Goal: Task Accomplishment & Management: Use online tool/utility

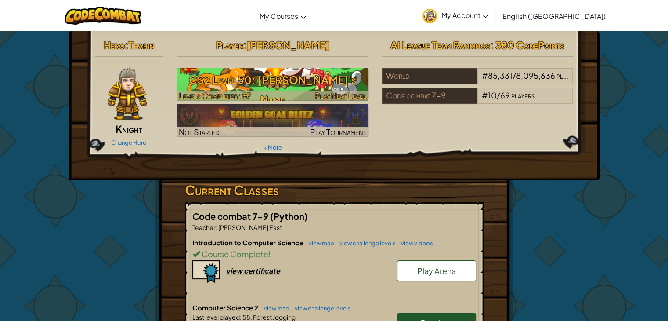
click at [253, 86] on h3 "CS2 Level 50: Buddy's Name" at bounding box center [273, 90] width 192 height 40
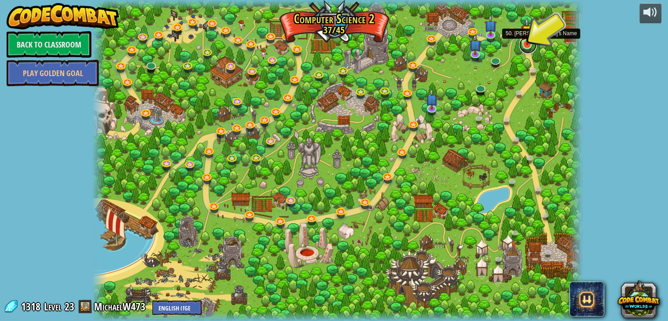
click at [526, 48] on link at bounding box center [528, 45] width 18 height 18
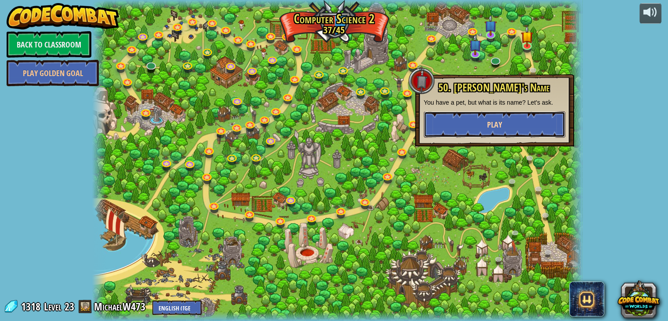
click at [537, 119] on button "Play" at bounding box center [494, 124] width 141 height 26
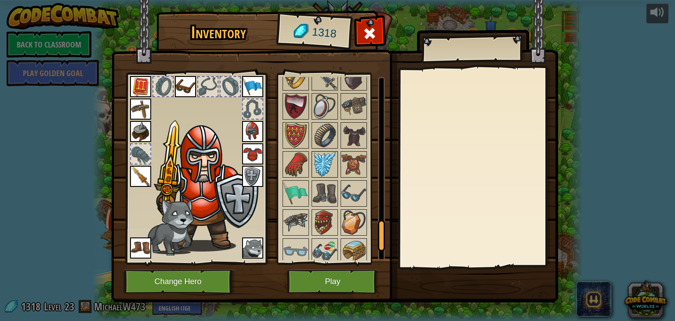
scroll to position [963, 0]
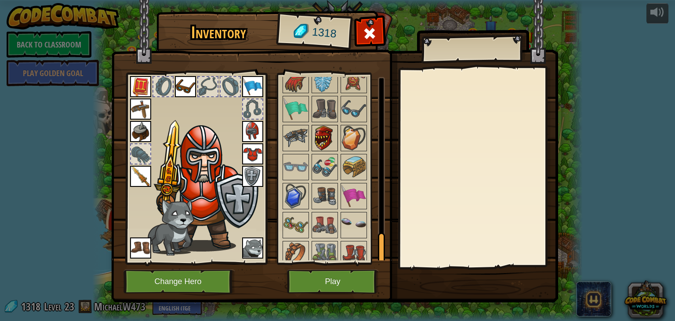
click at [312, 139] on img at bounding box center [324, 138] width 25 height 25
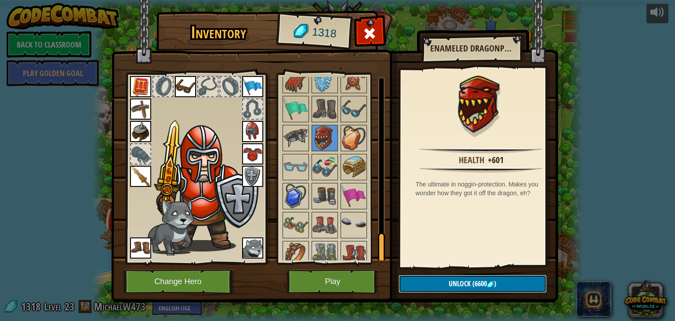
click at [445, 284] on button "Unlock (6600 )" at bounding box center [472, 284] width 148 height 18
click at [441, 283] on button "Unlock (6600 )" at bounding box center [472, 284] width 148 height 18
click at [431, 279] on button "Unlock (6600 )" at bounding box center [472, 284] width 148 height 18
click at [432, 278] on button "Unlock (6600 )" at bounding box center [472, 284] width 148 height 18
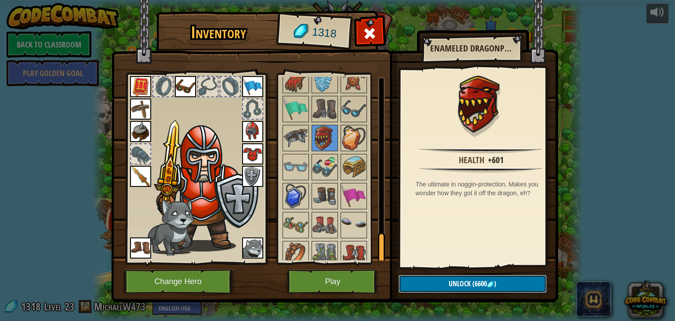
click at [425, 275] on button "Unlock (6600 )" at bounding box center [472, 284] width 148 height 18
click at [413, 275] on button "Unlock (6600 )" at bounding box center [472, 284] width 148 height 18
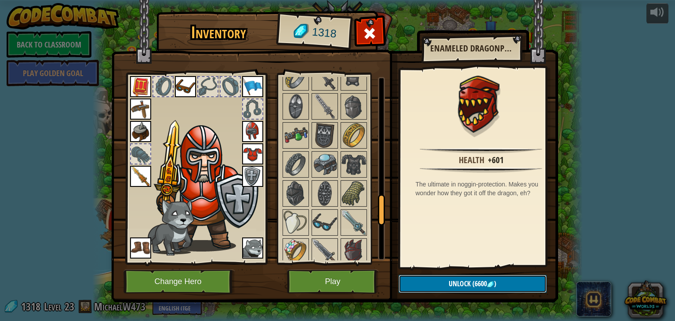
scroll to position [699, 0]
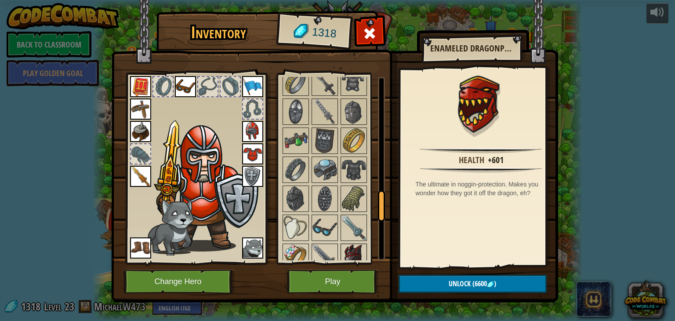
click at [362, 251] on img at bounding box center [353, 256] width 25 height 25
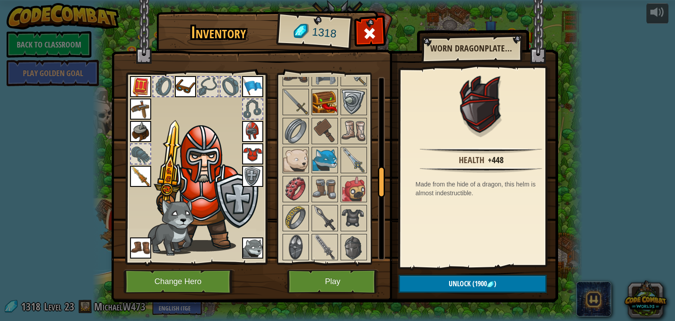
scroll to position [524, 0]
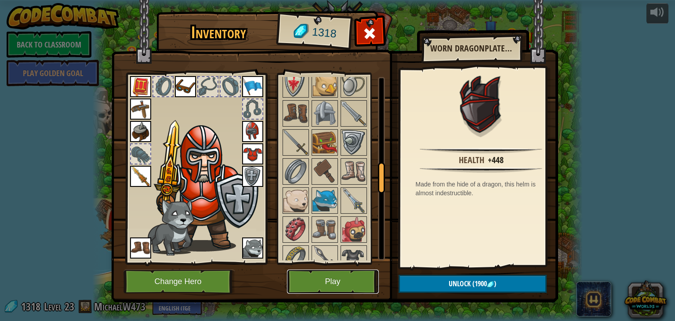
click at [349, 279] on button "Play" at bounding box center [333, 281] width 92 height 24
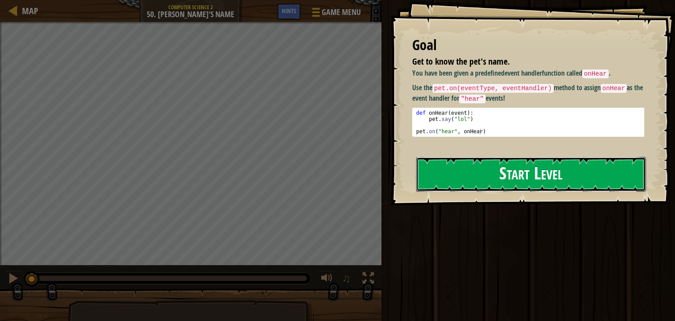
click at [515, 174] on button "Start Level" at bounding box center [531, 174] width 230 height 35
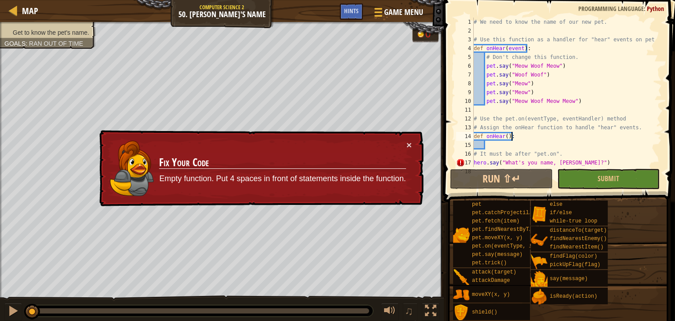
click at [517, 134] on div "# We need to know the name of our new pet. # Use this function as a handler for…" at bounding box center [563, 101] width 183 height 167
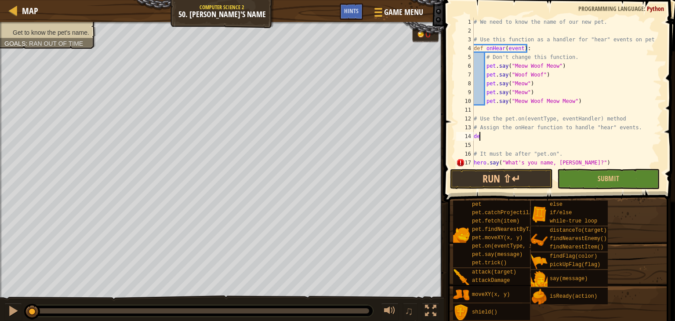
type textarea "d"
drag, startPoint x: 470, startPoint y: 127, endPoint x: 471, endPoint y: 136, distance: 8.8
type textarea "# Assign the onHear function to handle "hear" events."
click at [489, 186] on button "Run ⇧↵" at bounding box center [501, 179] width 102 height 20
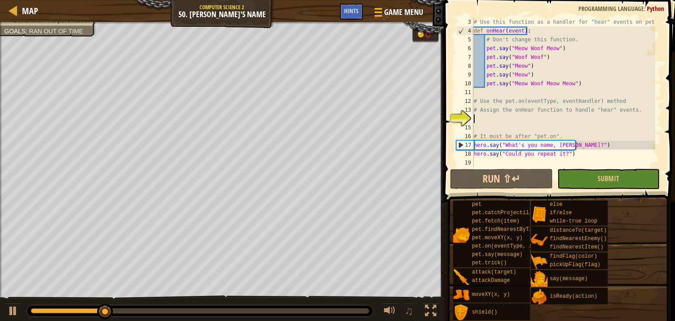
scroll to position [18, 0]
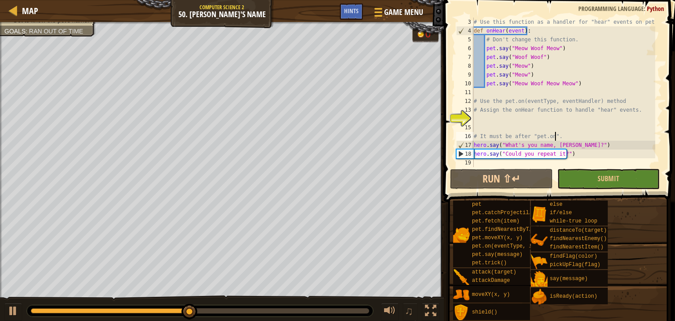
click at [566, 132] on div "# Use this function as a handler for "hear" events on pet. def onHear ( event )…" at bounding box center [563, 101] width 183 height 167
click at [631, 187] on button "Submit" at bounding box center [608, 179] width 102 height 20
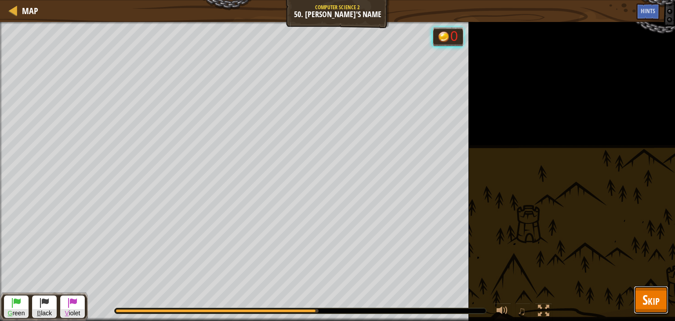
click at [655, 300] on span "Skip" at bounding box center [650, 299] width 17 height 18
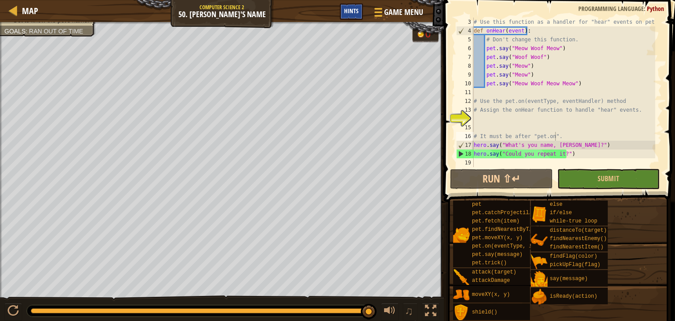
click at [346, 15] on div "Hints" at bounding box center [351, 12] width 23 height 16
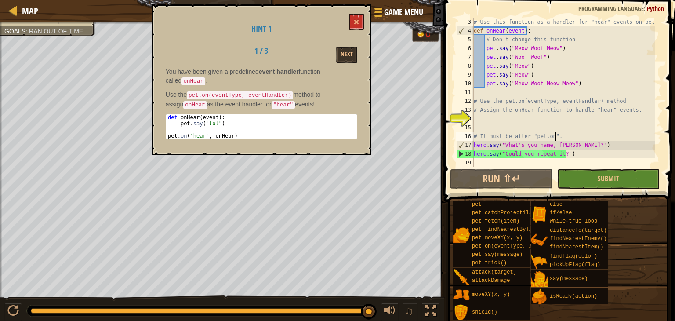
click at [586, 140] on div "# Use this function as a handler for "hear" events on pet. def onHear ( event )…" at bounding box center [563, 101] width 183 height 167
click at [586, 146] on div "# Use this function as a handler for "hear" events on pet. def onHear ( event )…" at bounding box center [563, 101] width 183 height 167
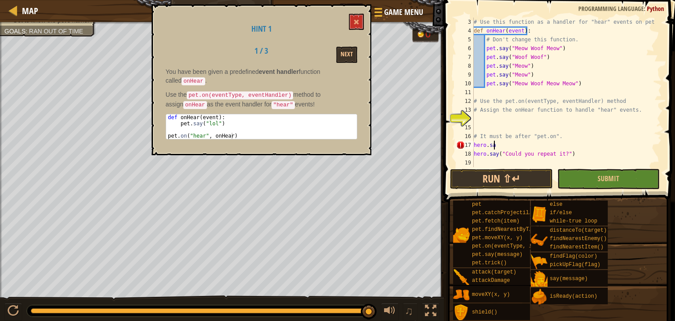
type textarea "h"
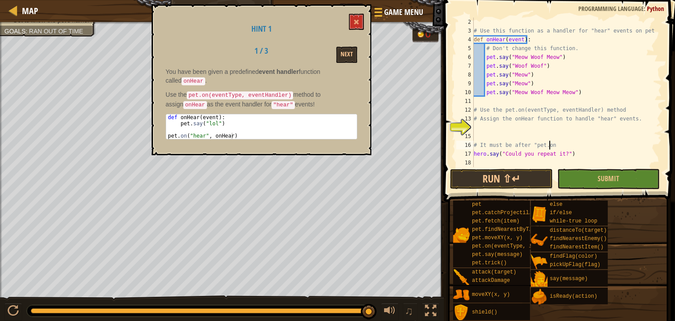
type textarea "# It must be after "pet.on". hero.say("What's you name,"
click at [505, 131] on div "# Use this function as a handler for "hear" events on pet. def onHear ( event )…" at bounding box center [563, 101] width 183 height 167
click at [560, 157] on div "# Use this function as a handler for "hear" events on pet. def onHear ( event )…" at bounding box center [563, 101] width 183 height 167
type textarea "h"
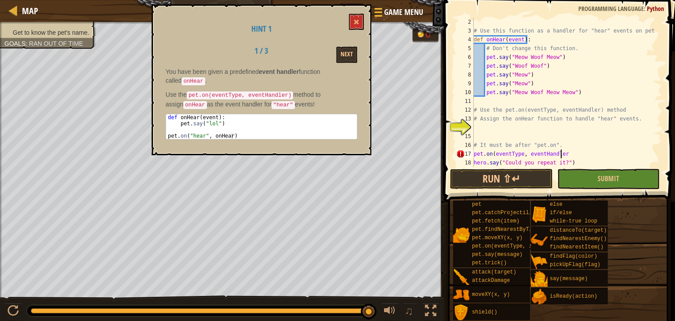
scroll to position [4, 7]
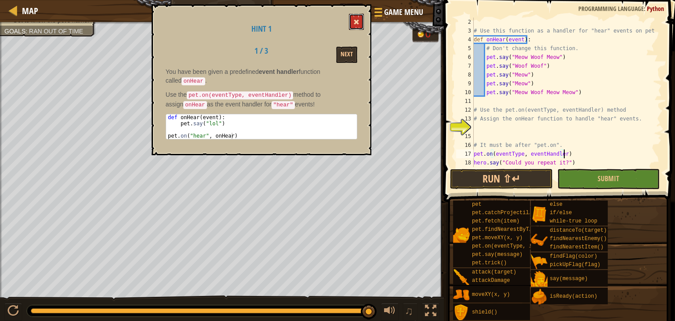
click at [351, 22] on button at bounding box center [356, 22] width 15 height 16
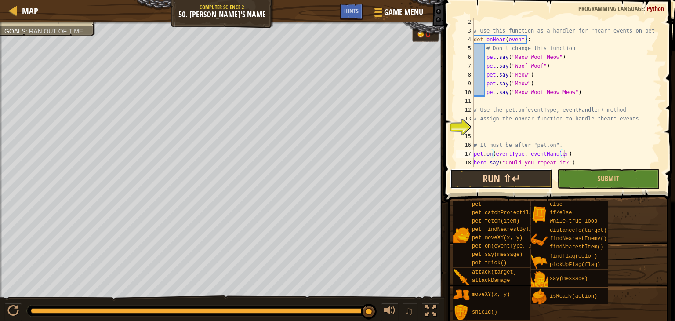
click at [500, 183] on button "Run ⇧↵" at bounding box center [501, 179] width 102 height 20
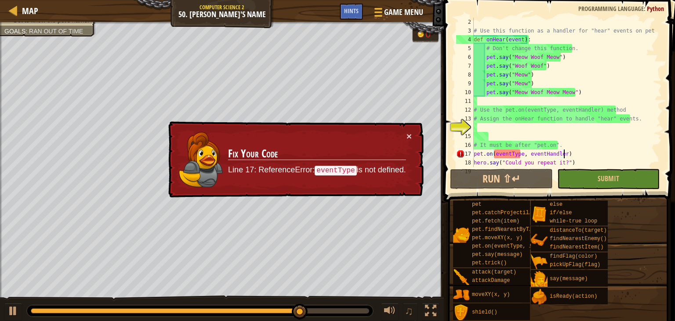
click at [561, 149] on div "# Use this function as a handler for "hear" events on pet. def onHear ( event )…" at bounding box center [563, 101] width 183 height 167
type textarea "# It must be after "pet.on"."
click at [563, 143] on div "# Use this function as a handler for "hear" events on pet. def onHear ( event )…" at bounding box center [563, 101] width 183 height 167
click at [565, 145] on div "# Use this function as a handler for "hear" events on pet. def onHear ( event )…" at bounding box center [563, 101] width 183 height 167
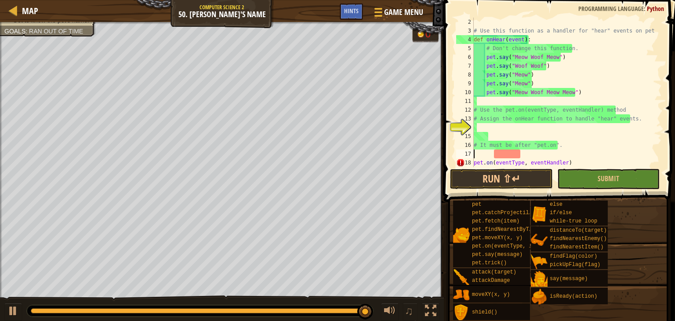
scroll to position [4, 0]
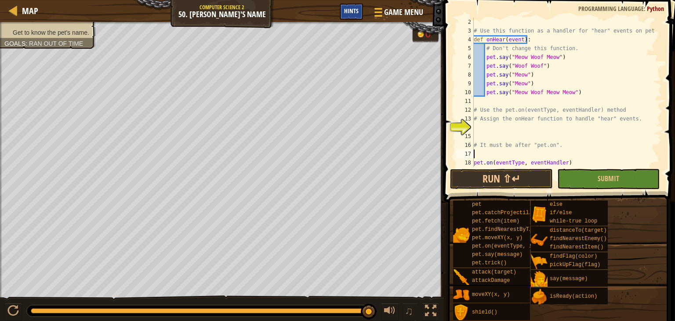
click at [356, 16] on div "Hints" at bounding box center [351, 12] width 23 height 16
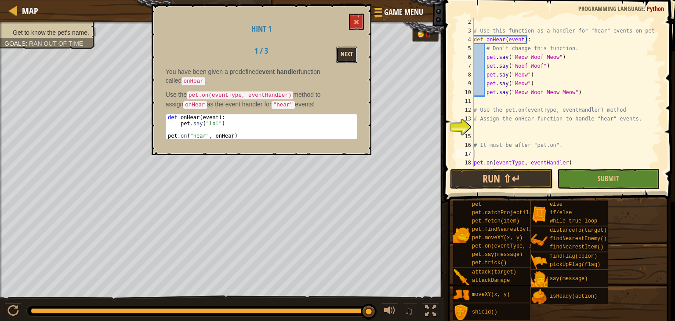
click at [346, 50] on button "Next" at bounding box center [346, 55] width 21 height 16
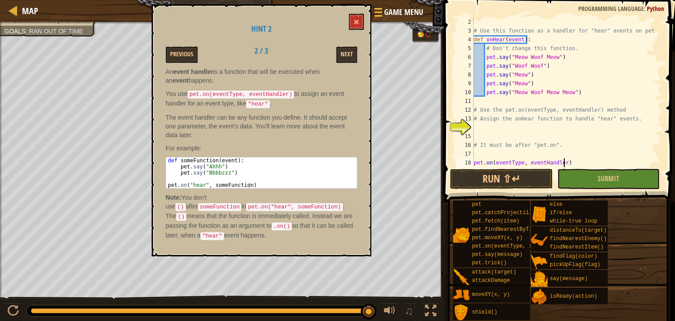
click at [575, 159] on div "# Use this function as a handler for "hear" events on pet. def onHear ( event )…" at bounding box center [563, 101] width 183 height 167
type textarea "p"
click at [492, 160] on div "# Use this function as a handler for "hear" events on pet. def onHear ( event )…" at bounding box center [563, 101] width 183 height 167
type textarea "pet"
type textarea "# It must be after "pet.on"."
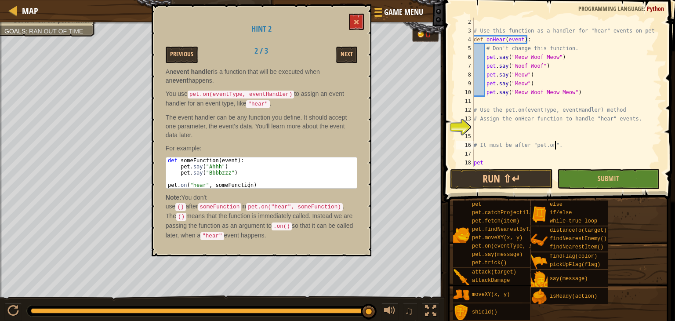
click at [491, 155] on div "# Use this function as a handler for "hear" events on pet. def onHear ( event )…" at bounding box center [563, 101] width 183 height 167
click at [501, 162] on div "# Use this function as a handler for "hear" events on pet. def onHear ( event )…" at bounding box center [563, 101] width 183 height 167
type textarea "p"
type textarea "pet"
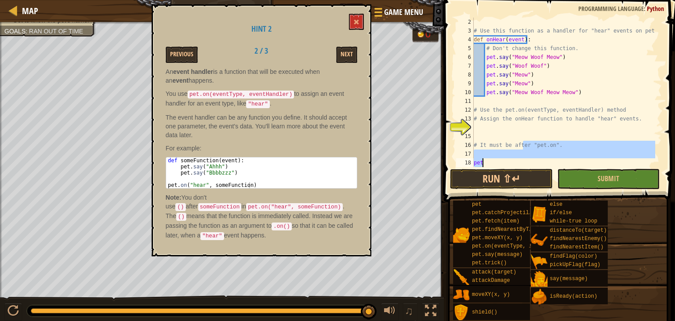
scroll to position [0, 0]
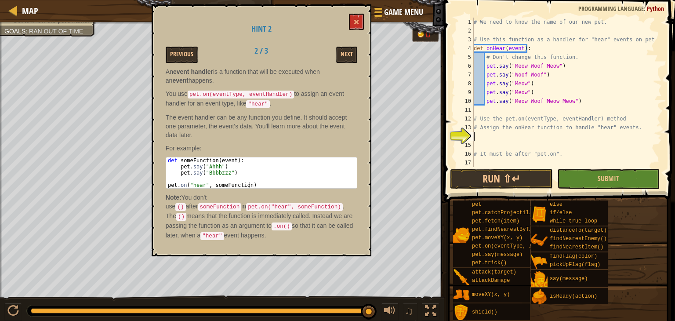
click at [489, 140] on div "# We need to know the name of our new pet. # Use this function as a handler for…" at bounding box center [563, 101] width 183 height 167
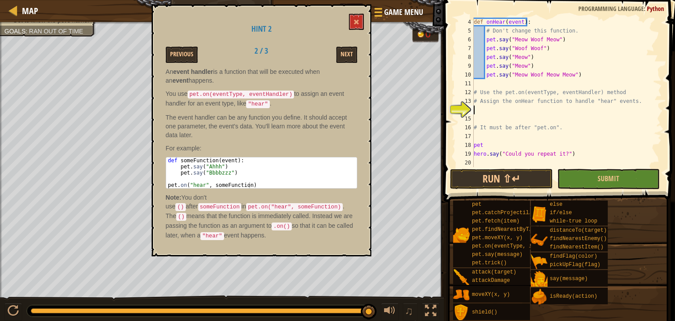
click at [501, 141] on div "def onHear ( event ) : # Don't change this function. pet . say ( "Meow Woof Meo…" at bounding box center [563, 101] width 183 height 167
type textarea "p"
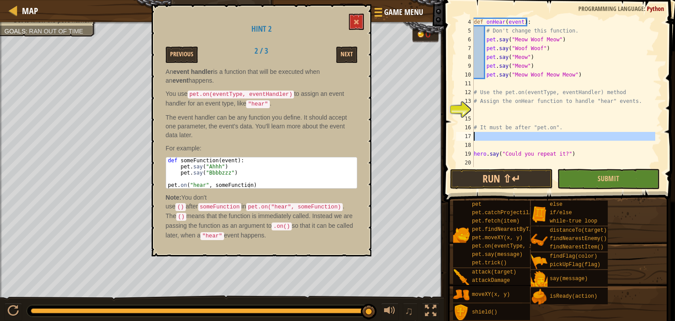
click at [466, 133] on div "17" at bounding box center [465, 136] width 18 height 9
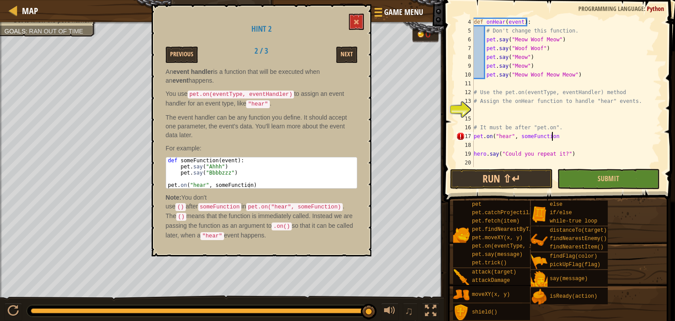
scroll to position [4, 6]
click at [353, 23] on button at bounding box center [356, 22] width 15 height 16
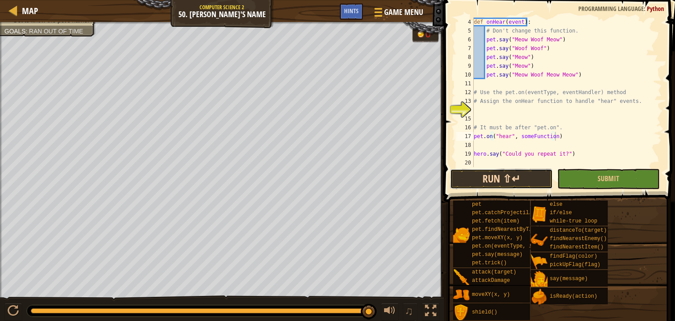
click at [488, 181] on button "Run ⇧↵" at bounding box center [501, 179] width 102 height 20
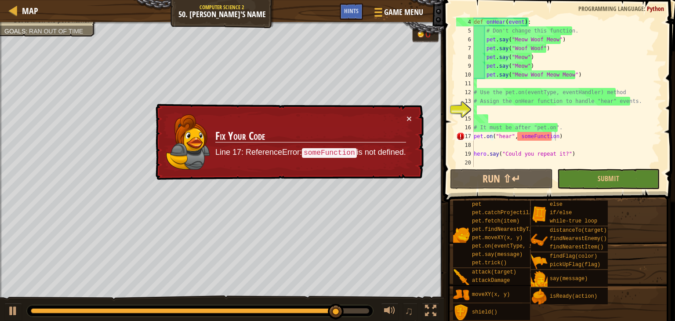
click at [416, 111] on div "× Fix Your Code Line 17: ReferenceError: someFunction is not defined." at bounding box center [289, 142] width 270 height 77
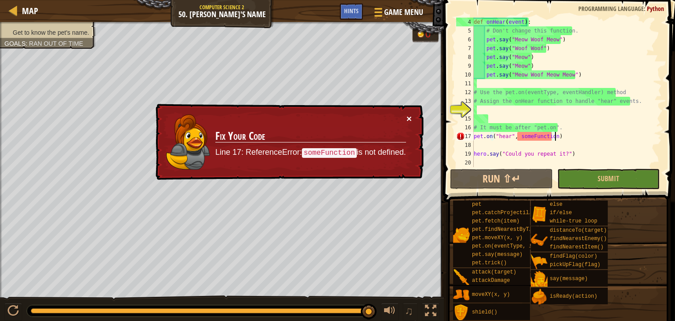
click at [406, 114] on button "×" at bounding box center [408, 118] width 5 height 9
click at [413, 118] on div "× Fix Your Code Line 17: ReferenceError: someFunction is not defined." at bounding box center [289, 142] width 270 height 77
click at [410, 118] on button "×" at bounding box center [408, 118] width 5 height 9
click at [462, 138] on div "17" at bounding box center [465, 136] width 18 height 9
click at [462, 135] on div "17" at bounding box center [465, 136] width 18 height 9
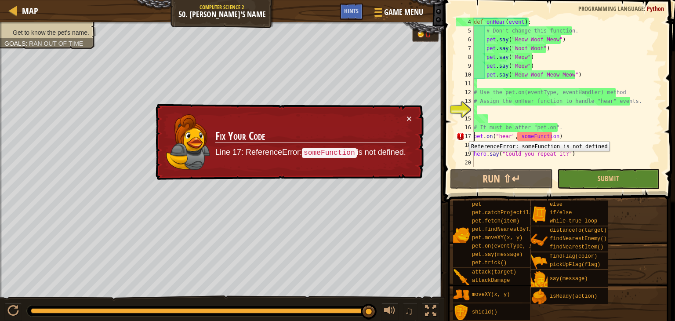
type textarea "hero.say("Could you repeat it?")"
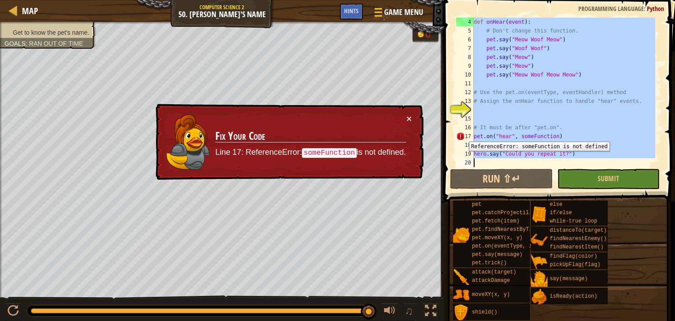
click at [462, 135] on div "17" at bounding box center [465, 136] width 18 height 9
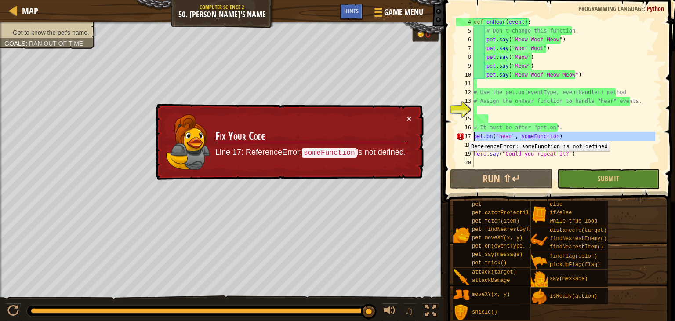
click at [462, 135] on div "17" at bounding box center [465, 136] width 18 height 9
type textarea "hero.say("Could you repeat it?")"
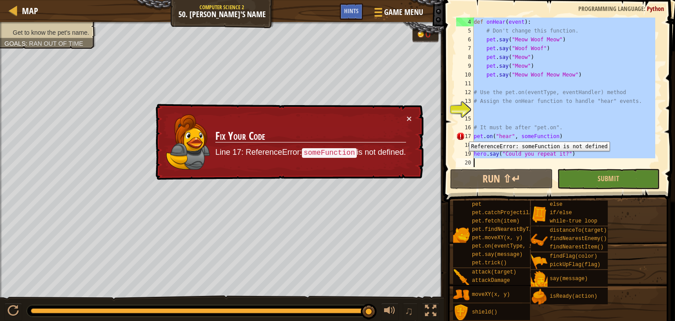
click at [462, 135] on div "17" at bounding box center [465, 136] width 18 height 9
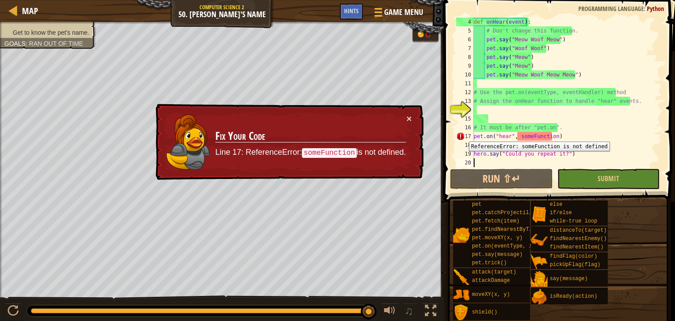
click at [462, 135] on div "17" at bounding box center [465, 136] width 18 height 9
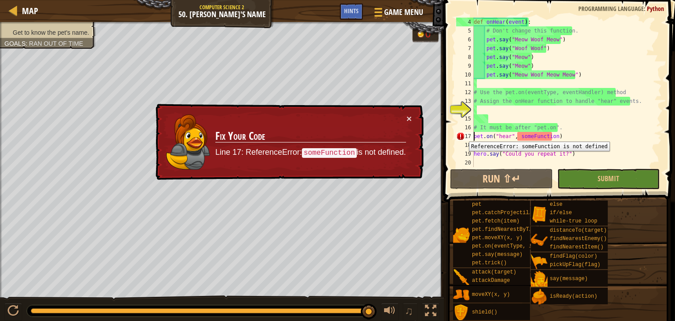
drag, startPoint x: 462, startPoint y: 135, endPoint x: 413, endPoint y: 125, distance: 50.1
click at [460, 134] on div "17" at bounding box center [465, 136] width 18 height 9
type textarea "pet.on("hear", someFunction)"
click at [408, 118] on button "×" at bounding box center [409, 119] width 6 height 9
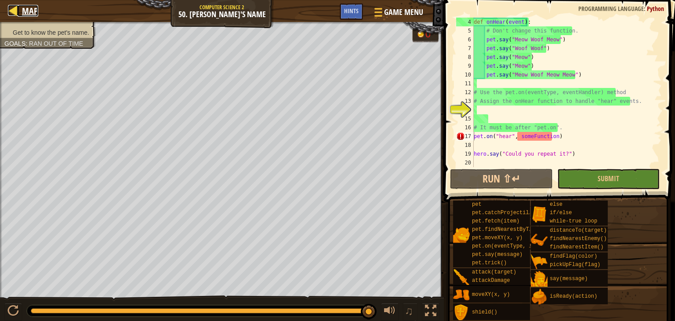
click at [18, 10] on div at bounding box center [13, 10] width 11 height 11
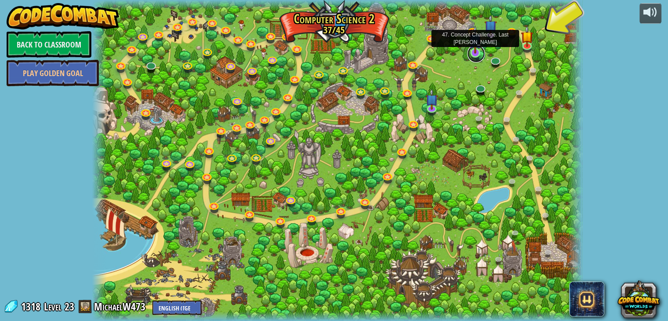
click at [479, 54] on link at bounding box center [476, 54] width 18 height 18
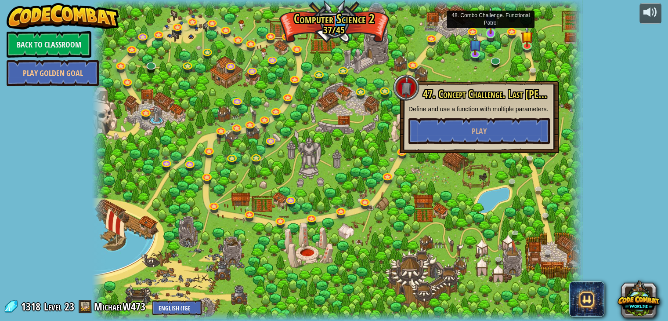
click at [492, 22] on img at bounding box center [491, 21] width 12 height 28
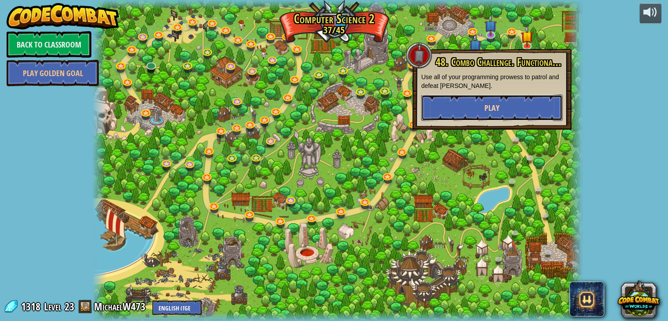
click at [532, 105] on button "Play" at bounding box center [491, 107] width 141 height 26
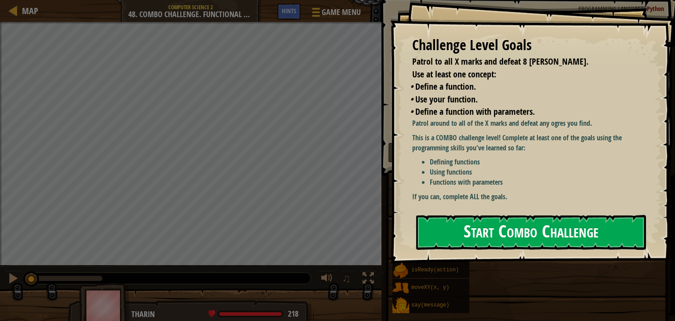
click at [532, 224] on button "Start Combo Challenge" at bounding box center [531, 232] width 230 height 35
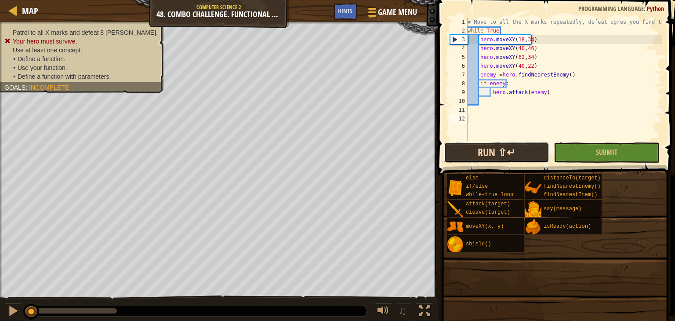
drag, startPoint x: 452, startPoint y: 158, endPoint x: 454, endPoint y: 145, distance: 13.0
click at [452, 155] on button "Run ⇧↵" at bounding box center [496, 152] width 105 height 20
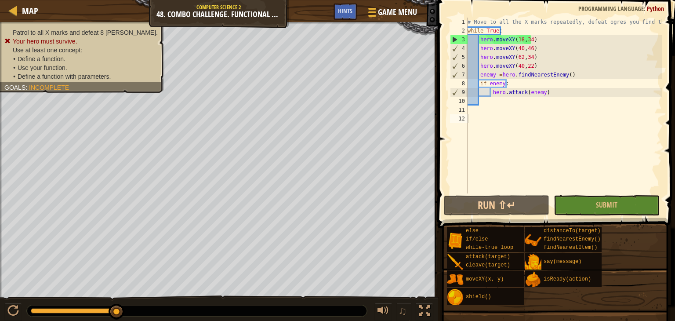
click at [31, 22] on div at bounding box center [219, 23] width 438 height 2
click at [32, 16] on span "Map" at bounding box center [30, 11] width 16 height 12
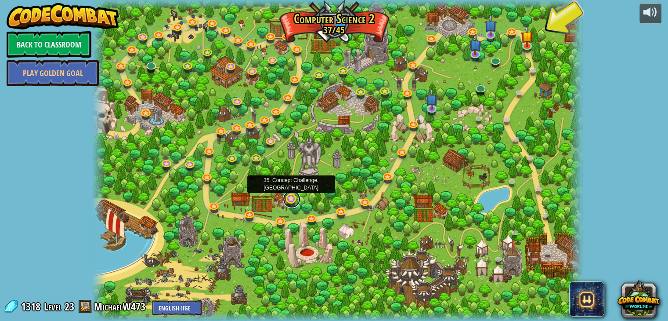
click at [292, 200] on link at bounding box center [292, 199] width 18 height 18
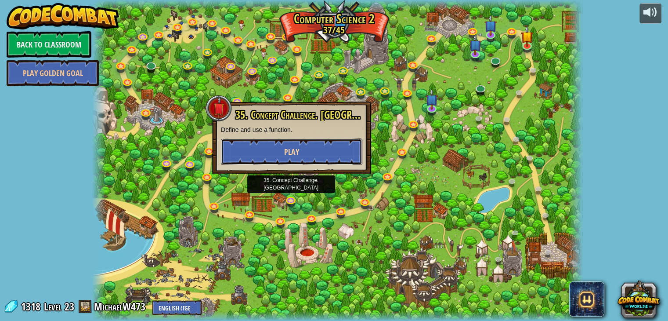
click at [311, 146] on button "Play" at bounding box center [291, 151] width 141 height 26
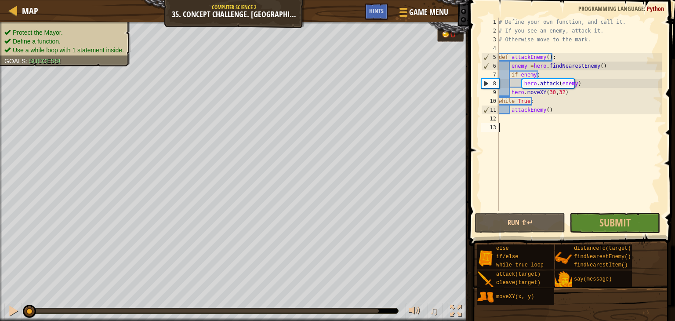
click at [539, 233] on span at bounding box center [572, 110] width 213 height 271
click at [545, 224] on button "Run ⇧↵" at bounding box center [519, 223] width 90 height 20
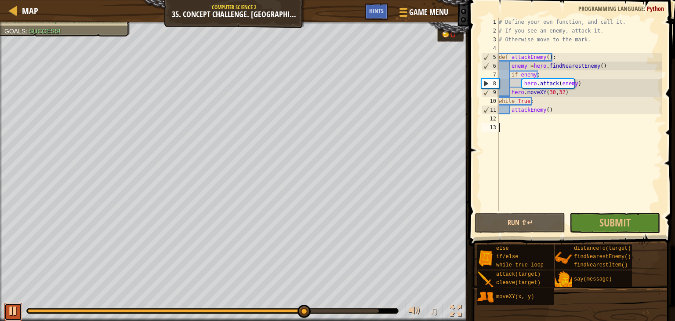
click at [9, 310] on div at bounding box center [12, 310] width 11 height 11
click at [559, 91] on div "# Define your own function, and call it. # If you see an enemy, attack it. # Ot…" at bounding box center [579, 123] width 165 height 211
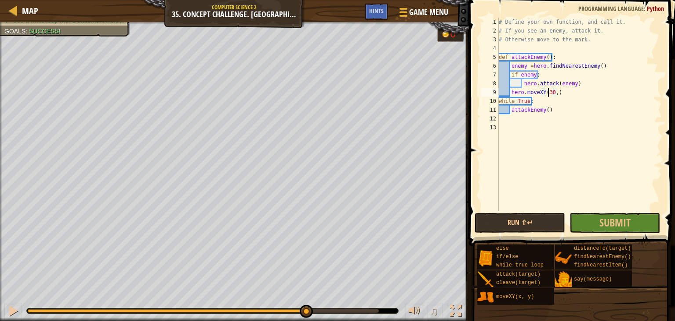
click at [548, 90] on div "# Define your own function, and call it. # If you see an enemy, attack it. # Ot…" at bounding box center [579, 123] width 165 height 211
click at [554, 91] on div "# Define your own function, and call it. # If you see an enemy, attack it. # Ot…" at bounding box center [579, 123] width 165 height 211
click at [550, 93] on div "# Define your own function, and call it. # If you see an enemy, attack it. # Ot…" at bounding box center [579, 123] width 165 height 211
click at [564, 94] on div "# Define your own function, and call it. # If you see an enemy, attack it. # Ot…" at bounding box center [579, 123] width 165 height 211
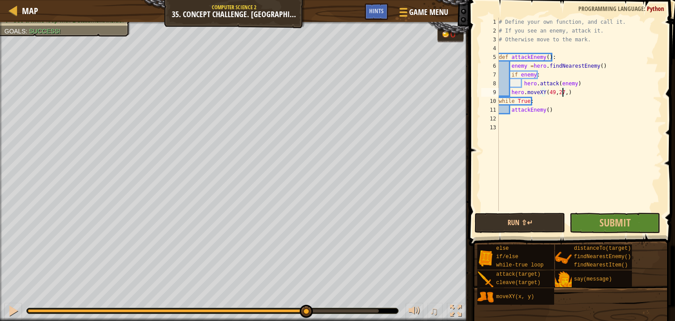
click at [562, 90] on div "# Define your own function, and call it. # If you see an enemy, attack it. # Ot…" at bounding box center [579, 123] width 165 height 211
click at [540, 220] on button "Run ⇧↵" at bounding box center [519, 223] width 90 height 20
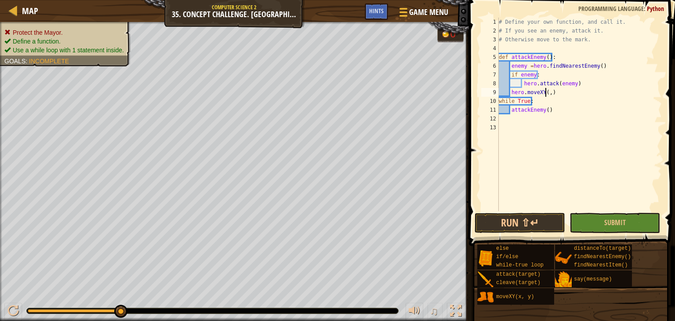
scroll to position [4, 4]
click at [532, 220] on button "Run ⇧↵" at bounding box center [519, 223] width 90 height 20
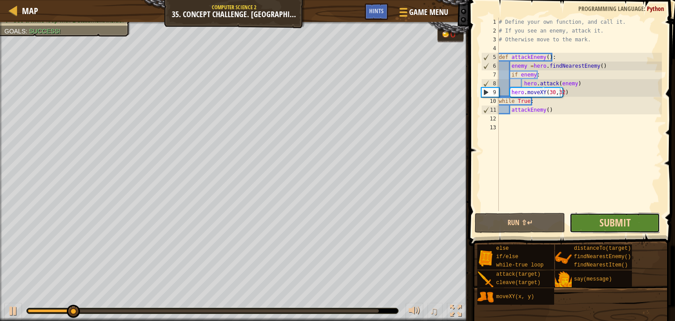
click at [612, 228] on span "Submit" at bounding box center [614, 222] width 31 height 14
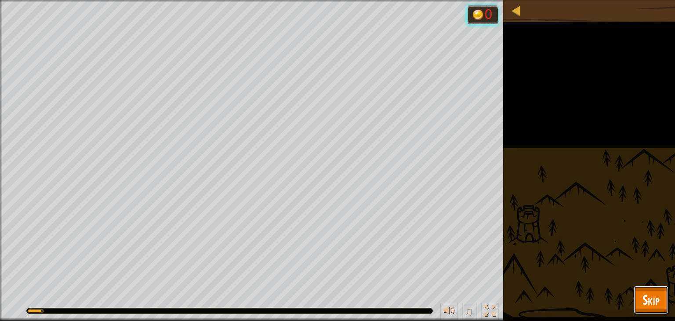
click at [639, 289] on button "Skip" at bounding box center [650, 300] width 35 height 28
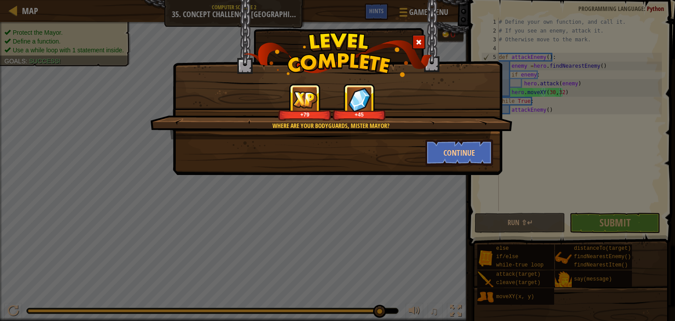
click at [417, 40] on span at bounding box center [419, 42] width 6 height 6
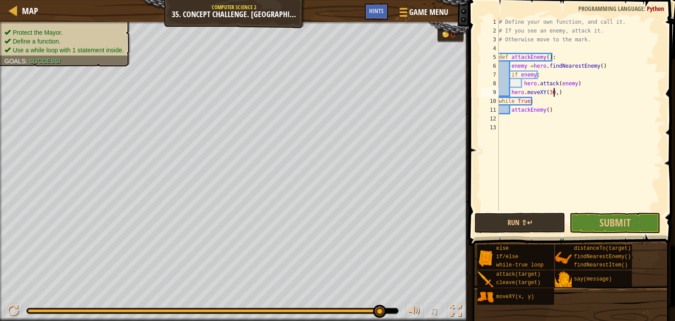
click at [552, 93] on div "# Define your own function, and call it. # If you see an enemy, attack it. # Ot…" at bounding box center [579, 123] width 165 height 211
click at [553, 92] on div "# Define your own function, and call it. # If you see an enemy, attack it. # Ot…" at bounding box center [579, 123] width 165 height 211
type textarea "hero.moveXY(30,24)"
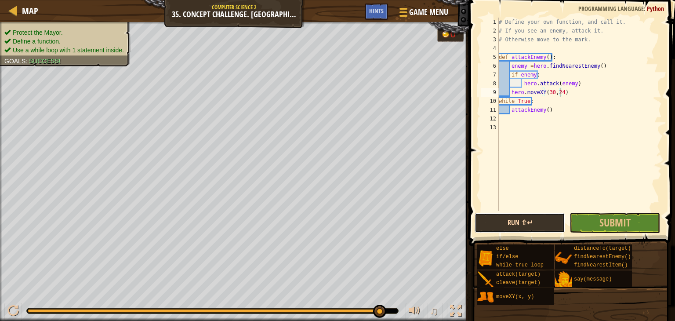
click at [515, 218] on button "Run ⇧↵" at bounding box center [519, 223] width 90 height 20
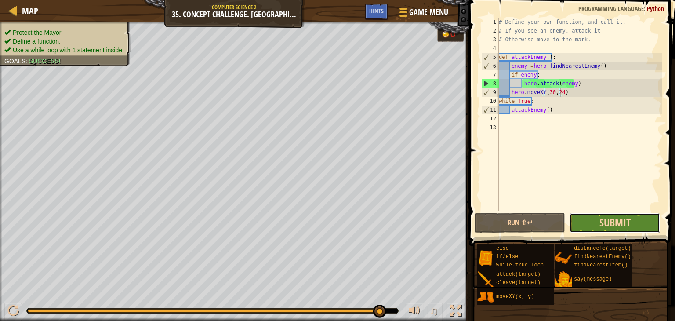
click at [625, 216] on span "Submit" at bounding box center [614, 222] width 31 height 14
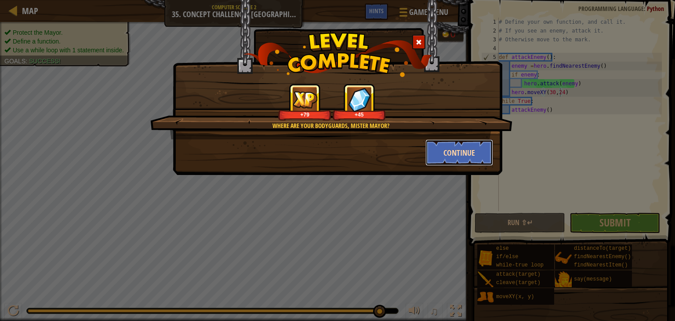
click at [469, 151] on button "Continue" at bounding box center [459, 152] width 68 height 26
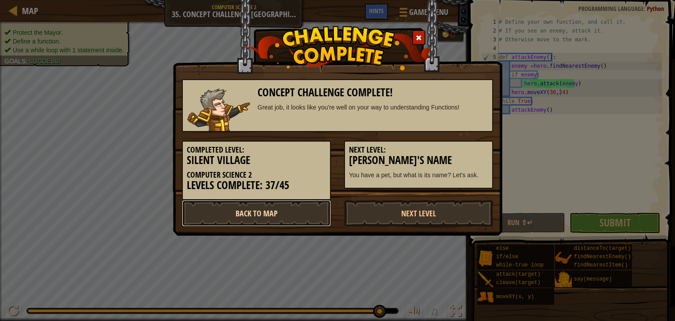
click at [288, 218] on link "Back to Map" at bounding box center [256, 213] width 149 height 26
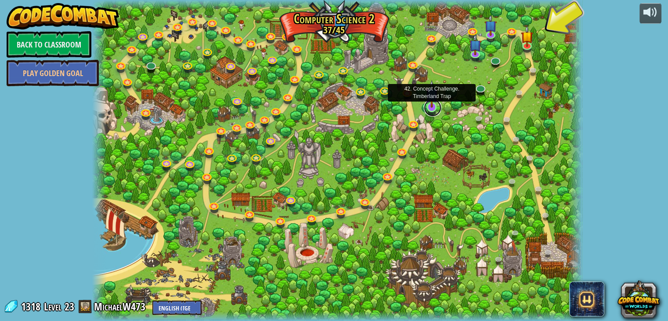
click at [433, 108] on link at bounding box center [433, 108] width 18 height 18
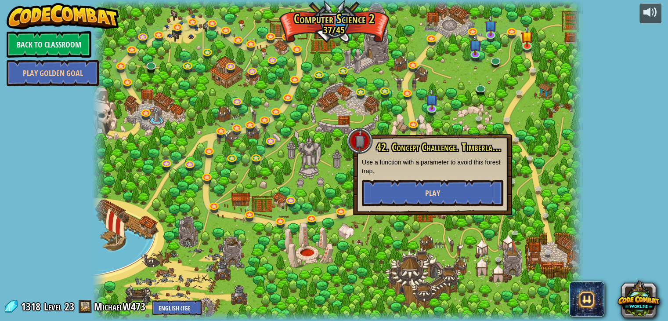
drag, startPoint x: 476, startPoint y: 216, endPoint x: 468, endPoint y: 193, distance: 24.7
click at [473, 201] on div "8. Picnic Buster Protect the picnickers from patrolling ogres. Play 9. If-strav…" at bounding box center [337, 160] width 491 height 321
click at [467, 192] on button "Play" at bounding box center [432, 193] width 141 height 26
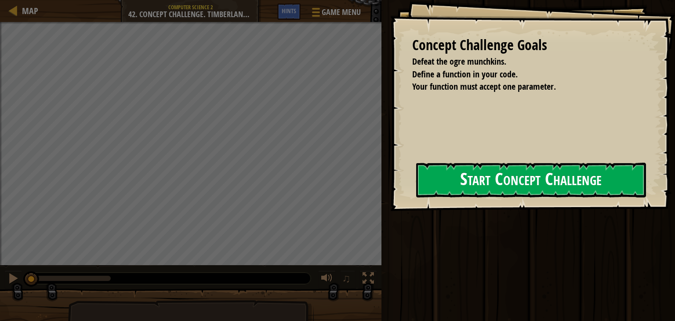
click at [448, 197] on button "Start Concept Challenge" at bounding box center [531, 180] width 230 height 35
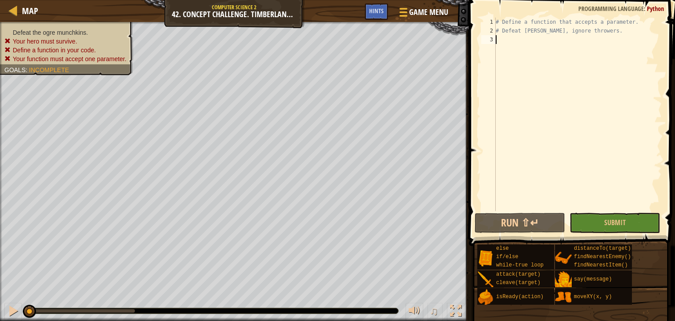
scroll to position [4, 0]
type textarea "a"
type textarea "def attack enemy:"
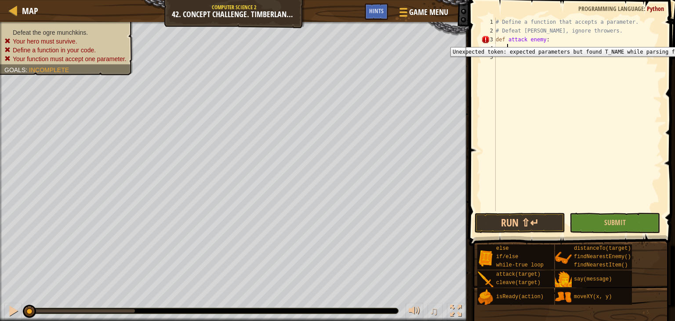
click at [486, 40] on div "3" at bounding box center [488, 39] width 14 height 9
type textarea "def attack enemy:"
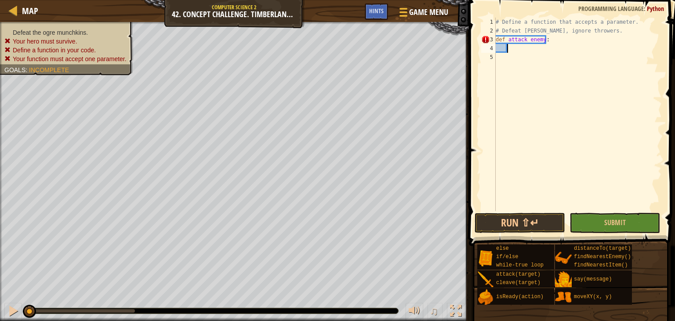
click at [515, 50] on div "# Define a function that accepts a parameter. # Defeat munchkins, ignore throwe…" at bounding box center [578, 123] width 168 height 211
type textarea "h"
click at [548, 228] on button "Run ⇧↵" at bounding box center [519, 223] width 90 height 20
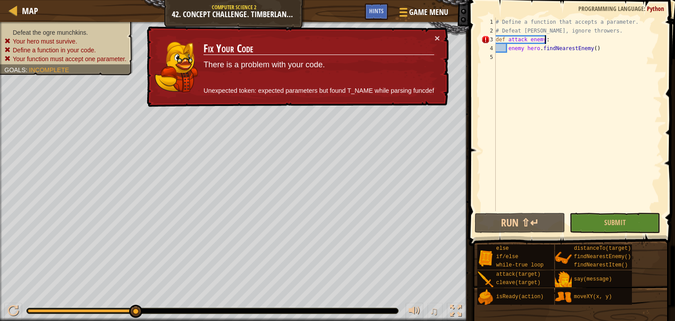
click at [555, 36] on div "# Define a function that accepts a parameter. # Defeat munchkins, ignore throwe…" at bounding box center [578, 123] width 168 height 211
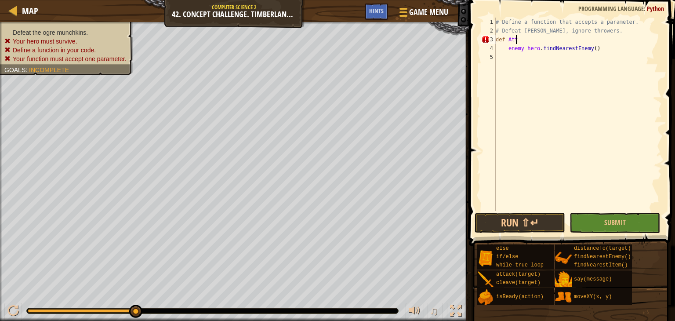
scroll to position [4, 0]
type textarea "def"
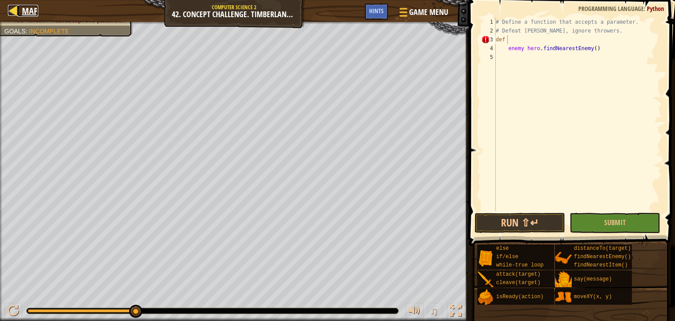
click at [27, 9] on span "Map" at bounding box center [30, 11] width 16 height 12
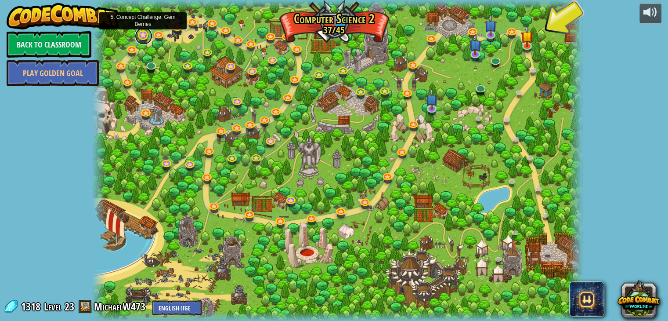
click at [144, 34] on link at bounding box center [144, 36] width 18 height 18
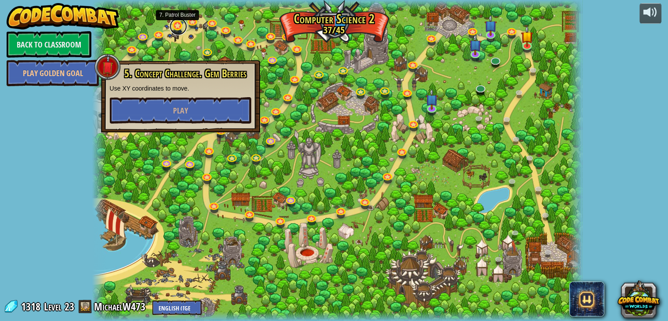
click at [181, 29] on link at bounding box center [179, 27] width 18 height 18
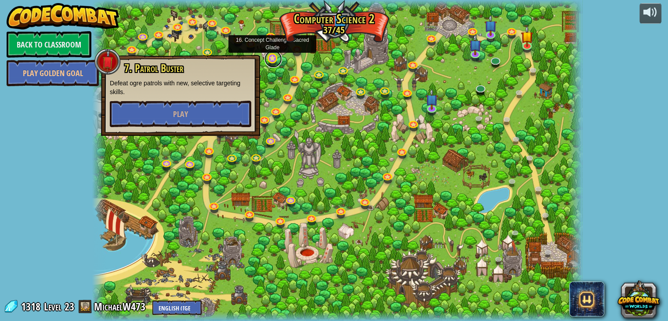
click at [271, 57] on link at bounding box center [273, 59] width 18 height 18
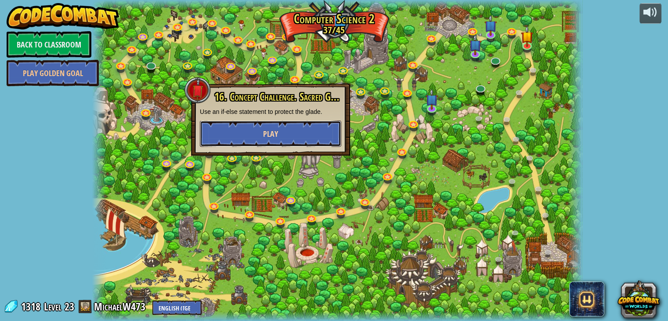
click at [279, 120] on button "Play" at bounding box center [270, 133] width 141 height 26
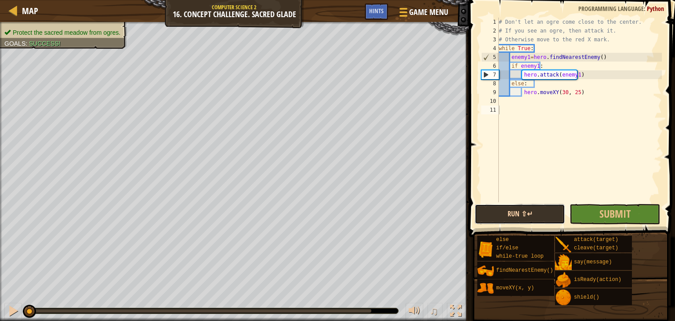
click at [511, 220] on button "Run ⇧↵" at bounding box center [519, 214] width 90 height 20
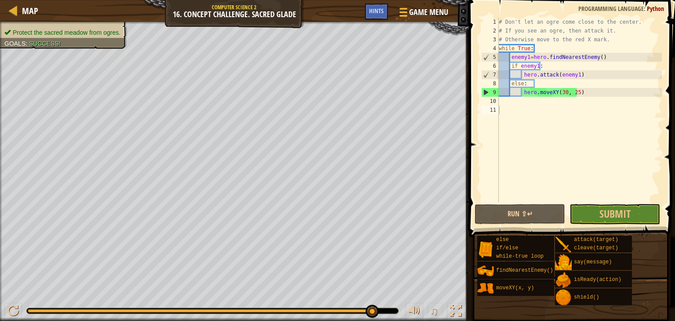
click at [640, 225] on span at bounding box center [572, 106] width 213 height 263
click at [631, 213] on button "Submit" at bounding box center [614, 214] width 90 height 20
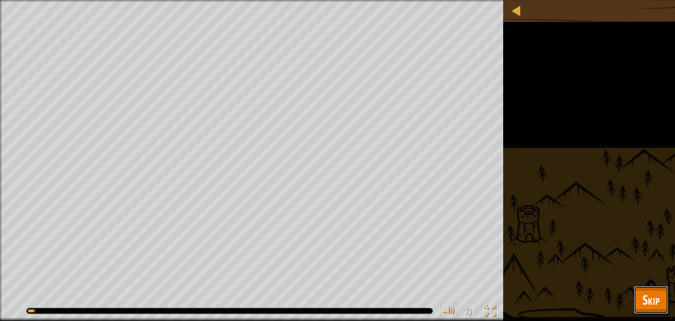
click at [634, 293] on button "Skip" at bounding box center [650, 300] width 35 height 28
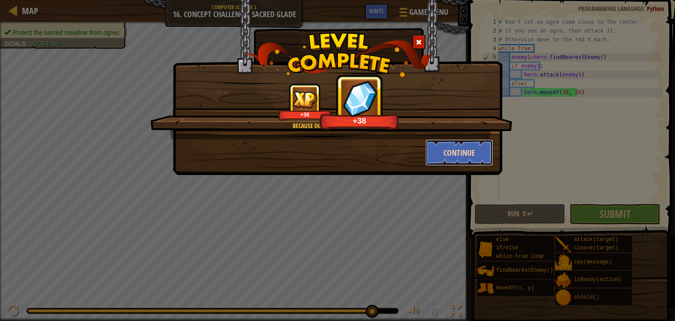
click at [466, 148] on button "Continue" at bounding box center [459, 152] width 68 height 26
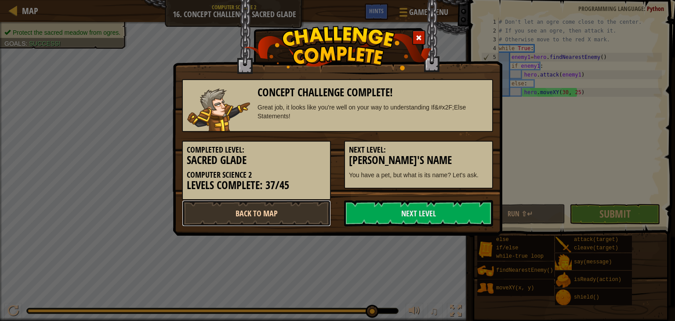
click at [275, 213] on link "Back to Map" at bounding box center [256, 213] width 149 height 26
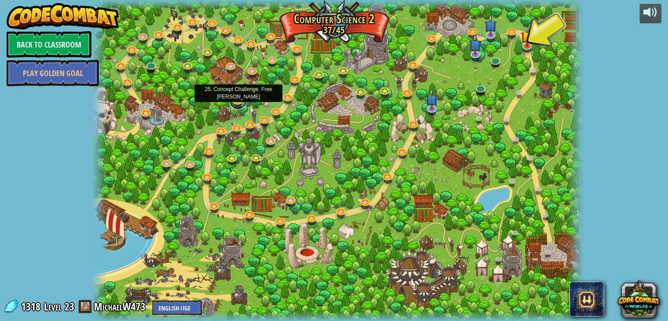
click at [239, 103] on link at bounding box center [238, 101] width 18 height 18
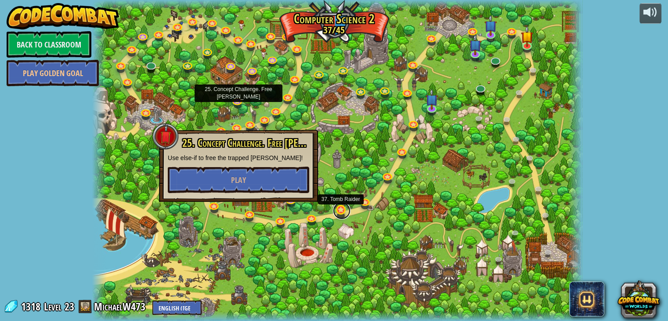
click at [336, 213] on link at bounding box center [342, 211] width 18 height 18
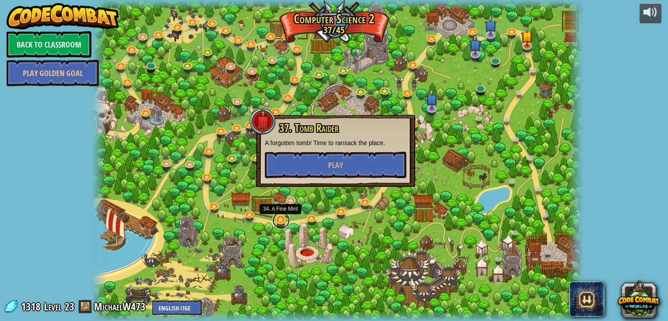
click at [281, 218] on link at bounding box center [281, 220] width 18 height 18
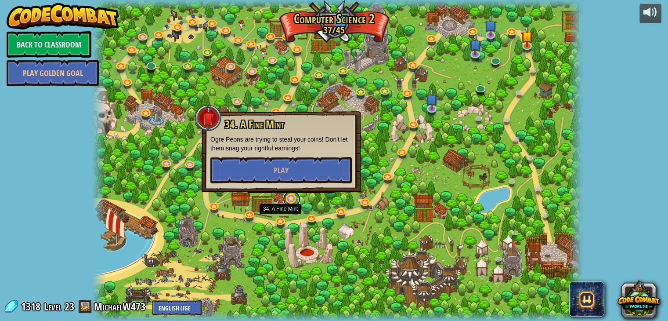
click at [297, 197] on link at bounding box center [292, 199] width 18 height 18
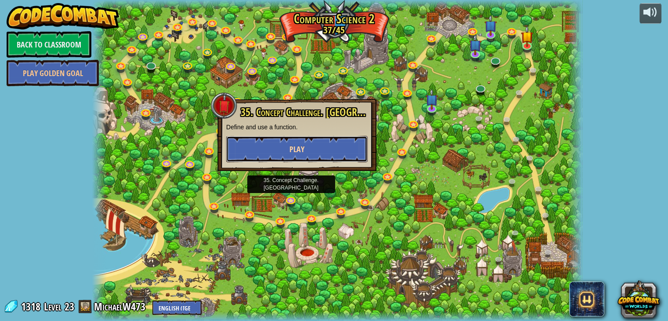
click at [312, 156] on button "Play" at bounding box center [296, 149] width 141 height 26
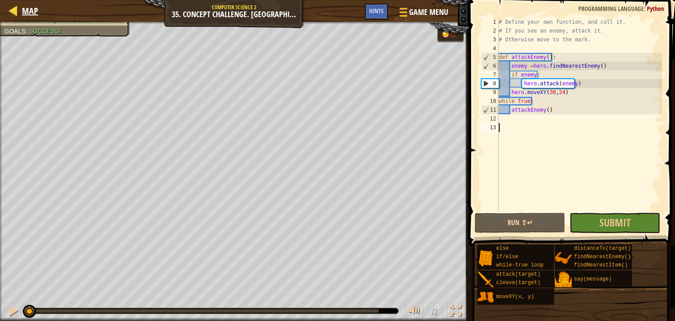
click at [35, 20] on div "Map" at bounding box center [28, 11] width 21 height 22
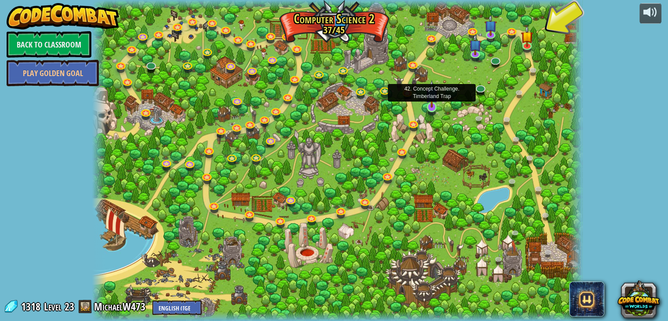
click at [435, 97] on img at bounding box center [432, 94] width 12 height 28
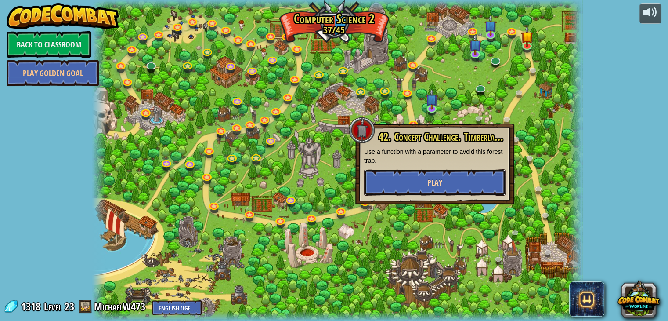
click at [486, 173] on button "Play" at bounding box center [434, 182] width 141 height 26
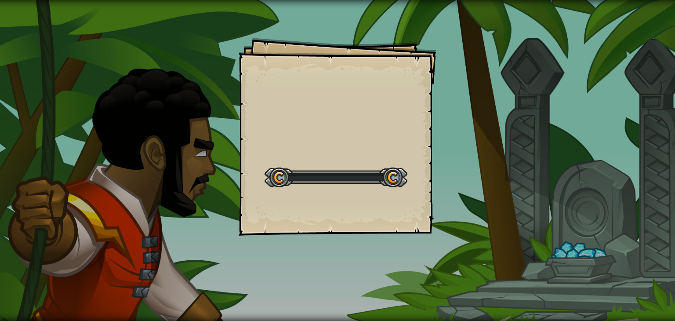
drag, startPoint x: 404, startPoint y: 167, endPoint x: 378, endPoint y: 160, distance: 27.0
click at [378, 160] on div "Goals Start Level Error loading from server. Try refreshing the page. You'll ne…" at bounding box center [337, 160] width 675 height 321
click at [362, 127] on div "Goals Start Level Error loading from server. Try refreshing the page. You'll ne…" at bounding box center [338, 137] width 198 height 198
click at [339, 171] on div "Goals Start Level Error loading from server. Try refreshing the page. You'll ne…" at bounding box center [338, 137] width 198 height 198
drag, startPoint x: 342, startPoint y: 143, endPoint x: 271, endPoint y: 176, distance: 78.6
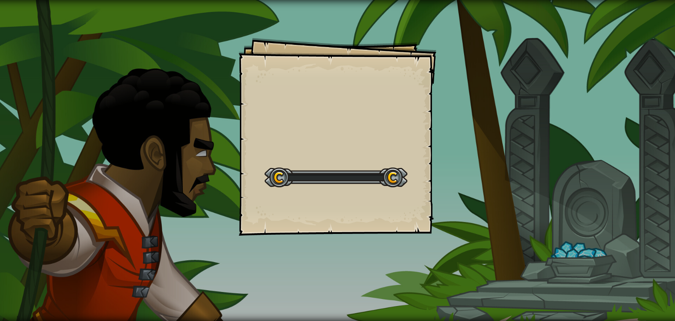
click at [272, 176] on div "Goals Start Level Error loading from server. Try refreshing the page. You'll ne…" at bounding box center [338, 137] width 198 height 198
drag, startPoint x: 259, startPoint y: 173, endPoint x: 33, endPoint y: 62, distance: 251.7
click at [253, 178] on div "Goals Start Level Error loading from server. Try refreshing the page. You'll ne…" at bounding box center [338, 137] width 198 height 198
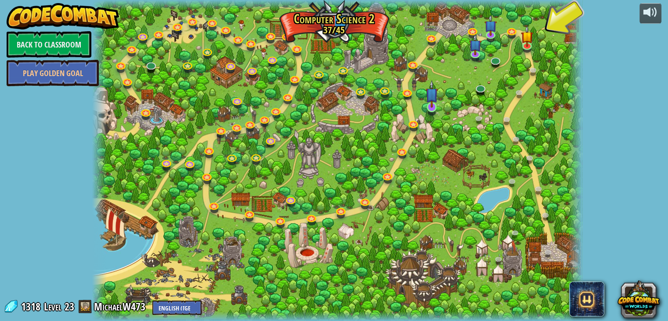
click at [429, 115] on div "8. Picnic Buster Protect the picnickers from patrolling ogres. Play 9. If-strav…" at bounding box center [337, 160] width 491 height 321
click at [434, 106] on img at bounding box center [432, 94] width 12 height 28
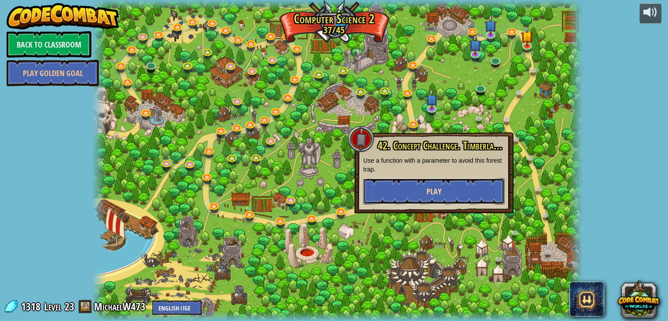
click at [468, 204] on button "Play" at bounding box center [433, 191] width 141 height 26
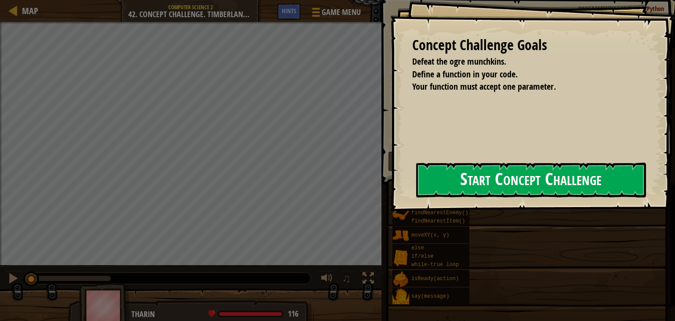
click at [518, 179] on button "Start Concept Challenge" at bounding box center [531, 180] width 230 height 35
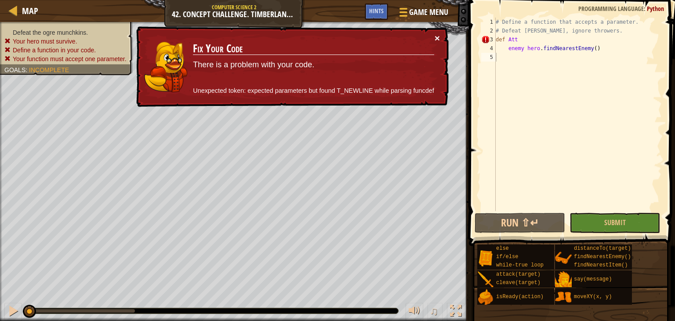
click at [439, 40] on div "× Fix Your Code There is a problem with your code. Unexpected token: expected p…" at bounding box center [291, 67] width 315 height 86
click at [439, 40] on button "×" at bounding box center [437, 39] width 6 height 9
click at [514, 41] on div "# Define a function that accepts a parameter. # Defeat munchkins, ignore throwe…" at bounding box center [578, 123] width 168 height 211
click at [510, 40] on div "# Define a function that accepts a parameter. # Defeat munchkins, ignore throwe…" at bounding box center [578, 123] width 168 height 211
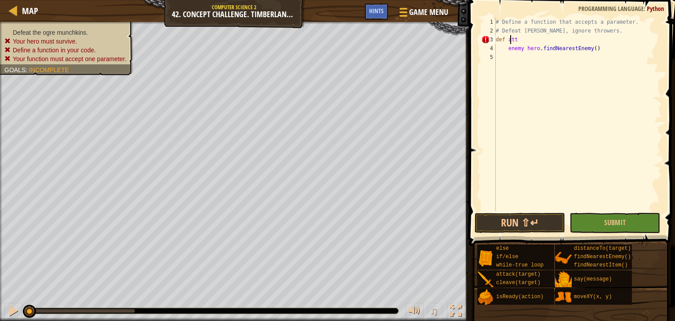
scroll to position [4, 1]
click at [520, 40] on div "# Define a function that accepts a parameter. # Defeat munchkins, ignore throwe…" at bounding box center [578, 123] width 168 height 211
type textarea "def attack Enemy:"
click at [602, 54] on div "# Define a function that accepts a parameter. # Defeat munchkins, ignore throwe…" at bounding box center [578, 123] width 168 height 211
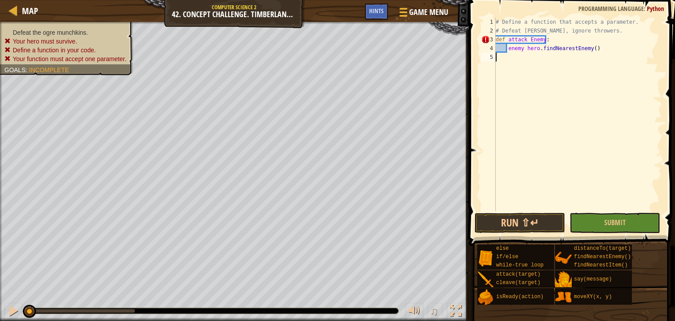
scroll to position [4, 0]
click at [602, 44] on div "# Define a function that accepts a parameter. # Defeat munchkins, ignore throwe…" at bounding box center [578, 123] width 168 height 211
type textarea "enemy hero.findNearestEnemy()"
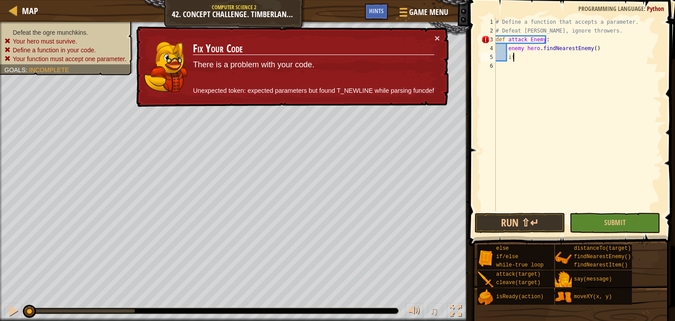
click at [546, 38] on div "# Define a function that accepts a parameter. # Defeat munchkins, ignore throwe…" at bounding box center [578, 123] width 168 height 211
click at [545, 39] on div "# Define a function that accepts a parameter. # Defeat munchkins, ignore throwe…" at bounding box center [578, 123] width 168 height 211
click at [544, 39] on div "# Define a function that accepts a parameter. # Defeat munchkins, ignore throwe…" at bounding box center [578, 123] width 168 height 211
click at [541, 42] on div "# Define a function that accepts a parameter. # Defeat munchkins, ignore throwe…" at bounding box center [578, 123] width 168 height 211
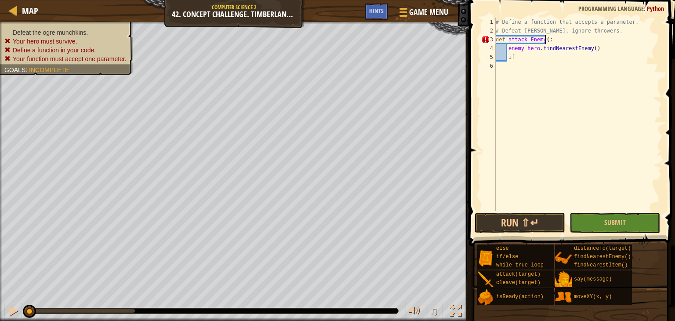
scroll to position [4, 4]
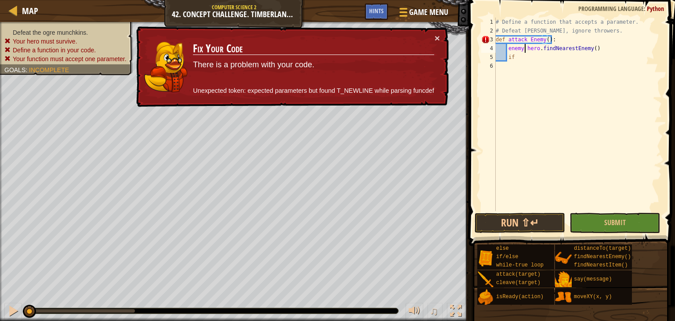
click at [524, 48] on div "# Define a function that accepts a parameter. # Defeat munchkins, ignore throwe…" at bounding box center [578, 123] width 168 height 211
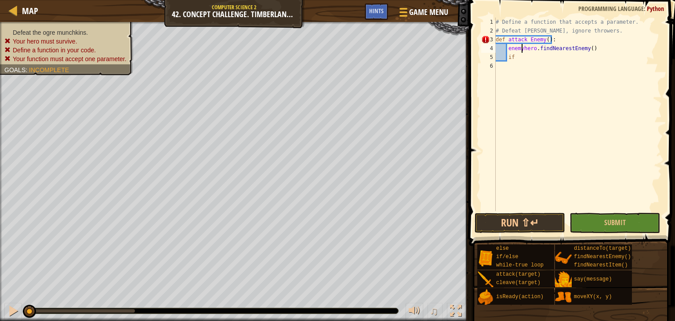
scroll to position [4, 2]
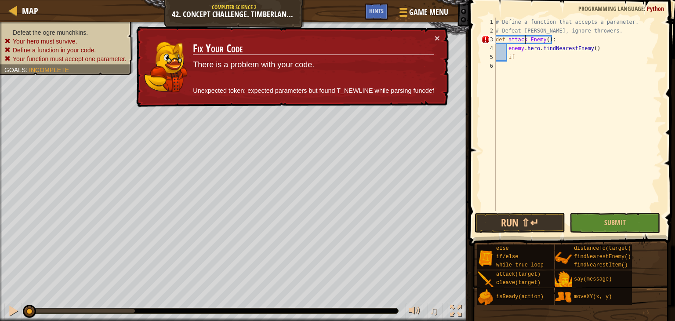
click at [526, 39] on div "# Define a function that accepts a parameter. # Defeat munchkins, ignore throwe…" at bounding box center [578, 123] width 168 height 211
click at [530, 41] on div "# Define a function that accepts a parameter. # Defeat munchkins, ignore throwe…" at bounding box center [578, 123] width 168 height 211
click at [529, 41] on div "# Define a function that accepts a parameter. # Defeat munchkins, ignore throwe…" at bounding box center [578, 123] width 168 height 211
click at [527, 40] on div "# Define a function that accepts a parameter. # Defeat munchkins, ignore throwe…" at bounding box center [578, 123] width 168 height 211
click at [520, 55] on div "# Define a function that accepts a parameter. # Defeat munchkins, ignore throwe…" at bounding box center [578, 123] width 168 height 211
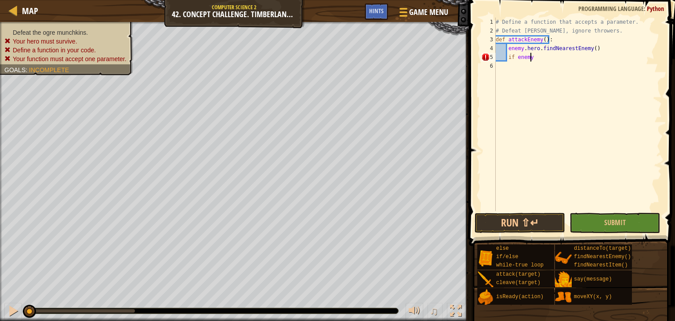
type textarea "if enemy:"
click at [580, 68] on div "# Define a function that accepts a parameter. # Defeat munchkins, ignore throwe…" at bounding box center [578, 123] width 168 height 211
click at [568, 67] on div "# Define a function that accepts a parameter. # Defeat munchkins, ignore throwe…" at bounding box center [578, 123] width 168 height 211
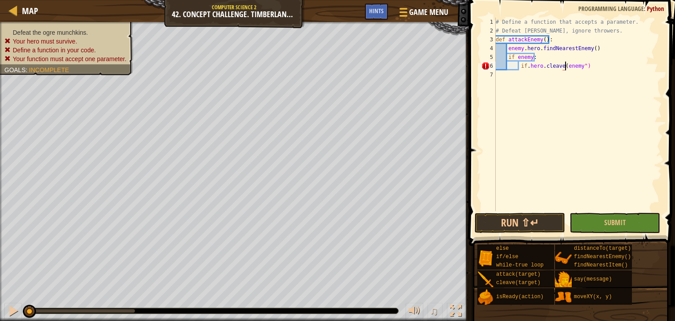
click at [565, 67] on div "# Define a function that accepts a parameter. # Defeat munchkins, ignore throwe…" at bounding box center [578, 123] width 168 height 211
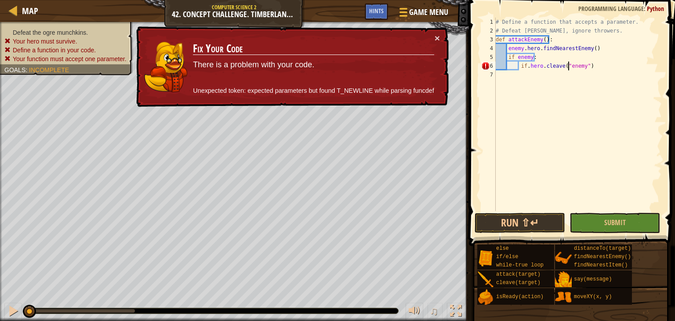
click at [441, 30] on div "× Fix Your Code There is a problem with your code. Unexpected token: expected p…" at bounding box center [291, 66] width 315 height 85
click at [439, 35] on button "×" at bounding box center [437, 39] width 6 height 9
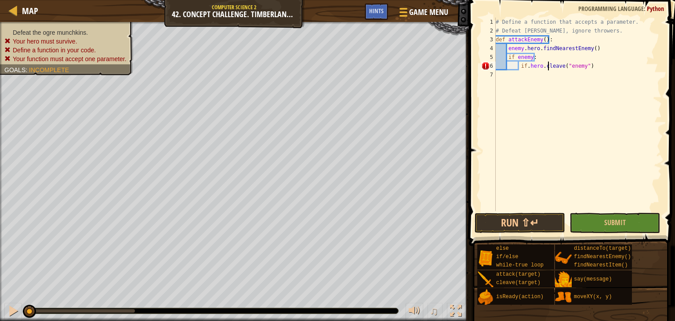
click at [547, 69] on div "# Define a function that accepts a parameter. # Defeat munchkins, ignore throwe…" at bounding box center [578, 123] width 168 height 211
click at [546, 67] on div "# Define a function that accepts a parameter. # Defeat munchkins, ignore throwe…" at bounding box center [578, 123] width 168 height 211
click at [545, 68] on div "# Define a function that accepts a parameter. # Defeat munchkins, ignore throwe…" at bounding box center [578, 123] width 168 height 211
type textarea "if. hero.isReady cleave("enemy")"
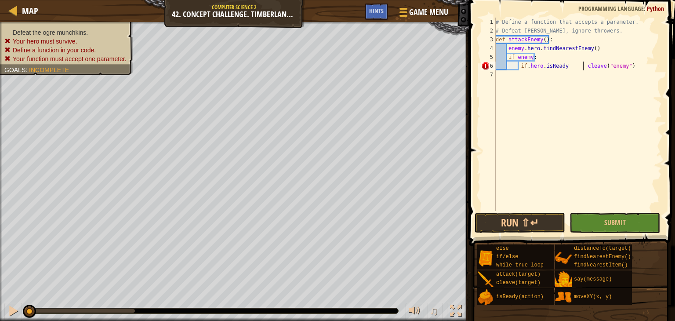
click at [583, 65] on div "# Define a function that accepts a parameter. # Defeat munchkins, ignore throwe…" at bounding box center [578, 123] width 168 height 211
click at [585, 65] on div "# Define a function that accepts a parameter. # Defeat munchkins, ignore throwe…" at bounding box center [578, 123] width 168 height 211
click at [578, 69] on div "# Define a function that accepts a parameter. # Defeat munchkins, ignore throwe…" at bounding box center [578, 123] width 168 height 211
click at [586, 68] on div "# Define a function that accepts a parameter. # Defeat munchkins, ignore throwe…" at bounding box center [578, 123] width 168 height 211
click at [584, 70] on div "# Define a function that accepts a parameter. # Defeat munchkins, ignore throwe…" at bounding box center [578, 123] width 168 height 211
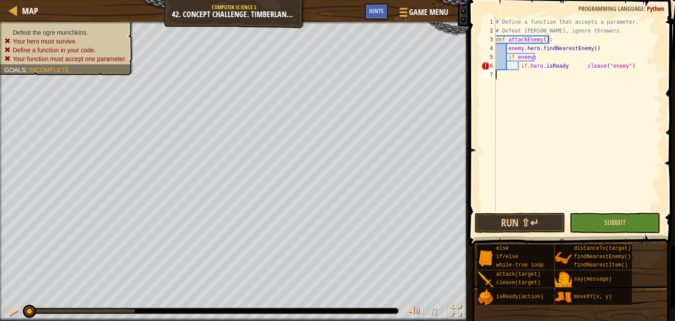
click at [581, 71] on div "# Define a function that accepts a parameter. # Defeat munchkins, ignore throwe…" at bounding box center [578, 123] width 168 height 211
click at [583, 69] on div "# Define a function that accepts a parameter. # Defeat munchkins, ignore throwe…" at bounding box center [578, 123] width 168 height 211
type textarea "if. hero.isReadycleave("enemy")"
click at [625, 71] on div "# Define a function that accepts a parameter. # Defeat munchkins, ignore throwe…" at bounding box center [578, 123] width 168 height 211
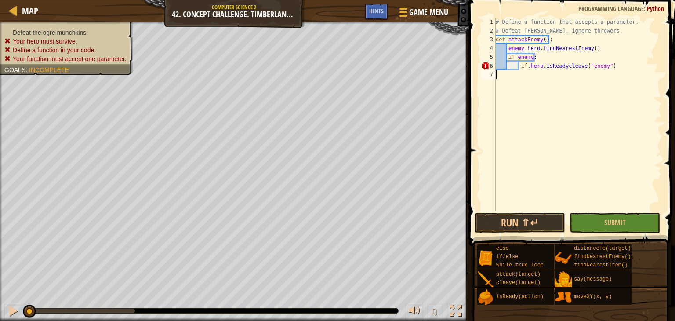
click at [619, 67] on div "# Define a function that accepts a parameter. # Defeat munchkins, ignore throwe…" at bounding box center [578, 123] width 168 height 211
type textarea "if. hero.isReadycleave("enemy")"
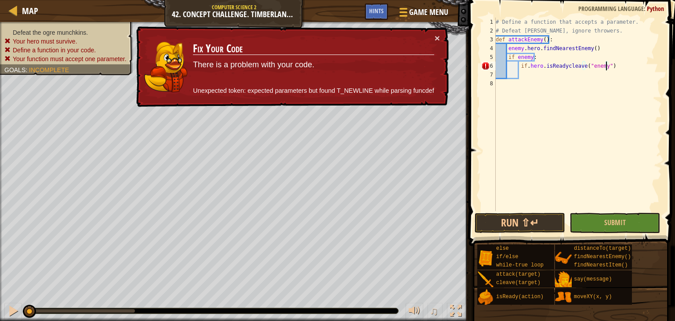
click at [604, 70] on div "# Define a function that accepts a parameter. # Defeat munchkins, ignore throwe…" at bounding box center [578, 123] width 168 height 211
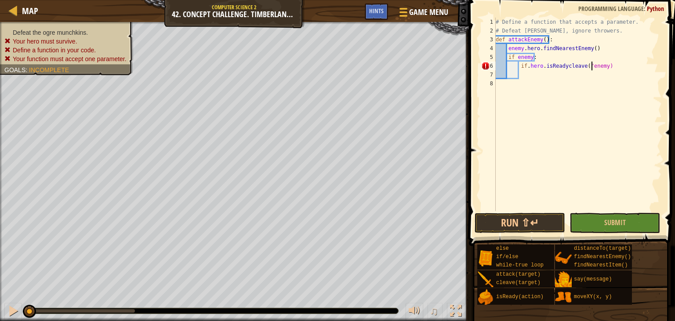
click at [592, 65] on div "# Define a function that accepts a parameter. # Defeat munchkins, ignore throwe…" at bounding box center [578, 123] width 168 height 211
drag, startPoint x: 593, startPoint y: 68, endPoint x: 582, endPoint y: 66, distance: 12.0
click at [592, 69] on div "# Define a function that accepts a parameter. # Defeat munchkins, ignore throwe…" at bounding box center [578, 123] width 168 height 211
click at [588, 65] on div "# Define a function that accepts a parameter. # Defeat munchkins, ignore throwe…" at bounding box center [578, 123] width 168 height 211
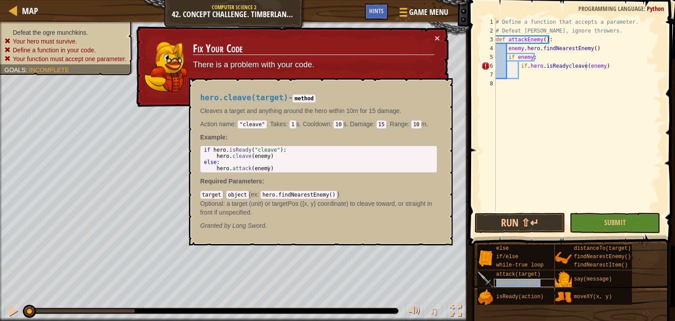
click at [537, 283] on div "cleave(target)" at bounding box center [528, 283] width 68 height 8
click at [606, 69] on div "# Define a function that accepts a parameter. # Defeat munchkins, ignore throwe…" at bounding box center [578, 123] width 168 height 211
click at [600, 69] on div "# Define a function that accepts a parameter. # Defeat munchkins, ignore throwe…" at bounding box center [578, 123] width 168 height 211
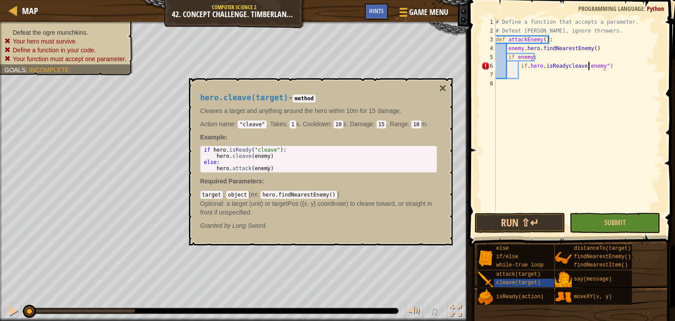
click at [588, 67] on div "# Define a function that accepts a parameter. # Defeat munchkins, ignore throwe…" at bounding box center [578, 123] width 168 height 211
click at [587, 70] on div "# Define a function that accepts a parameter. # Defeat munchkins, ignore throwe…" at bounding box center [578, 123] width 168 height 211
click at [586, 65] on div "# Define a function that accepts a parameter. # Defeat munchkins, ignore throwe…" at bounding box center [578, 123] width 168 height 211
click at [612, 64] on div "# Define a function that accepts a parameter. # Defeat munchkins, ignore throwe…" at bounding box center [578, 123] width 168 height 211
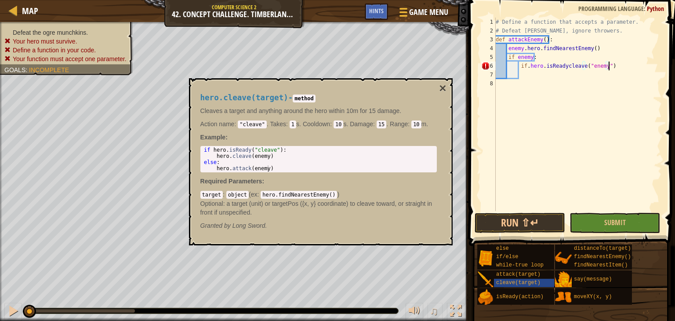
type textarea "if. hero.isReadycleave("enemy"):"
type textarea "hero.cleave(enemy)"
click at [442, 90] on button "×" at bounding box center [442, 88] width 7 height 12
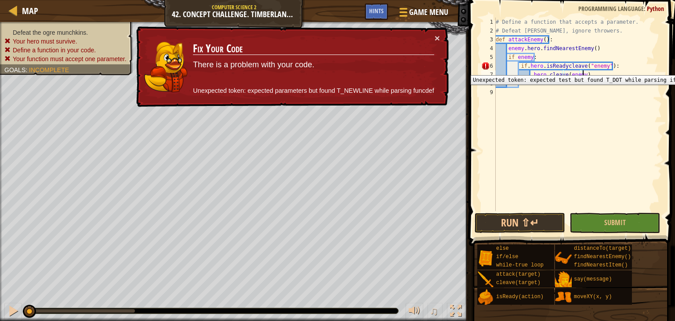
click at [488, 69] on div "6" at bounding box center [488, 66] width 14 height 9
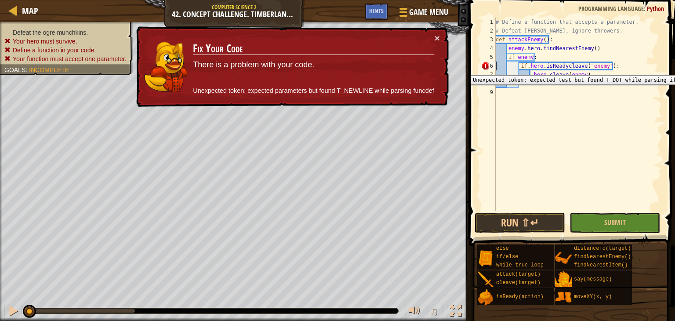
click at [488, 69] on div "6" at bounding box center [488, 66] width 14 height 9
click at [485, 65] on div "6" at bounding box center [488, 66] width 14 height 9
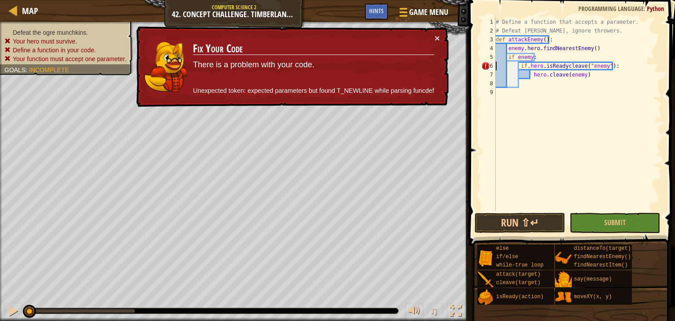
click at [529, 67] on div "# Define a function that accepts a parameter. # Defeat munchkins, ignore throwe…" at bounding box center [578, 123] width 168 height 211
click at [366, 11] on div "Hints" at bounding box center [376, 12] width 23 height 16
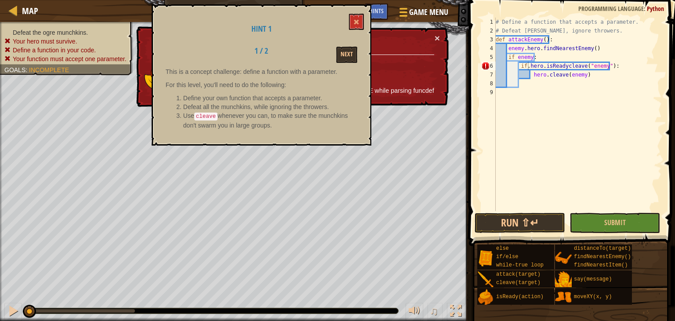
click at [344, 45] on div "Hint 1 1 / 2 Next This is a concept challenge: define a function with a paramet…" at bounding box center [262, 74] width 220 height 141
click at [346, 45] on div "Hint 1 1 / 2 Next This is a concept challenge: define a function with a paramet…" at bounding box center [262, 74] width 220 height 141
click at [346, 53] on button "Next" at bounding box center [346, 55] width 21 height 16
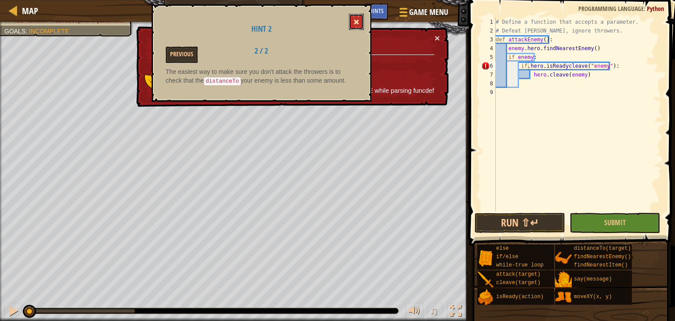
click at [357, 25] on span at bounding box center [356, 22] width 6 height 6
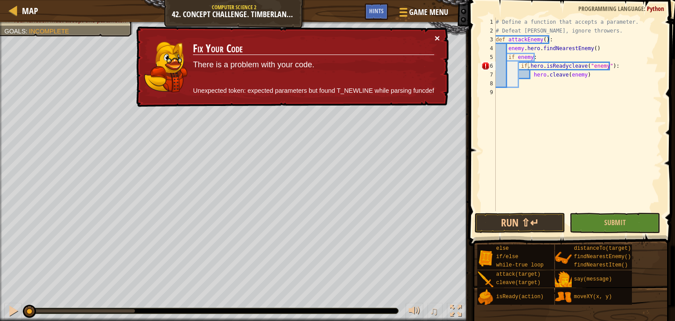
click at [439, 38] on button "×" at bounding box center [436, 38] width 5 height 9
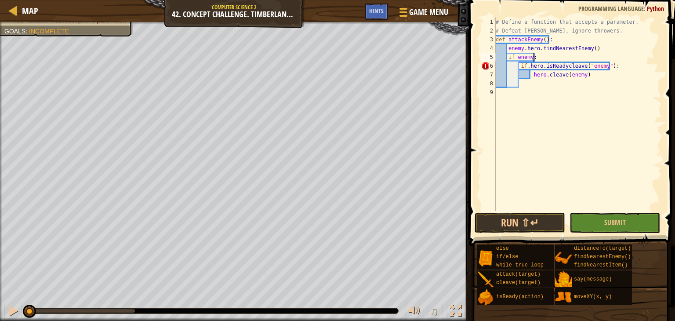
click at [540, 57] on div "# Define a function that accepts a parameter. # Defeat munchkins, ignore throwe…" at bounding box center [578, 123] width 168 height 211
type textarea "if enemy:"
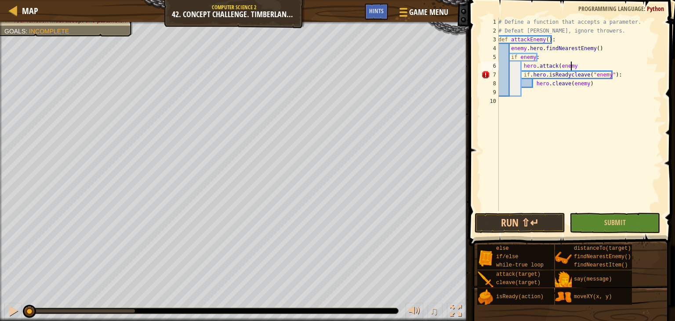
scroll to position [4, 5]
click at [530, 219] on button "Run ⇧↵" at bounding box center [519, 223] width 90 height 20
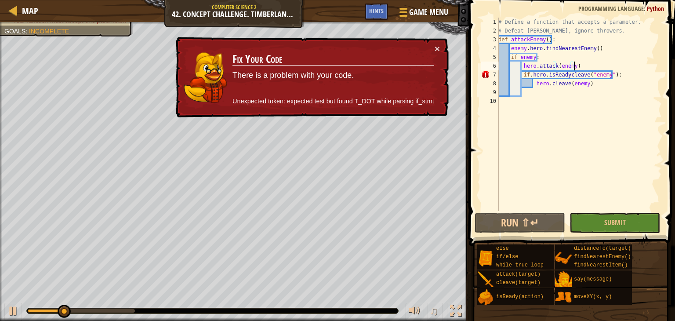
drag, startPoint x: 443, startPoint y: 40, endPoint x: 441, endPoint y: 45, distance: 4.6
click at [442, 44] on div "× Fix Your Code There is a problem with your code. Unexpected token: expected t…" at bounding box center [311, 77] width 275 height 83
click at [438, 48] on button "×" at bounding box center [436, 47] width 5 height 9
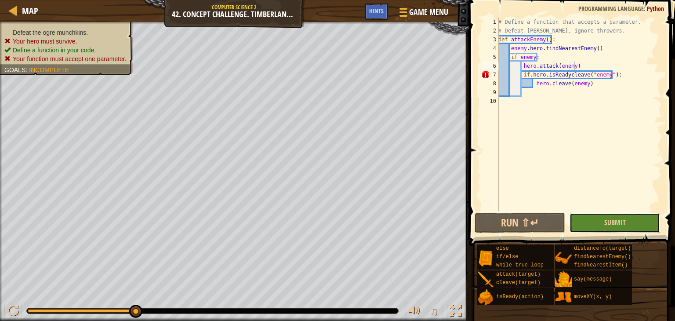
click at [604, 224] on button "Submit" at bounding box center [614, 223] width 90 height 20
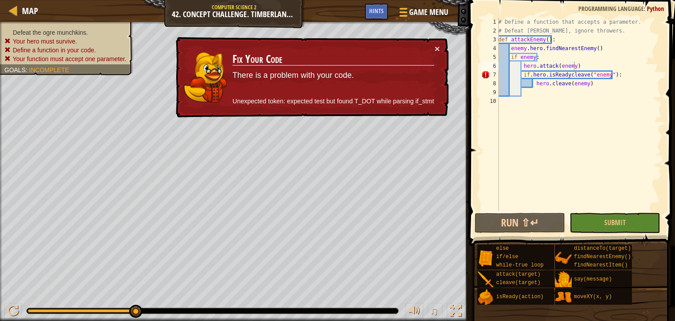
click at [440, 45] on div "× Fix Your Code There is a problem with your code. Unexpected token: expected t…" at bounding box center [311, 77] width 275 height 83
click at [436, 49] on button "×" at bounding box center [436, 47] width 5 height 9
click at [542, 76] on div "# Define a function that accepts a parameter. # Defeat munchkins, ignore throwe…" at bounding box center [578, 123] width 165 height 211
click at [544, 76] on div "# Define a function that accepts a parameter. # Defeat munchkins, ignore throwe…" at bounding box center [578, 123] width 165 height 211
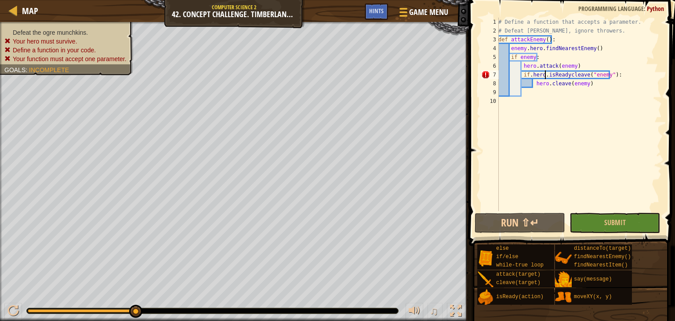
scroll to position [4, 4]
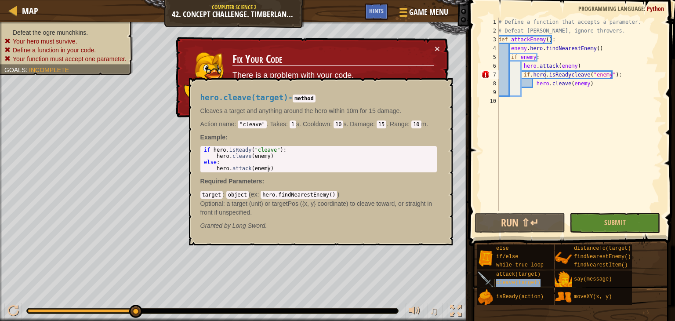
click at [505, 283] on span "cleave(target)" at bounding box center [518, 282] width 44 height 6
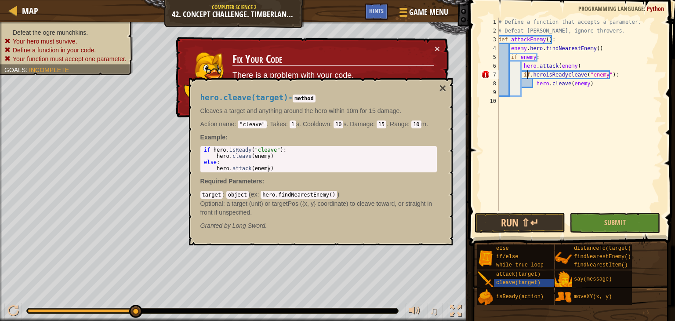
click at [529, 75] on div "# Define a function that accepts a parameter. # Defeat munchkins, ignore throwe…" at bounding box center [578, 123] width 165 height 211
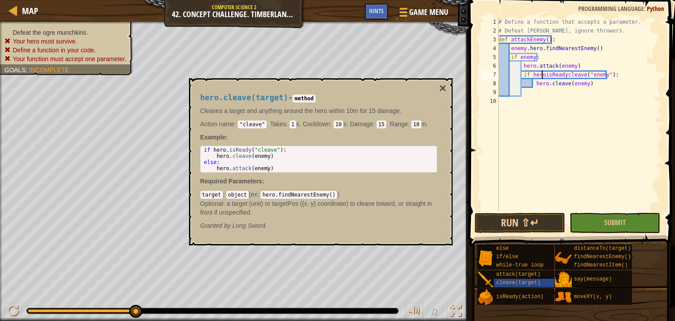
click at [543, 75] on div "# Define a function that accepts a parameter. # Defeat munchkins, ignore throwe…" at bounding box center [578, 123] width 165 height 211
type textarea "if hero.isReadycleave("enemy"):"
click at [445, 87] on button "×" at bounding box center [442, 88] width 7 height 12
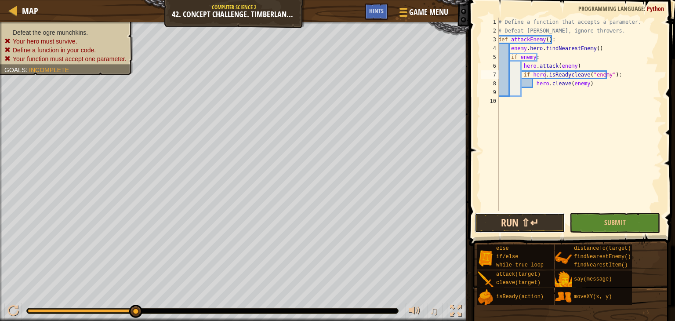
click at [527, 226] on button "Run ⇧↵" at bounding box center [519, 223] width 90 height 20
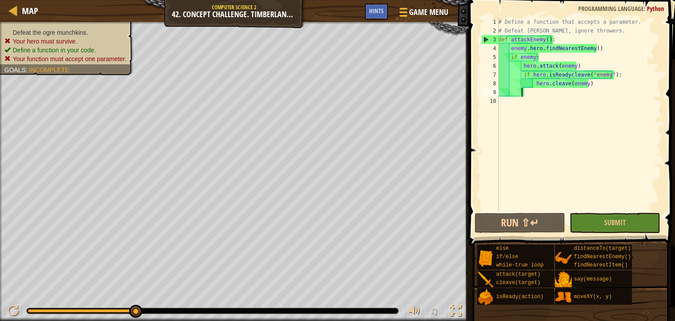
click at [526, 92] on div "# Define a function that accepts a parameter. # Defeat munchkins, ignore throwe…" at bounding box center [578, 123] width 165 height 211
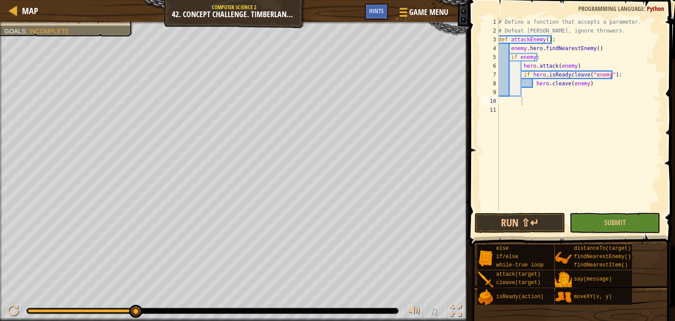
click at [540, 99] on div "# Define a function that accepts a parameter. # Defeat munchkins, ignore throwe…" at bounding box center [578, 123] width 165 height 211
click at [536, 95] on div "# Define a function that accepts a parameter. # Defeat munchkins, ignore throwe…" at bounding box center [578, 123] width 165 height 211
click at [535, 95] on div "# Define a function that accepts a parameter. # Defeat munchkins, ignore throwe…" at bounding box center [578, 114] width 165 height 193
click at [569, 93] on div "# Define a function that accepts a parameter. # Defeat munchkins, ignore throwe…" at bounding box center [578, 123] width 165 height 211
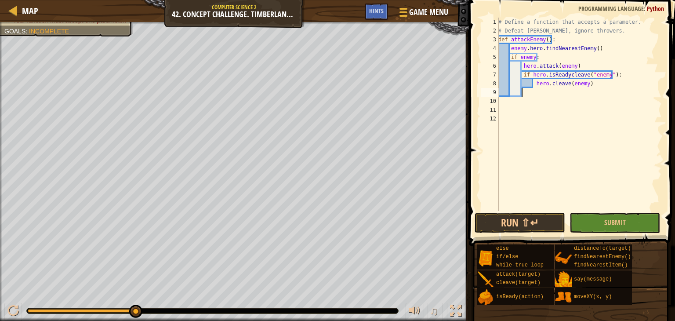
click at [569, 93] on div "# Define a function that accepts a parameter. # Defeat munchkins, ignore throwe…" at bounding box center [578, 123] width 165 height 211
click at [528, 97] on div "# Define a function that accepts a parameter. # Defeat munchkins, ignore throwe…" at bounding box center [578, 123] width 165 height 211
click at [533, 97] on div "# Define a function that accepts a parameter. # Defeat munchkins, ignore throwe…" at bounding box center [578, 123] width 165 height 211
click at [526, 93] on div "# Define a function that accepts a parameter. # Defeat munchkins, ignore throwe…" at bounding box center [578, 123] width 165 height 211
type textarea "a"
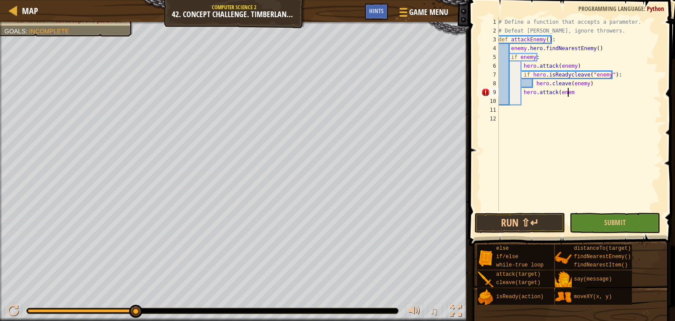
scroll to position [4, 5]
type textarea "hero.attack(enemy)"
type textarea "hero.cleave(enemy)"
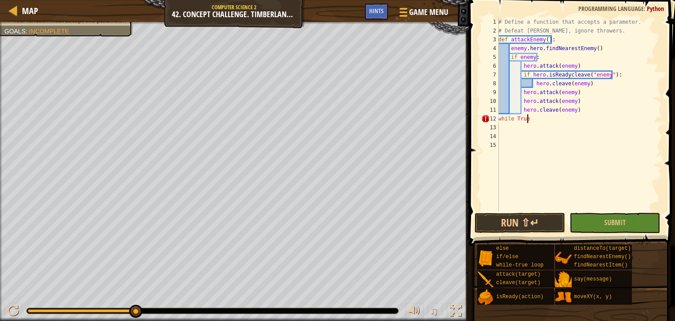
type textarea "while True:"
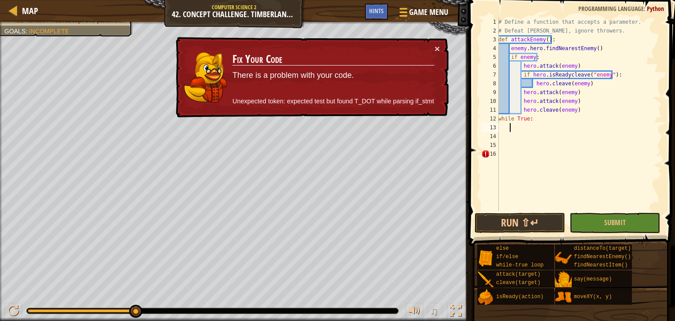
type textarea "h"
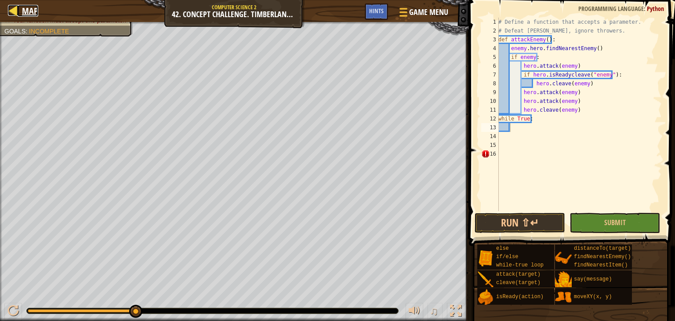
click at [36, 13] on span "Map" at bounding box center [30, 11] width 16 height 12
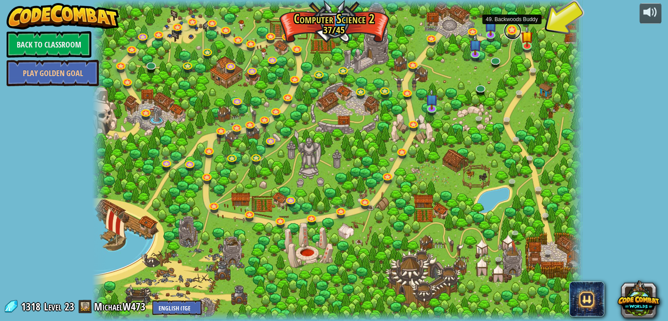
click at [513, 30] on link at bounding box center [513, 31] width 18 height 18
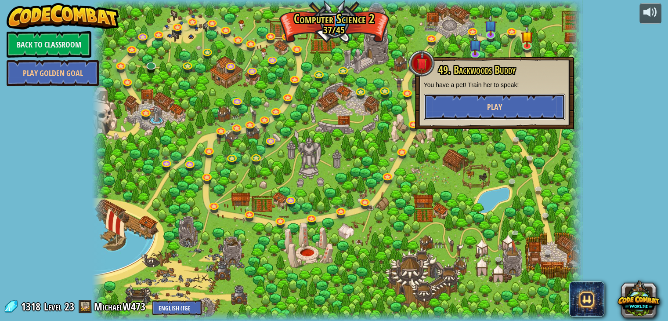
click at [551, 97] on button "Play" at bounding box center [494, 107] width 141 height 26
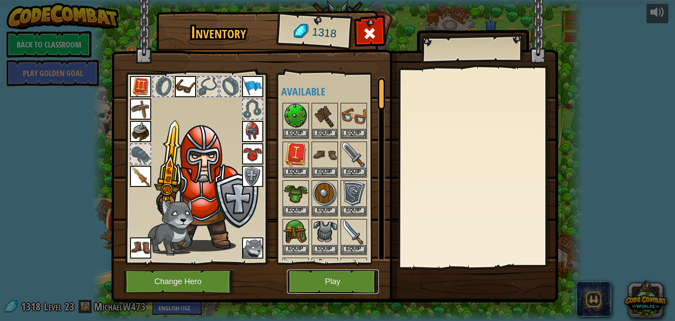
click at [357, 273] on button "Play" at bounding box center [333, 281] width 92 height 24
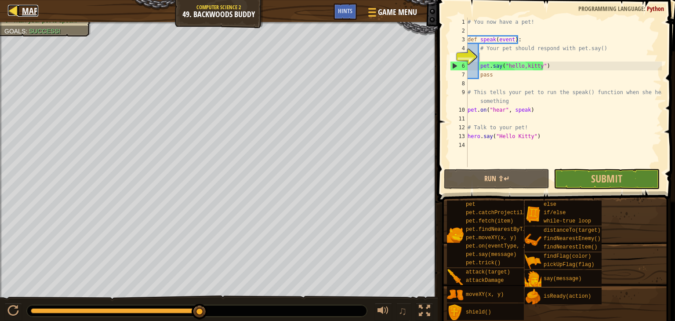
click at [22, 7] on span "Map" at bounding box center [30, 11] width 16 height 12
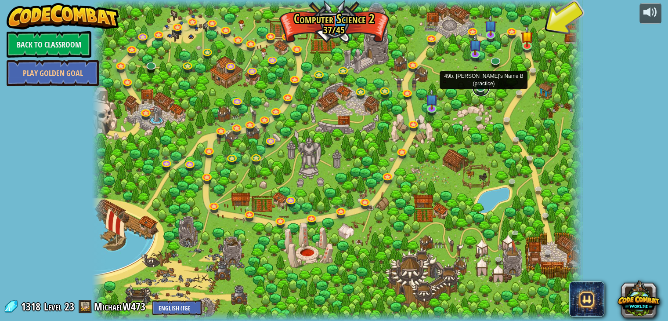
click at [482, 93] on link at bounding box center [481, 88] width 18 height 18
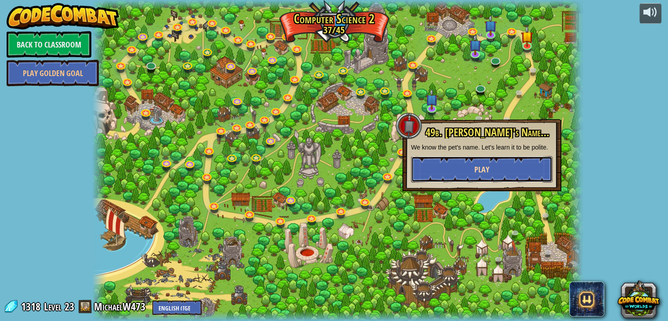
click at [528, 157] on button "Play" at bounding box center [481, 169] width 141 height 26
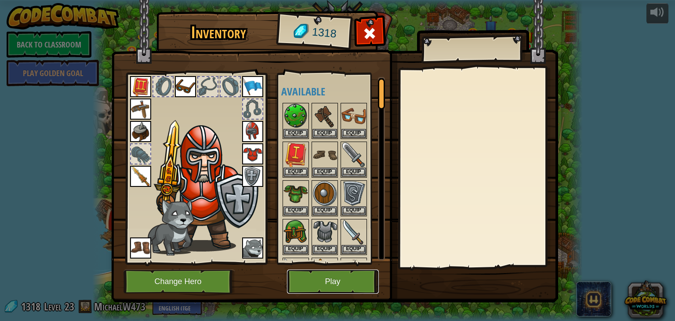
click at [303, 280] on button "Play" at bounding box center [333, 281] width 92 height 24
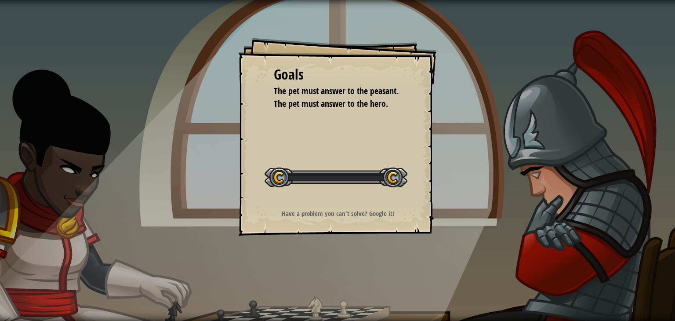
click at [305, 279] on div "Goals The pet must answer to the peasant. The pet must answer to the hero. Star…" at bounding box center [337, 160] width 675 height 321
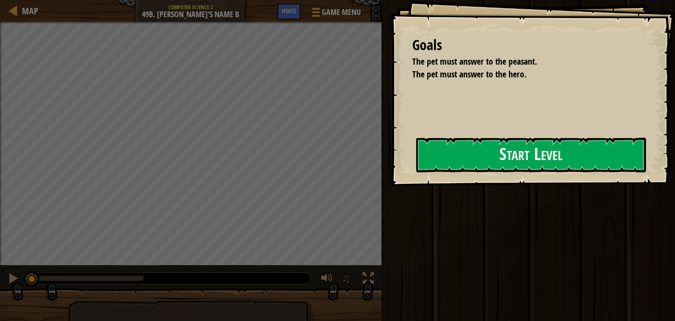
click at [441, 112] on div "Goals The pet must answer to the peasant. The pet must answer to the hero. Star…" at bounding box center [532, 93] width 285 height 186
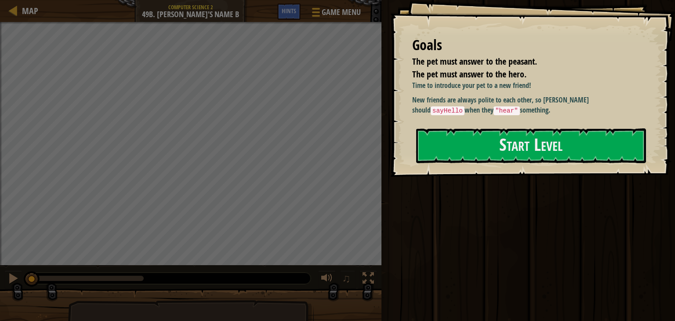
click at [470, 127] on div "Goals The pet must answer to the peasant. The pet must answer to the hero. Time…" at bounding box center [532, 88] width 285 height 177
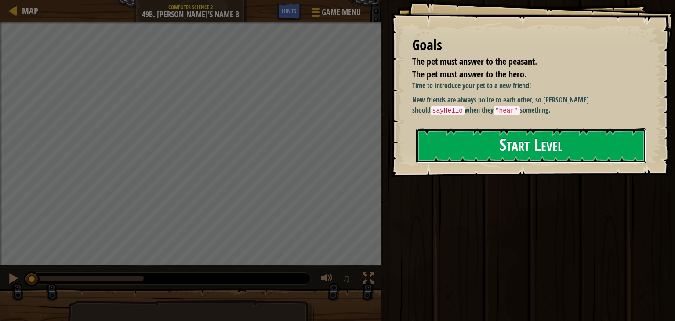
click at [470, 136] on button "Start Level" at bounding box center [531, 145] width 230 height 35
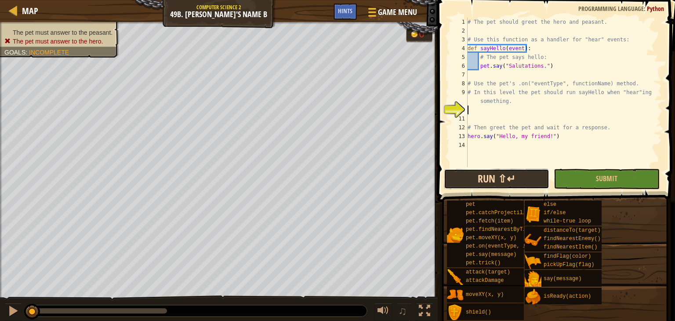
click at [478, 177] on button "Run ⇧↵" at bounding box center [496, 179] width 105 height 20
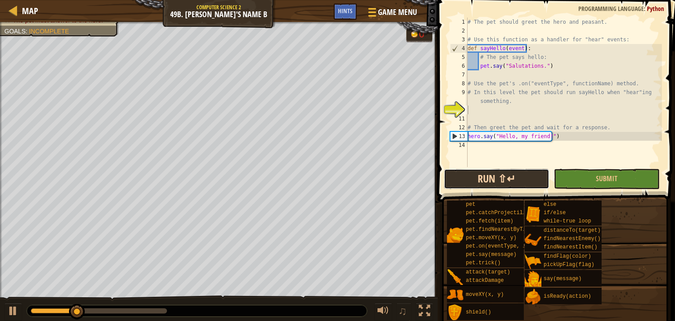
click at [484, 177] on button "Run ⇧↵" at bounding box center [496, 179] width 105 height 20
click at [481, 180] on button "Run ⇧↵" at bounding box center [496, 179] width 105 height 20
click at [481, 180] on button "Running" at bounding box center [496, 179] width 105 height 20
click at [490, 164] on div "# The pet should greet the hero and peasant. # Use this function as a handler f…" at bounding box center [564, 101] width 196 height 167
click at [496, 180] on button "Run ⇧↵" at bounding box center [496, 179] width 105 height 20
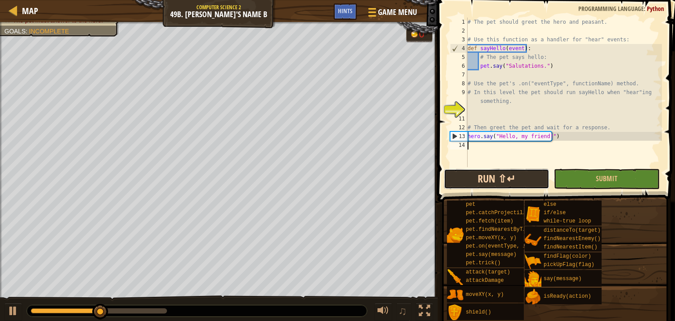
click at [469, 188] on button "Run ⇧↵" at bounding box center [496, 179] width 105 height 20
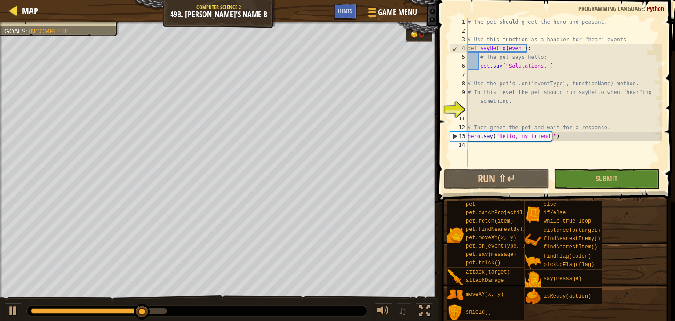
click at [30, 17] on div "Map" at bounding box center [28, 11] width 21 height 22
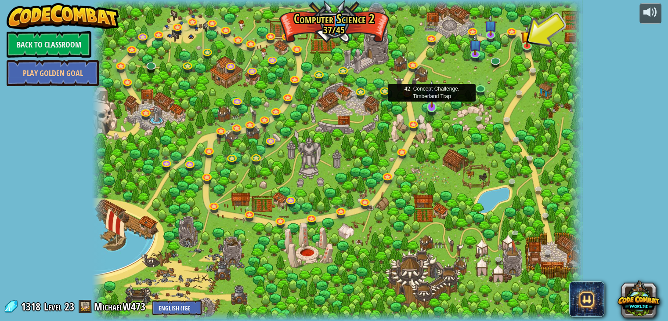
click at [432, 105] on img at bounding box center [432, 94] width 12 height 28
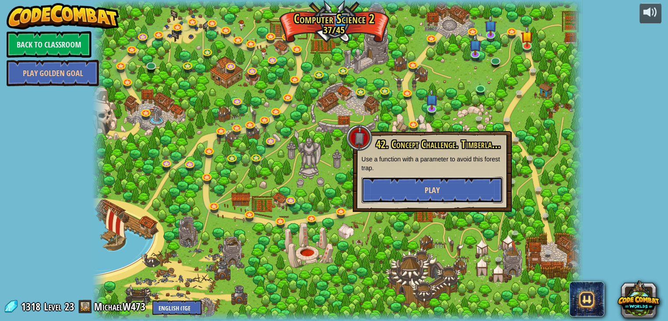
click at [446, 180] on button "Play" at bounding box center [432, 190] width 141 height 26
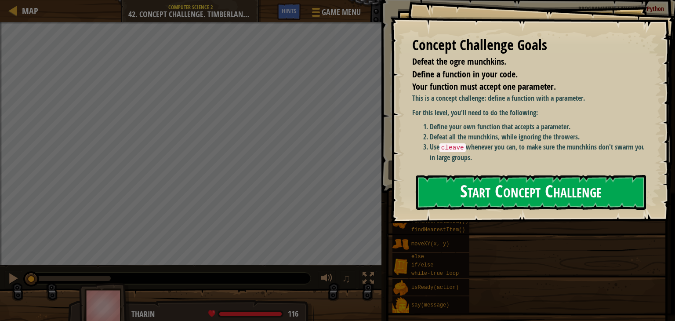
click at [469, 203] on button "Start Concept Challenge" at bounding box center [531, 192] width 230 height 35
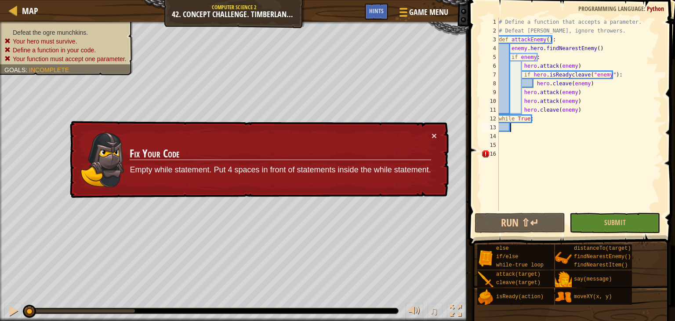
click at [510, 130] on div "# Define a function that accepts a parameter. # Defeat munchkins, ignore throwe…" at bounding box center [579, 123] width 165 height 211
type textarea "h"
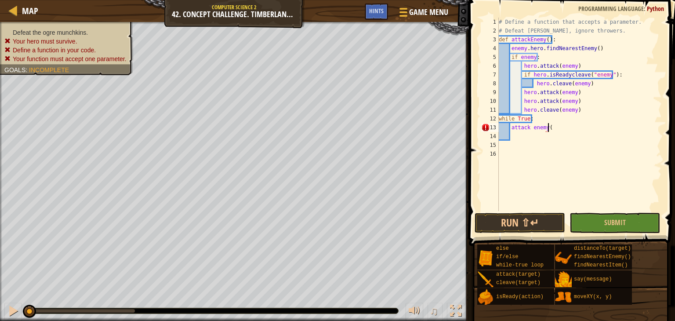
scroll to position [4, 4]
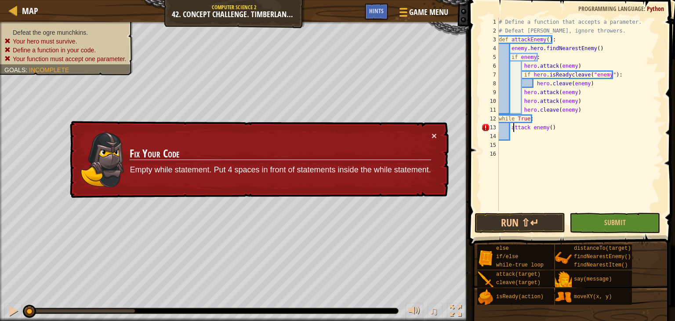
click at [514, 131] on div "# Define a function that accepts a parameter. # Defeat munchkins, ignore throwe…" at bounding box center [579, 123] width 165 height 211
click at [510, 129] on div "# Define a function that accepts a parameter. # Defeat munchkins, ignore throwe…" at bounding box center [579, 123] width 165 height 211
click at [515, 213] on button "Run ⇧↵" at bounding box center [519, 223] width 90 height 20
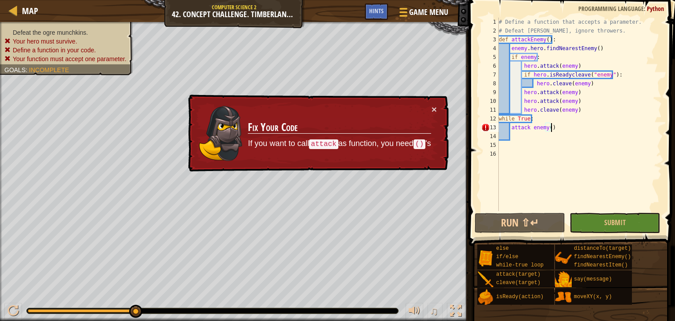
click at [560, 129] on div "# Define a function that accepts a parameter. # Defeat munchkins, ignore throwe…" at bounding box center [579, 123] width 165 height 211
click at [381, 7] on div "Hints" at bounding box center [376, 12] width 23 height 16
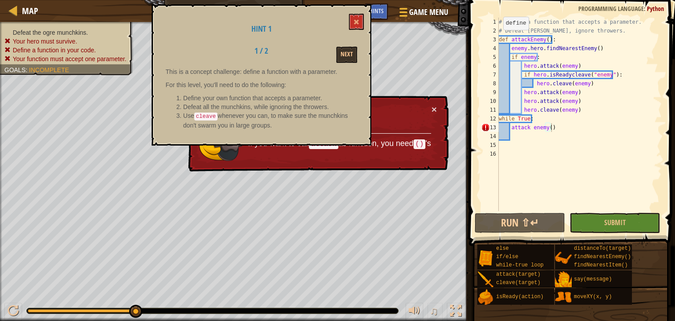
drag, startPoint x: 170, startPoint y: 65, endPoint x: 428, endPoint y: 134, distance: 267.5
click at [428, 134] on div "Map Computer Science 2 42. Concept Challenge. Timberland Trap Game Menu Done Hi…" at bounding box center [337, 160] width 675 height 321
type textarea "# Define a function that accepts a parameter."
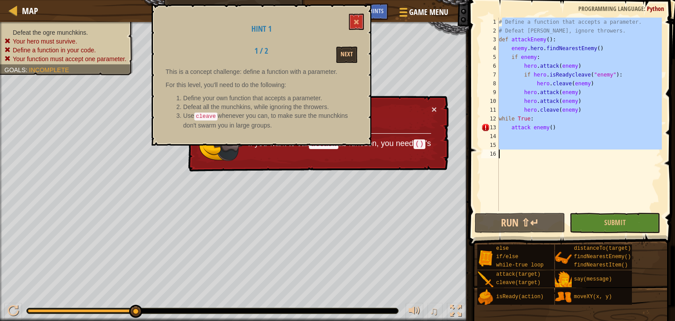
drag, startPoint x: 500, startPoint y: 22, endPoint x: 663, endPoint y: 177, distance: 225.0
click at [668, 180] on div "# Define a function that accepts a parameter. 1 2 3 4 5 6 7 8 9 10 11 12 13 14 …" at bounding box center [570, 139] width 209 height 271
drag, startPoint x: 498, startPoint y: 23, endPoint x: 674, endPoint y: 143, distance: 213.1
click at [668, 143] on div "1 2 3 4 5 6 7 8 9 10 11 12 13 14 15 16 # Define a function that accepts a param…" at bounding box center [570, 139] width 209 height 271
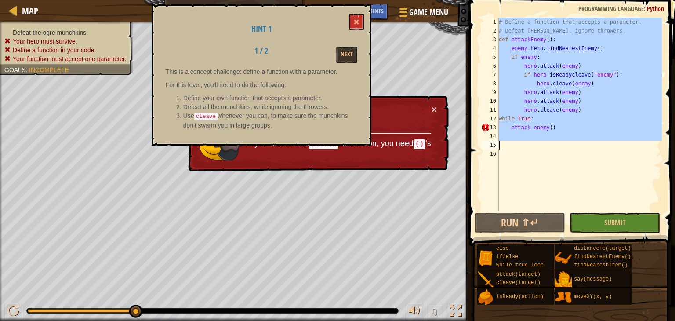
click at [581, 183] on div "# Define a function that accepts a parameter. # Defeat munchkins, ignore throwe…" at bounding box center [579, 123] width 165 height 211
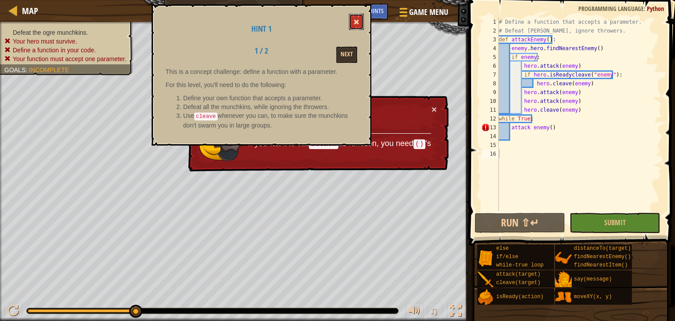
click at [352, 20] on button at bounding box center [356, 22] width 15 height 16
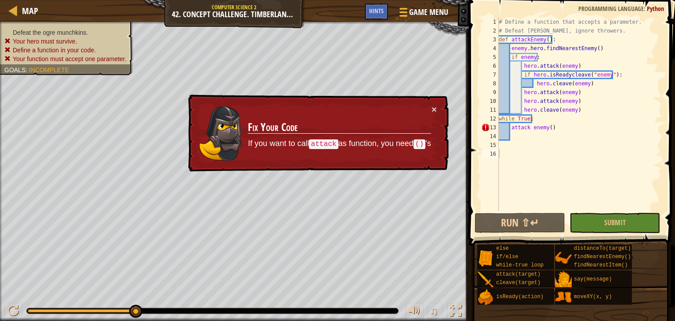
click at [565, 127] on div "# Define a function that accepts a parameter. # Defeat munchkins, ignore throwe…" at bounding box center [579, 123] width 165 height 211
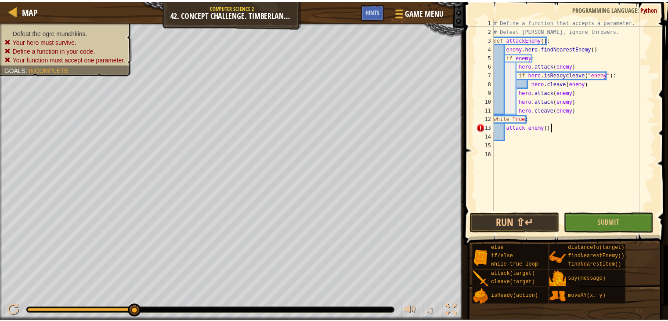
scroll to position [4, 4]
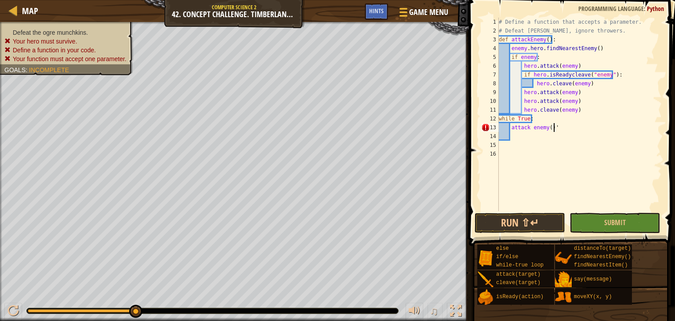
type textarea "attack enemy()"
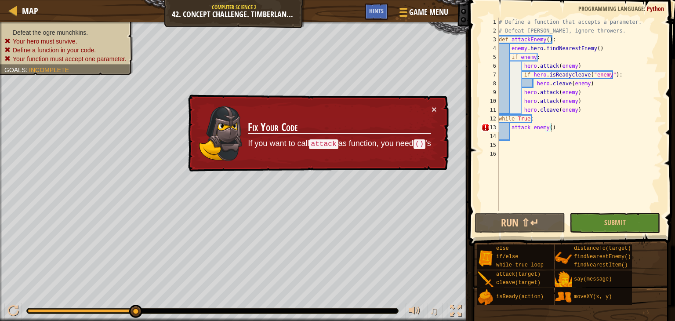
drag, startPoint x: 246, startPoint y: 127, endPoint x: 423, endPoint y: 138, distance: 177.4
click at [423, 140] on td "Fix Your Code If you want to call attack as function, you need () 's" at bounding box center [339, 133] width 184 height 57
drag, startPoint x: 424, startPoint y: 137, endPoint x: 305, endPoint y: 115, distance: 121.1
click at [305, 115] on td "Fix Your Code If you want to call attack as function, you need () 's" at bounding box center [339, 133] width 185 height 59
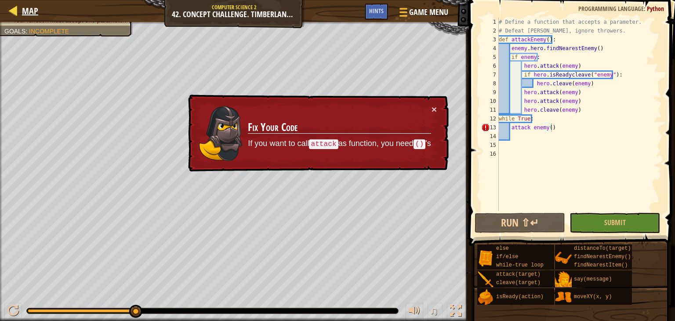
click at [33, 18] on div "Map" at bounding box center [28, 11] width 21 height 22
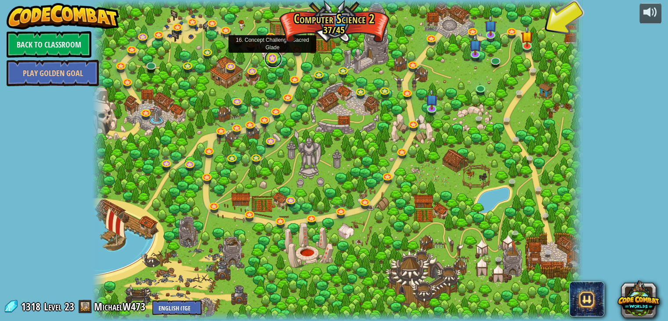
click at [269, 60] on link at bounding box center [273, 59] width 18 height 18
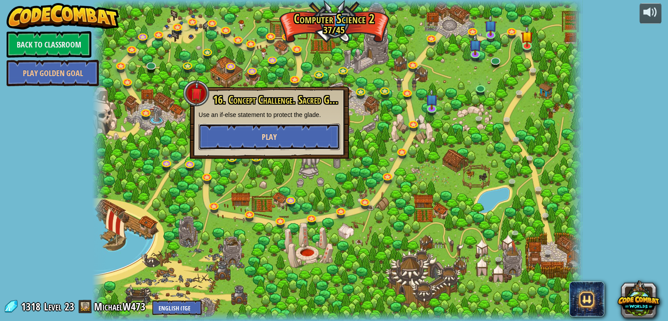
click at [298, 129] on button "Play" at bounding box center [269, 136] width 141 height 26
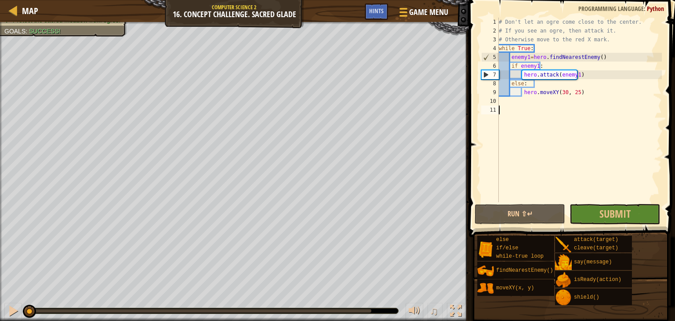
click at [555, 214] on button "Run ⇧↵" at bounding box center [519, 214] width 90 height 20
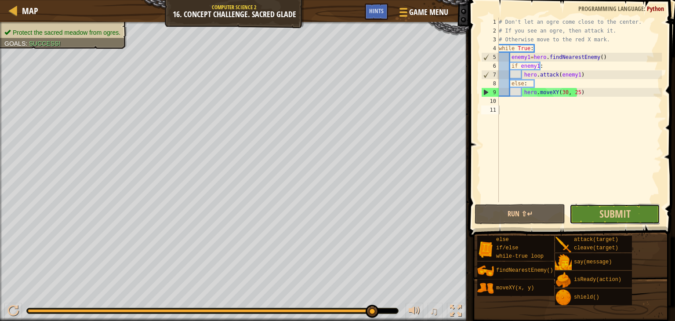
click at [645, 221] on button "Submit" at bounding box center [614, 214] width 90 height 20
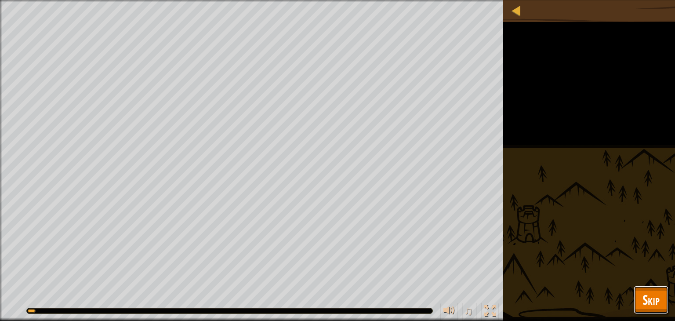
click at [648, 301] on span "Skip" at bounding box center [650, 299] width 17 height 18
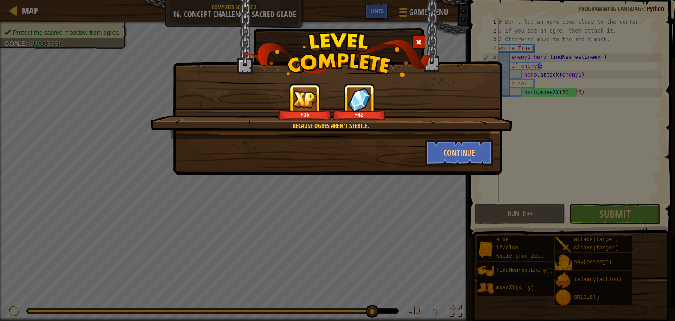
click at [418, 47] on div at bounding box center [418, 42] width 13 height 14
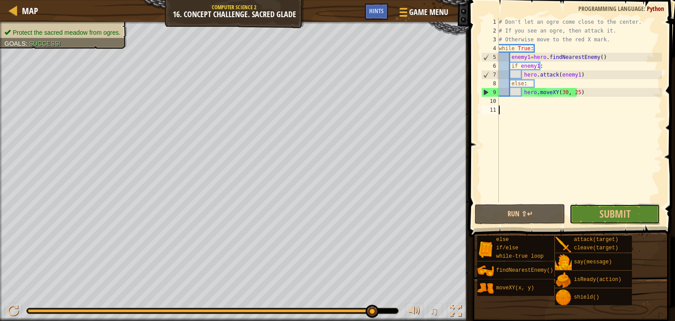
click at [619, 207] on span "Submit" at bounding box center [614, 213] width 31 height 14
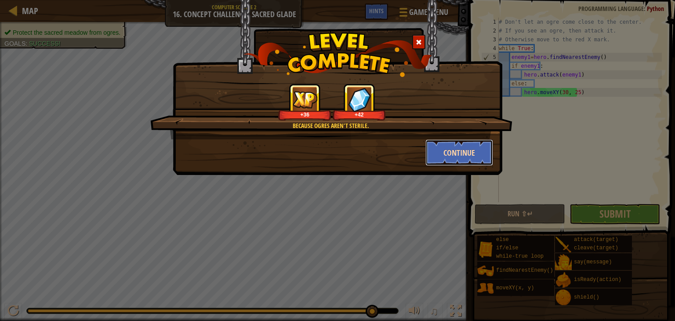
click at [462, 159] on button "Continue" at bounding box center [459, 152] width 68 height 26
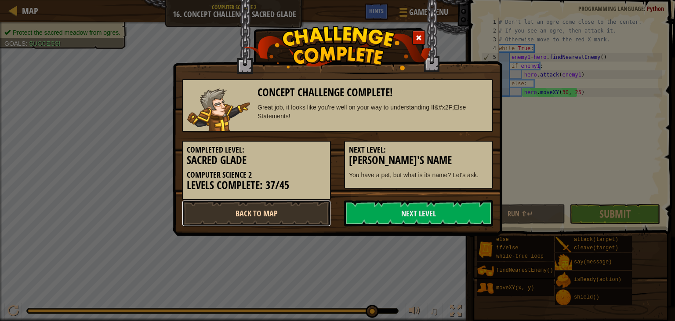
click at [309, 206] on link "Back to Map" at bounding box center [256, 213] width 149 height 26
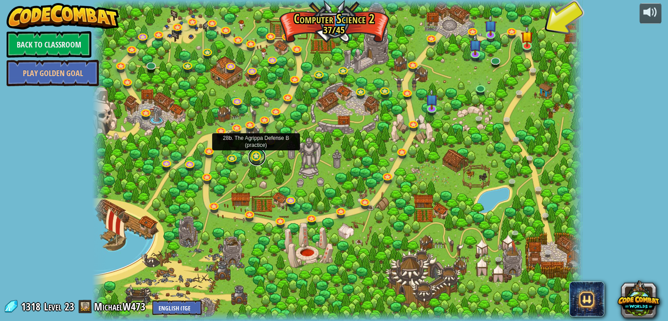
click at [262, 154] on link at bounding box center [257, 157] width 18 height 18
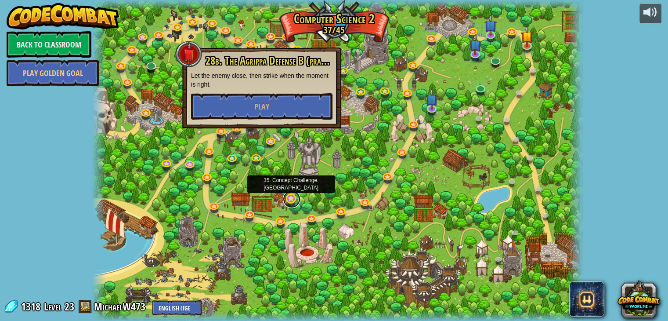
click at [297, 194] on link at bounding box center [292, 199] width 18 height 18
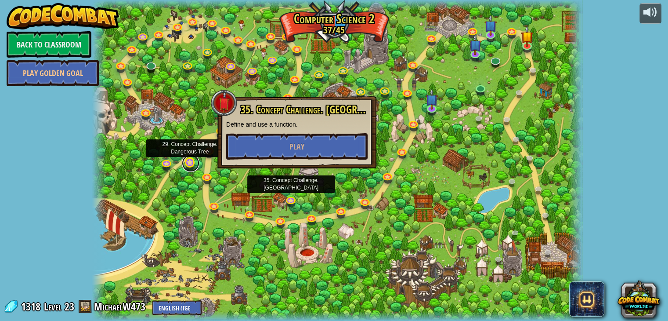
click at [190, 159] on link at bounding box center [191, 163] width 18 height 18
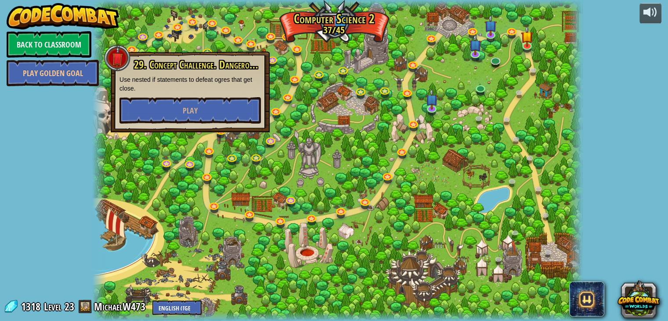
click at [348, 146] on div at bounding box center [337, 160] width 491 height 321
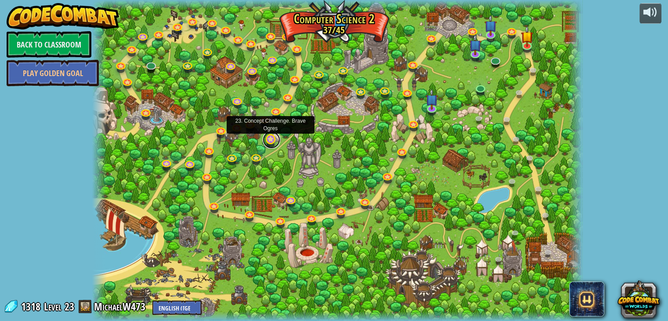
click at [271, 142] on link at bounding box center [272, 140] width 18 height 18
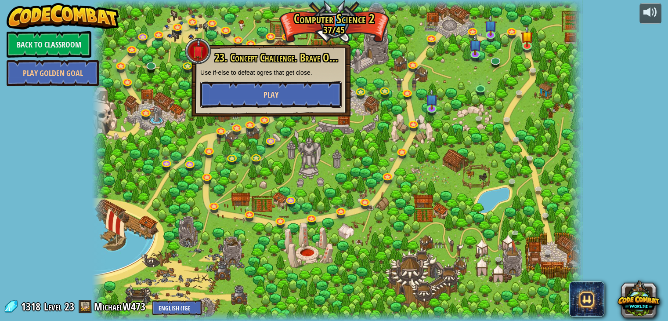
click at [293, 87] on button "Play" at bounding box center [270, 94] width 141 height 26
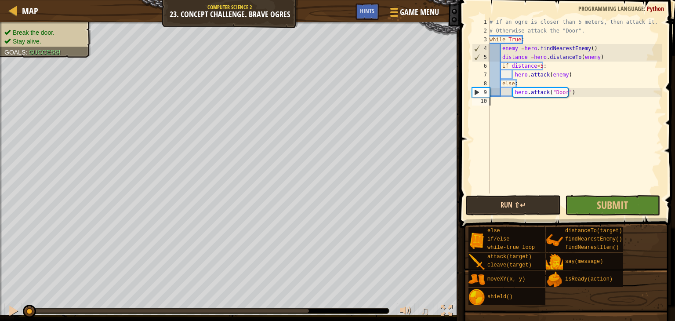
click at [511, 213] on button "Run ⇧↵" at bounding box center [513, 205] width 95 height 20
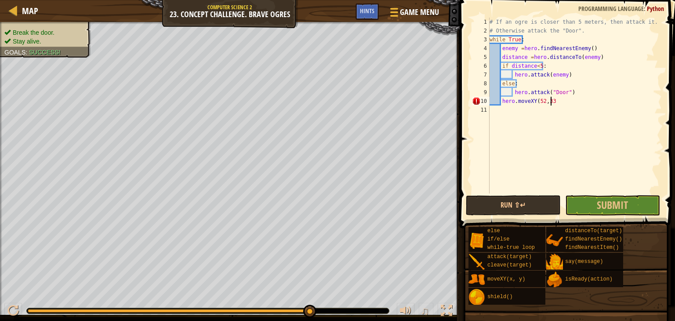
scroll to position [4, 4]
type textarea "hero.moveXY(52,33)"
click at [521, 210] on button "Run ⇧↵" at bounding box center [513, 205] width 95 height 20
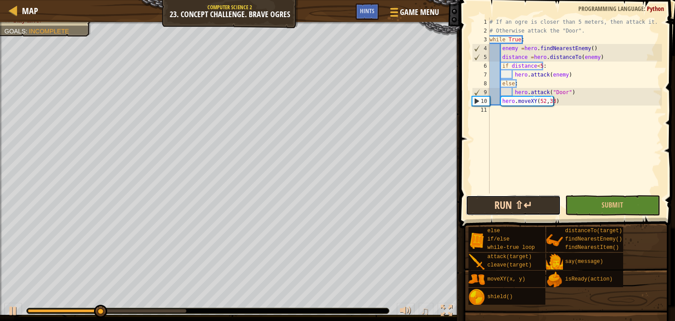
click at [512, 213] on button "Run ⇧↵" at bounding box center [513, 205] width 95 height 20
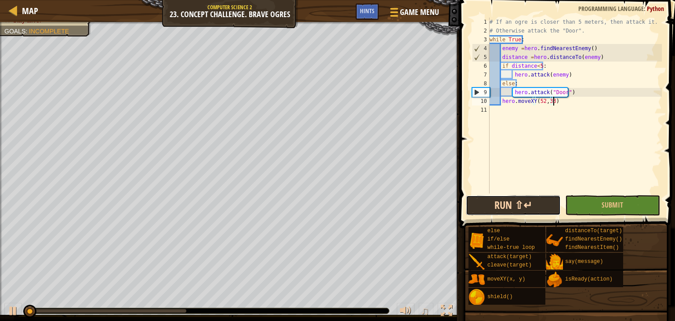
click at [511, 213] on button "Run ⇧↵" at bounding box center [513, 205] width 95 height 20
click at [511, 213] on button "Running" at bounding box center [513, 205] width 95 height 20
click at [513, 213] on button "Run ⇧↵" at bounding box center [513, 205] width 95 height 20
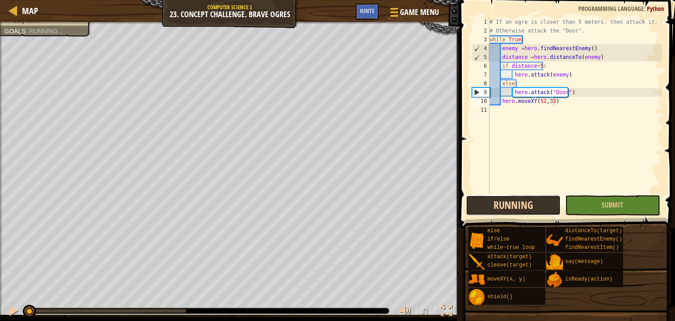
click at [513, 213] on button "Running" at bounding box center [513, 205] width 95 height 20
click at [513, 213] on button "Run ⇧↵" at bounding box center [513, 205] width 95 height 20
click at [513, 213] on button "Running" at bounding box center [513, 205] width 95 height 20
drag, startPoint x: 514, startPoint y: 213, endPoint x: 478, endPoint y: 203, distance: 37.1
click at [508, 213] on button "Run ⇧↵" at bounding box center [513, 205] width 95 height 20
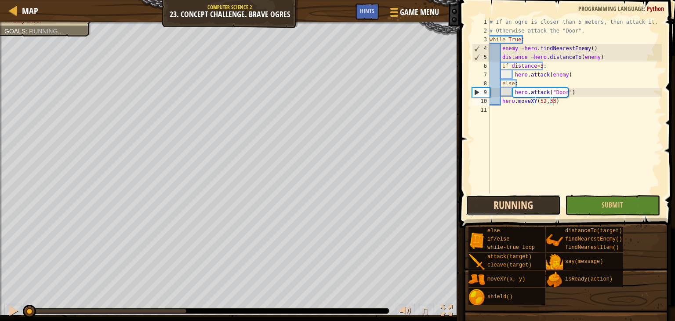
click at [478, 203] on button "Running" at bounding box center [513, 205] width 95 height 20
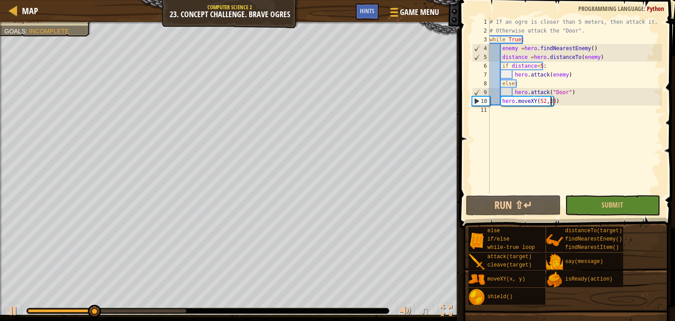
click at [551, 100] on div "# If an ogre is closer than 5 meters, then attack it. # Otherwise attack the "D…" at bounding box center [575, 114] width 174 height 193
click at [555, 101] on div "# If an ogre is closer than 5 meters, then attack it. # Otherwise attack the "D…" at bounding box center [575, 114] width 174 height 193
click at [559, 106] on div "# If an ogre is closer than 5 meters, then attack it. # Otherwise attack the "D…" at bounding box center [575, 114] width 174 height 193
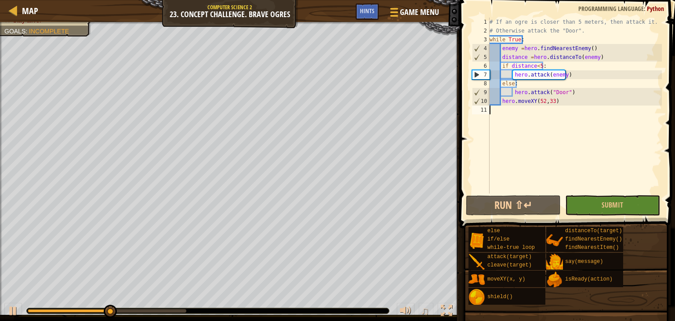
drag, startPoint x: 559, startPoint y: 96, endPoint x: 557, endPoint y: 100, distance: 4.9
click at [557, 98] on div "# If an ogre is closer than 5 meters, then attack it. # Otherwise attack the "D…" at bounding box center [575, 114] width 174 height 193
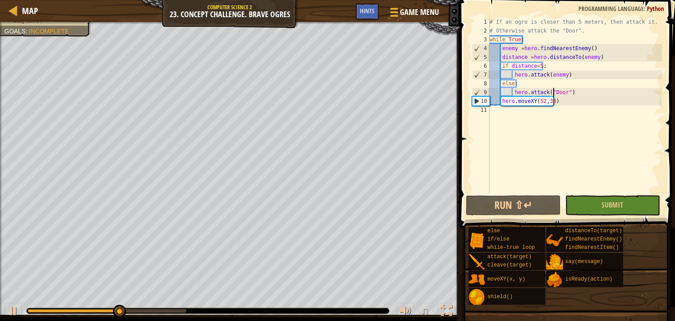
click at [554, 95] on div "# If an ogre is closer than 5 meters, then attack it. # Otherwise attack the "D…" at bounding box center [575, 114] width 174 height 193
type textarea "hero.attack("Door")"
click at [551, 109] on div "# If an ogre is closer than 5 meters, then attack it. # Otherwise attack the "D…" at bounding box center [575, 114] width 174 height 193
click at [557, 101] on div "# If an ogre is closer than 5 meters, then attack it. # Otherwise attack the "D…" at bounding box center [575, 114] width 174 height 193
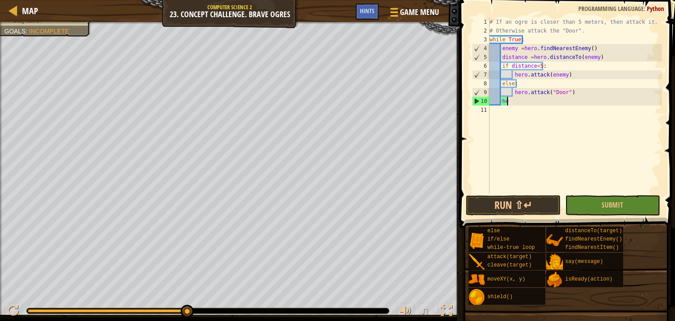
type textarea "h"
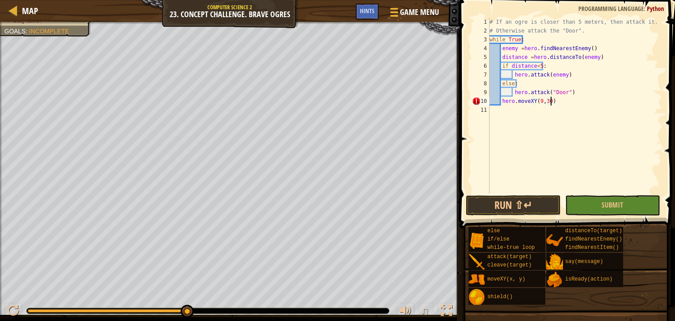
scroll to position [4, 4]
click at [550, 206] on button "Run ⇧↵" at bounding box center [513, 205] width 95 height 20
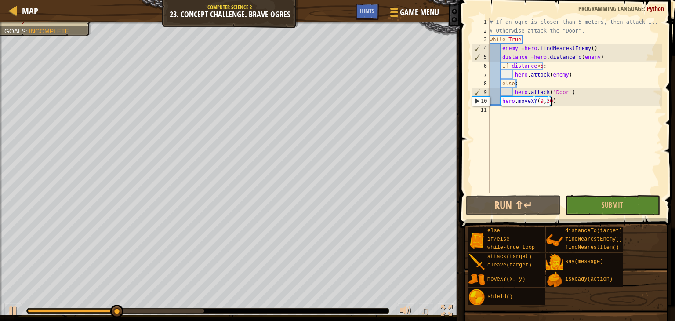
click at [552, 101] on div "# If an ogre is closer than 5 meters, then attack it. # Otherwise attack the "D…" at bounding box center [575, 114] width 174 height 193
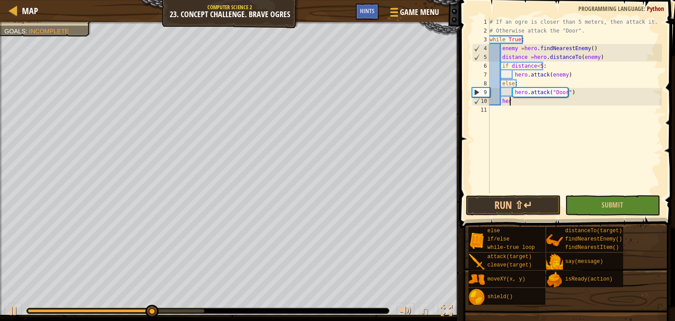
scroll to position [4, 0]
type textarea "h"
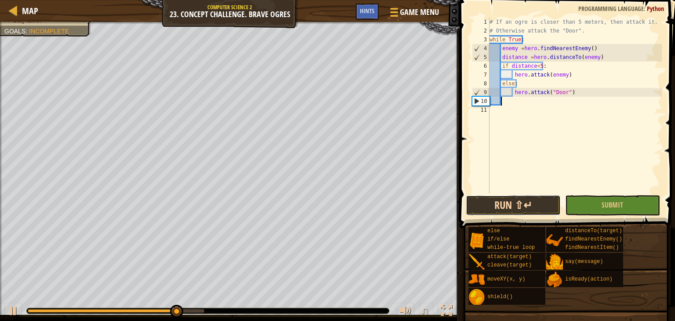
click at [518, 203] on button "Run ⇧↵" at bounding box center [513, 205] width 95 height 20
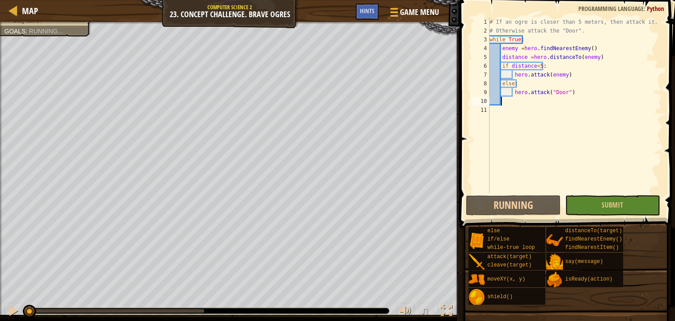
scroll to position [4, 0]
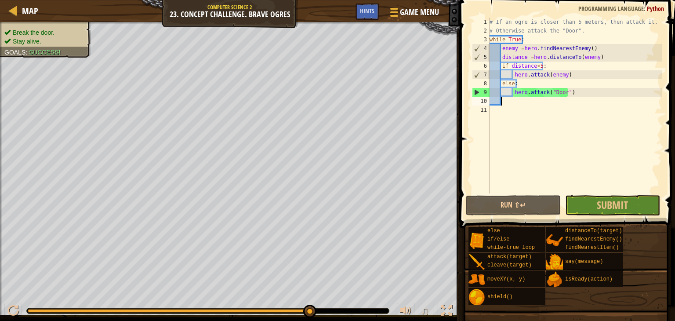
click at [597, 58] on div "# If an ogre is closer than 5 meters, then attack it. # Otherwise attack the "D…" at bounding box center [575, 114] width 174 height 193
type textarea "distance =hero.distanceTo(enemy)"
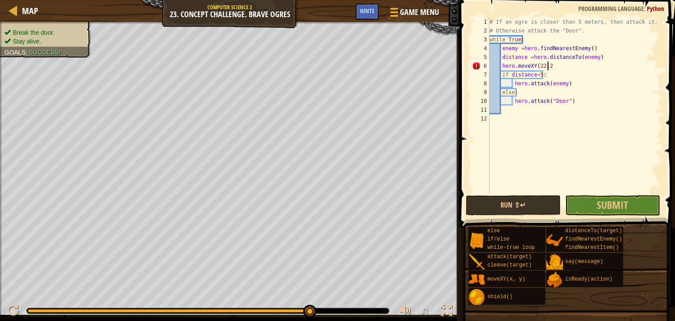
scroll to position [4, 4]
click at [522, 214] on button "Run ⇧↵" at bounding box center [513, 205] width 95 height 20
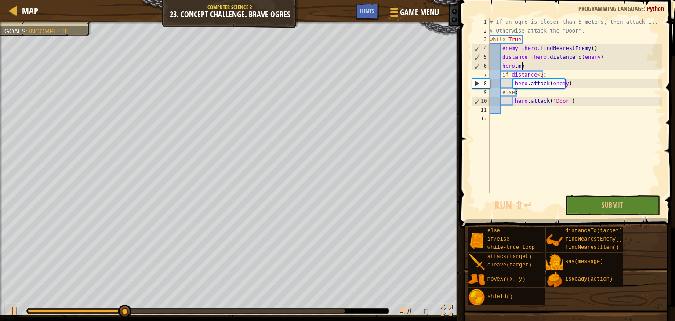
scroll to position [4, 2]
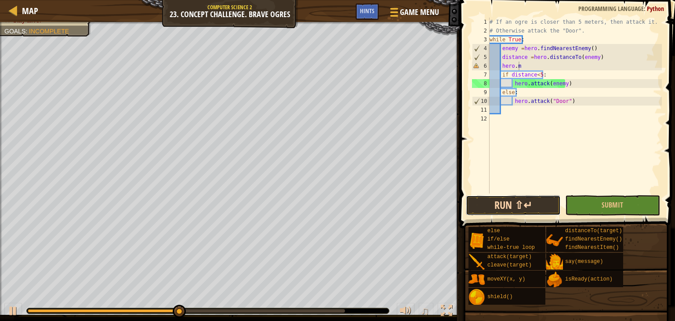
click at [529, 205] on button "Run ⇧↵" at bounding box center [513, 205] width 95 height 20
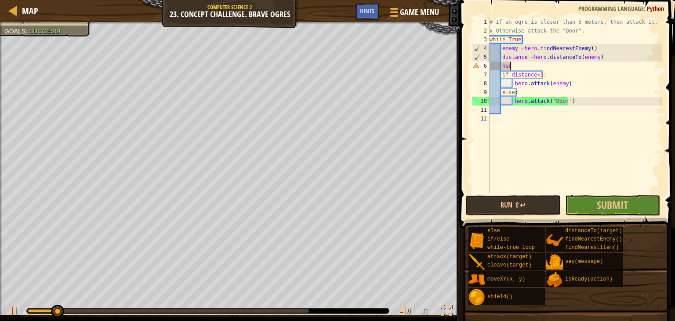
scroll to position [4, 0]
type textarea "h"
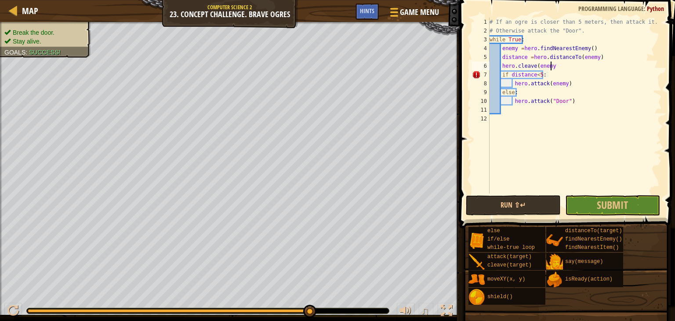
scroll to position [4, 4]
click at [510, 215] on span at bounding box center [568, 102] width 222 height 254
click at [518, 210] on button "Run ⇧↵" at bounding box center [513, 205] width 95 height 20
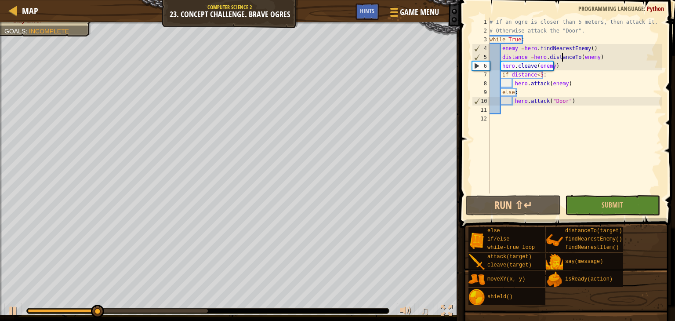
click at [562, 60] on div "# If an ogre is closer than 5 meters, then attack it. # Otherwise attack the "D…" at bounding box center [575, 114] width 174 height 193
click at [559, 67] on div "# If an ogre is closer than 5 meters, then attack it. # Otherwise attack the "D…" at bounding box center [575, 114] width 174 height 193
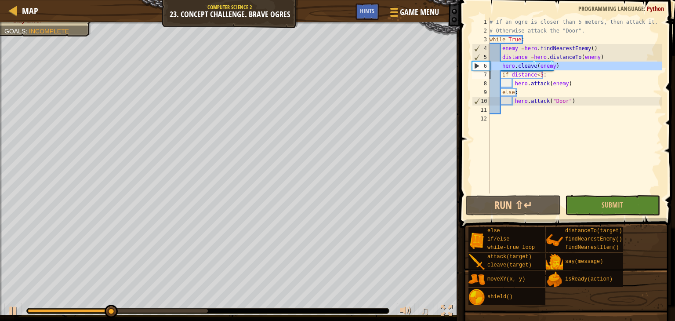
click at [559, 67] on div "# If an ogre is closer than 5 meters, then attack it. # Otherwise attack the "D…" at bounding box center [575, 114] width 174 height 193
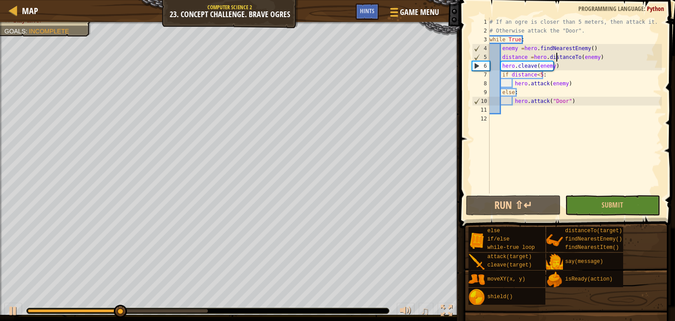
click at [557, 61] on div "# If an ogre is closer than 5 meters, then attack it. # Otherwise attack the "D…" at bounding box center [575, 114] width 174 height 193
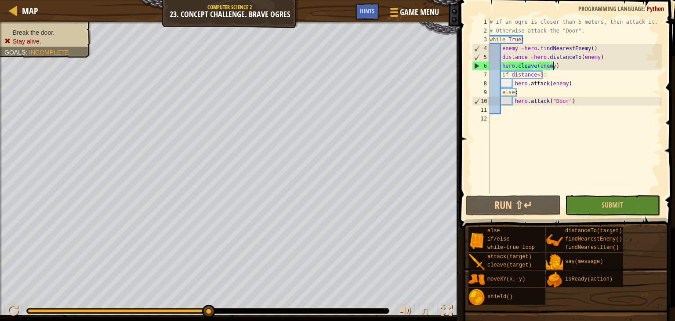
click at [556, 69] on div "# If an ogre is closer than 5 meters, then attack it. # Otherwise attack the "D…" at bounding box center [575, 114] width 174 height 193
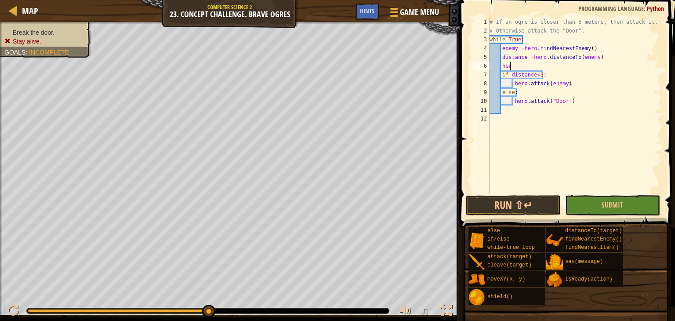
scroll to position [4, 0]
type textarea "h"
click at [529, 198] on button "Run ⇧↵" at bounding box center [513, 205] width 95 height 20
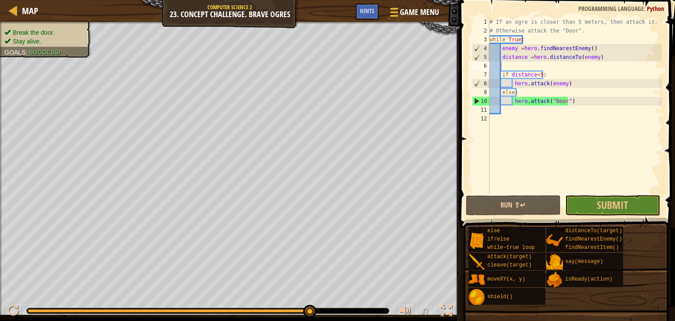
click at [23, 29] on ul "Break the door. Stay alive." at bounding box center [45, 37] width 82 height 18
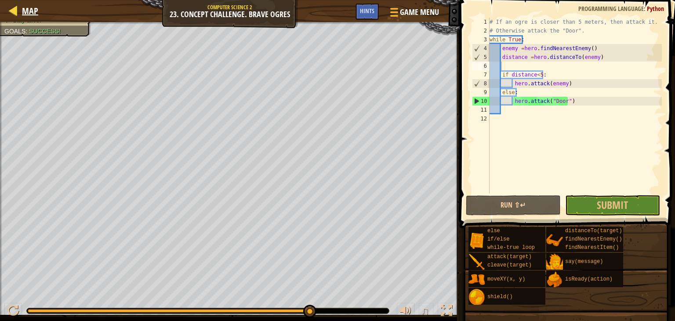
drag, startPoint x: 40, startPoint y: 2, endPoint x: 32, endPoint y: 18, distance: 17.7
click at [32, 18] on div "Map Computer Science 2 23. Concept Challenge. Brave Ogres Game Menu Done Hints" at bounding box center [230, 11] width 460 height 22
click at [32, 3] on div "Map" at bounding box center [28, 11] width 21 height 22
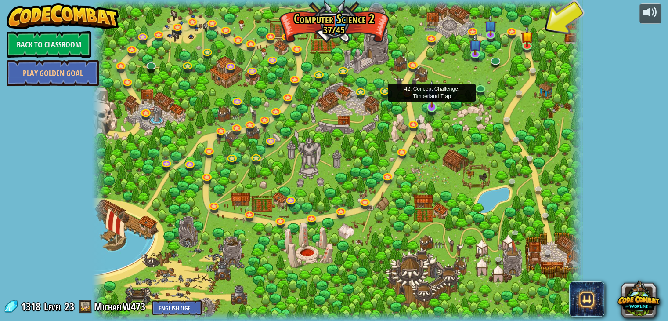
click at [430, 98] on img at bounding box center [432, 94] width 12 height 28
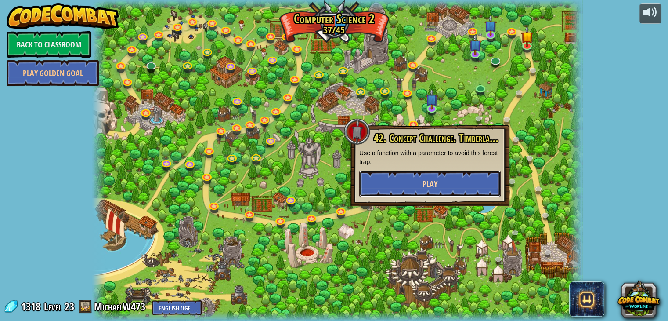
drag, startPoint x: 416, startPoint y: 188, endPoint x: 418, endPoint y: 182, distance: 5.7
click at [418, 182] on button "Play" at bounding box center [429, 183] width 141 height 26
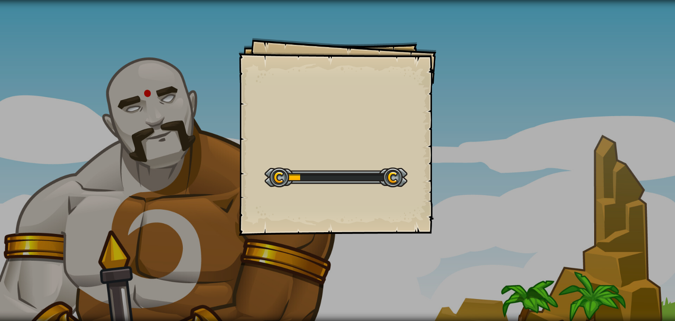
click at [420, 181] on div "Goals Start Level Error loading from server. Try refreshing the page. You'll ne…" at bounding box center [338, 137] width 198 height 198
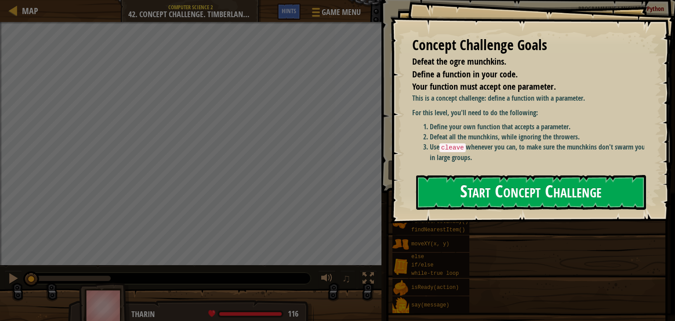
click at [556, 179] on button "Start Concept Challenge" at bounding box center [531, 192] width 230 height 35
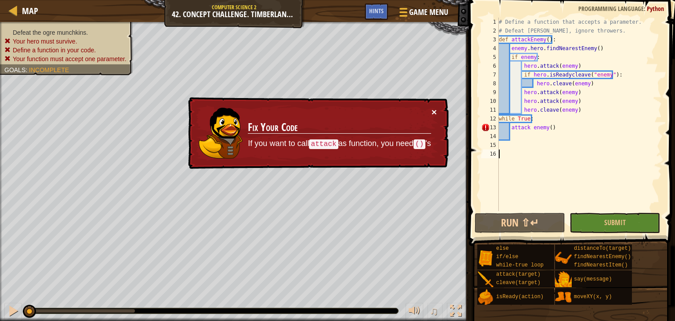
click at [432, 111] on button "×" at bounding box center [434, 113] width 6 height 9
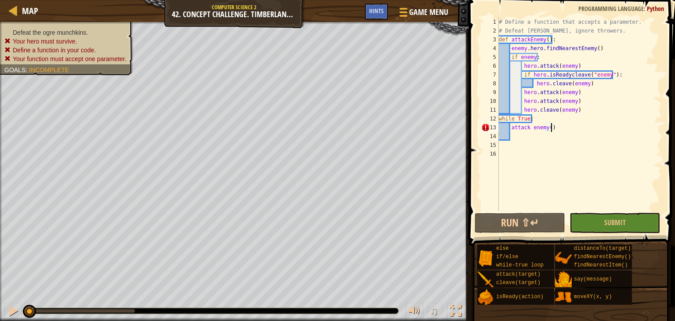
click at [569, 125] on div "# Define a function that accepts a parameter. # Defeat munchkins, ignore throwe…" at bounding box center [579, 123] width 165 height 211
type textarea "a"
drag, startPoint x: 508, startPoint y: 25, endPoint x: 592, endPoint y: 16, distance: 84.8
click at [592, 16] on div "attackEnemy() 1 2 3 4 5 6 7 8 9 10 11 12 13 14 15 16 # Define a function that a…" at bounding box center [570, 139] width 209 height 271
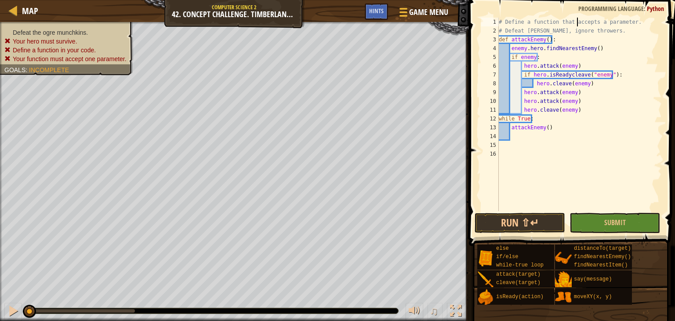
click at [578, 19] on div "# Define a function that accepts a parameter. # Defeat [PERSON_NAME], ignore th…" at bounding box center [579, 123] width 165 height 211
drag, startPoint x: 558, startPoint y: 23, endPoint x: 634, endPoint y: 21, distance: 76.5
click at [633, 21] on div "# Define a function that accepts a parameter. # Defeat [PERSON_NAME], ignore th…" at bounding box center [579, 123] width 165 height 211
click at [546, 40] on div "# Define a function that accepts a parameter. # Defeat [PERSON_NAME], ignore th…" at bounding box center [579, 123] width 165 height 211
click at [548, 38] on div "# Define a function that accepts a parameter. # Defeat [PERSON_NAME], ignore th…" at bounding box center [579, 123] width 165 height 211
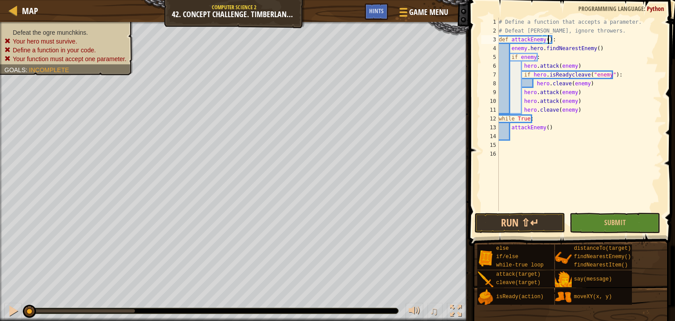
click at [544, 39] on div "# Define a function that accepts a parameter. # Defeat [PERSON_NAME], ignore th…" at bounding box center [579, 123] width 165 height 211
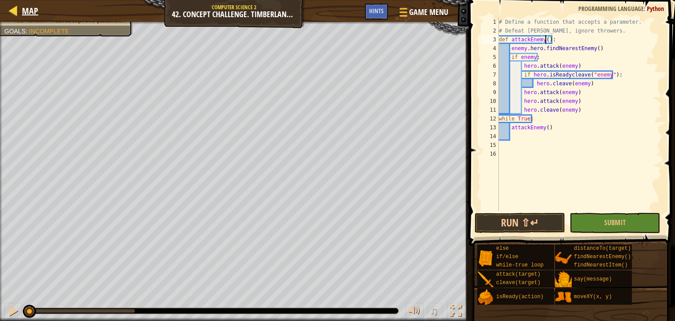
type textarea "def attackEnemy():"
click at [35, 7] on span "Map" at bounding box center [30, 11] width 16 height 12
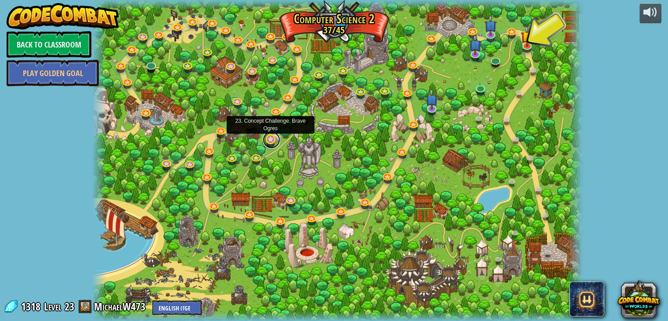
click at [274, 141] on link at bounding box center [272, 140] width 18 height 18
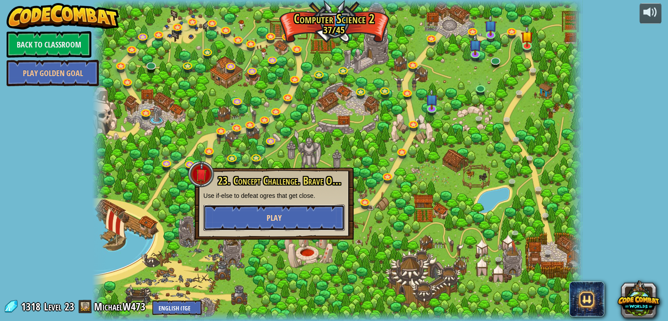
click at [301, 210] on button "Play" at bounding box center [273, 217] width 141 height 26
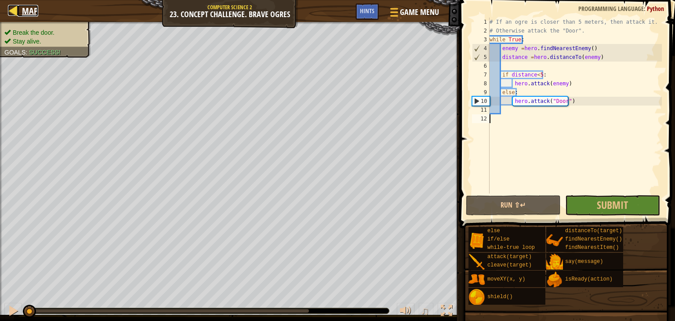
click at [19, 16] on link "Map" at bounding box center [28, 11] width 21 height 12
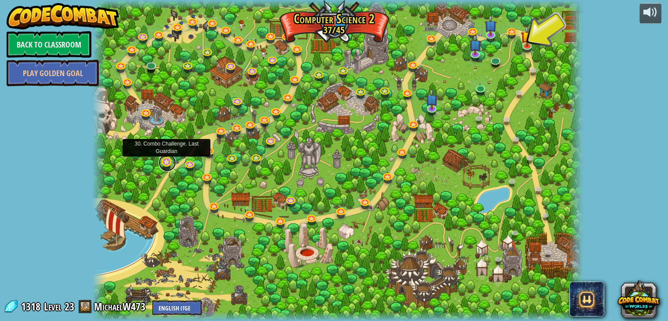
click at [170, 159] on link at bounding box center [168, 163] width 18 height 18
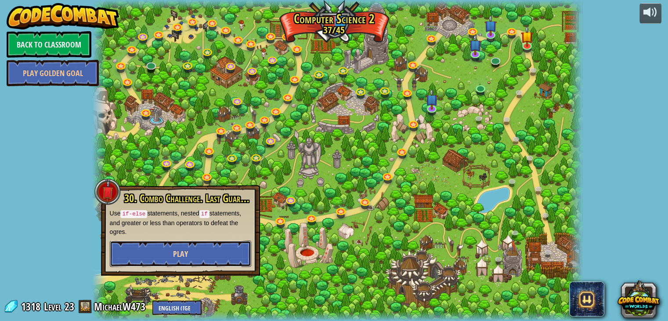
click at [221, 257] on button "Play" at bounding box center [180, 253] width 141 height 26
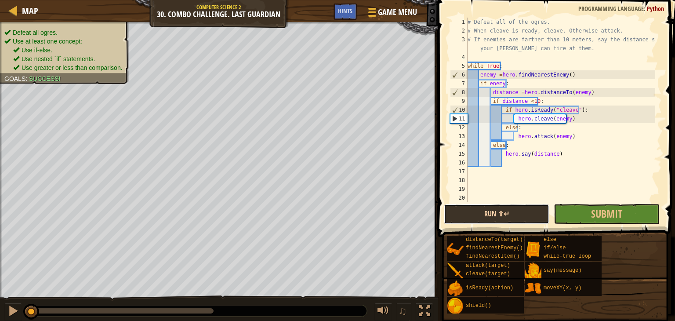
click at [489, 218] on button "Run ⇧↵" at bounding box center [496, 214] width 105 height 20
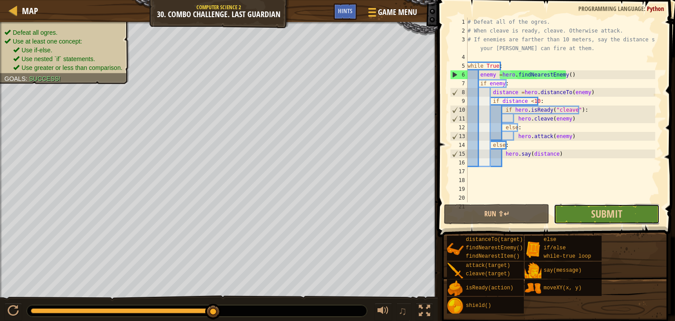
click at [627, 214] on button "Submit" at bounding box center [606, 214] width 105 height 20
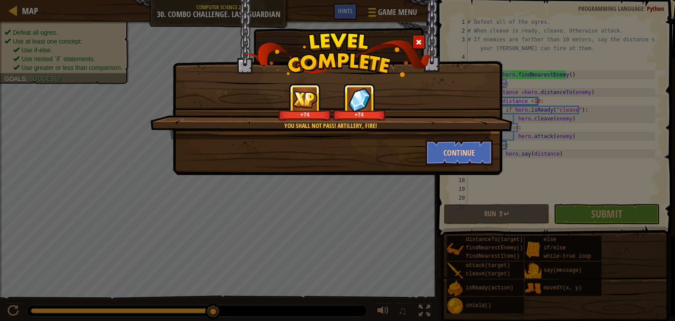
click at [423, 41] on div at bounding box center [418, 42] width 13 height 14
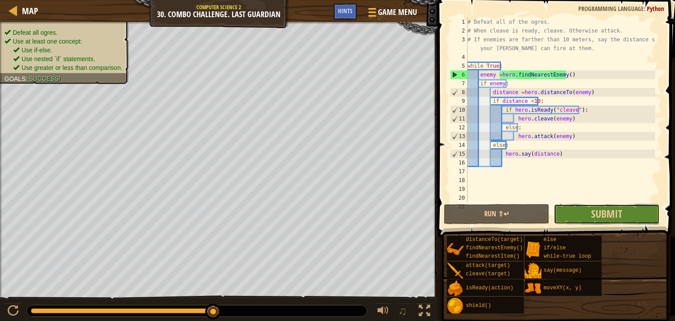
click at [583, 211] on button "Submit" at bounding box center [606, 214] width 105 height 20
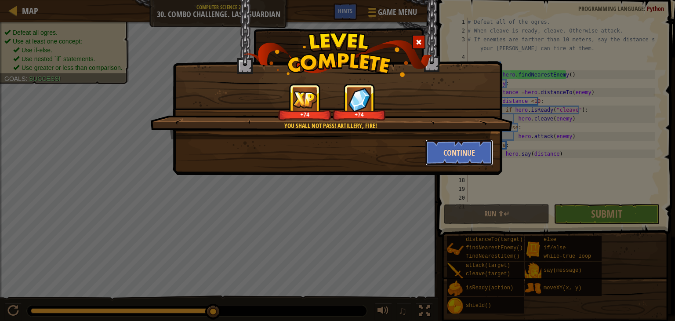
click at [462, 152] on button "Continue" at bounding box center [459, 152] width 68 height 26
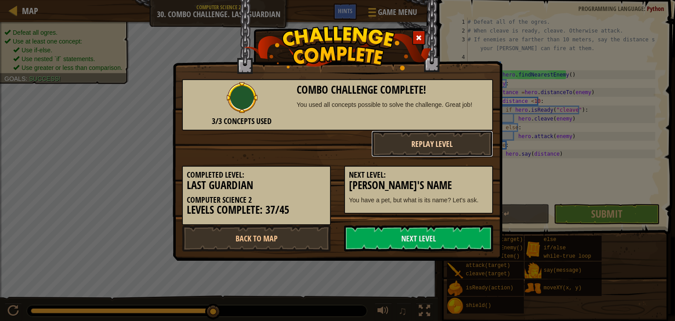
click at [468, 151] on button "Replay Level" at bounding box center [432, 143] width 122 height 26
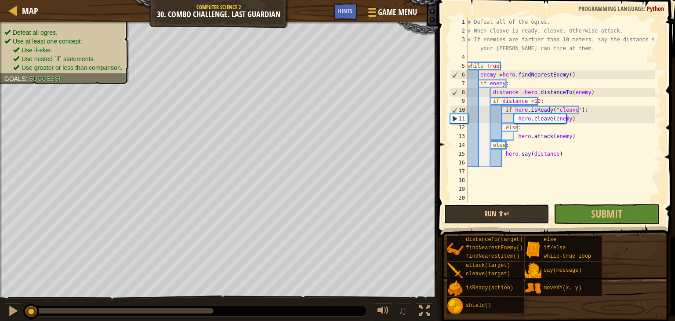
click at [503, 206] on button "Run ⇧↵" at bounding box center [496, 214] width 105 height 20
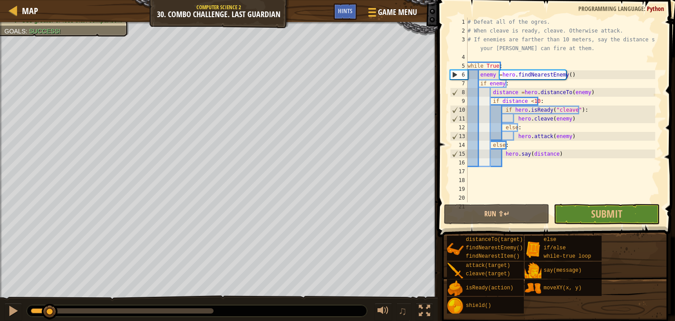
drag, startPoint x: 193, startPoint y: 312, endPoint x: 51, endPoint y: 300, distance: 142.9
click at [51, 300] on div "♫" at bounding box center [219, 308] width 438 height 26
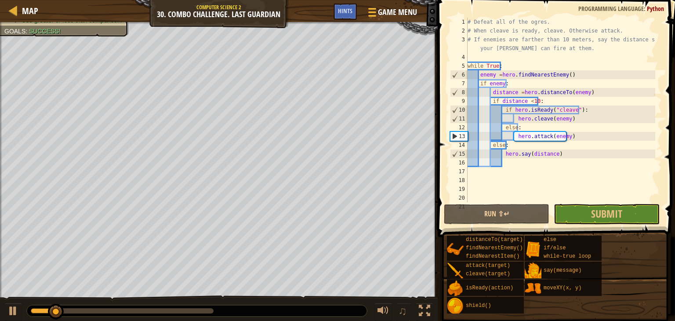
drag, startPoint x: 51, startPoint y: 300, endPoint x: 62, endPoint y: 308, distance: 14.4
click at [55, 303] on div "♫" at bounding box center [219, 308] width 438 height 26
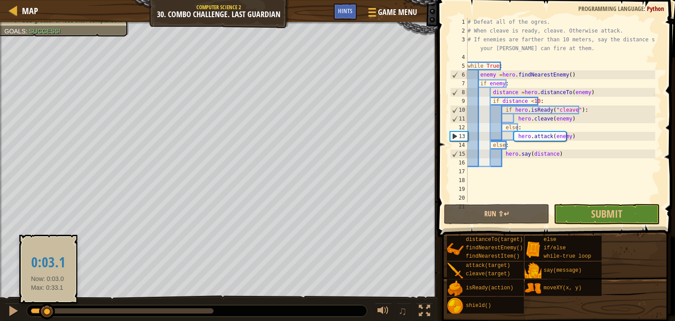
drag, startPoint x: 63, startPoint y: 311, endPoint x: 47, endPoint y: 311, distance: 15.4
click at [47, 311] on div at bounding box center [47, 312] width 16 height 16
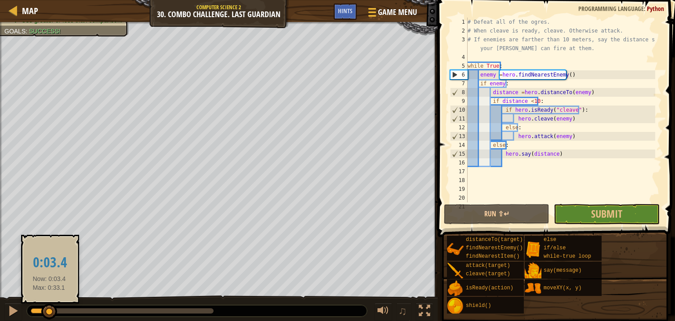
drag, startPoint x: 68, startPoint y: 311, endPoint x: 49, endPoint y: 305, distance: 19.3
click at [49, 306] on div at bounding box center [49, 312] width 16 height 16
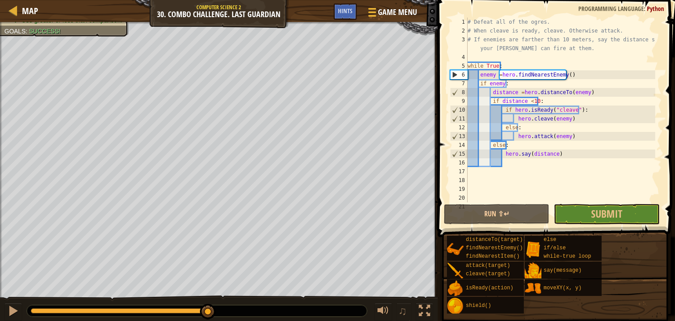
drag, startPoint x: 94, startPoint y: 313, endPoint x: 227, endPoint y: 339, distance: 135.2
click at [227, 0] on html "Map Computer Science 2 30. Combo Challenge. Last Guardian Game Menu Done Hints …" at bounding box center [337, 0] width 675 height 0
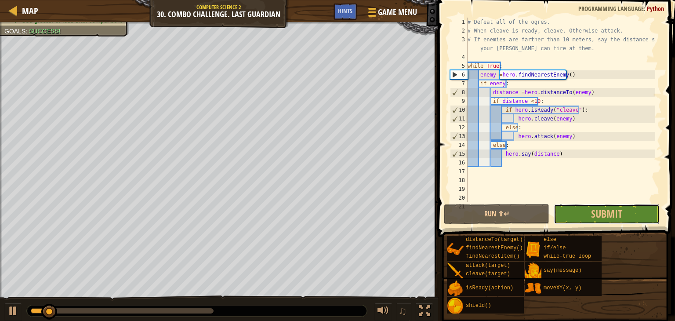
drag, startPoint x: 627, startPoint y: 220, endPoint x: 620, endPoint y: 216, distance: 7.9
click at [626, 218] on button "Submit" at bounding box center [606, 214] width 105 height 20
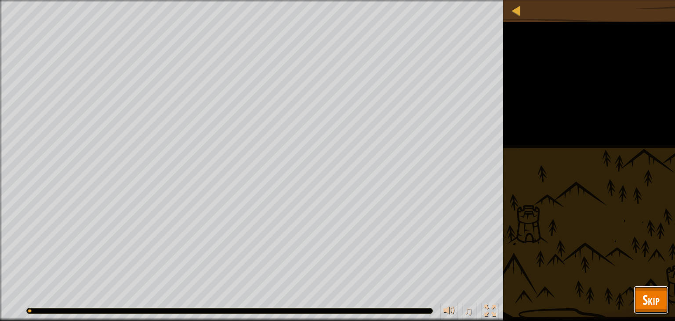
click at [651, 294] on span "Skip" at bounding box center [650, 299] width 17 height 18
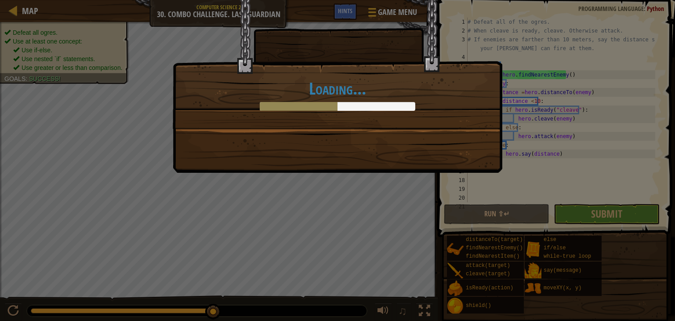
drag, startPoint x: 460, startPoint y: 94, endPoint x: 355, endPoint y: 86, distance: 104.4
click at [444, 97] on h1 "Loading..." at bounding box center [337, 88] width 311 height 18
drag, startPoint x: 308, startPoint y: 91, endPoint x: 289, endPoint y: 15, distance: 78.4
click at [662, 1] on html "Map Computer Science 2 30. Combo Challenge. Last Guardian Game Menu Done Hints …" at bounding box center [337, 0] width 675 height 1
click at [111, 45] on div "Loading..." at bounding box center [337, 160] width 675 height 321
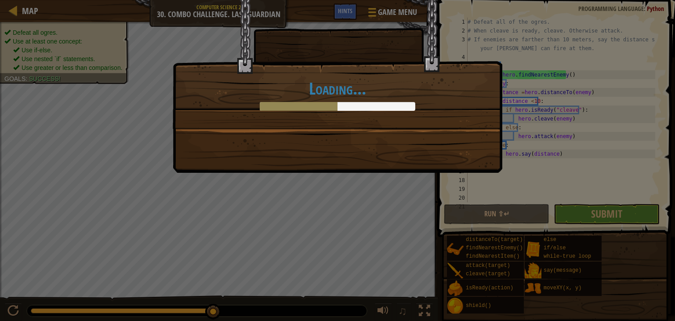
click at [118, 30] on div "Loading..." at bounding box center [337, 160] width 675 height 321
drag, startPoint x: 107, startPoint y: 50, endPoint x: 63, endPoint y: 0, distance: 66.3
click at [106, 51] on div "Loading..." at bounding box center [337, 160] width 675 height 321
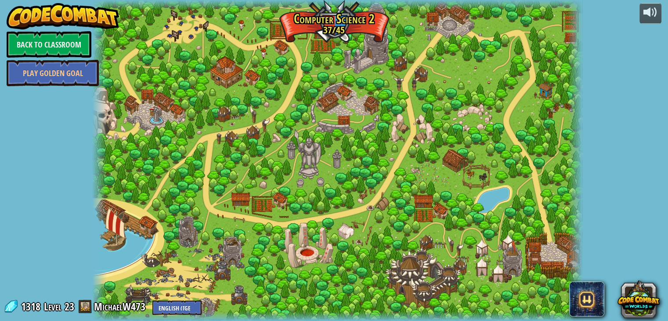
drag, startPoint x: 234, startPoint y: 95, endPoint x: 302, endPoint y: 134, distance: 78.3
click at [300, 134] on div at bounding box center [337, 160] width 491 height 321
drag, startPoint x: 324, startPoint y: 148, endPoint x: 366, endPoint y: 59, distance: 97.9
click at [339, 123] on div at bounding box center [337, 160] width 491 height 321
drag, startPoint x: 366, startPoint y: 59, endPoint x: 420, endPoint y: 87, distance: 60.9
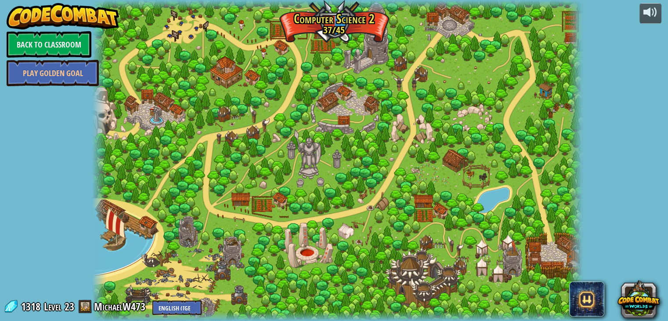
click at [381, 54] on div at bounding box center [337, 160] width 491 height 321
drag, startPoint x: 420, startPoint y: 87, endPoint x: 422, endPoint y: 181, distance: 94.9
click at [422, 183] on div at bounding box center [337, 160] width 491 height 321
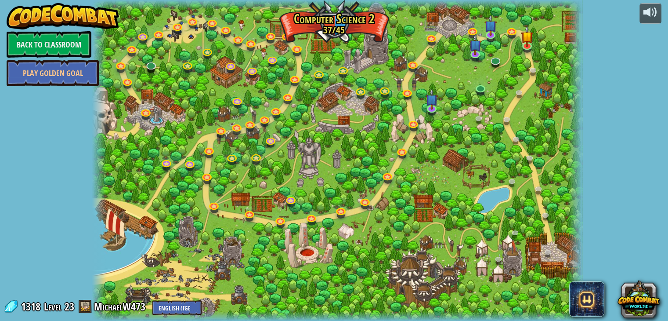
drag, startPoint x: 420, startPoint y: 163, endPoint x: 376, endPoint y: 20, distance: 149.9
click at [376, 20] on div at bounding box center [337, 160] width 491 height 321
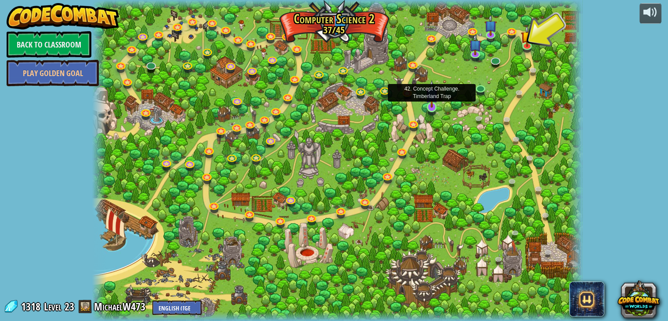
click at [433, 100] on img at bounding box center [432, 94] width 12 height 28
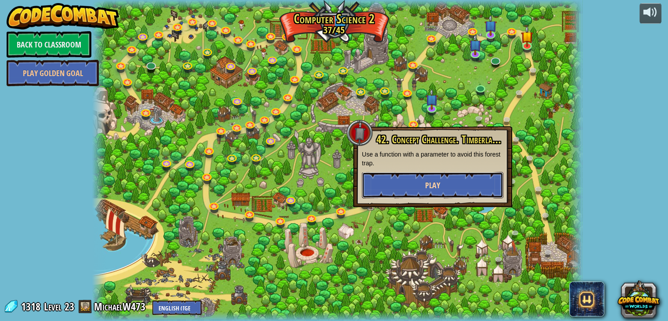
click at [409, 190] on button "Play" at bounding box center [432, 185] width 141 height 26
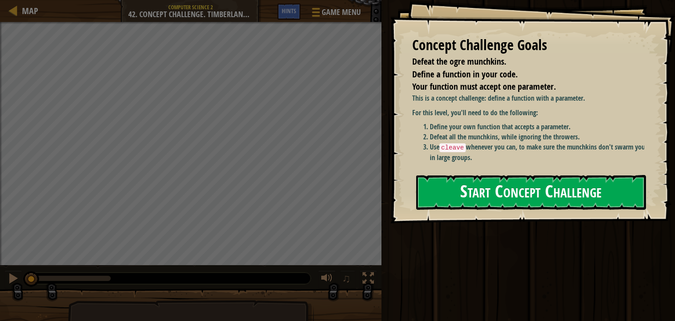
click at [480, 175] on button "Start Concept Challenge" at bounding box center [531, 192] width 230 height 35
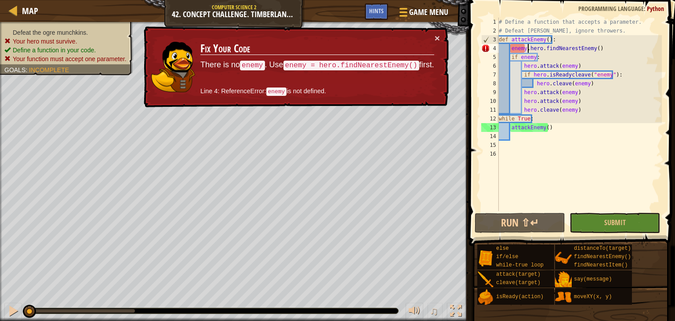
click at [529, 48] on div "# Define a function that accepts a parameter. # Defeat [PERSON_NAME], ignore th…" at bounding box center [579, 123] width 165 height 211
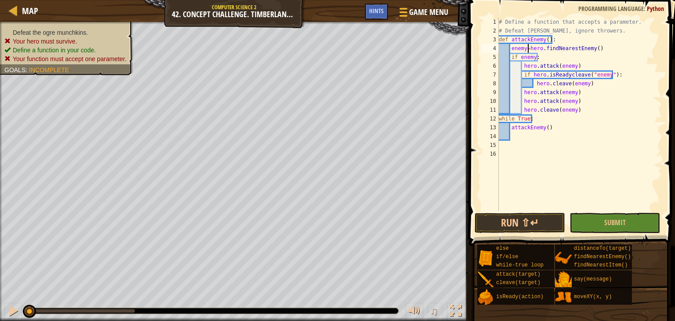
scroll to position [4, 2]
click at [523, 220] on button "Run ⇧↵" at bounding box center [519, 223] width 90 height 20
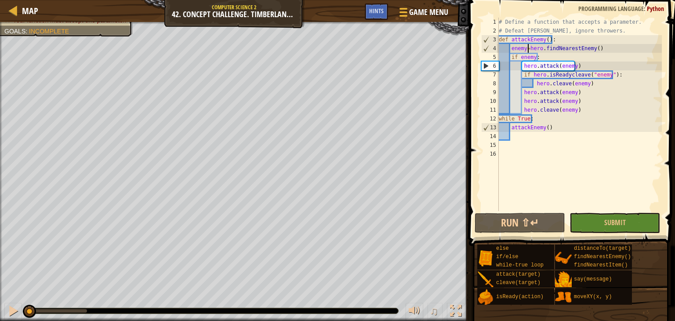
drag, startPoint x: 83, startPoint y: 307, endPoint x: 30, endPoint y: 297, distance: 54.0
click at [9, 303] on div "♫" at bounding box center [234, 308] width 469 height 26
click at [599, 47] on div "# Define a function that accepts a parameter. # Defeat [PERSON_NAME], ignore th…" at bounding box center [579, 123] width 165 height 211
click at [578, 65] on div "# Define a function that accepts a parameter. # Defeat [PERSON_NAME], ignore th…" at bounding box center [579, 123] width 165 height 211
click at [541, 59] on div "# Define a function that accepts a parameter. # Defeat [PERSON_NAME], ignore th…" at bounding box center [579, 123] width 165 height 211
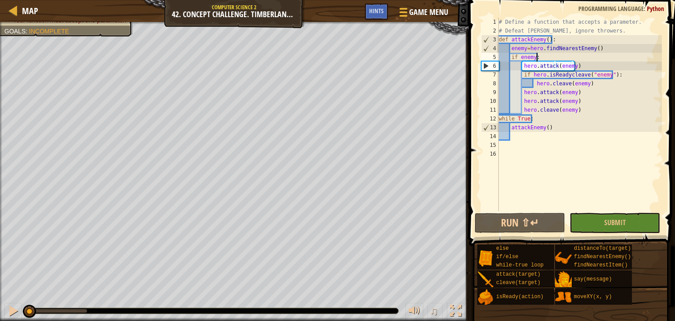
type textarea "if enemy:"
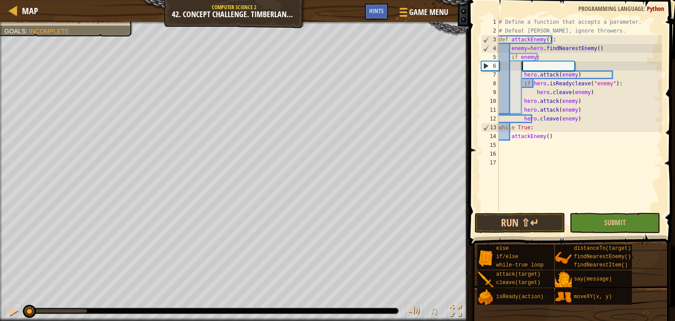
scroll to position [4, 1]
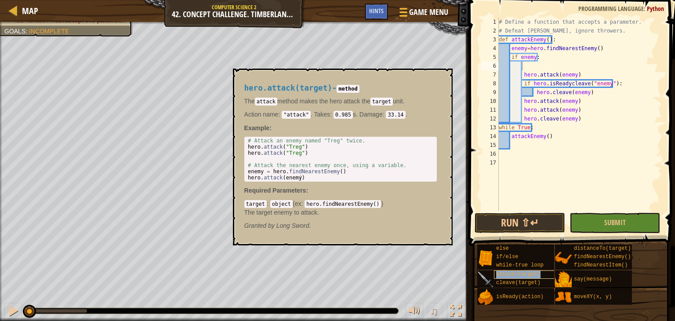
click at [525, 270] on div "attack(target)" at bounding box center [528, 274] width 68 height 8
click at [608, 248] on span "distanceTo(target)" at bounding box center [602, 248] width 57 height 6
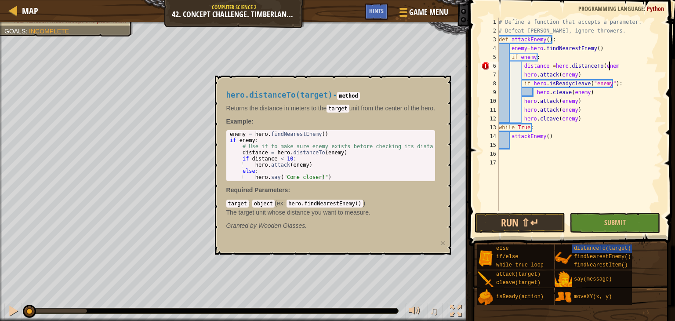
scroll to position [4, 9]
type textarea "distance =hero.distanceTo(enemy)"
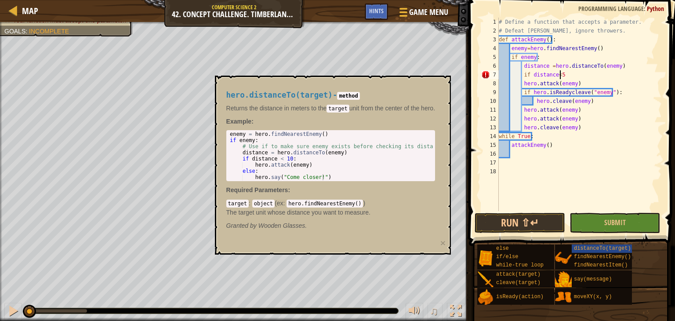
scroll to position [4, 4]
click at [525, 80] on div "# Define a function that accepts a parameter. # Defeat [PERSON_NAME], ignore th…" at bounding box center [579, 123] width 165 height 211
click at [520, 81] on div "# Define a function that accepts a parameter. # Defeat [PERSON_NAME], ignore th…" at bounding box center [579, 123] width 165 height 211
click at [522, 85] on div "# Define a function that accepts a parameter. # Defeat [PERSON_NAME], ignore th…" at bounding box center [579, 123] width 165 height 211
click at [591, 247] on span "distanceTo(target)" at bounding box center [602, 248] width 57 height 6
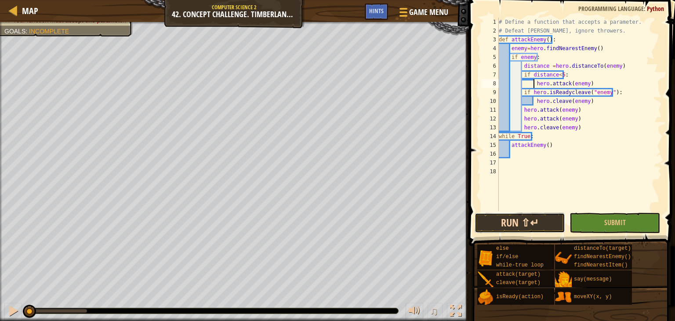
click at [543, 219] on button "Run ⇧↵" at bounding box center [519, 223] width 90 height 20
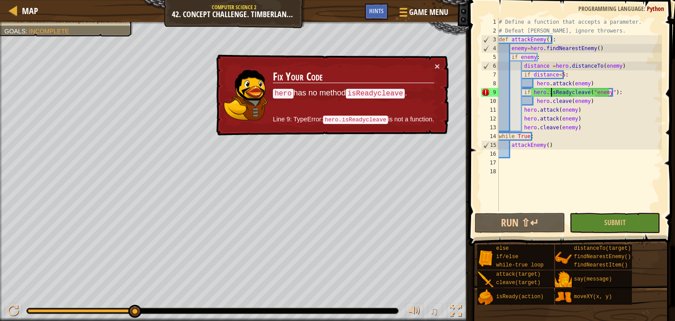
click at [551, 92] on div "# Define a function that accepts a parameter. # Defeat [PERSON_NAME], ignore th…" at bounding box center [579, 123] width 165 height 211
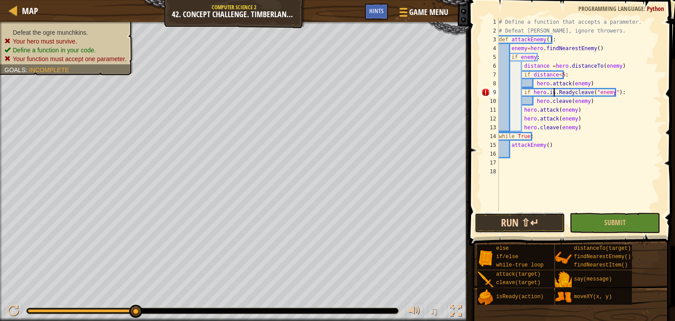
click at [539, 216] on button "Run ⇧↵" at bounding box center [519, 223] width 90 height 20
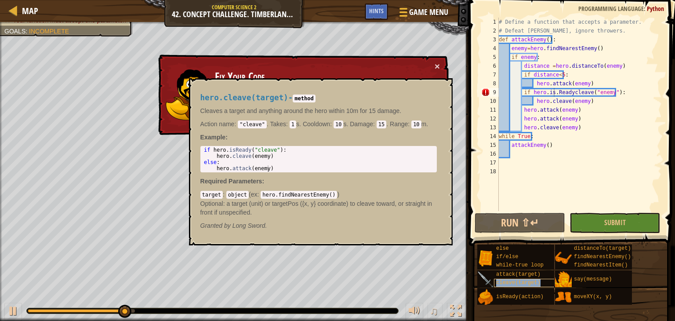
click at [512, 279] on span "cleave(target)" at bounding box center [518, 282] width 44 height 6
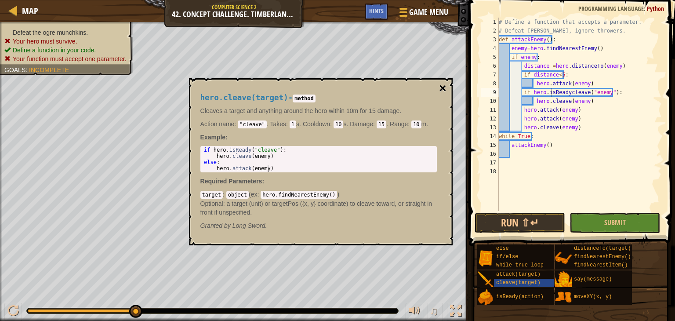
click at [443, 87] on button "×" at bounding box center [442, 88] width 7 height 12
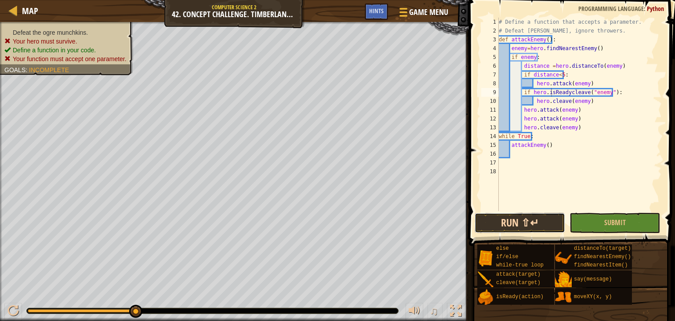
click at [533, 221] on button "Run ⇧↵" at bounding box center [519, 223] width 90 height 20
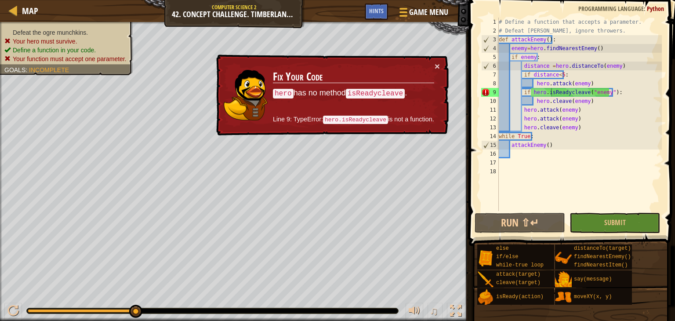
drag, startPoint x: 345, startPoint y: 83, endPoint x: 355, endPoint y: 99, distance: 18.5
click at [383, 102] on td "Fix Your Code hero has no method isReadycleave . Line 9: TypeError: hero.isRead…" at bounding box center [353, 95] width 162 height 67
click at [365, 128] on div "× Fix Your Code hero has no method isReadycleave . Line 9: TypeError: hero.isRe…" at bounding box center [331, 94] width 234 height 81
click at [362, 120] on code "hero.isReadycleave" at bounding box center [355, 120] width 65 height 8
drag, startPoint x: 378, startPoint y: 109, endPoint x: 221, endPoint y: 110, distance: 157.3
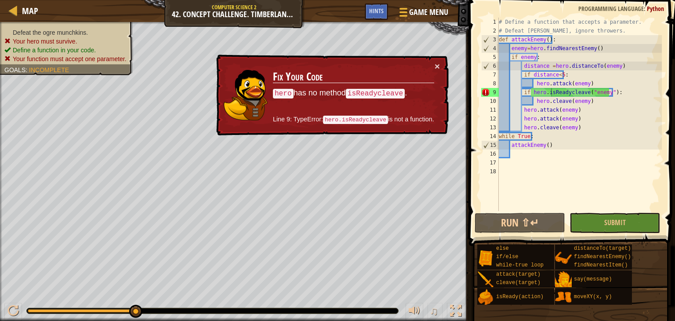
click at [283, 110] on td "Fix Your Code hero has no method isReadycleave . Line 9: TypeError: hero.isRead…" at bounding box center [353, 95] width 162 height 67
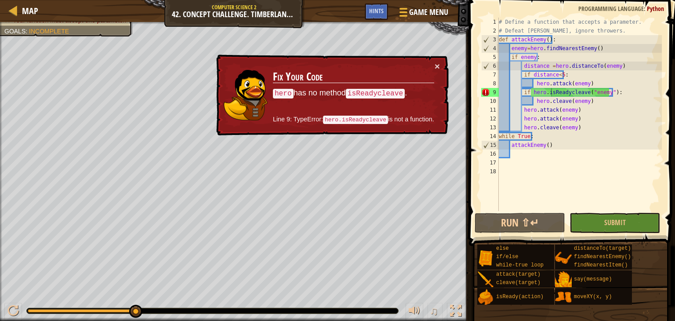
click at [432, 65] on td "Fix Your Code hero has no method isReadycleave . Line 9: TypeError: hero.isRead…" at bounding box center [353, 95] width 162 height 67
click at [437, 62] on button "×" at bounding box center [436, 66] width 5 height 9
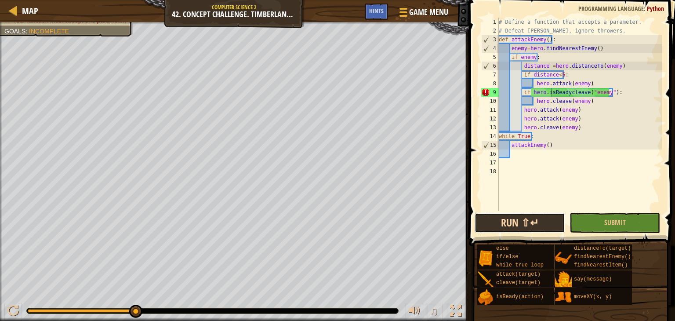
click at [550, 219] on button "Run ⇧↵" at bounding box center [519, 223] width 90 height 20
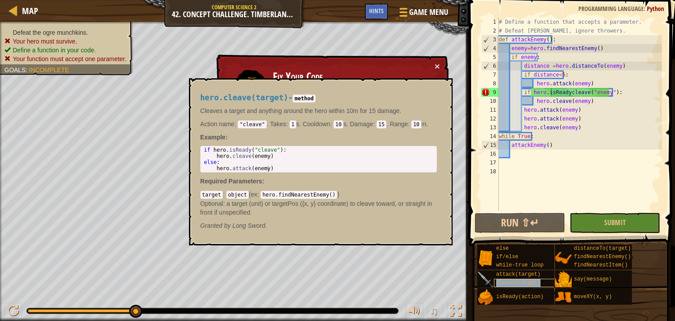
click at [508, 284] on span "cleave(target)" at bounding box center [518, 282] width 44 height 6
drag, startPoint x: 582, startPoint y: 90, endPoint x: 606, endPoint y: 83, distance: 25.3
click at [583, 89] on div "# Define a function that accepts a parameter. # Defeat [PERSON_NAME], ignore th…" at bounding box center [579, 123] width 165 height 211
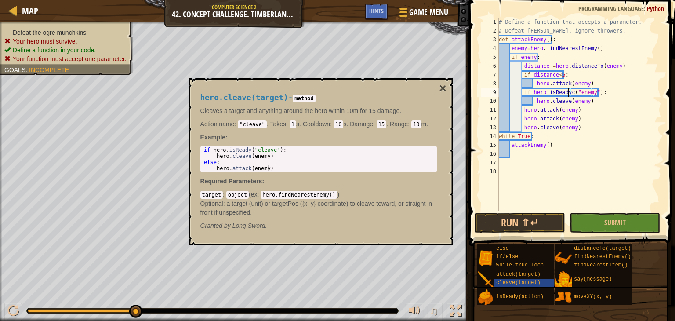
type textarea "if hero.isReady("enemy"):"
click at [442, 90] on button "×" at bounding box center [442, 88] width 7 height 12
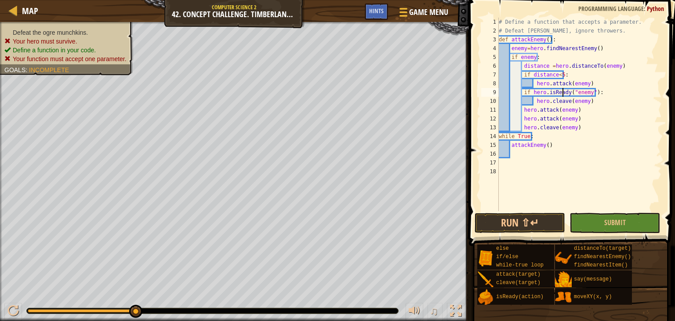
click at [564, 94] on div "# Define a function that accepts a parameter. # Defeat [PERSON_NAME], ignore th…" at bounding box center [579, 123] width 165 height 211
click at [508, 176] on div "# Define a function that accepts a parameter. # Defeat [PERSON_NAME], ignore th…" at bounding box center [579, 123] width 165 height 211
click at [521, 222] on button "Run ⇧↵" at bounding box center [519, 223] width 90 height 20
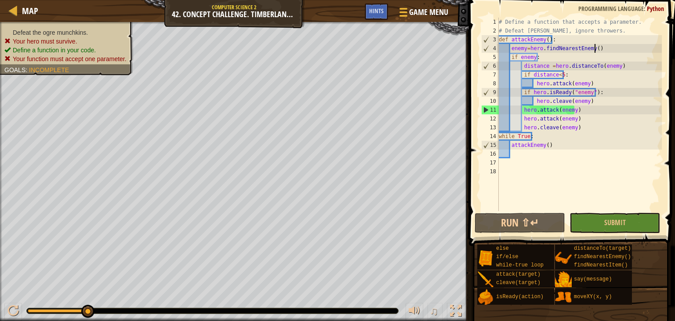
click at [601, 51] on div "# Define a function that accepts a parameter. # Defeat [PERSON_NAME], ignore th…" at bounding box center [579, 123] width 165 height 211
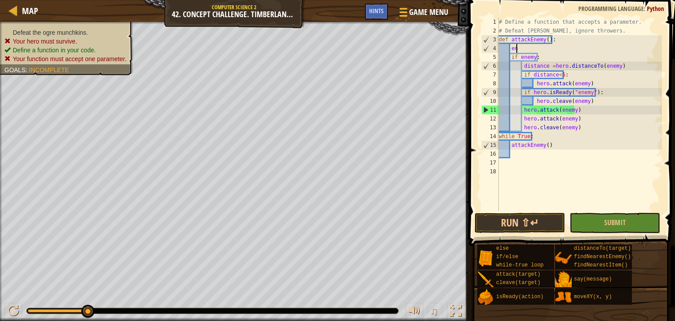
type textarea "e"
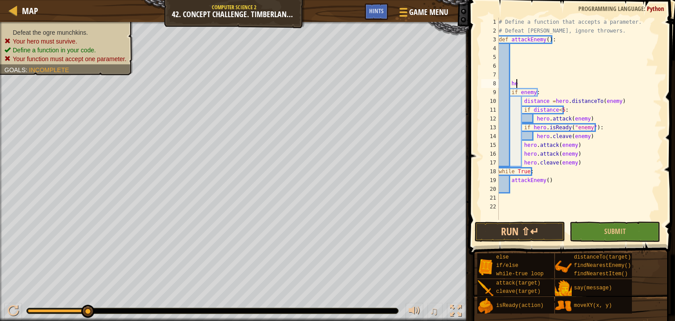
scroll to position [4, 0]
type textarea "h"
type textarea "enemy =hero.findNearestEnemy()"
click at [522, 227] on button "Run ⇧↵" at bounding box center [519, 231] width 90 height 20
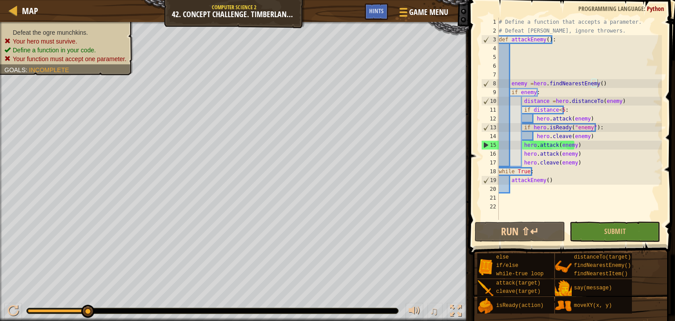
drag, startPoint x: 548, startPoint y: 248, endPoint x: 502, endPoint y: 233, distance: 48.4
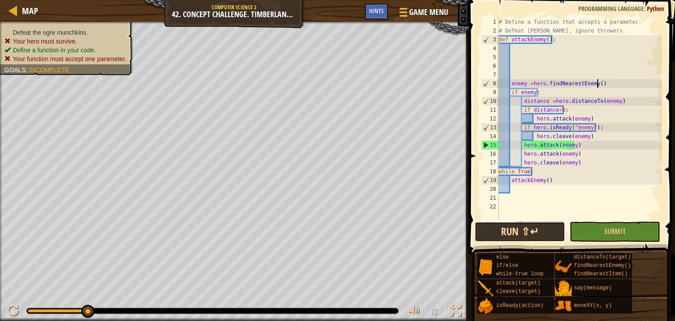
click at [504, 233] on button "Run ⇧↵" at bounding box center [519, 231] width 90 height 20
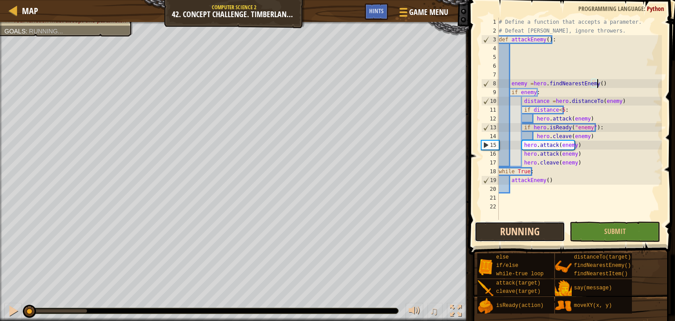
click at [505, 234] on button "Running" at bounding box center [519, 231] width 90 height 20
drag, startPoint x: 505, startPoint y: 234, endPoint x: 489, endPoint y: 222, distance: 19.8
click at [493, 234] on button "Running" at bounding box center [519, 231] width 90 height 20
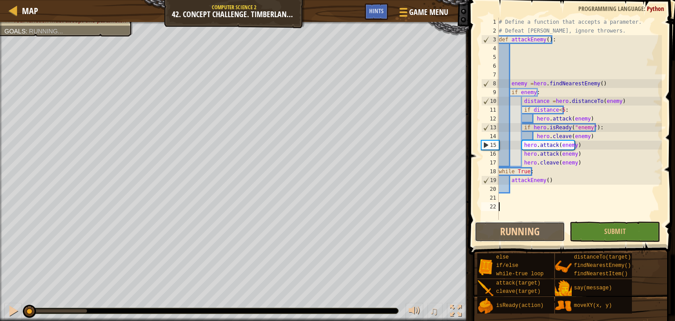
scroll to position [4, 0]
click at [485, 242] on div "1 2 3 4 5 6 7 8 9 10 11 12 13 14 15 16 17 18 19 20 21 22 # Define a function th…" at bounding box center [570, 144] width 209 height 280
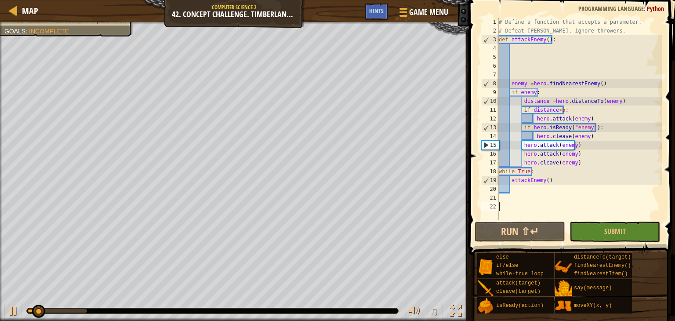
click at [499, 238] on button "Run ⇧↵" at bounding box center [519, 231] width 90 height 20
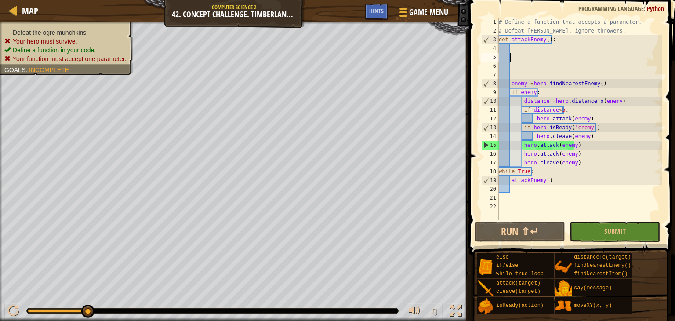
click at [516, 61] on div "# Define a function that accepts a parameter. # Defeat [PERSON_NAME], ignore th…" at bounding box center [579, 128] width 165 height 220
click at [251, 110] on div "copy 36, 51" at bounding box center [247, 113] width 74 height 18
click at [520, 72] on div "# Define a function that accepts a parameter. # Defeat [PERSON_NAME], ignore th…" at bounding box center [579, 128] width 165 height 220
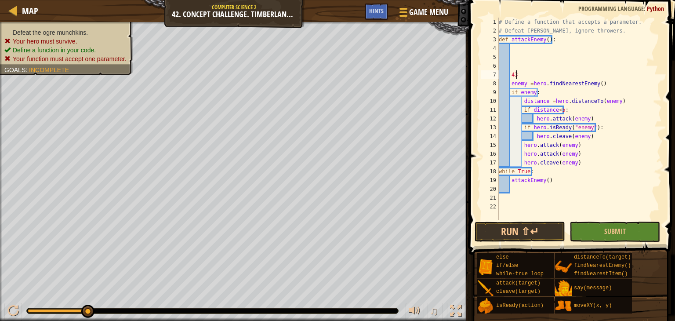
type textarea "4"
click at [572, 76] on div "# Define a function that accepts a parameter. # Defeat [PERSON_NAME], ignore th…" at bounding box center [579, 128] width 165 height 220
type textarea "hero.moveXY(43,49)"
click at [537, 215] on div "# Define a function that accepts a parameter. # Defeat [PERSON_NAME], ignore th…" at bounding box center [579, 128] width 165 height 220
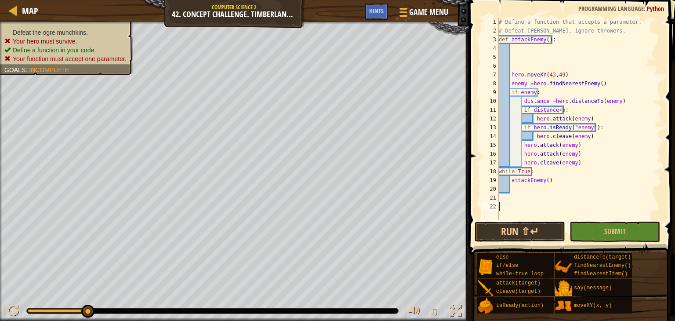
scroll to position [4, 0]
click at [537, 219] on div "# Define a function that accepts a parameter. # Defeat [PERSON_NAME], ignore th…" at bounding box center [579, 128] width 165 height 220
click at [537, 235] on button "Run ⇧↵" at bounding box center [519, 231] width 90 height 20
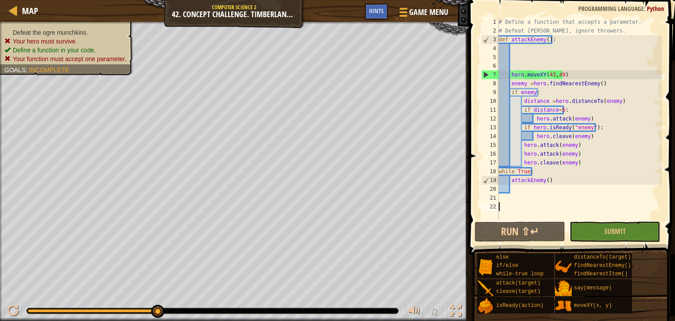
click at [564, 77] on div "# Define a function that accepts a parameter. # Defeat [PERSON_NAME], ignore th…" at bounding box center [579, 128] width 165 height 220
drag, startPoint x: 511, startPoint y: 80, endPoint x: 511, endPoint y: 71, distance: 8.4
click at [511, 71] on div "# Define a function that accepts a parameter. # Defeat [PERSON_NAME], ignore th…" at bounding box center [579, 128] width 165 height 220
click at [509, 72] on div "# Define a function that accepts a parameter. # Defeat [PERSON_NAME], ignore th…" at bounding box center [579, 119] width 165 height 202
type textarea "hero.moveXY(43,49)"
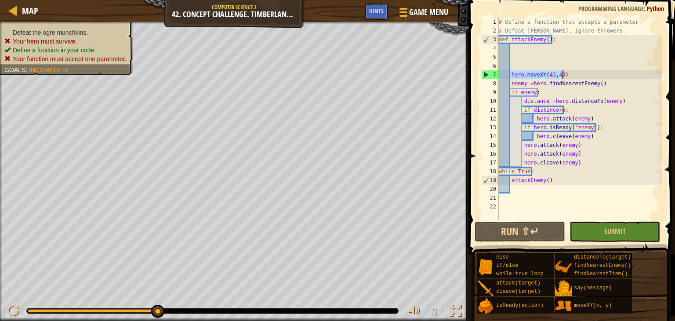
drag, startPoint x: 510, startPoint y: 74, endPoint x: 562, endPoint y: 74, distance: 52.7
click at [562, 74] on div "# Define a function that accepts a parameter. # Defeat [PERSON_NAME], ignore th…" at bounding box center [579, 128] width 165 height 220
click at [514, 50] on div "# Define a function that accepts a parameter. # Defeat [PERSON_NAME], ignore th…" at bounding box center [579, 128] width 165 height 220
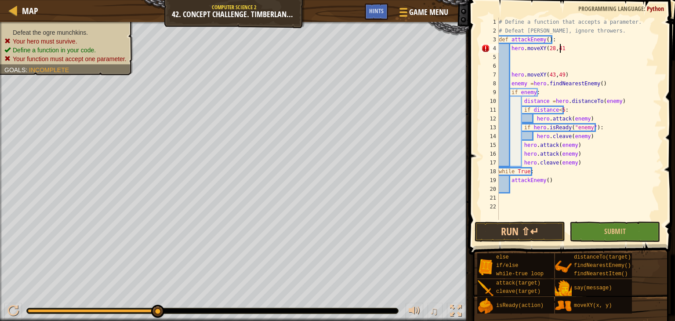
scroll to position [4, 4]
click at [511, 234] on button "Run ⇧↵" at bounding box center [519, 231] width 90 height 20
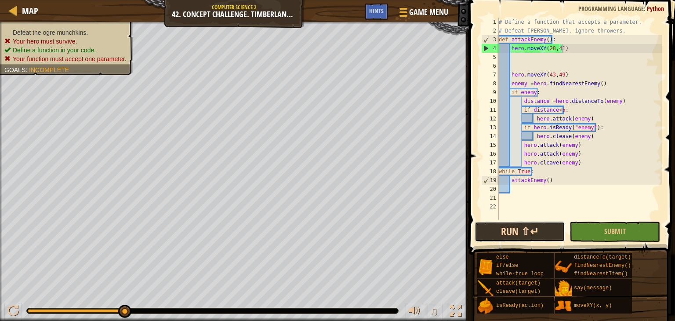
click at [545, 238] on button "Run ⇧↵" at bounding box center [519, 231] width 90 height 20
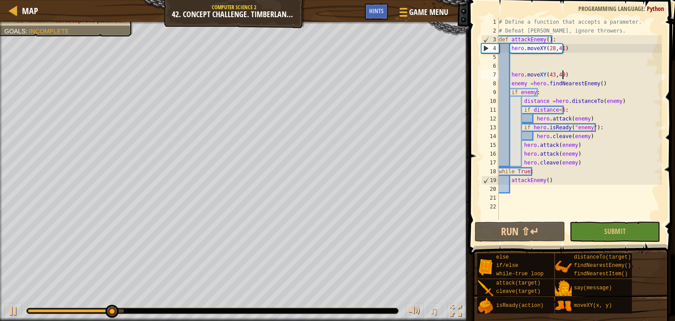
click at [561, 77] on div "# Define a function that accepts a parameter. # Defeat [PERSON_NAME], ignore th…" at bounding box center [579, 128] width 165 height 220
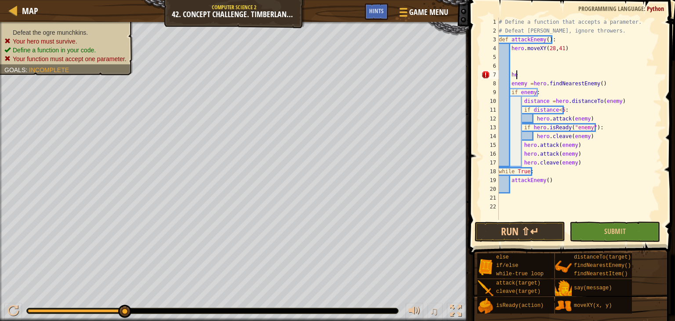
scroll to position [4, 0]
type textarea "h"
click at [604, 87] on div "# Define a function that accepts a parameter. # Defeat [PERSON_NAME], ignore th…" at bounding box center [579, 128] width 165 height 220
type textarea "e"
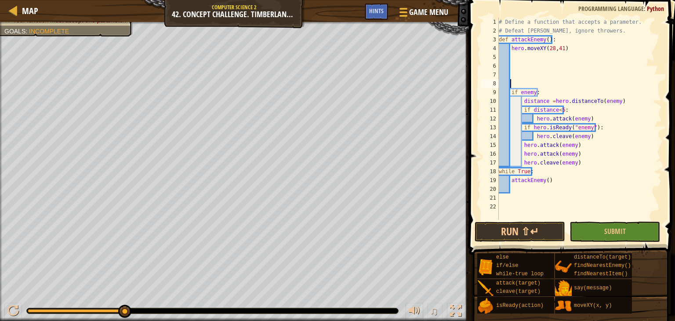
click at [513, 54] on div "# Define a function that accepts a parameter. # Defeat [PERSON_NAME], ignore th…" at bounding box center [579, 128] width 165 height 220
click at [23, 14] on span "Map" at bounding box center [30, 11] width 16 height 12
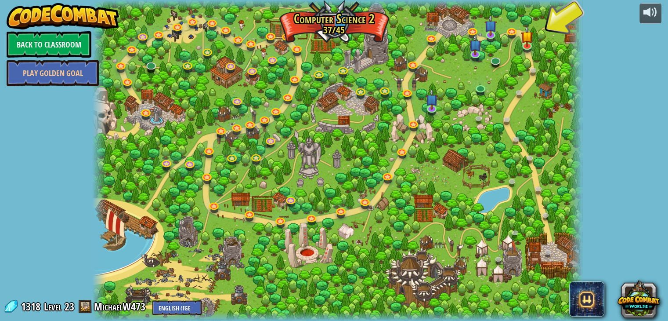
click at [538, 40] on div at bounding box center [337, 160] width 491 height 321
click at [531, 39] on img at bounding box center [527, 31] width 12 height 28
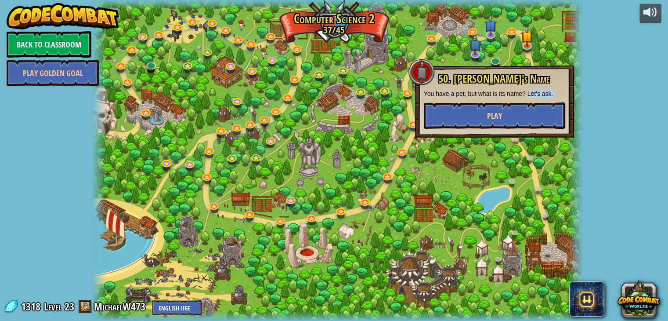
drag, startPoint x: 532, startPoint y: 92, endPoint x: 527, endPoint y: 103, distance: 12.4
click at [527, 102] on div "50. [PERSON_NAME]'s Name You have a pet, but what is its name? Let's ask. Play" at bounding box center [494, 101] width 141 height 56
click at [529, 114] on button "Play" at bounding box center [494, 115] width 141 height 26
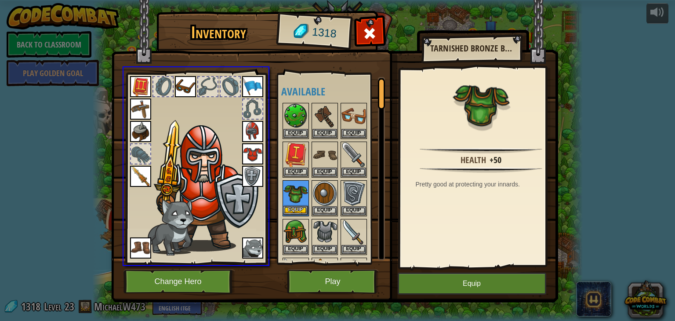
drag, startPoint x: 297, startPoint y: 188, endPoint x: 297, endPoint y: 184, distance: 4.8
click at [297, 175] on div "Inventory 1318 Available Equip Equip Equip Equip Equip Equip Equip Equip Equip …" at bounding box center [337, 160] width 675 height 321
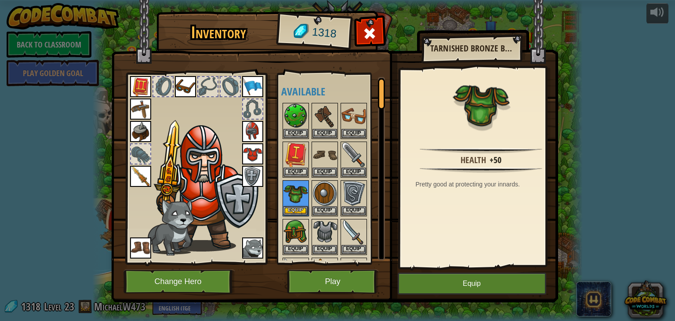
drag, startPoint x: 294, startPoint y: 167, endPoint x: 155, endPoint y: 195, distance: 142.5
click at [155, 195] on img at bounding box center [206, 187] width 108 height 128
click at [332, 211] on button "Equip" at bounding box center [324, 210] width 25 height 9
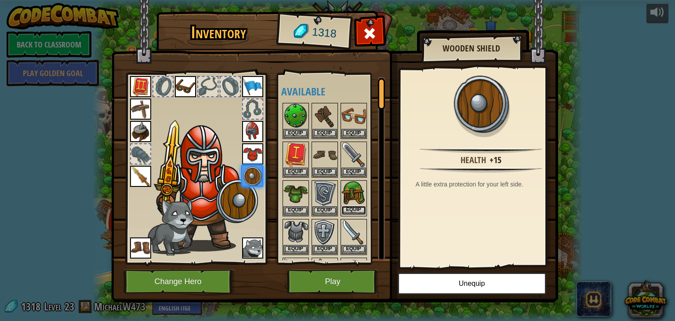
click at [347, 212] on button "Equip" at bounding box center [353, 210] width 25 height 9
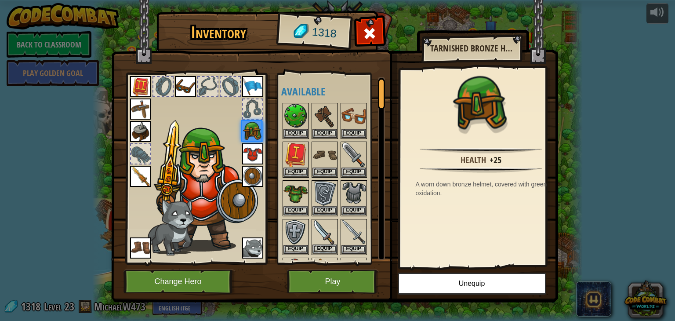
click at [316, 228] on img at bounding box center [324, 232] width 25 height 25
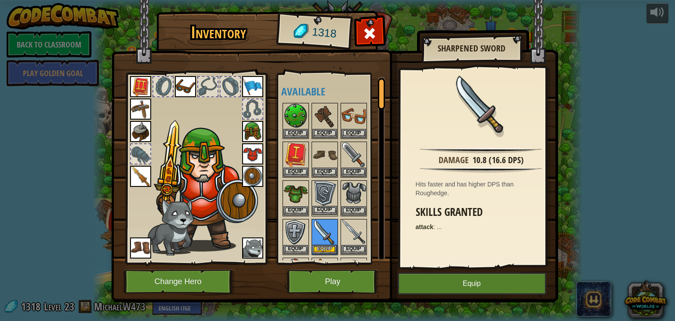
click at [311, 213] on div "Equip" at bounding box center [324, 198] width 26 height 36
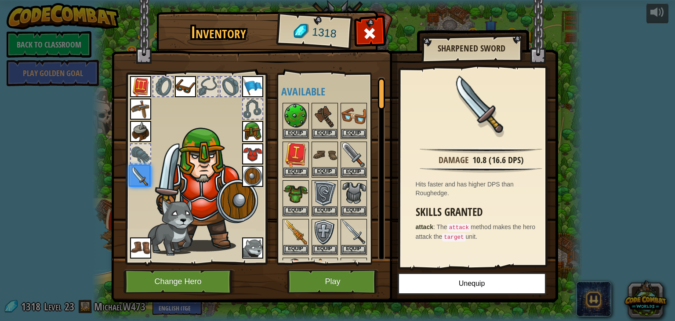
click at [320, 158] on img at bounding box center [324, 154] width 25 height 25
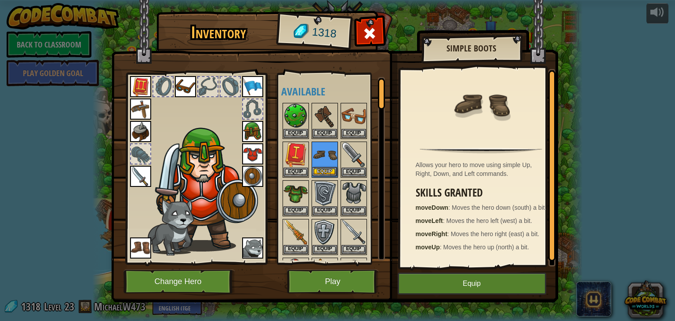
click at [320, 158] on img at bounding box center [324, 154] width 25 height 25
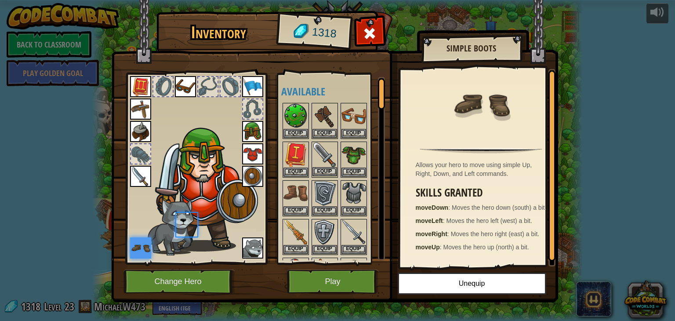
click at [328, 164] on div "Inventory 1318 Available Equip Equip Equip Equip Equip Equip Equip Equip Equip …" at bounding box center [337, 160] width 675 height 321
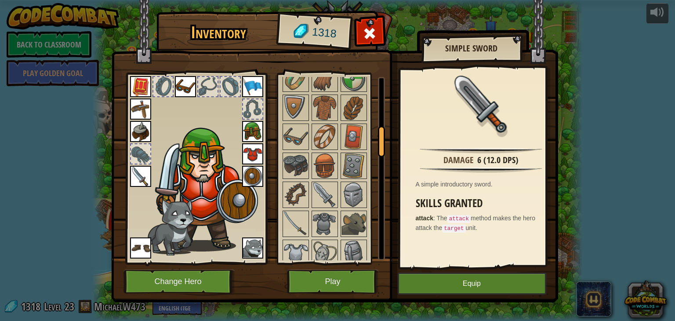
scroll to position [308, 0]
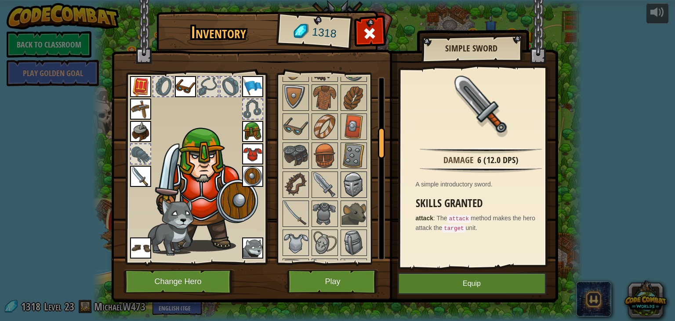
click at [362, 192] on img at bounding box center [353, 184] width 25 height 25
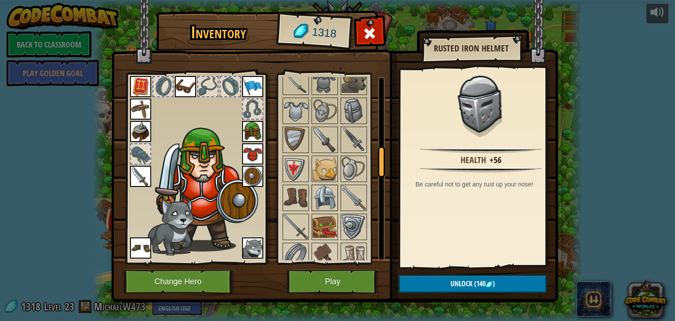
scroll to position [351, 0]
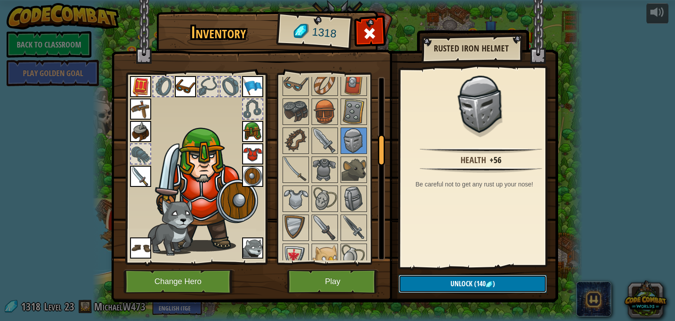
click at [446, 286] on button "Unlock (140 )" at bounding box center [472, 284] width 148 height 18
click at [443, 286] on button "Confirm" at bounding box center [472, 284] width 148 height 18
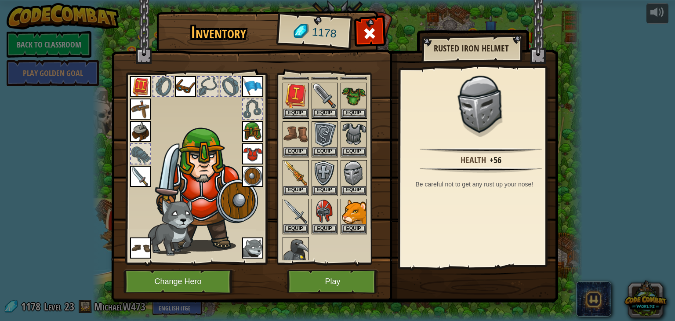
scroll to position [0, 0]
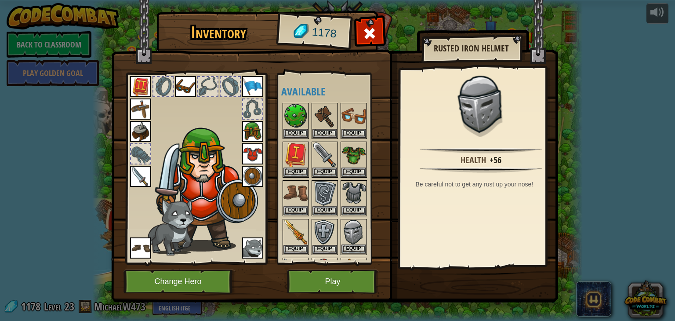
click at [347, 227] on img at bounding box center [353, 232] width 25 height 25
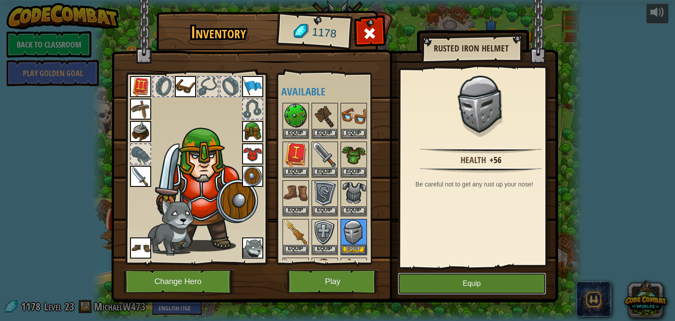
click at [430, 283] on button "Equip" at bounding box center [472, 283] width 148 height 22
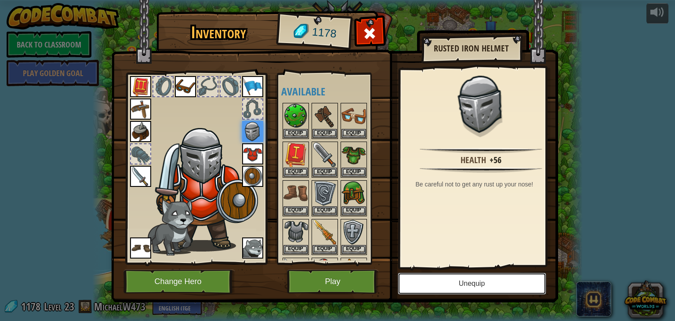
click at [450, 291] on button "Unequip" at bounding box center [472, 283] width 148 height 22
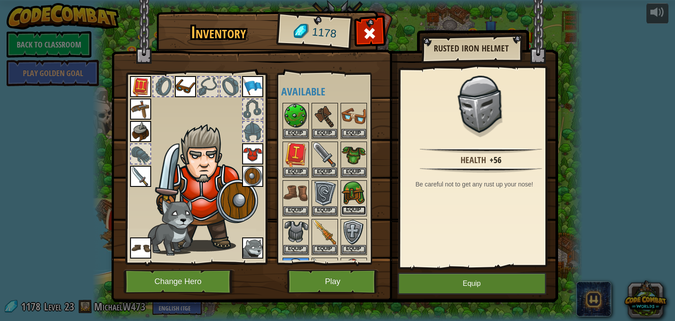
click at [357, 210] on button "Equip" at bounding box center [353, 210] width 25 height 9
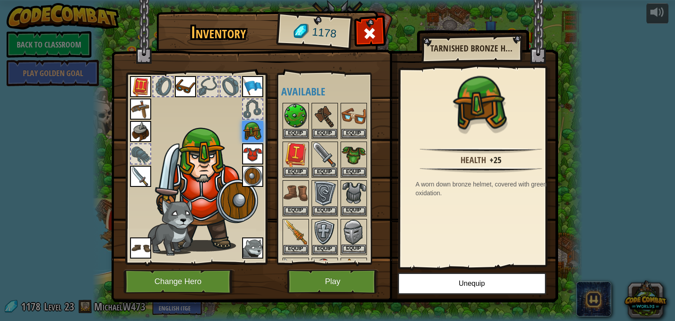
click at [345, 229] on img at bounding box center [353, 232] width 25 height 25
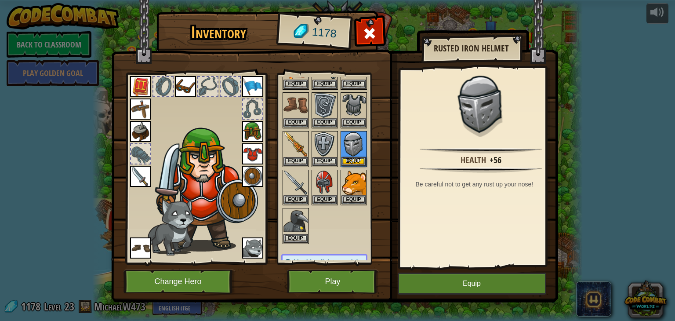
scroll to position [44, 0]
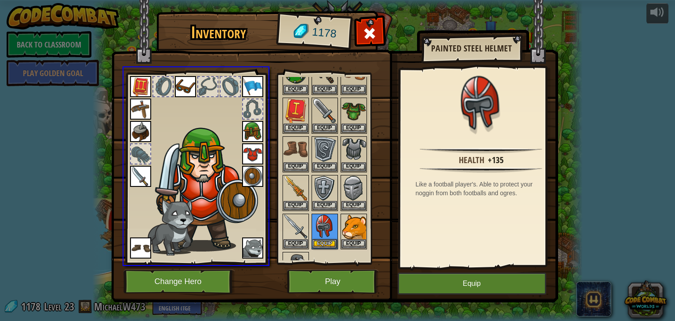
drag, startPoint x: 326, startPoint y: 218, endPoint x: 314, endPoint y: 222, distance: 12.5
click at [314, 222] on div "Inventory 1178 Available Equip Equip Equip Equip Equip Equip Equip Equip Equip …" at bounding box center [337, 160] width 675 height 321
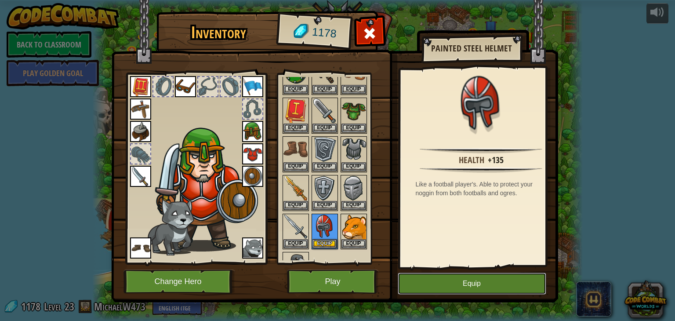
click at [472, 285] on button "Equip" at bounding box center [472, 283] width 148 height 22
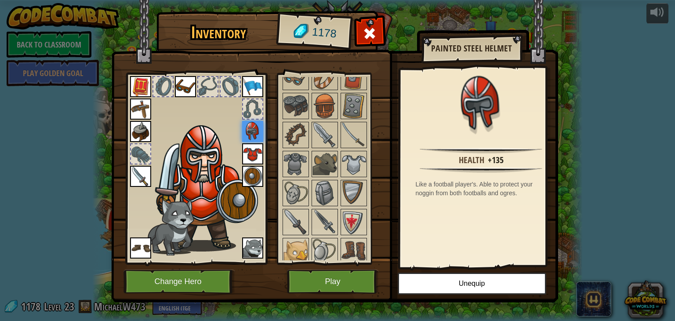
scroll to position [439, 0]
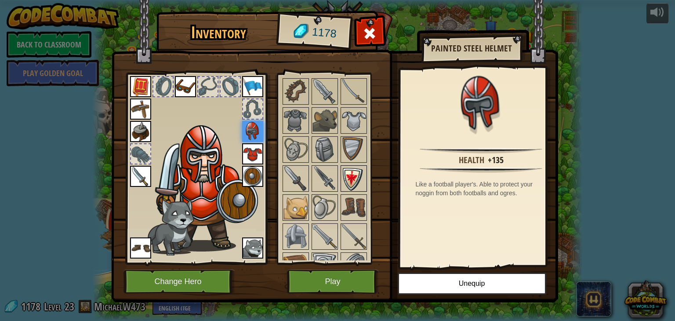
drag, startPoint x: 347, startPoint y: 180, endPoint x: 352, endPoint y: 177, distance: 5.4
click at [347, 179] on img at bounding box center [353, 178] width 25 height 25
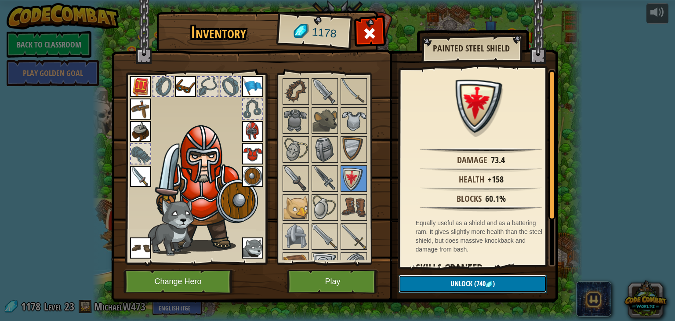
click at [484, 287] on span "(740" at bounding box center [478, 284] width 13 height 10
drag, startPoint x: 497, startPoint y: 259, endPoint x: 489, endPoint y: 269, distance: 13.2
click at [489, 269] on div "Inventory 1178 Available Equip Equip Equip Equip Equip Equip Equip Equip Equip …" at bounding box center [337, 158] width 447 height 290
click at [497, 275] on button "Unlock" at bounding box center [472, 284] width 148 height 18
click at [496, 279] on button "Confirm" at bounding box center [472, 284] width 148 height 18
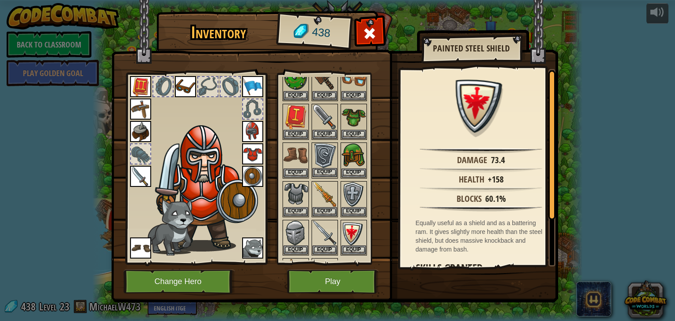
scroll to position [132, 0]
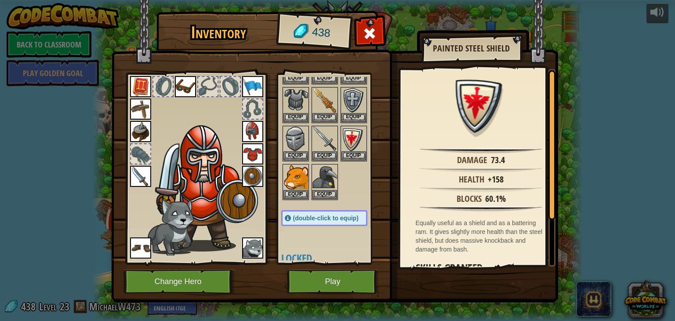
click at [374, 93] on div at bounding box center [333, 86] width 104 height 232
click at [353, 152] on button "Equip" at bounding box center [353, 155] width 25 height 9
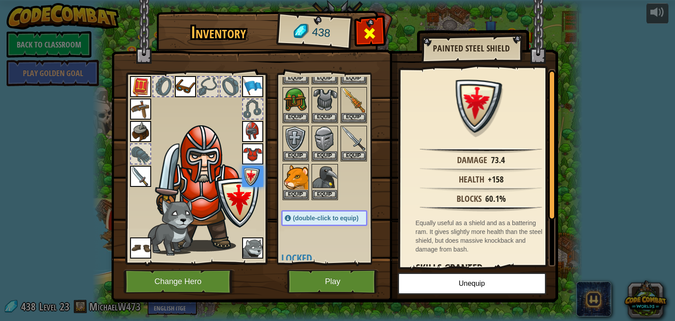
click at [367, 39] on span at bounding box center [369, 33] width 14 height 14
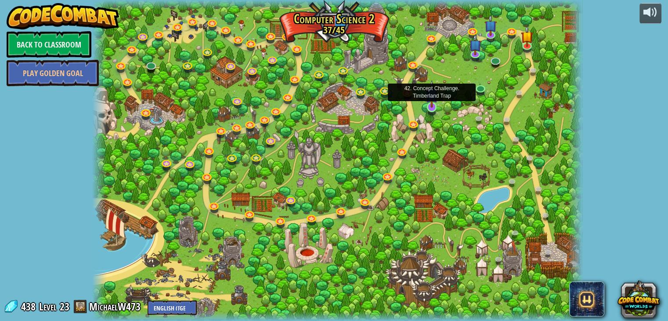
click at [431, 101] on img at bounding box center [432, 94] width 12 height 28
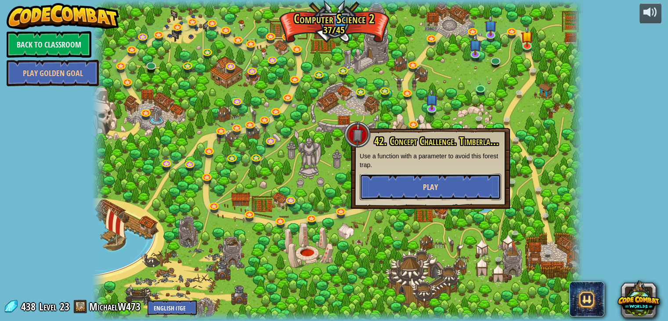
click at [421, 188] on button "Play" at bounding box center [430, 187] width 141 height 26
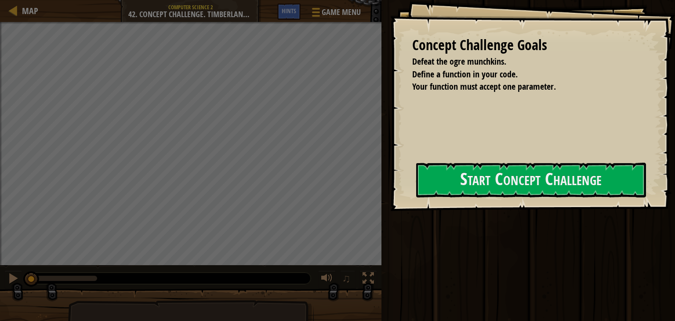
click at [413, 139] on div "Concept Challenge Goals Defeat the ogre munchkins. Define a function in your co…" at bounding box center [532, 105] width 285 height 211
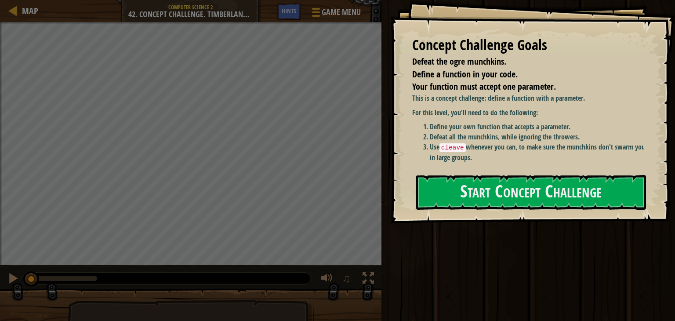
drag, startPoint x: 448, startPoint y: 151, endPoint x: 448, endPoint y: 166, distance: 14.9
click at [448, 166] on div "This is a concept challenge: define a function with a parameter. For this level…" at bounding box center [531, 129] width 239 height 73
click at [457, 187] on button "Start Concept Challenge" at bounding box center [531, 192] width 230 height 35
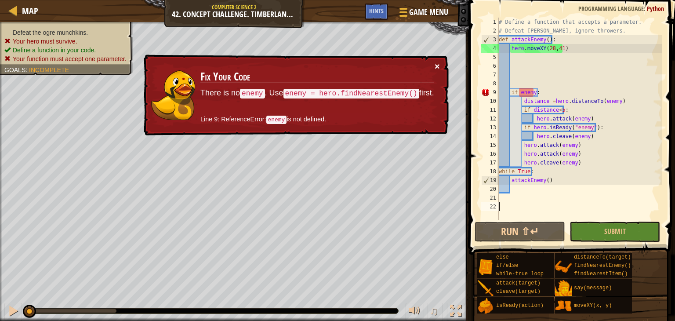
click at [434, 69] on button "×" at bounding box center [436, 66] width 5 height 9
click at [521, 62] on div "# Define a function that accepts a parameter. # Defeat [PERSON_NAME], ignore th…" at bounding box center [579, 128] width 165 height 220
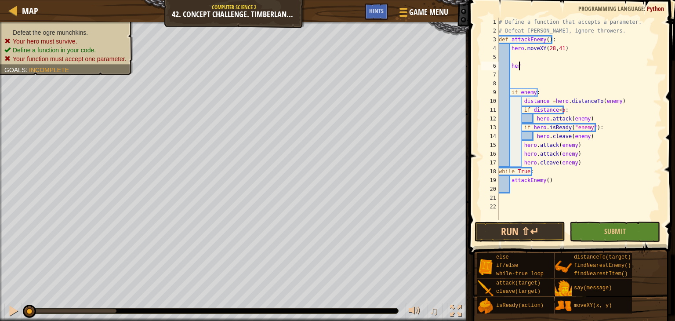
scroll to position [4, 0]
type textarea "h"
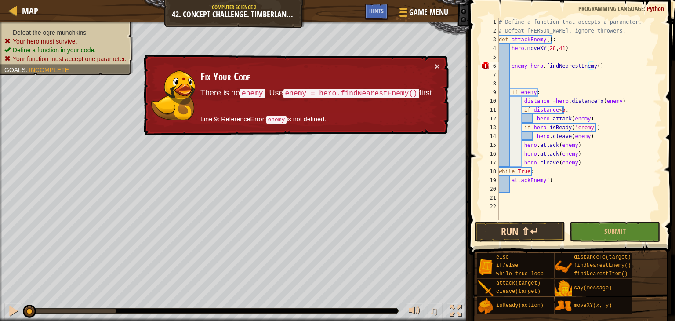
click at [539, 242] on span at bounding box center [572, 115] width 213 height 280
click at [522, 228] on button "Run ⇧↵" at bounding box center [519, 231] width 90 height 20
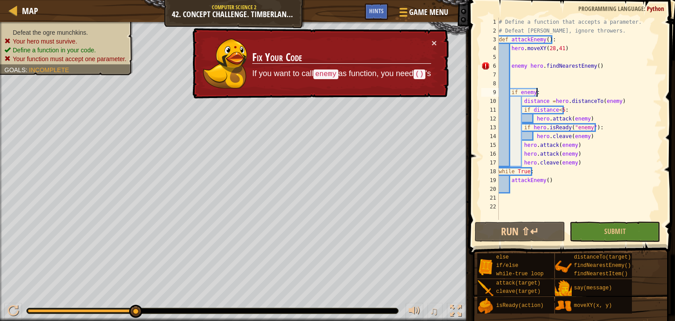
click at [539, 91] on div "# Define a function that accepts a parameter. # Defeat [PERSON_NAME], ignore th…" at bounding box center [579, 128] width 165 height 220
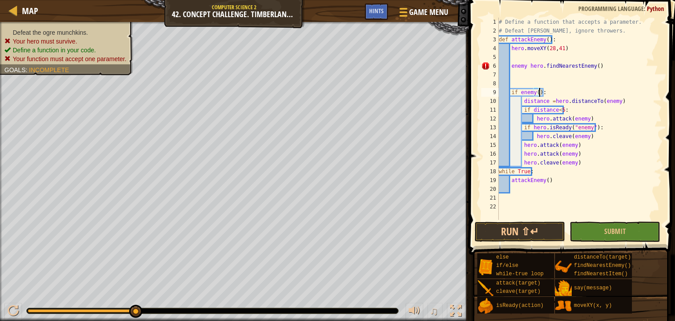
scroll to position [4, 3]
click at [531, 238] on button "Run ⇧↵" at bounding box center [519, 231] width 90 height 20
click at [510, 239] on button "Run ⇧↵" at bounding box center [519, 231] width 90 height 20
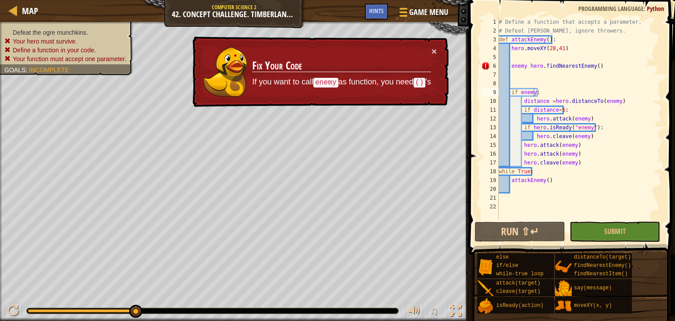
click at [319, 80] on code "enemy" at bounding box center [325, 83] width 25 height 10
click at [613, 66] on div "# Define a function that accepts a parameter. # Defeat [PERSON_NAME], ignore th…" at bounding box center [579, 128] width 165 height 220
type textarea "enemy hero.findNearestEnemy()"
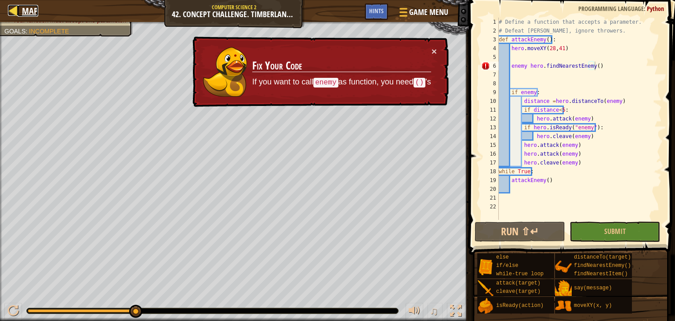
click at [36, 16] on span "Map" at bounding box center [30, 11] width 16 height 12
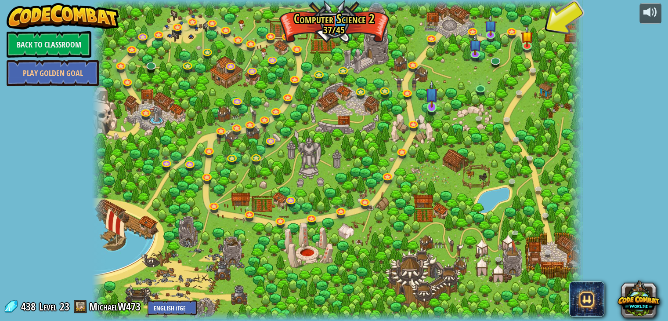
click at [436, 99] on img at bounding box center [432, 94] width 12 height 28
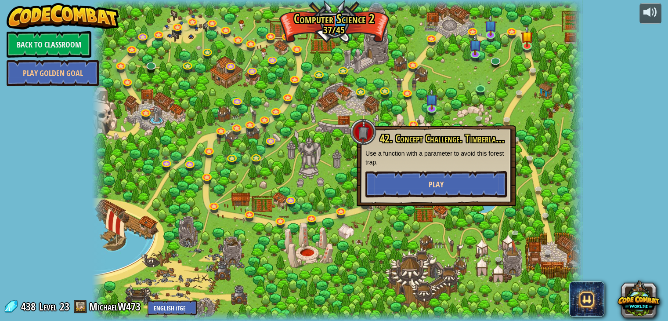
drag, startPoint x: 470, startPoint y: 195, endPoint x: 470, endPoint y: 189, distance: 6.2
click at [470, 192] on div "42. Concept Challenge. Timberland Trap Use a function with a parameter to avoid…" at bounding box center [436, 165] width 159 height 81
click at [470, 185] on button "Play" at bounding box center [436, 184] width 141 height 26
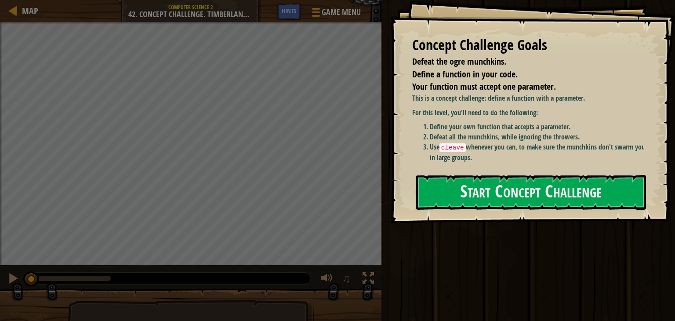
click at [483, 170] on div "Concept Challenge Goals Defeat the ogre munchkins. Define a function in your co…" at bounding box center [532, 111] width 285 height 223
click at [482, 208] on button "Start Concept Challenge" at bounding box center [531, 192] width 230 height 35
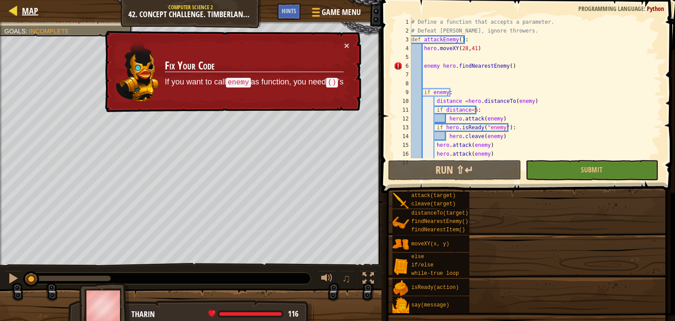
click at [32, 4] on div "Map" at bounding box center [28, 11] width 21 height 22
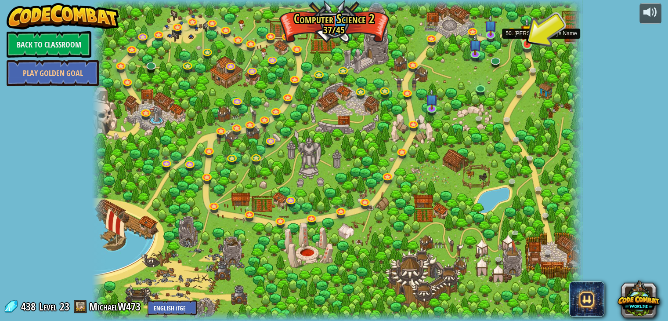
click at [528, 37] on img at bounding box center [527, 31] width 12 height 28
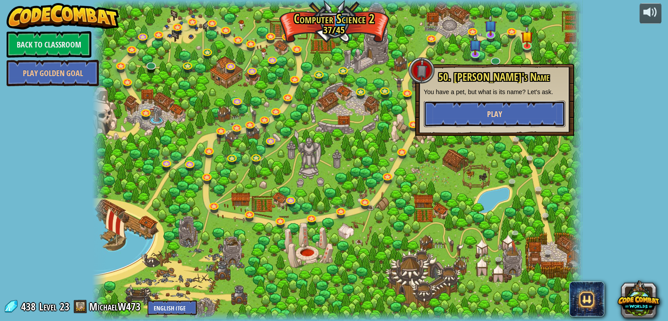
click at [535, 111] on button "Play" at bounding box center [494, 114] width 141 height 26
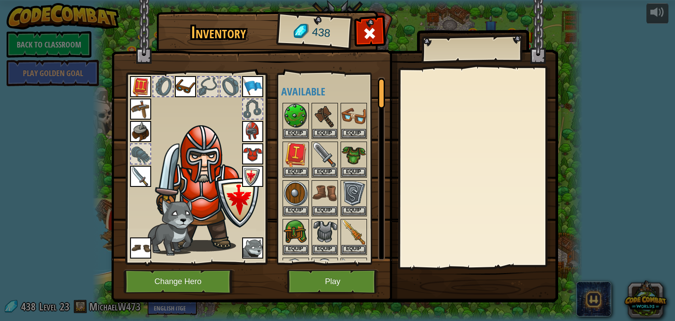
click at [251, 170] on img at bounding box center [252, 176] width 21 height 21
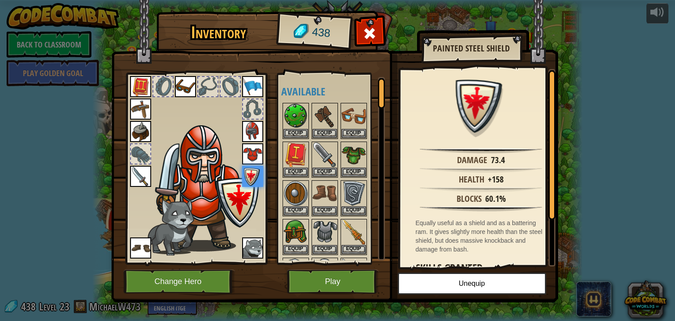
click at [144, 181] on img at bounding box center [140, 176] width 21 height 21
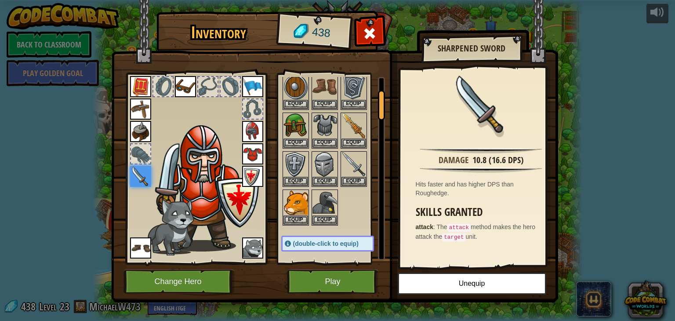
scroll to position [132, 0]
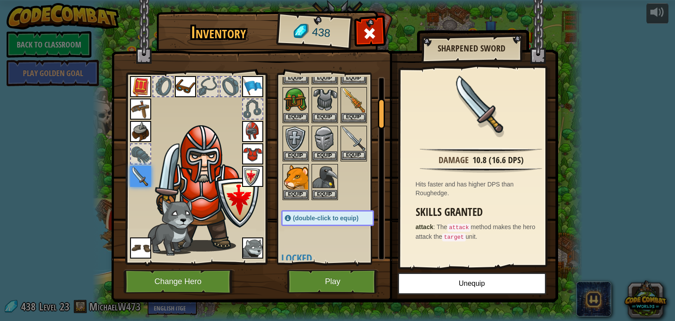
click at [355, 140] on img at bounding box center [353, 139] width 25 height 25
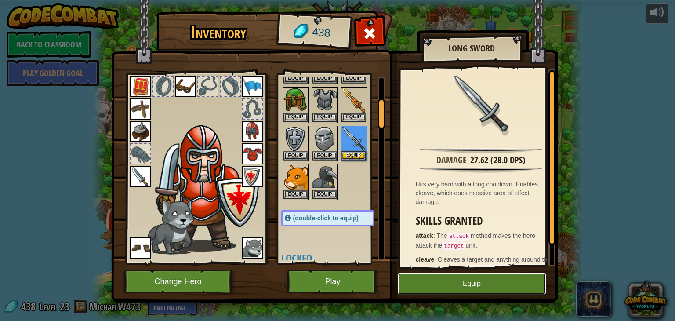
click at [501, 275] on button "Equip" at bounding box center [472, 283] width 148 height 22
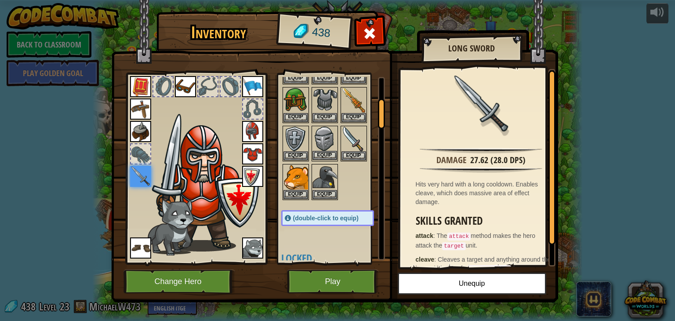
click at [315, 141] on img at bounding box center [324, 139] width 25 height 25
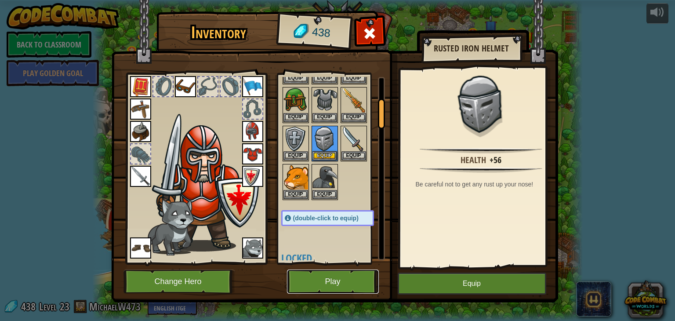
click at [373, 288] on button "Play" at bounding box center [333, 281] width 92 height 24
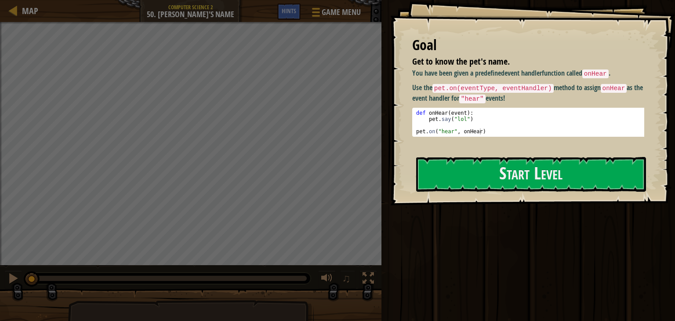
click at [488, 56] on span "Get to know the pet's name." at bounding box center [461, 61] width 98 height 12
click at [521, 185] on button "Start Level" at bounding box center [531, 174] width 230 height 35
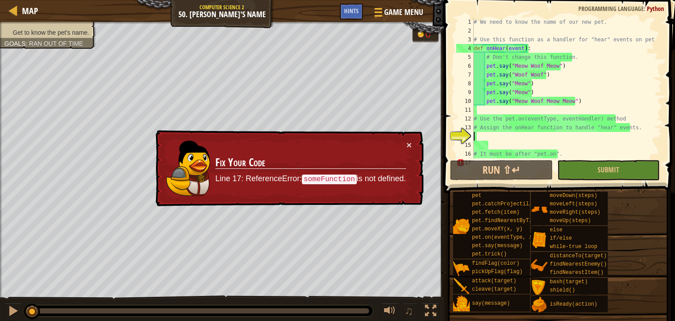
scroll to position [35, 0]
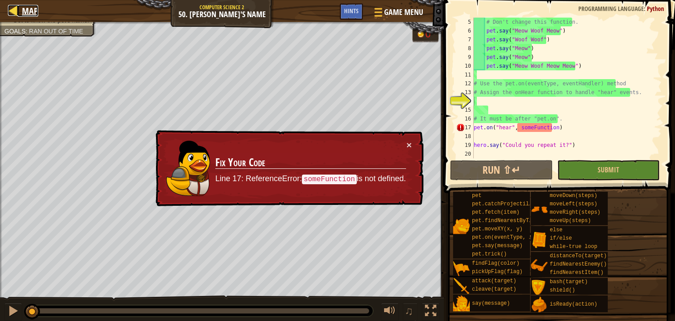
click at [12, 6] on div at bounding box center [13, 10] width 11 height 11
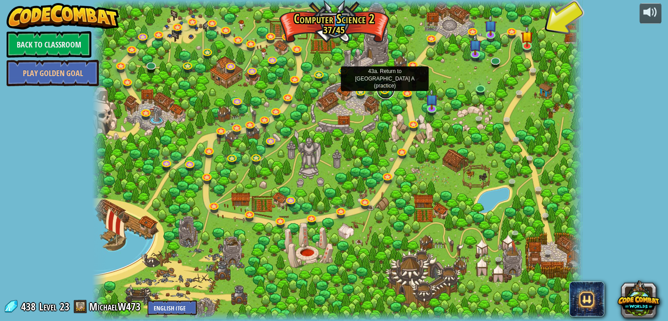
click at [385, 89] on link at bounding box center [386, 90] width 18 height 18
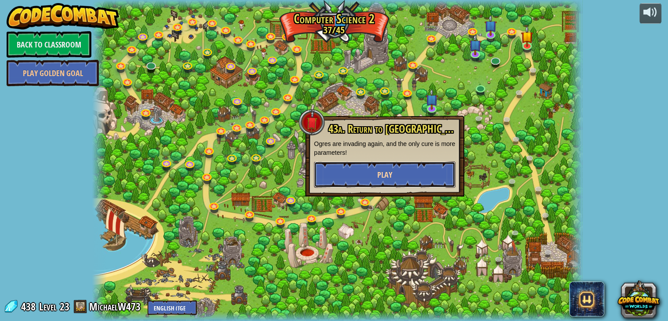
click at [441, 164] on button "Play" at bounding box center [384, 174] width 141 height 26
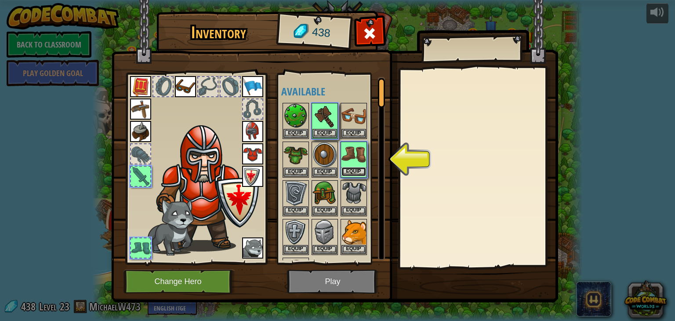
click at [358, 167] on button "Equip" at bounding box center [353, 171] width 25 height 9
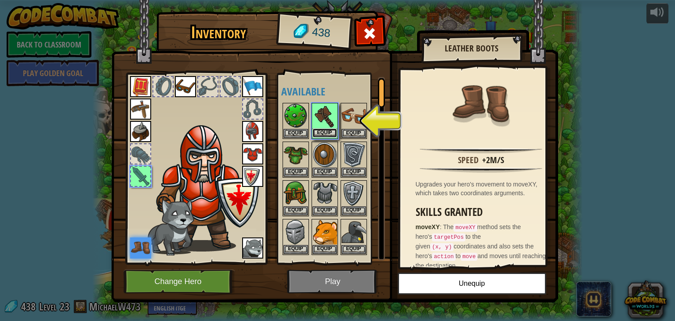
click at [332, 133] on button "Equip" at bounding box center [324, 132] width 25 height 9
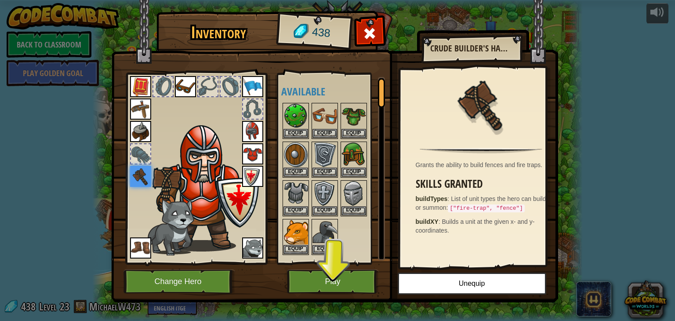
click at [341, 28] on div "438" at bounding box center [314, 32] width 72 height 35
click at [381, 22] on div at bounding box center [370, 36] width 28 height 28
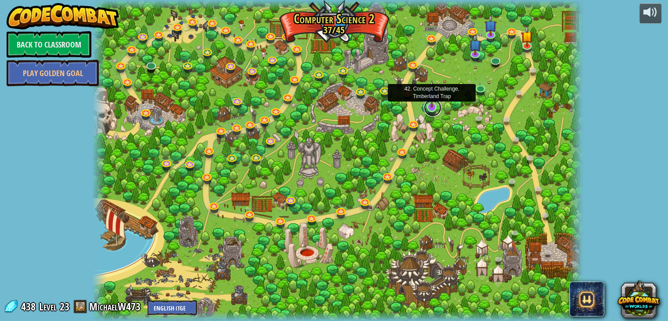
click at [437, 112] on link at bounding box center [433, 108] width 18 height 18
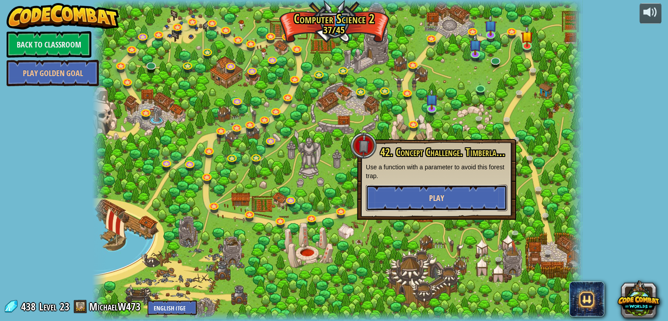
click at [485, 197] on button "Play" at bounding box center [436, 198] width 141 height 26
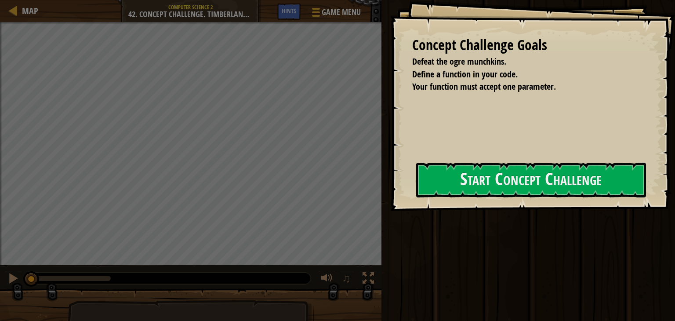
click at [390, 198] on div "Concept Challenge Goals Defeat the ogre munchkins. Define a function in your co…" at bounding box center [532, 105] width 285 height 211
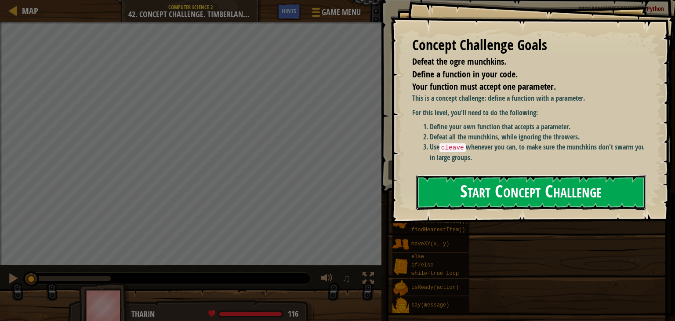
click at [495, 175] on button "Start Concept Challenge" at bounding box center [531, 192] width 230 height 35
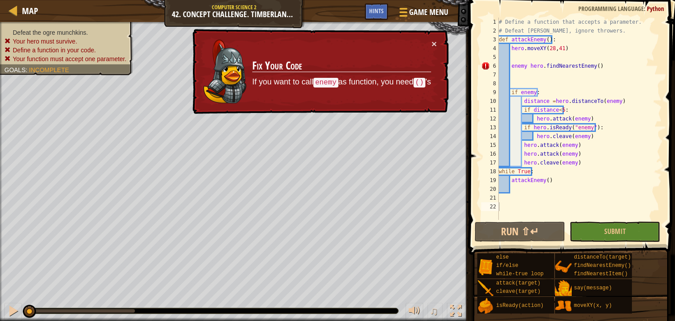
click at [431, 46] on td "Fix Your Code If you want to call enemy as function, you need () 's" at bounding box center [341, 72] width 181 height 68
click at [431, 44] on td "Fix Your Code If you want to call enemy as function, you need () 's" at bounding box center [341, 72] width 181 height 68
click at [432, 45] on button "×" at bounding box center [435, 45] width 6 height 9
click at [431, 46] on td "Fix Your Code If you want to call enemy as function, you need () 's" at bounding box center [341, 71] width 181 height 67
click at [435, 45] on button "×" at bounding box center [435, 45] width 6 height 9
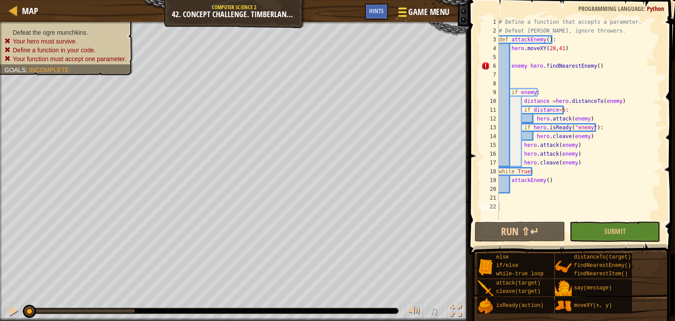
click at [433, 11] on span "Game Menu" at bounding box center [428, 12] width 41 height 12
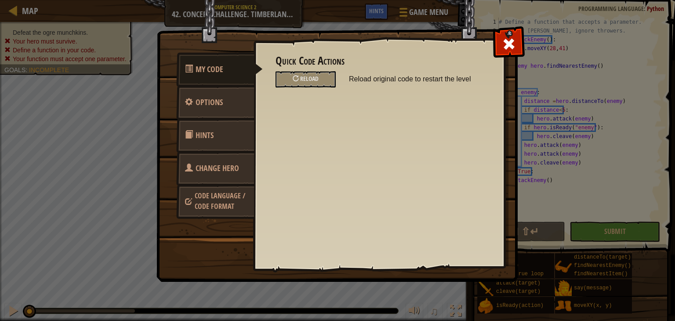
click at [216, 136] on link "Hints" at bounding box center [215, 135] width 78 height 34
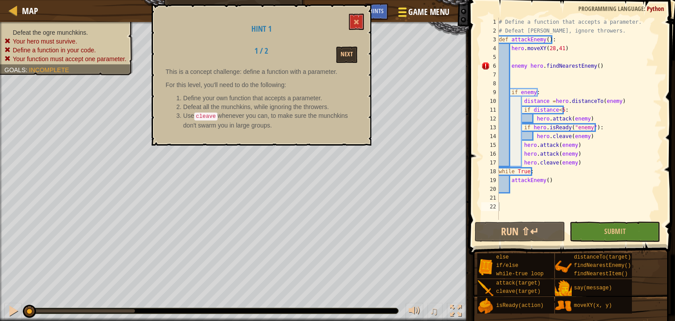
click at [447, 7] on span "Game Menu" at bounding box center [428, 12] width 41 height 12
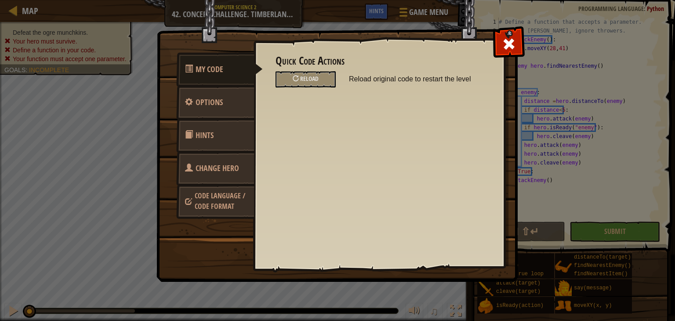
click at [217, 161] on link "Change Hero" at bounding box center [215, 168] width 78 height 34
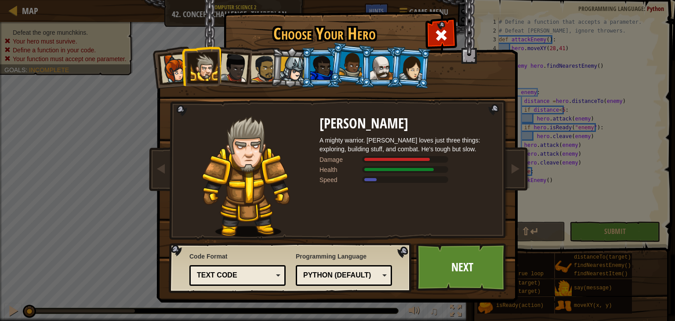
click at [289, 69] on div at bounding box center [292, 69] width 25 height 25
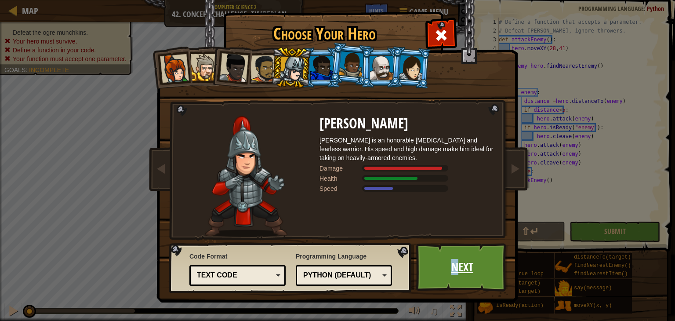
drag, startPoint x: 450, startPoint y: 270, endPoint x: 455, endPoint y: 269, distance: 5.3
click at [455, 269] on link "Next" at bounding box center [462, 267] width 92 height 48
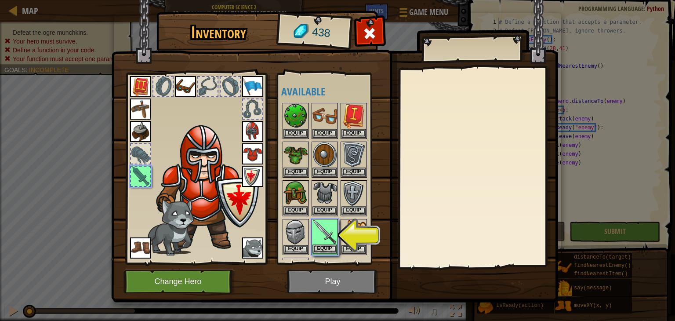
click at [318, 239] on img at bounding box center [324, 232] width 25 height 25
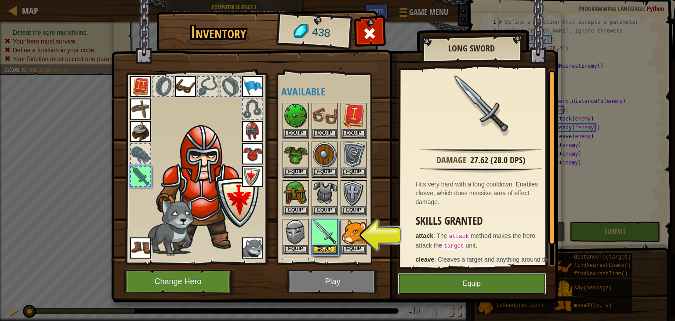
click at [442, 284] on button "Equip" at bounding box center [472, 283] width 148 height 22
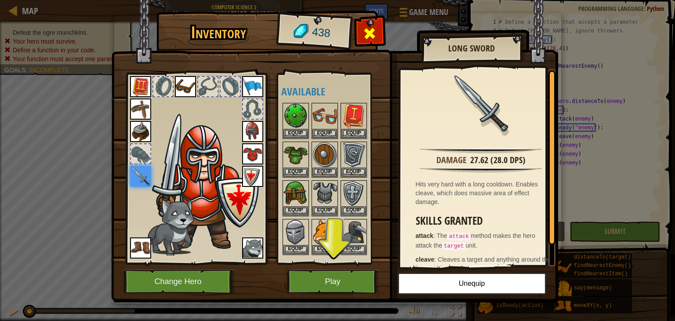
click at [375, 39] on span at bounding box center [369, 33] width 14 height 14
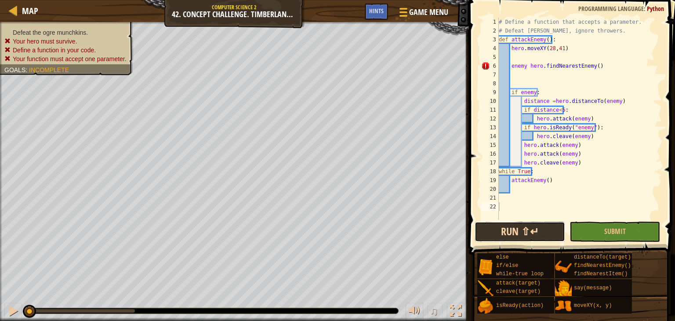
click at [548, 225] on button "Run ⇧↵" at bounding box center [519, 231] width 90 height 20
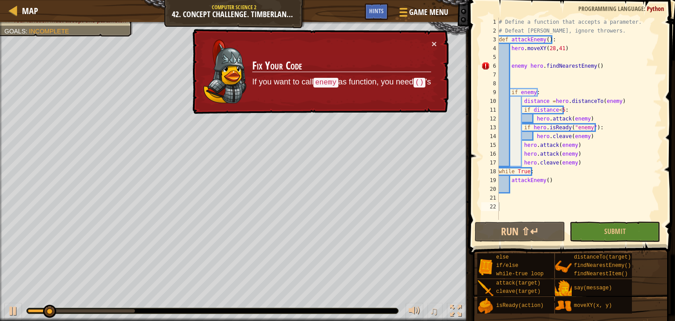
click at [437, 53] on div "× Fix Your Code If you want to call enemy as function, you need () 's" at bounding box center [319, 71] width 258 height 87
click at [434, 48] on button "×" at bounding box center [434, 44] width 6 height 9
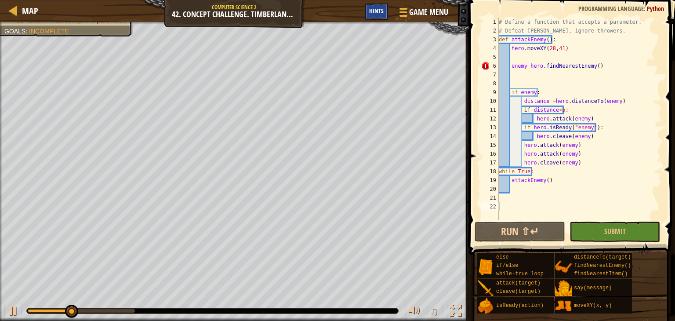
click at [382, 18] on div "Hints" at bounding box center [376, 12] width 23 height 16
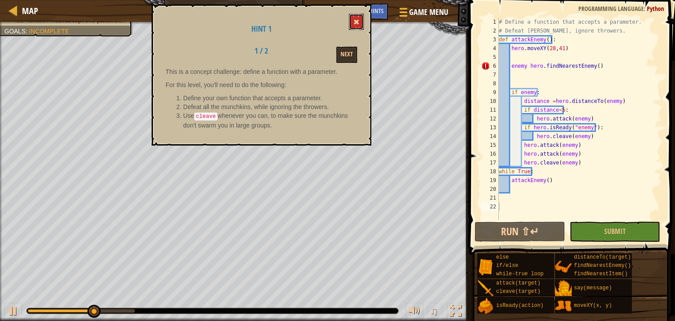
click at [361, 22] on button at bounding box center [356, 22] width 15 height 16
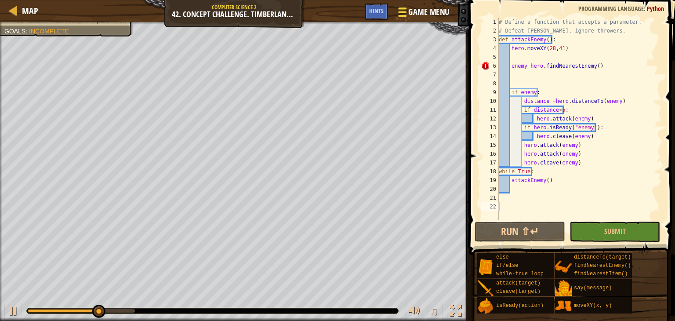
click at [411, 23] on button "Game Menu" at bounding box center [423, 14] width 64 height 22
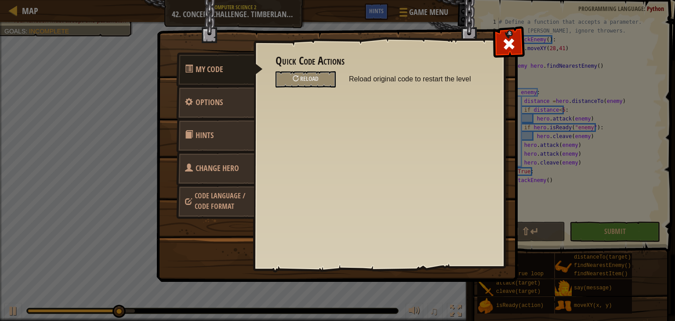
click at [211, 173] on span "Change Hero" at bounding box center [216, 168] width 43 height 11
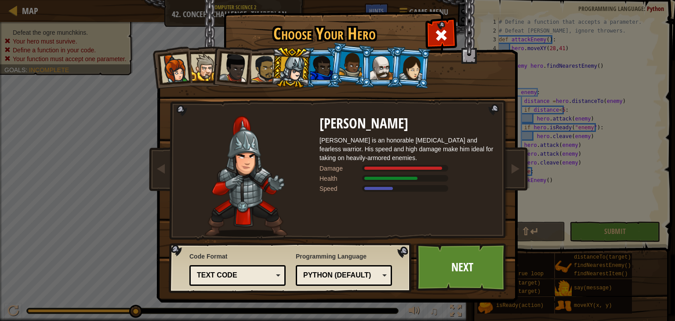
click at [289, 69] on div at bounding box center [292, 69] width 25 height 25
click at [481, 269] on link "Next" at bounding box center [462, 267] width 92 height 48
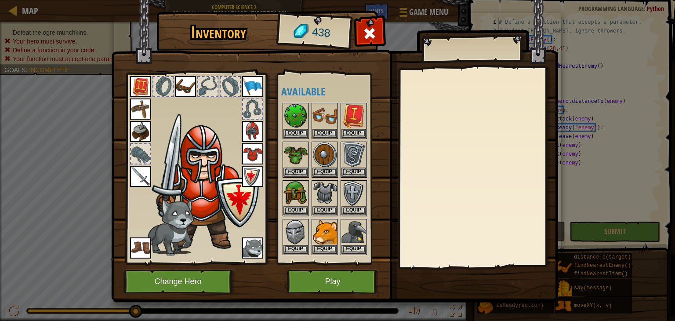
click at [464, 262] on div "Inventory 438 Available Equip Equip Equip Equip Equip Equip Equip Equip Equip E…" at bounding box center [337, 158] width 447 height 290
click at [251, 178] on img at bounding box center [252, 176] width 21 height 21
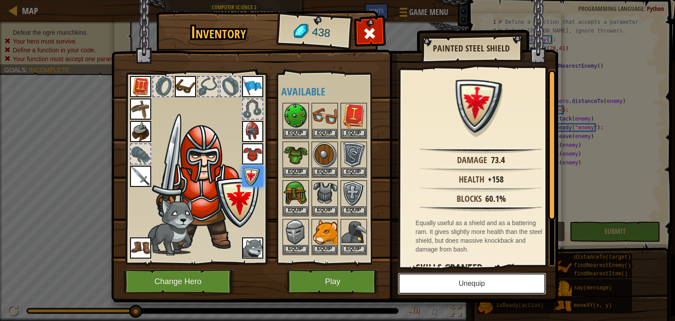
click at [490, 287] on button "Unequip" at bounding box center [472, 283] width 148 height 22
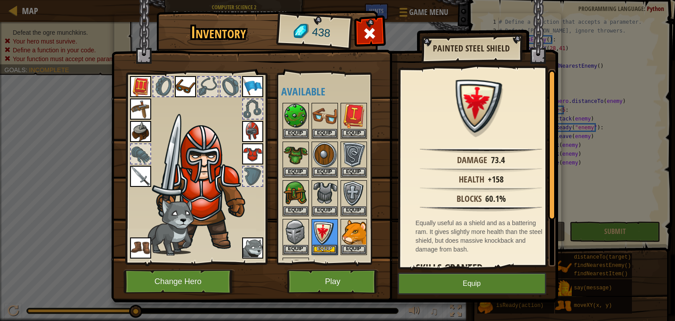
click at [250, 151] on img at bounding box center [252, 153] width 21 height 21
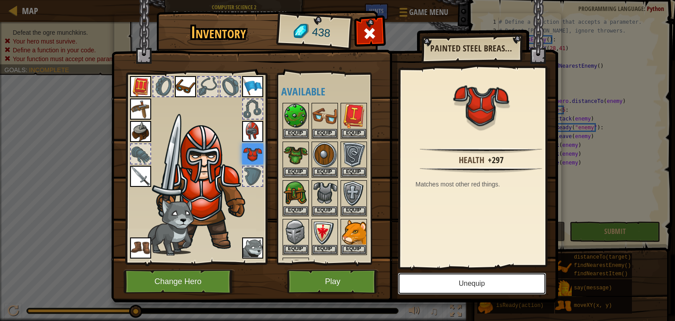
click at [474, 289] on button "Unequip" at bounding box center [472, 283] width 148 height 22
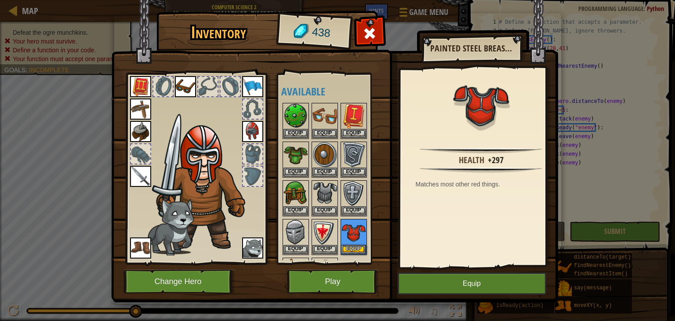
click at [249, 135] on img at bounding box center [252, 131] width 21 height 21
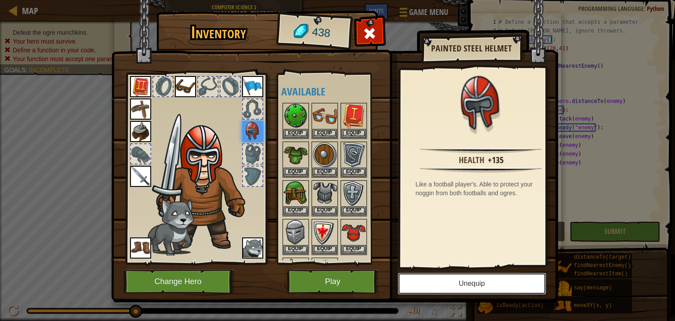
click at [478, 273] on button "Unequip" at bounding box center [472, 283] width 148 height 22
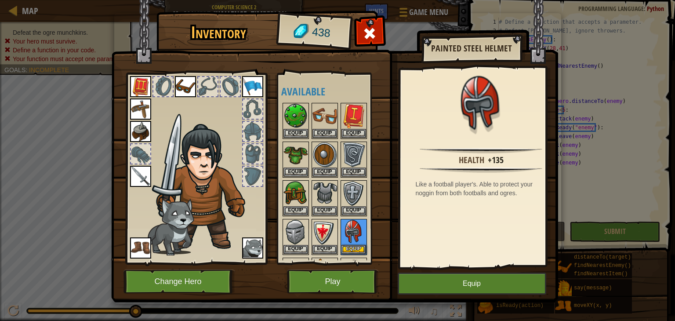
click at [144, 179] on img at bounding box center [140, 176] width 21 height 21
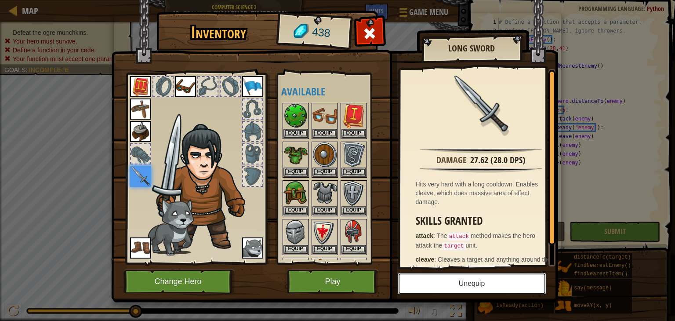
click at [514, 290] on button "Unequip" at bounding box center [472, 283] width 148 height 22
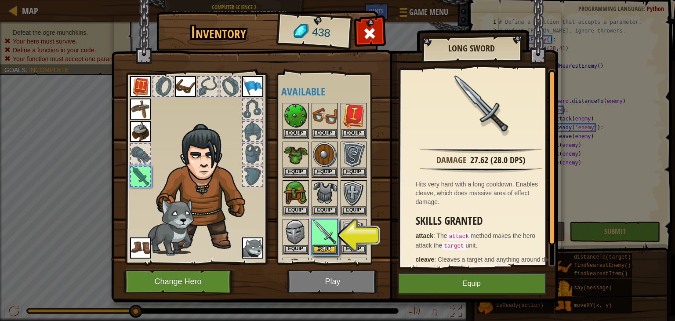
click at [339, 233] on div at bounding box center [336, 217] width 110 height 232
click at [329, 237] on img at bounding box center [324, 232] width 25 height 25
click at [329, 247] on button "Equip" at bounding box center [324, 248] width 25 height 9
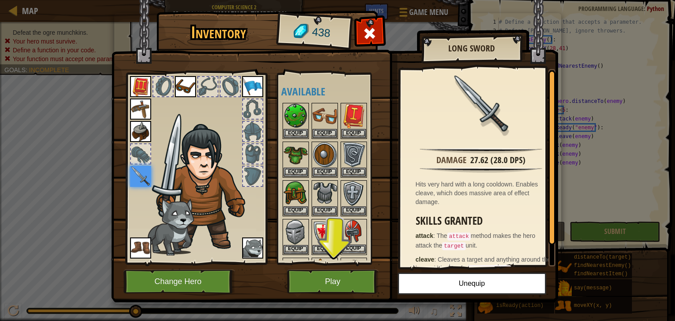
click at [353, 235] on img at bounding box center [353, 232] width 25 height 25
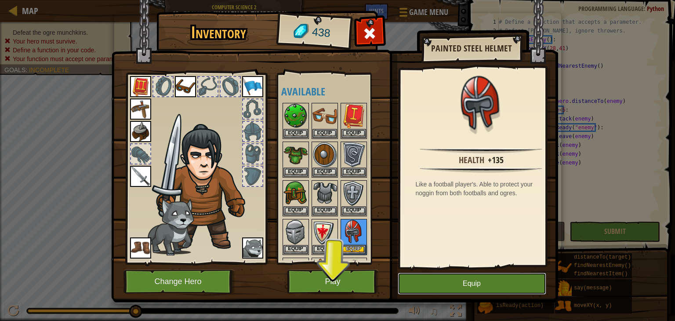
click at [405, 275] on button "Equip" at bounding box center [472, 283] width 148 height 22
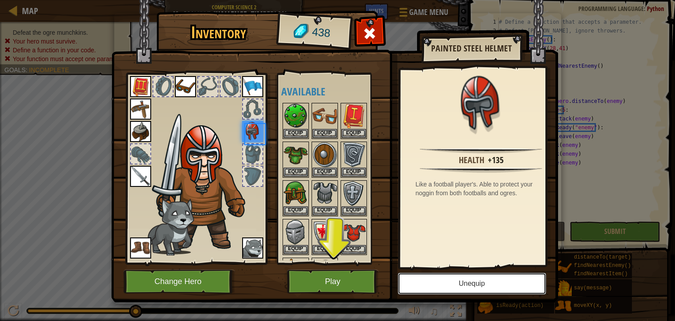
click at [416, 283] on button "Unequip" at bounding box center [472, 283] width 148 height 22
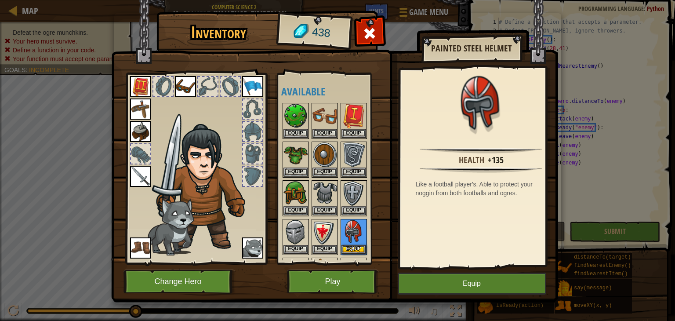
click at [466, 298] on img at bounding box center [334, 142] width 447 height 319
drag, startPoint x: 464, startPoint y: 292, endPoint x: 462, endPoint y: 281, distance: 10.8
click at [464, 289] on button "Equip" at bounding box center [472, 283] width 148 height 22
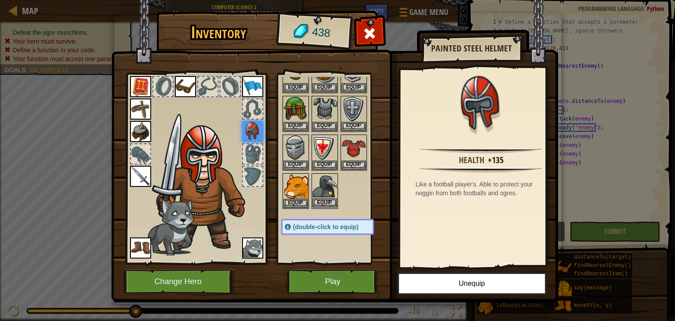
scroll to position [88, 0]
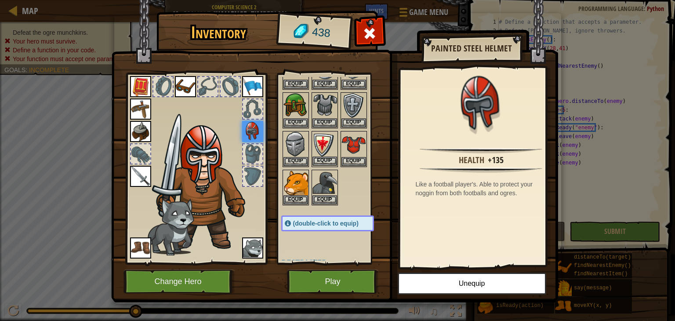
click at [330, 152] on img at bounding box center [324, 144] width 25 height 25
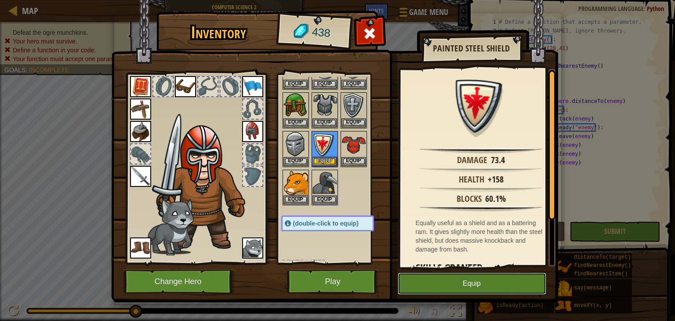
click at [463, 290] on button "Equip" at bounding box center [472, 283] width 148 height 22
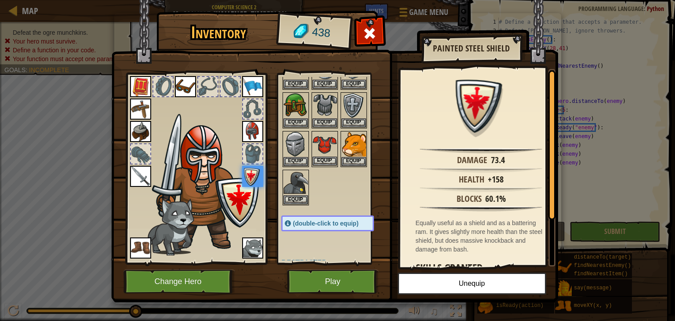
click at [329, 150] on img at bounding box center [324, 144] width 25 height 25
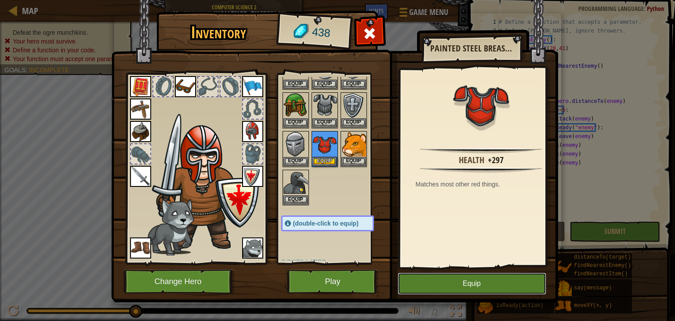
click at [443, 280] on button "Equip" at bounding box center [472, 283] width 148 height 22
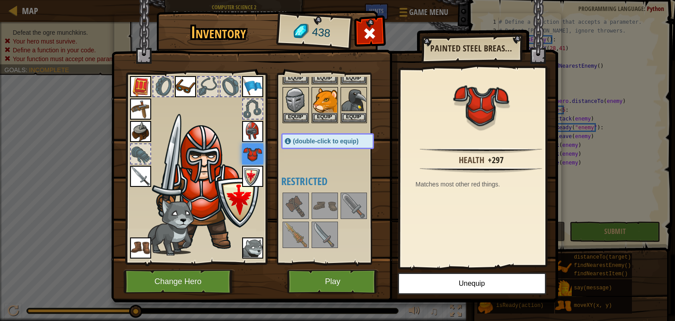
scroll to position [176, 0]
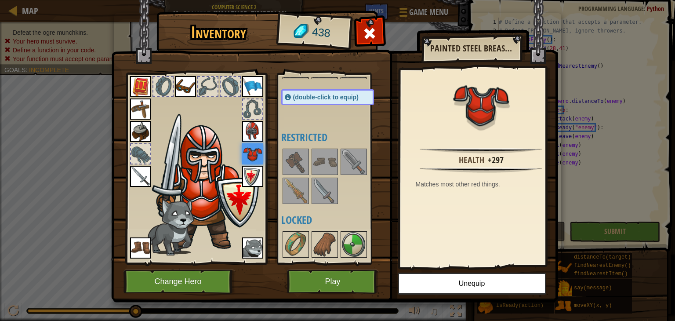
click at [348, 152] on img at bounding box center [353, 161] width 25 height 25
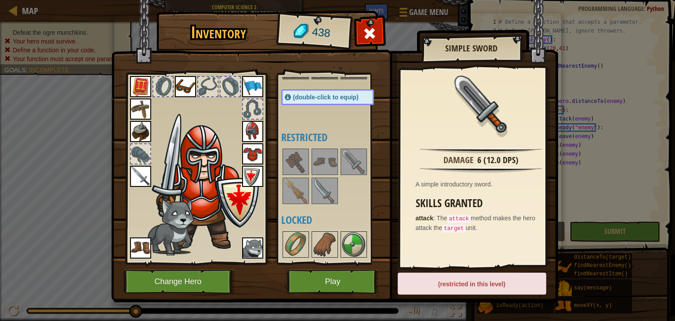
click at [307, 199] on img at bounding box center [295, 190] width 25 height 25
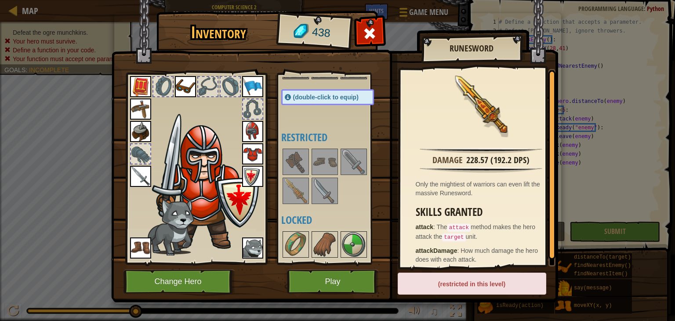
drag, startPoint x: 324, startPoint y: 190, endPoint x: 296, endPoint y: 181, distance: 29.3
click at [321, 188] on img at bounding box center [324, 190] width 25 height 25
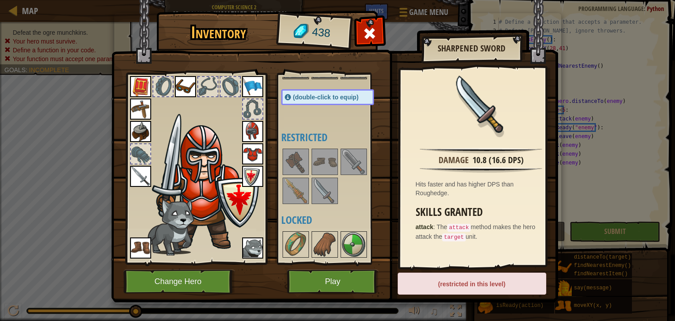
click at [296, 181] on img at bounding box center [295, 190] width 25 height 25
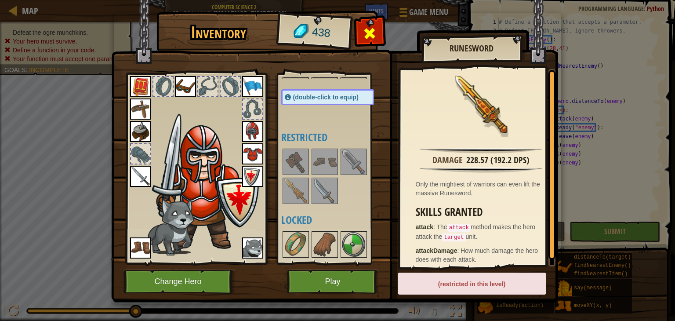
click at [364, 35] on span at bounding box center [369, 33] width 14 height 14
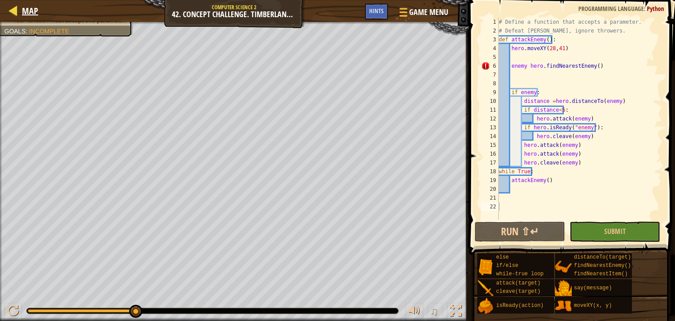
drag, startPoint x: 40, startPoint y: 11, endPoint x: 34, endPoint y: 17, distance: 8.1
click at [35, 14] on div "Map Computer Science 2 42. Concept Challenge. Timberland Trap Game Menu Done Hi…" at bounding box center [234, 11] width 469 height 22
click at [34, 17] on div "Map" at bounding box center [28, 11] width 21 height 22
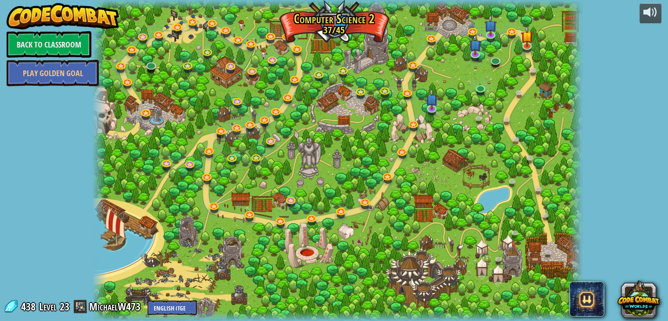
click at [554, 203] on div at bounding box center [337, 160] width 491 height 321
click at [562, 226] on div at bounding box center [337, 160] width 491 height 321
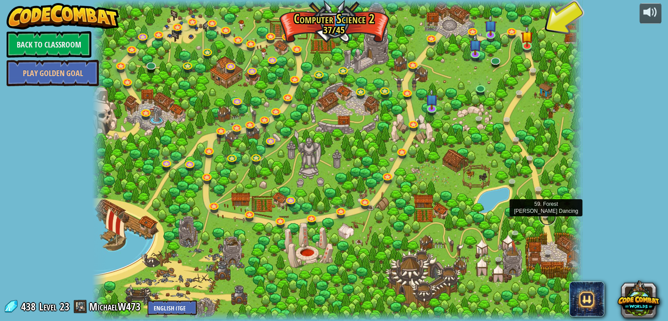
click at [550, 211] on link at bounding box center [548, 217] width 18 height 18
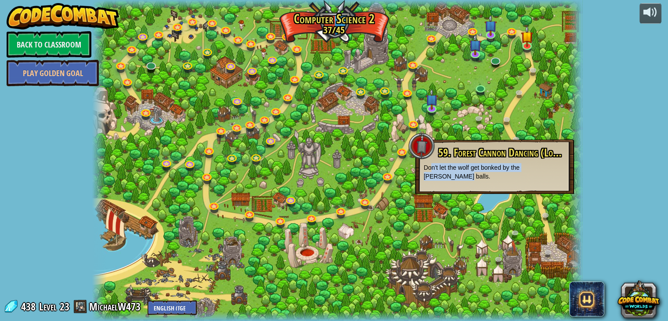
drag, startPoint x: 434, startPoint y: 170, endPoint x: 561, endPoint y: 169, distance: 126.5
click at [561, 169] on p "Don't let the wolf get bonked by the [PERSON_NAME] balls." at bounding box center [494, 172] width 141 height 18
drag, startPoint x: 554, startPoint y: 132, endPoint x: 554, endPoint y: 119, distance: 13.2
click at [554, 119] on div at bounding box center [337, 160] width 491 height 321
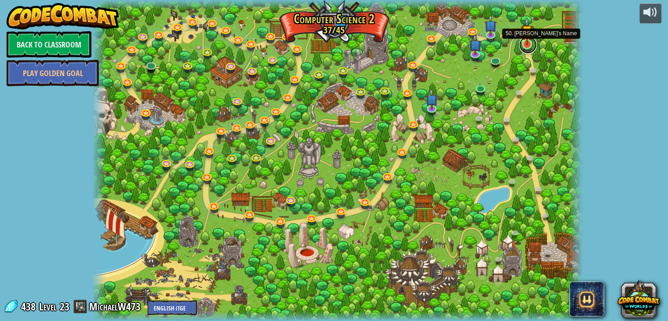
click at [536, 46] on link at bounding box center [528, 45] width 18 height 18
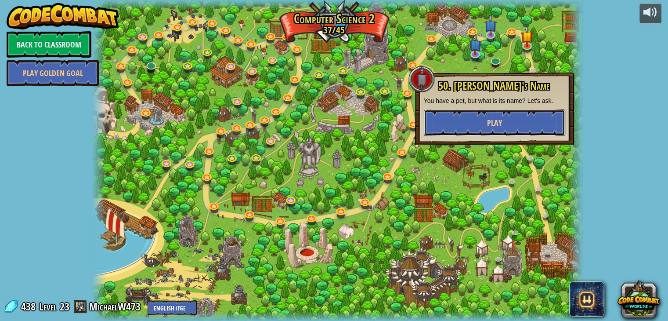
click at [557, 128] on button "Play" at bounding box center [494, 122] width 141 height 26
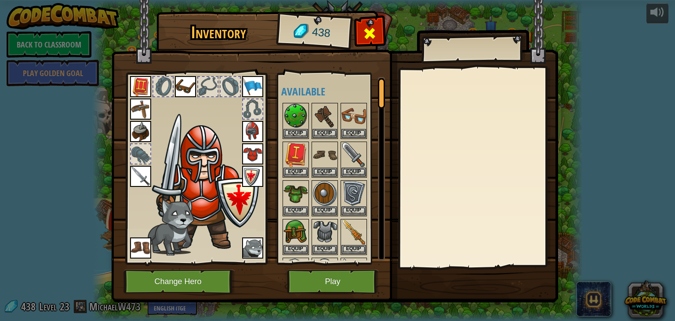
click at [375, 38] on span at bounding box center [369, 33] width 14 height 14
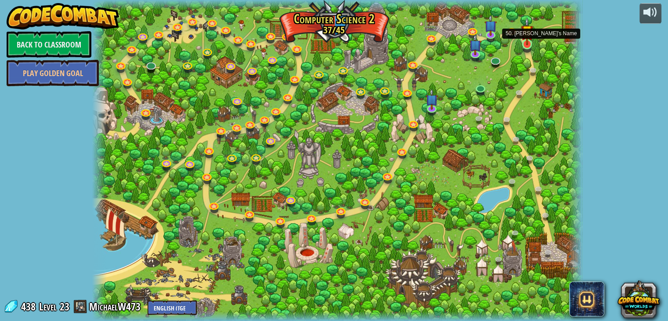
click at [527, 41] on img at bounding box center [527, 31] width 12 height 28
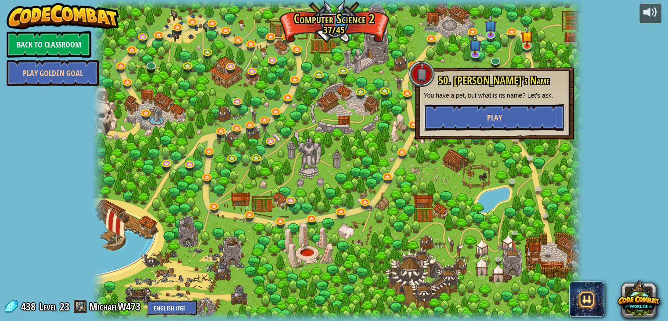
click at [537, 107] on button "Play" at bounding box center [494, 117] width 141 height 26
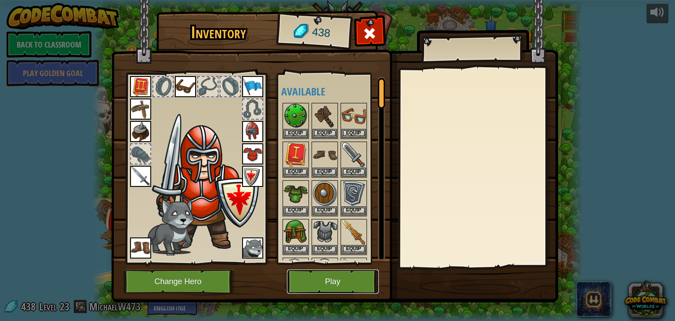
drag, startPoint x: 356, startPoint y: 292, endPoint x: 350, endPoint y: 294, distance: 6.5
click at [350, 294] on div "Inventory 438 Available Equip Equip Equip Equip Equip Equip Equip Equip Equip E…" at bounding box center [337, 158] width 447 height 290
click at [346, 296] on img at bounding box center [334, 142] width 447 height 319
click at [349, 283] on button "Play" at bounding box center [333, 281] width 92 height 24
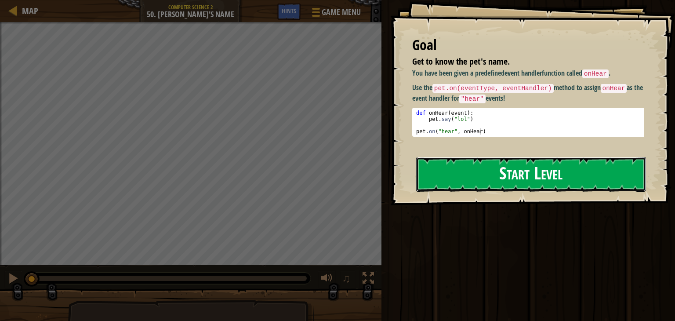
click at [512, 160] on button "Start Level" at bounding box center [531, 174] width 230 height 35
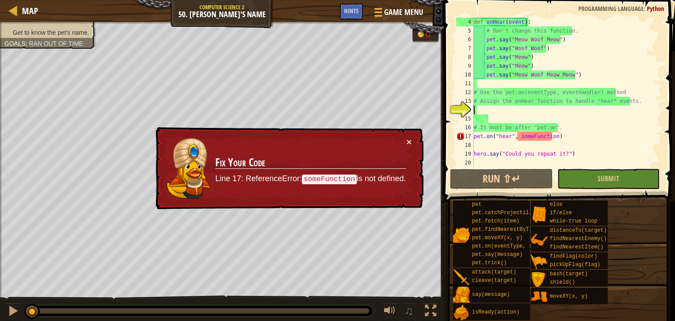
scroll to position [26, 0]
click at [410, 139] on button "×" at bounding box center [408, 141] width 5 height 9
drag, startPoint x: 534, startPoint y: 184, endPoint x: 541, endPoint y: 181, distance: 7.4
click at [538, 183] on button "Run ⇧↵" at bounding box center [501, 179] width 102 height 20
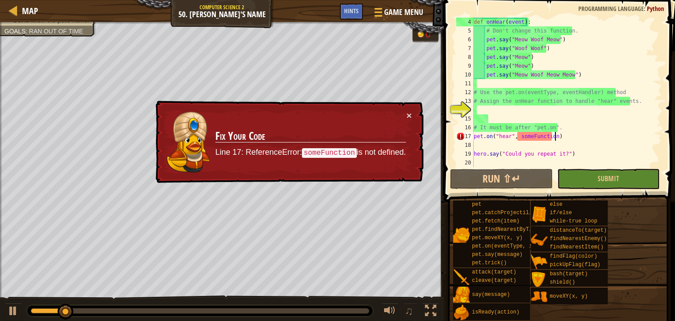
click at [564, 135] on div "def onHear ( event ) : # Don't change this function. pet . say ( "Meow Woof Meo…" at bounding box center [563, 101] width 183 height 167
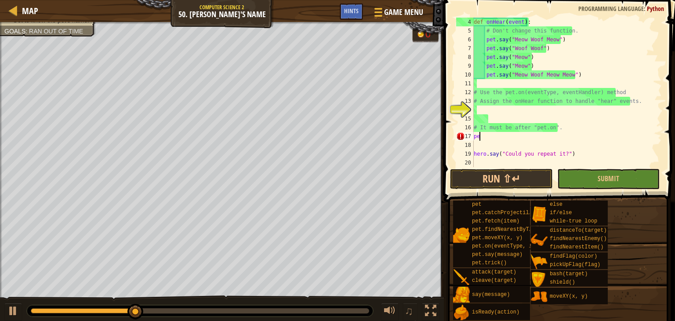
type textarea "p"
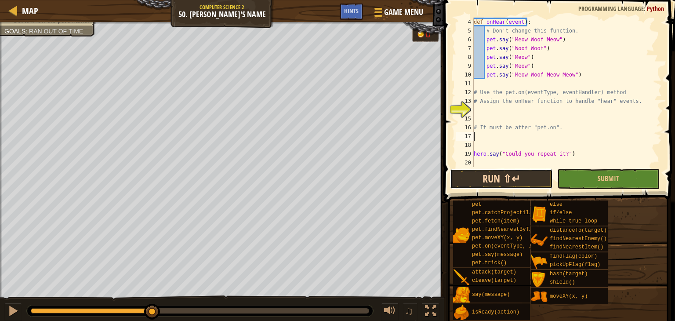
click at [520, 176] on button "Run ⇧↵" at bounding box center [501, 179] width 102 height 20
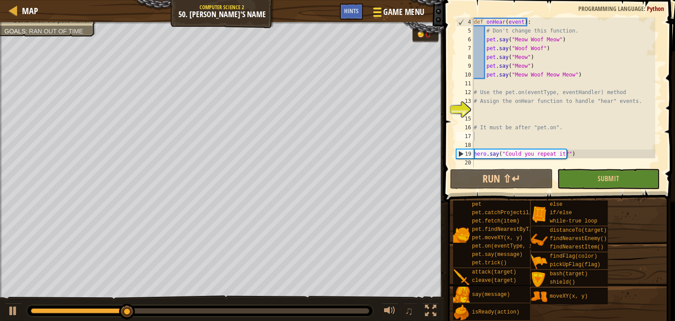
click at [401, 16] on span "Game Menu" at bounding box center [404, 12] width 41 height 12
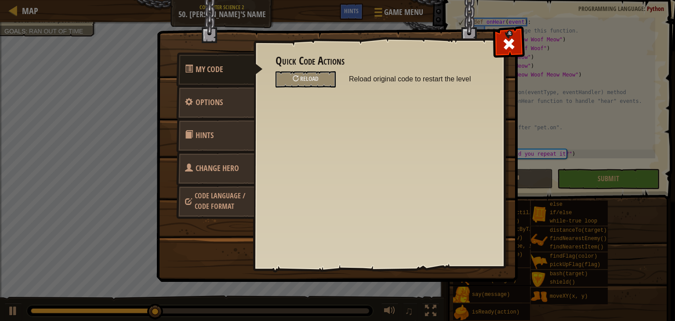
click at [226, 163] on span "Change Hero" at bounding box center [216, 168] width 43 height 11
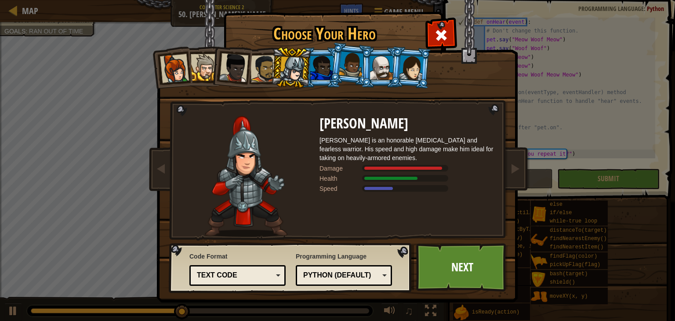
click at [201, 65] on div at bounding box center [204, 67] width 27 height 27
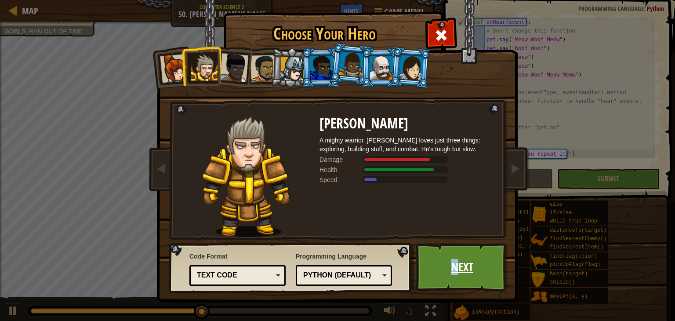
click at [455, 268] on link "Next" at bounding box center [462, 267] width 92 height 48
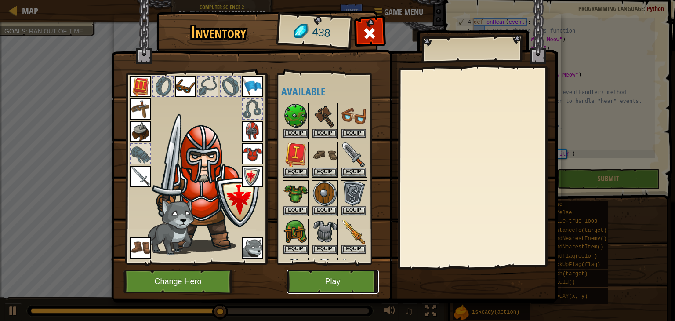
click at [357, 274] on button "Play" at bounding box center [333, 281] width 92 height 24
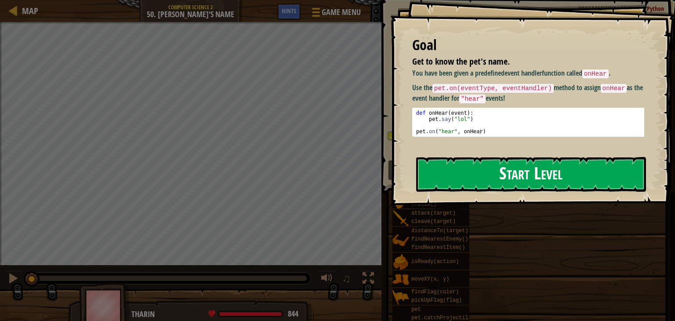
click at [516, 162] on button "Start Level" at bounding box center [531, 174] width 230 height 35
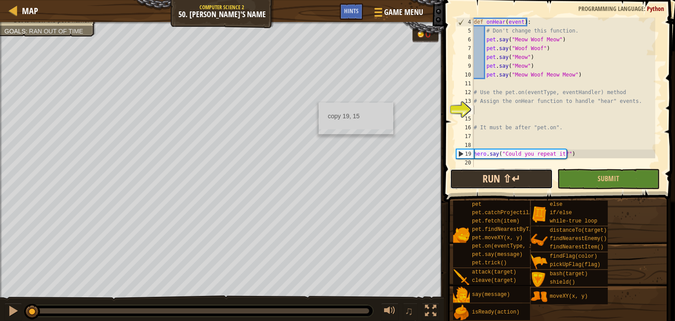
click at [504, 183] on button "Run ⇧↵" at bounding box center [501, 179] width 102 height 20
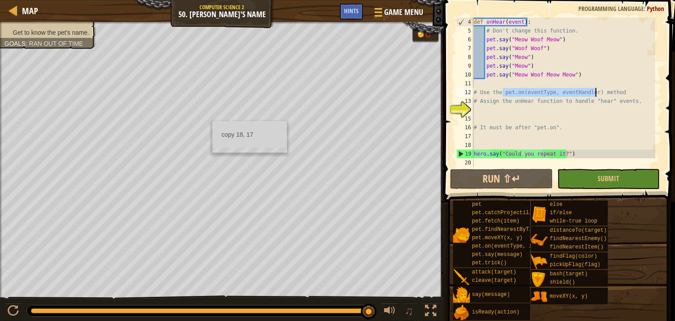
drag, startPoint x: 504, startPoint y: 92, endPoint x: 595, endPoint y: 89, distance: 90.6
click at [595, 89] on div "def onHear ( event ) : # Don't change this function. pet . say ( "Meow Woof Meo…" at bounding box center [563, 101] width 183 height 167
click at [486, 104] on div "def onHear ( event ) : # Don't change this function. pet . say ( "Meow Woof Meo…" at bounding box center [563, 101] width 183 height 167
type textarea "# Assign the onHear function to handle "hear" events."
click at [486, 106] on div "def onHear ( event ) : # Don't change this function. pet . say ( "Meow Woof Meo…" at bounding box center [563, 101] width 183 height 167
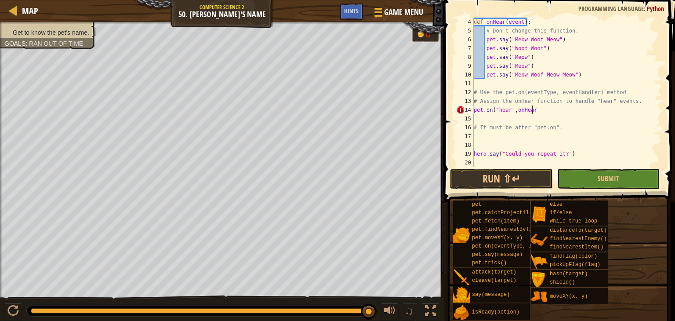
scroll to position [4, 4]
type textarea "pet.on("hear",onHear)"
click at [542, 188] on button "Run ⇧↵" at bounding box center [501, 179] width 102 height 20
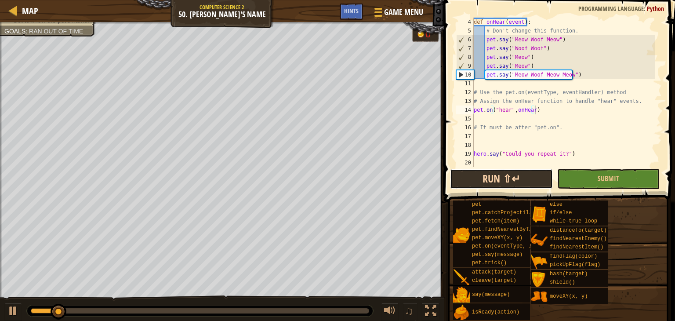
click at [517, 176] on button "Run ⇧↵" at bounding box center [501, 179] width 102 height 20
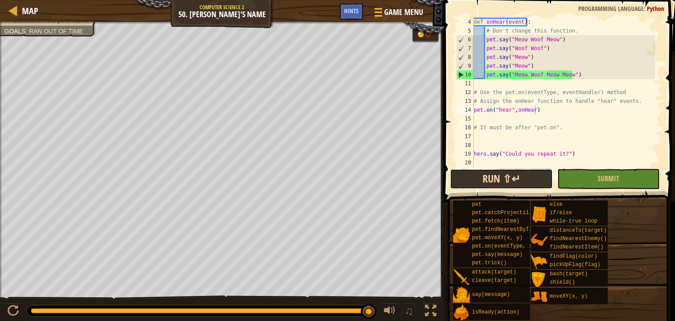
click at [498, 173] on button "Run ⇧↵" at bounding box center [501, 179] width 102 height 20
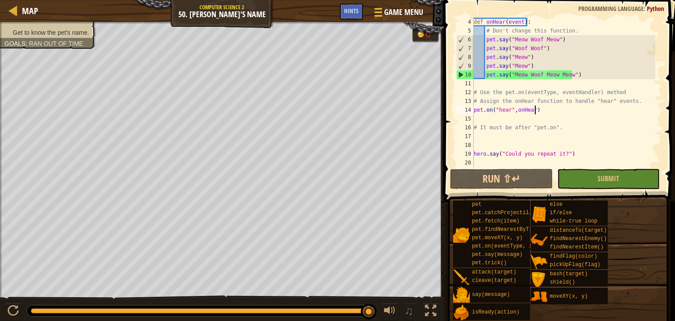
click at [478, 118] on div "def onHear ( event ) : # Don't change this function. pet . say ( "Meow Woof Meo…" at bounding box center [563, 101] width 183 height 167
click at [481, 138] on div "def onHear ( event ) : # Don't change this function. pet . say ( "Meow Woof Meo…" at bounding box center [563, 101] width 183 height 167
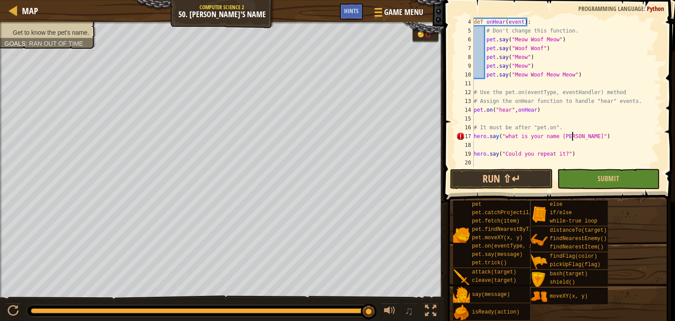
scroll to position [4, 7]
type textarea "hero.say("what is your name [PERSON_NAME]")"
click at [527, 185] on button "Run ⇧↵" at bounding box center [501, 179] width 102 height 20
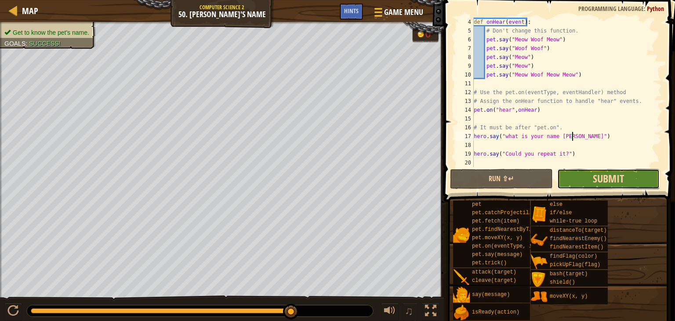
click at [618, 183] on span "Submit" at bounding box center [608, 178] width 31 height 14
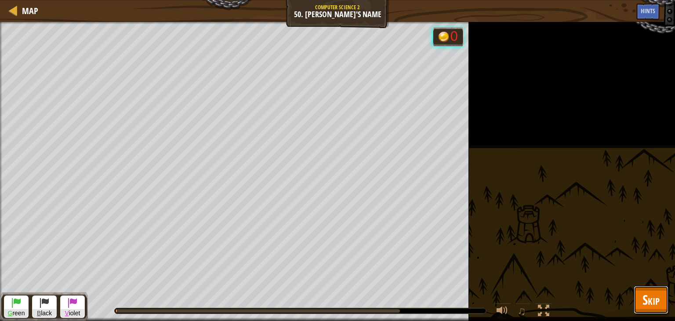
click at [658, 298] on span "Skip" at bounding box center [650, 299] width 17 height 18
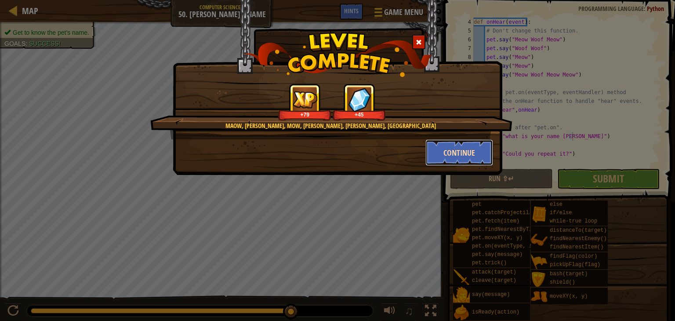
click at [461, 156] on button "Continue" at bounding box center [459, 152] width 68 height 26
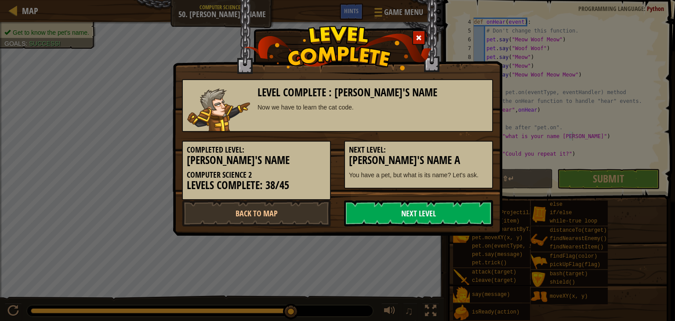
click at [430, 214] on link "Next Level" at bounding box center [418, 213] width 149 height 26
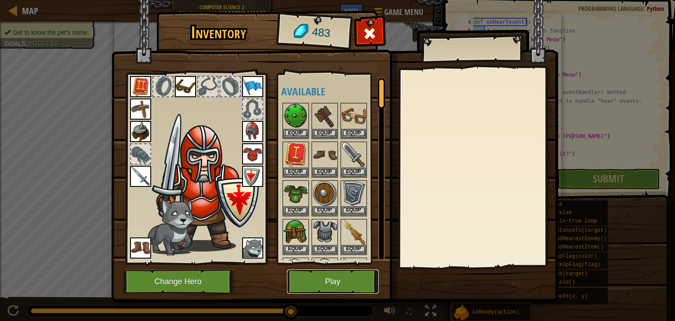
click at [363, 288] on button "Play" at bounding box center [333, 281] width 92 height 24
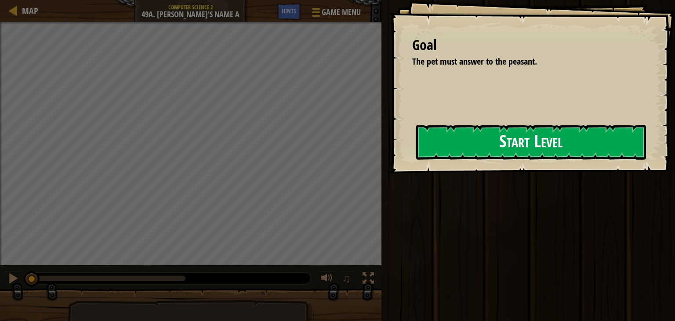
click at [423, 135] on div "Goal The pet must answer to the peasant. Start Level Error loading from server.…" at bounding box center [532, 86] width 285 height 173
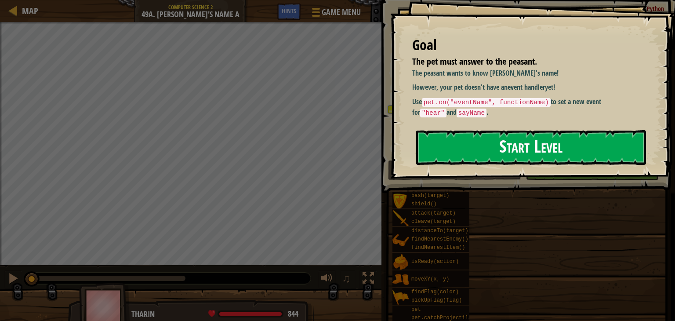
click at [474, 158] on button "Start Level" at bounding box center [531, 147] width 230 height 35
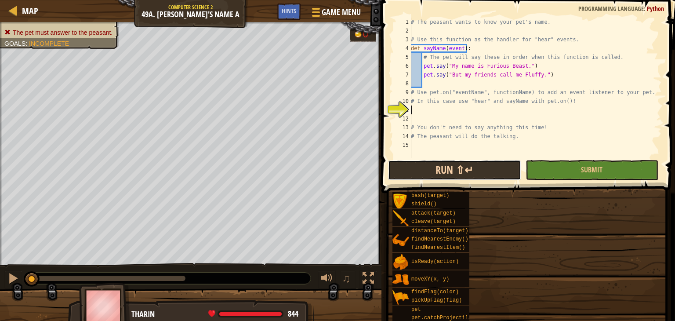
click at [461, 176] on button "Run ⇧↵" at bounding box center [454, 170] width 133 height 20
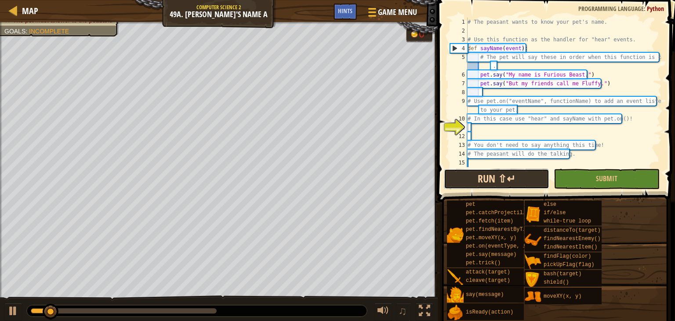
click at [462, 188] on button "Run ⇧↵" at bounding box center [496, 179] width 105 height 20
drag, startPoint x: 524, startPoint y: 184, endPoint x: 534, endPoint y: 177, distance: 12.2
click at [532, 180] on button "Run ⇧↵" at bounding box center [496, 179] width 105 height 20
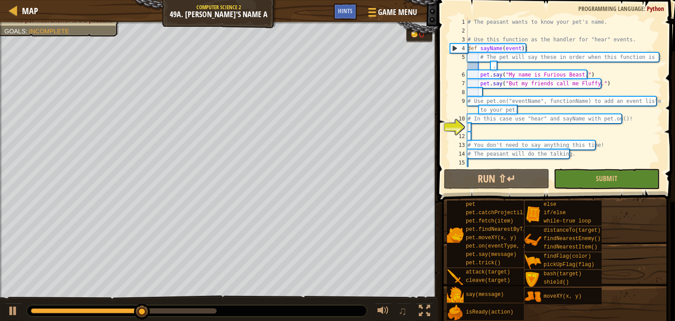
click at [666, 122] on span at bounding box center [557, 89] width 244 height 228
click at [626, 119] on div "# The peasant wants to know your pet's name. # Use this function as the handler…" at bounding box center [564, 101] width 196 height 167
type textarea "# In this case use "hear" and sayName with pet.on()!"
drag, startPoint x: 480, startPoint y: 125, endPoint x: 474, endPoint y: 129, distance: 7.3
click at [474, 129] on div "# The peasant wants to know your pet's name. # Use this function as the handler…" at bounding box center [564, 101] width 196 height 167
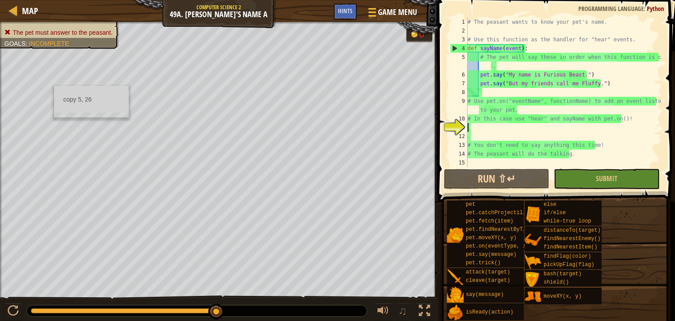
click at [0, 157] on div "The pet must answer to the peasant. Goals : Incomplete" at bounding box center [219, 161] width 438 height 279
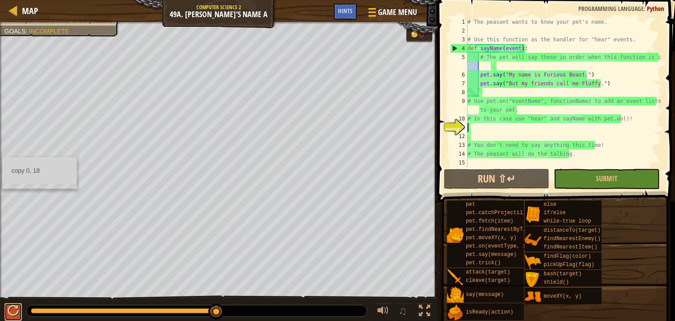
click at [8, 320] on button at bounding box center [13, 312] width 18 height 18
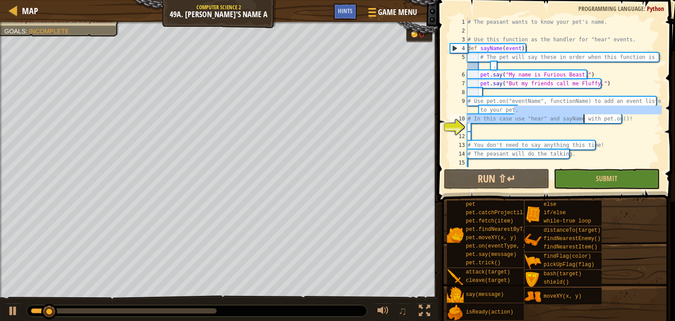
click at [584, 115] on div "# The peasant wants to know your pet's name. # Use this function as the handler…" at bounding box center [564, 101] width 196 height 167
click at [623, 120] on div "# The peasant wants to know your pet's name. # Use this function as the handler…" at bounding box center [564, 101] width 196 height 167
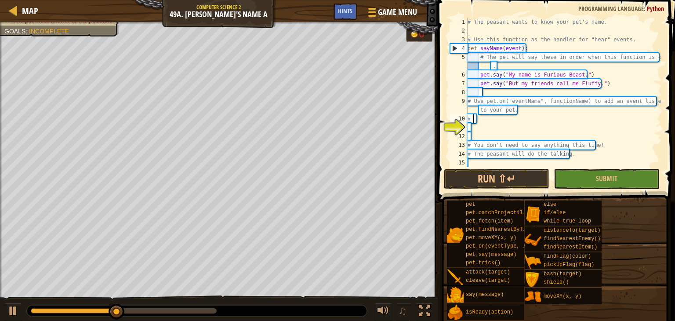
type textarea "#"
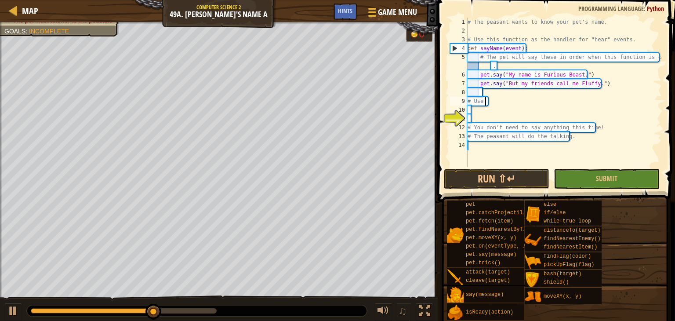
type textarea "#"
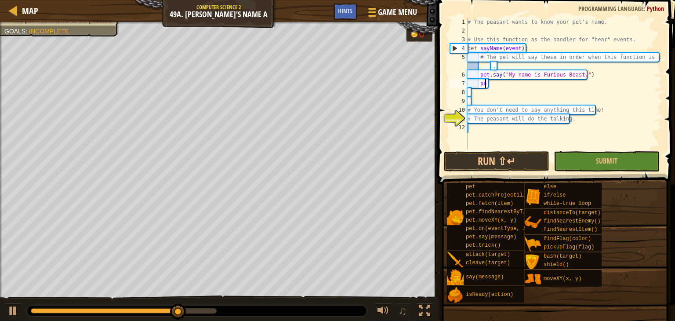
type textarea "p"
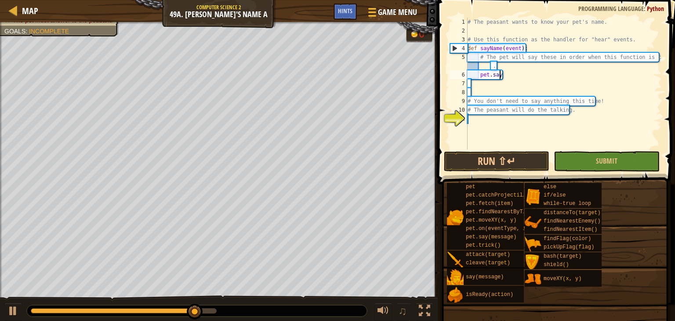
type textarea "p"
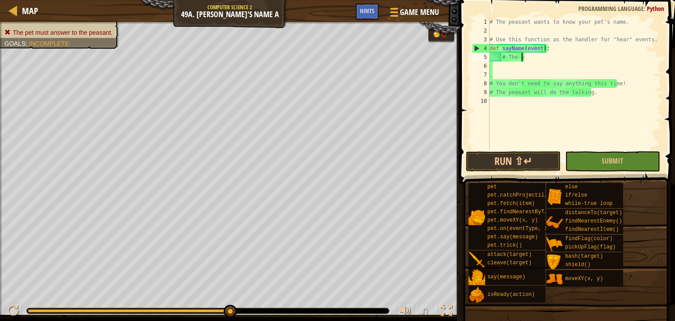
type textarea "#"
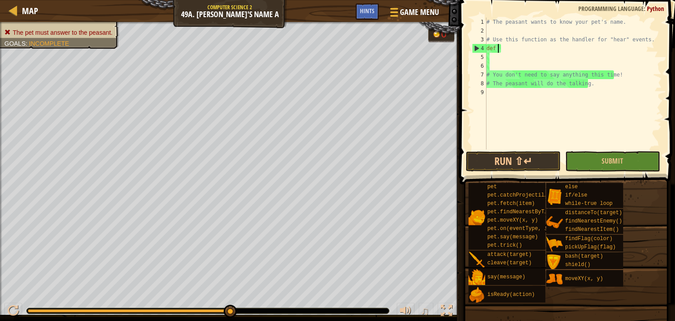
type textarea "d"
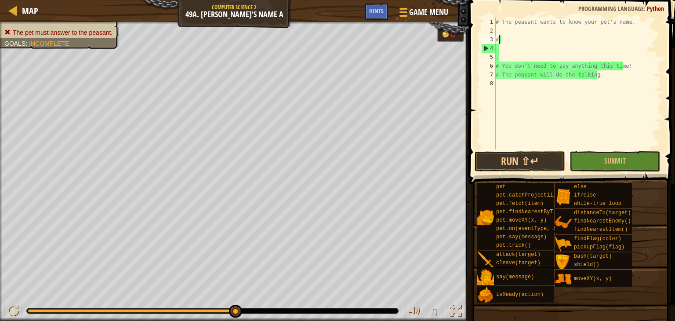
type textarea "#"
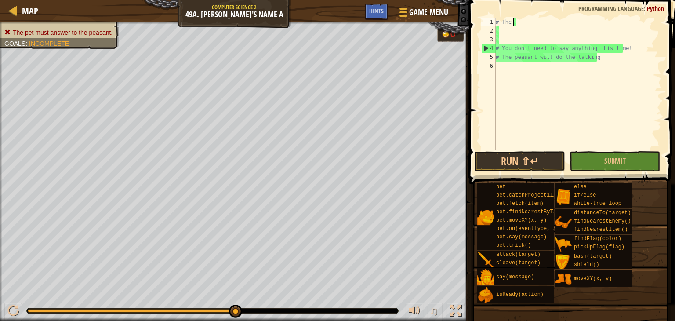
type textarea "#"
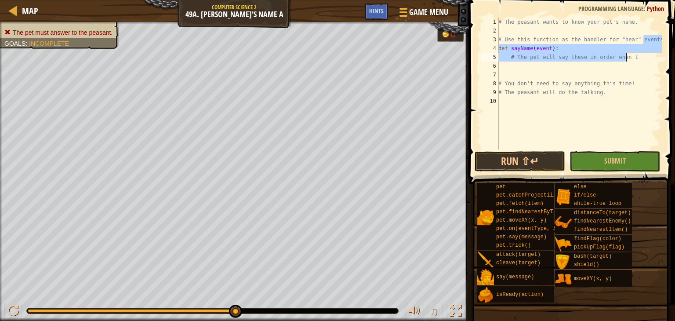
type textarea "# The peasant will do the talking."
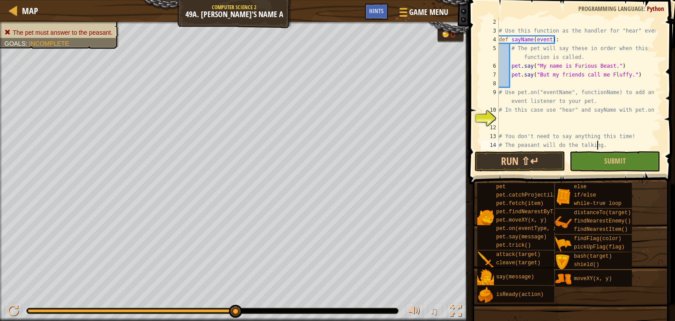
scroll to position [9, 0]
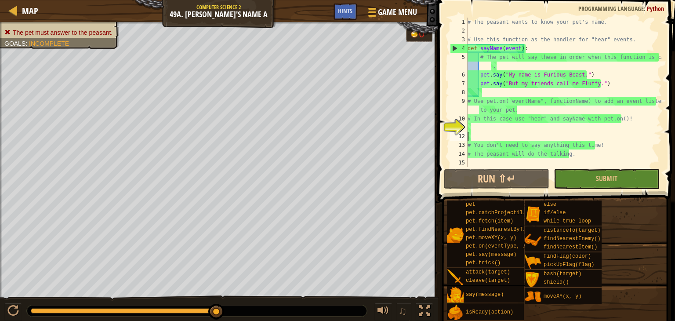
click at [481, 138] on div "# The peasant wants to know your pet's name. # Use this function as the handler…" at bounding box center [564, 101] width 196 height 167
click at [478, 124] on div "# The peasant wants to know your pet's name. # Use this function as the handler…" at bounding box center [564, 101] width 196 height 167
click at [472, 174] on button "Run ⇧↵" at bounding box center [496, 179] width 105 height 20
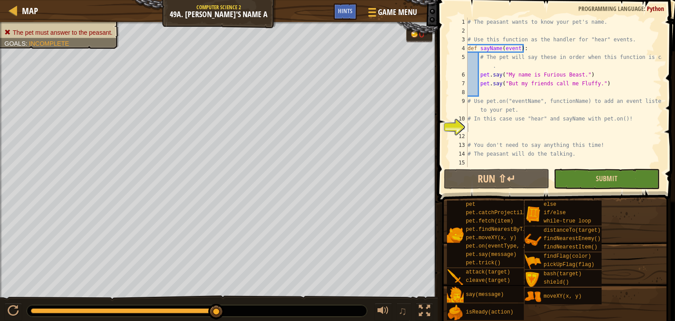
drag, startPoint x: 651, startPoint y: 234, endPoint x: 657, endPoint y: 188, distance: 47.0
click at [674, 199] on div "Hints 1 2 3 4 5 6 7 8 9 10 11 12 13 14 15 # The peasant wants to know your pet'…" at bounding box center [555, 158] width 240 height 316
drag, startPoint x: 657, startPoint y: 188, endPoint x: 640, endPoint y: 271, distance: 84.8
click at [640, 271] on div "Hints 1 2 3 4 5 6 7 8 9 10 11 12 13 14 15 # The peasant wants to know your pet'…" at bounding box center [555, 158] width 240 height 316
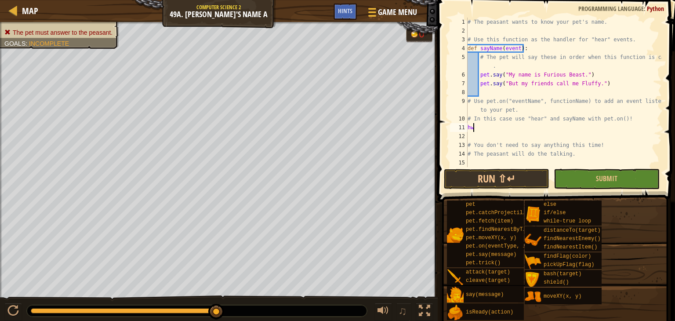
type textarea "h"
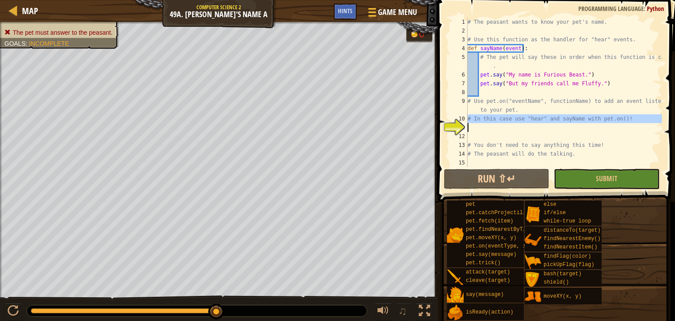
drag, startPoint x: 465, startPoint y: 116, endPoint x: 484, endPoint y: 118, distance: 19.0
click at [484, 118] on div "1 2 3 4 5 6 7 8 9 10 11 12 13 14 15 # The peasant wants to know your pet's name…" at bounding box center [555, 92] width 214 height 149
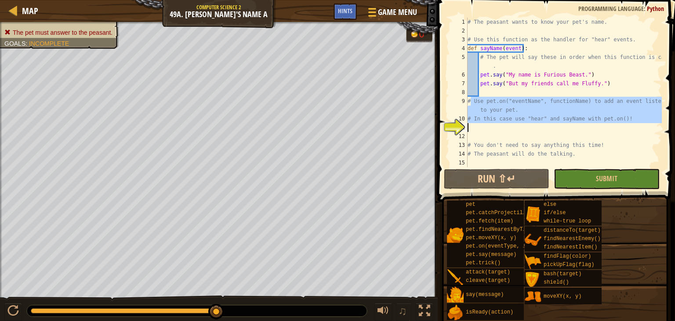
drag, startPoint x: 469, startPoint y: 101, endPoint x: 570, endPoint y: 129, distance: 104.9
click at [570, 129] on div "# The peasant wants to know your pet's name. # Use this function as the handler…" at bounding box center [564, 101] width 196 height 167
type textarea "# In this case use "hear" and sayName with pet.on()!"
click at [32, 14] on span "Map" at bounding box center [30, 11] width 16 height 12
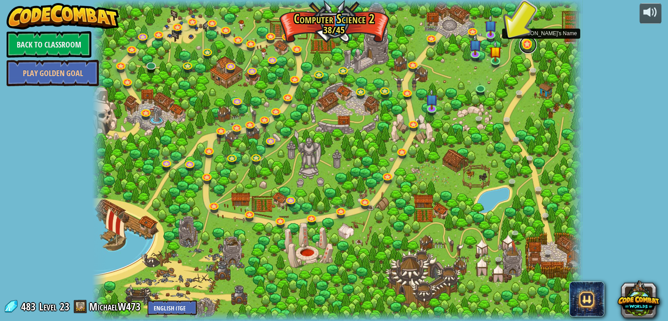
click at [531, 47] on link at bounding box center [528, 45] width 18 height 18
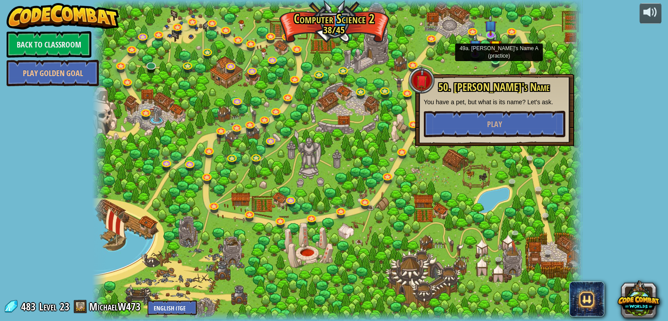
click at [494, 57] on img at bounding box center [495, 46] width 12 height 28
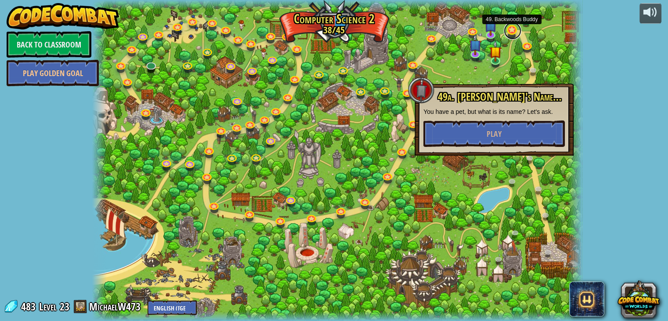
click at [511, 36] on link at bounding box center [513, 31] width 18 height 18
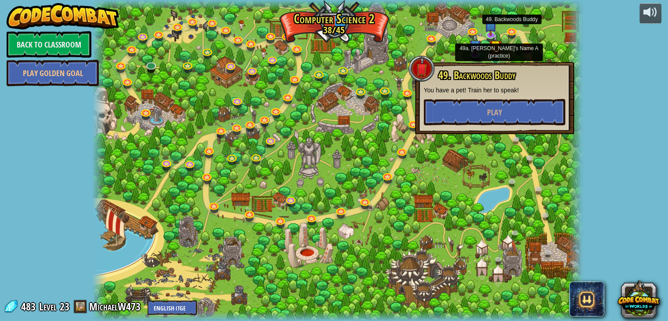
click at [493, 48] on img at bounding box center [495, 46] width 12 height 28
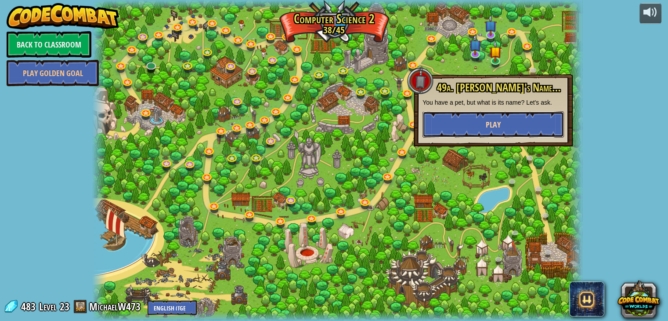
click at [538, 128] on button "Play" at bounding box center [493, 124] width 141 height 26
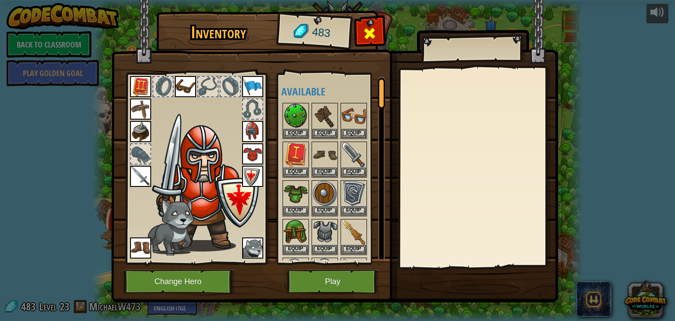
click at [379, 32] on div at bounding box center [370, 36] width 28 height 28
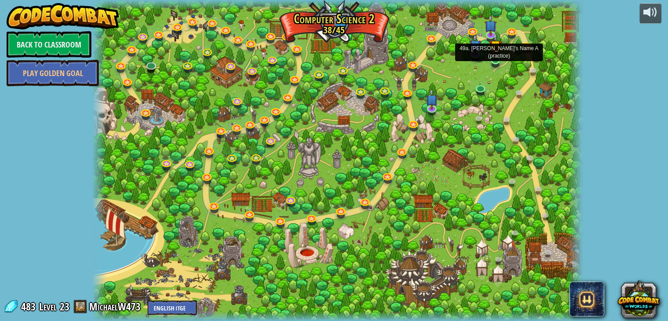
click at [494, 58] on img at bounding box center [495, 46] width 12 height 28
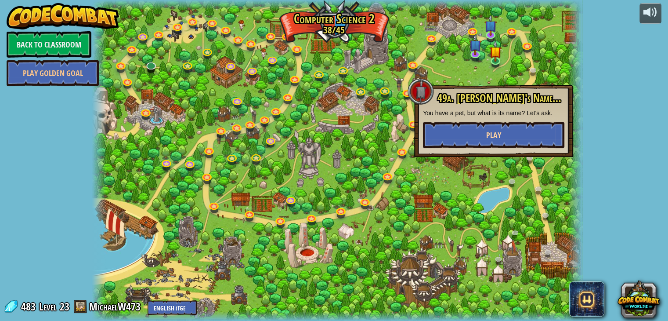
drag, startPoint x: 503, startPoint y: 111, endPoint x: 521, endPoint y: 138, distance: 32.0
click at [510, 126] on div "49a. [PERSON_NAME]'s Name A (practice) You have a pet, but what is its name? Le…" at bounding box center [493, 120] width 141 height 56
click at [521, 140] on button "Play" at bounding box center [493, 135] width 141 height 26
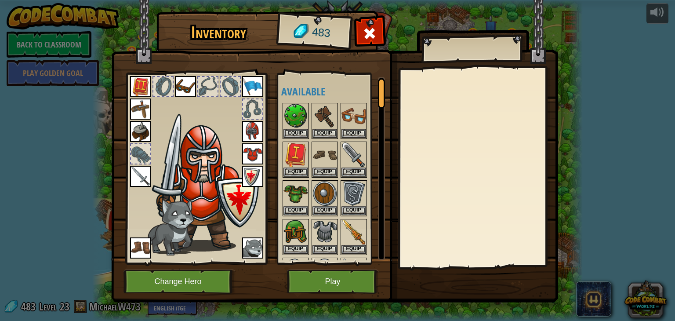
click at [373, 265] on img at bounding box center [334, 142] width 447 height 319
click at [362, 270] on button "Play" at bounding box center [333, 281] width 92 height 24
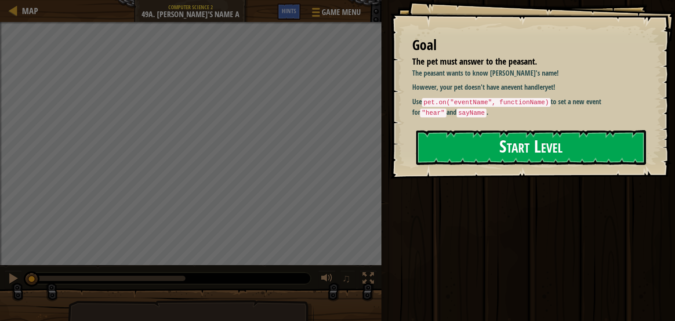
drag, startPoint x: 527, startPoint y: 117, endPoint x: 525, endPoint y: 137, distance: 19.4
click at [525, 128] on div "Goal The pet must answer to the peasant. The peasant wants to know [PERSON_NAME…" at bounding box center [532, 89] width 285 height 178
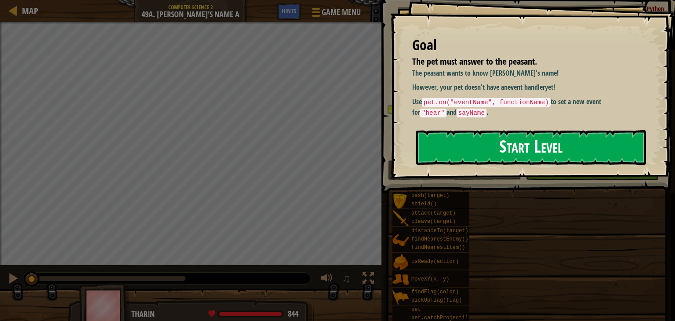
click at [525, 137] on button "Start Level" at bounding box center [531, 147] width 230 height 35
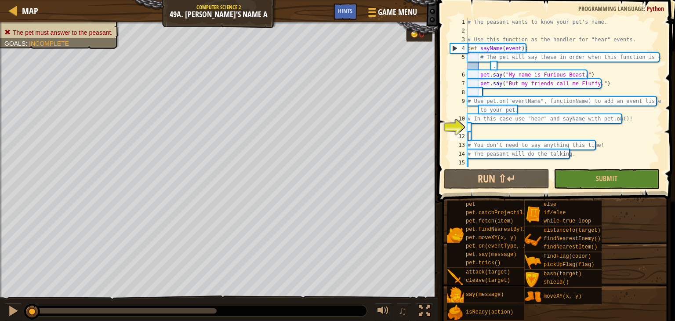
click at [474, 138] on div "# The peasant wants to know your pet's name. # Use this function as the handler…" at bounding box center [564, 101] width 196 height 167
click at [475, 128] on div "# The peasant wants to know your pet's name. # Use this function as the handler…" at bounding box center [564, 101] width 196 height 167
type textarea "# You don't need to say anything this time!"
drag, startPoint x: 528, startPoint y: 65, endPoint x: 524, endPoint y: 65, distance: 4.8
click at [527, 65] on div "# The peasant wants to know your pet's name. # Use this function as the handler…" at bounding box center [564, 101] width 196 height 167
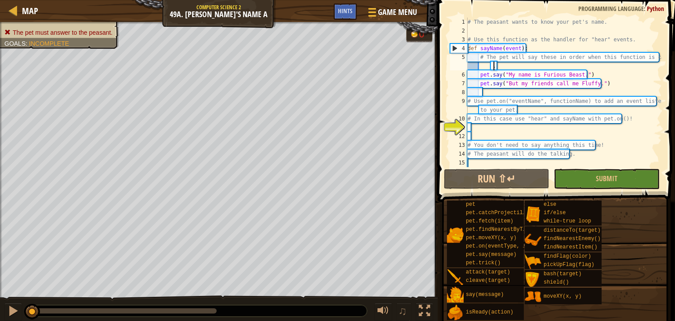
type textarea "# The pet will say these in order when this function is called."
click at [468, 127] on div "# The peasant wants to know your pet's name. # Use this function as the handler…" at bounding box center [564, 101] width 196 height 167
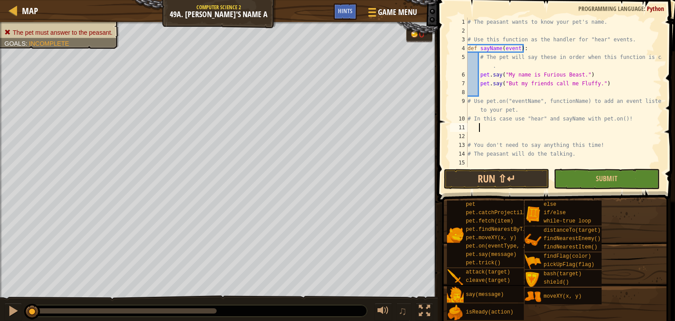
click at [473, 130] on div "# The peasant wants to know your pet's name. # Use this function as the handler…" at bounding box center [564, 101] width 196 height 167
click at [469, 130] on div "# The peasant wants to know your pet's name. # Use this function as the handler…" at bounding box center [564, 101] width 196 height 167
click at [469, 131] on div "# The peasant wants to know your pet's name. # Use this function as the handler…" at bounding box center [564, 101] width 196 height 167
type textarea "h"
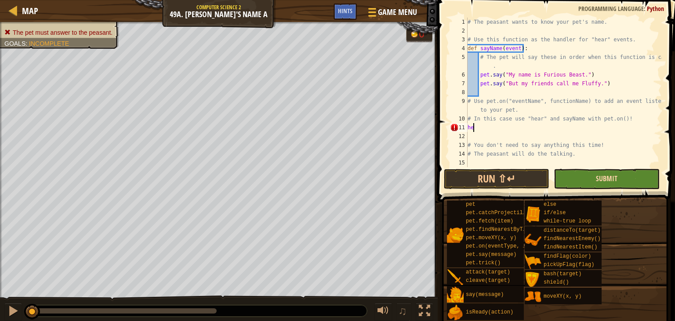
type textarea "h"
type textarea "# In this case use "hear" and sayName with pet.on()!"
click at [469, 123] on div "# The peasant wants to know your pet's name. # Use this function as the handler…" at bounding box center [564, 101] width 196 height 167
click at [471, 129] on div "# The peasant wants to know your pet's name. # Use this function as the handler…" at bounding box center [564, 101] width 196 height 167
drag, startPoint x: 30, startPoint y: 26, endPoint x: 40, endPoint y: 17, distance: 14.0
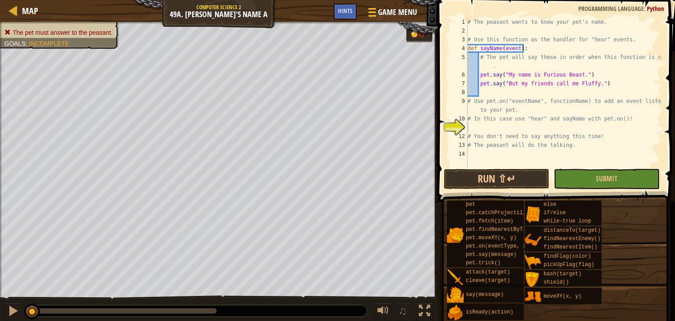
click at [30, 26] on div "The pet must answer to the peasant. Goals : Incomplete" at bounding box center [54, 32] width 129 height 33
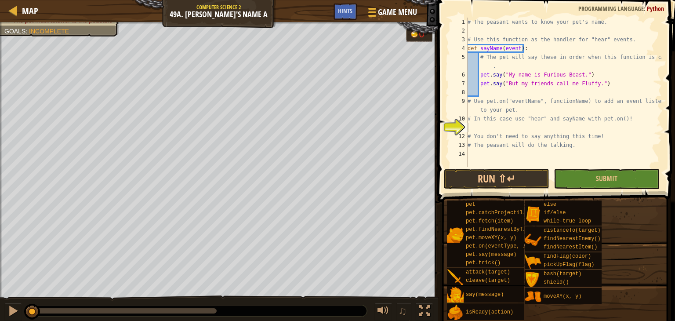
click at [40, 16] on div "Map Computer Science 2 49a. [PERSON_NAME]'s Name A Game Menu Done Hints" at bounding box center [219, 11] width 438 height 22
click at [33, 13] on span "Map" at bounding box center [30, 11] width 16 height 12
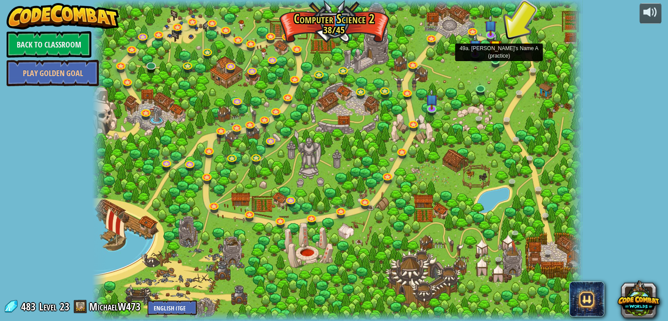
click at [489, 55] on img at bounding box center [495, 46] width 12 height 28
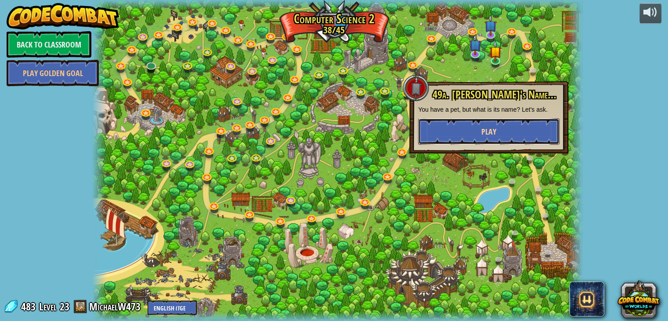
click at [499, 126] on button "Play" at bounding box center [488, 131] width 141 height 26
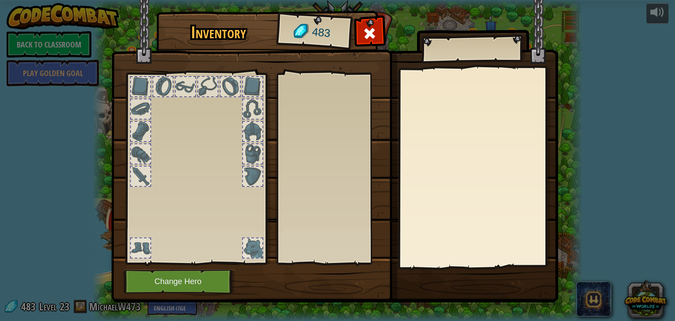
click at [499, 1] on body "powered by Back to Classroom Play Golden Goal 8. Picnic Buster Protect the picn…" at bounding box center [337, 0] width 675 height 1
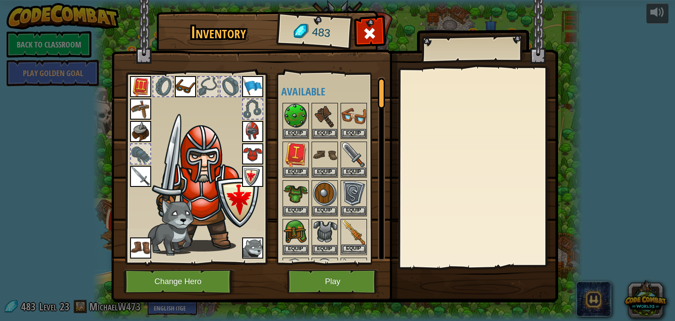
click at [357, 224] on img at bounding box center [353, 232] width 25 height 25
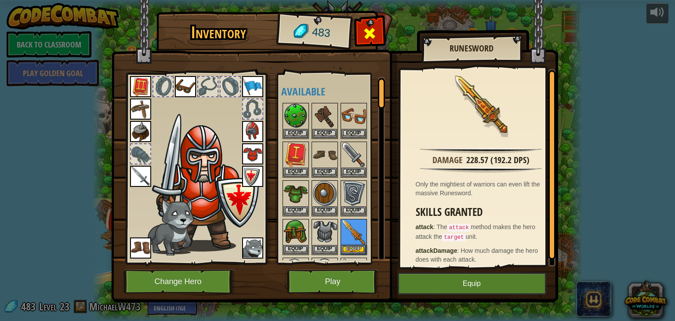
click at [381, 22] on div at bounding box center [370, 36] width 28 height 28
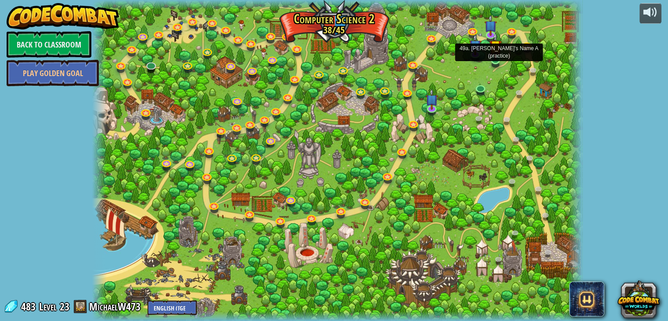
click at [493, 54] on img at bounding box center [495, 46] width 12 height 28
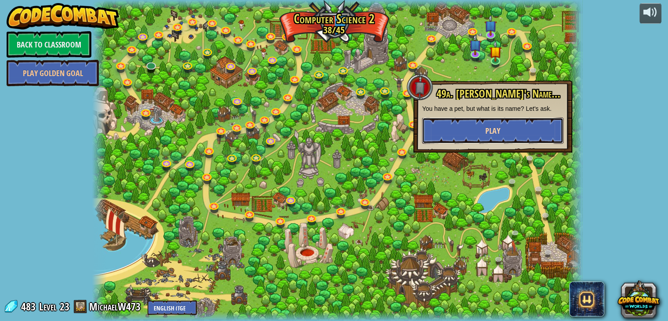
click at [522, 126] on button "Play" at bounding box center [492, 130] width 141 height 26
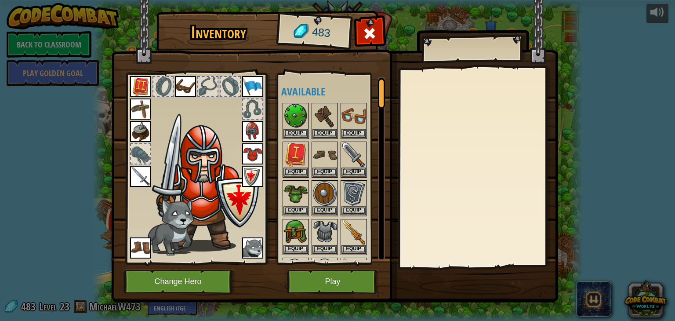
click at [348, 304] on div "Inventory 483 Available Equip Equip Equip Equip Equip Equip Equip Equip Equip E…" at bounding box center [337, 160] width 675 height 321
click at [352, 289] on button "Play" at bounding box center [333, 281] width 92 height 24
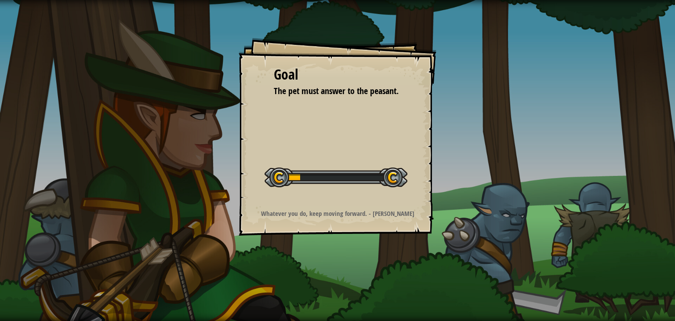
click at [355, 285] on div "Goal The pet must answer to the peasant. Start Level Error loading from server.…" at bounding box center [337, 160] width 675 height 321
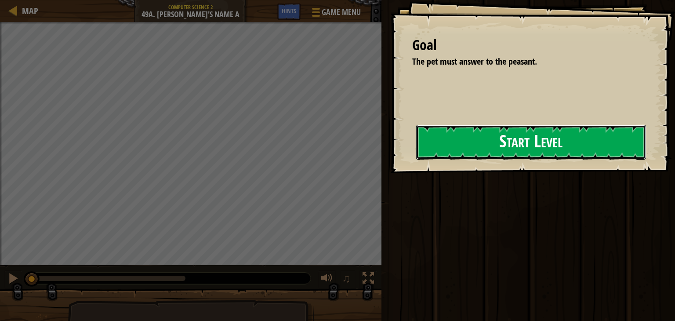
drag, startPoint x: 446, startPoint y: 129, endPoint x: 456, endPoint y: 152, distance: 25.4
click at [452, 147] on button "Start Level" at bounding box center [531, 142] width 230 height 35
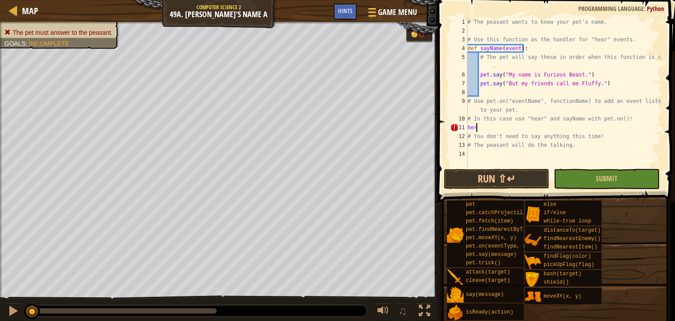
scroll to position [4, 0]
type textarea "h"
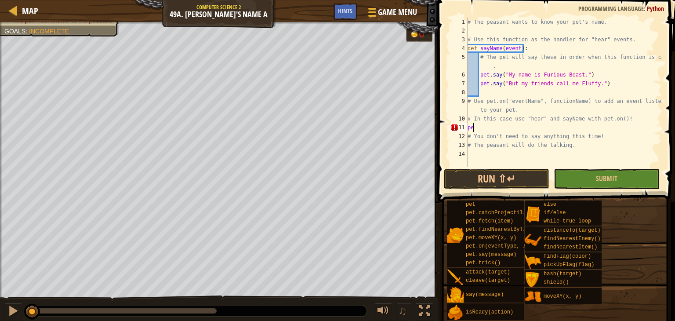
type textarea "p"
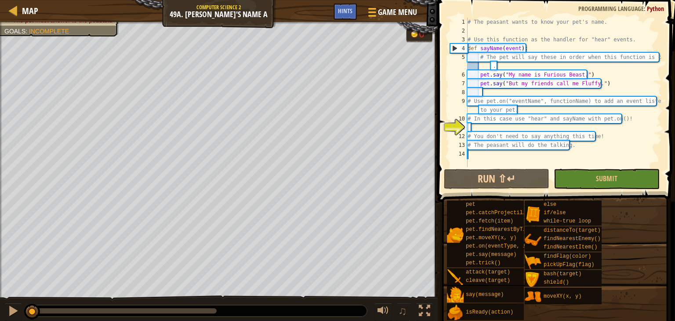
click at [38, 11] on div "Map Computer Science 2 49a. [PERSON_NAME]'s Name A Game Menu Done Hints" at bounding box center [219, 11] width 438 height 22
click at [36, 11] on span "Map" at bounding box center [30, 11] width 16 height 12
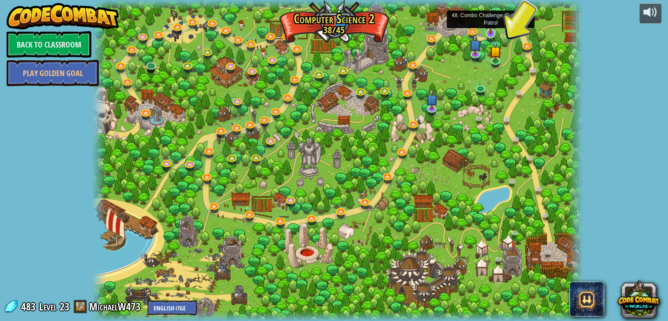
click at [485, 24] on img at bounding box center [491, 21] width 12 height 28
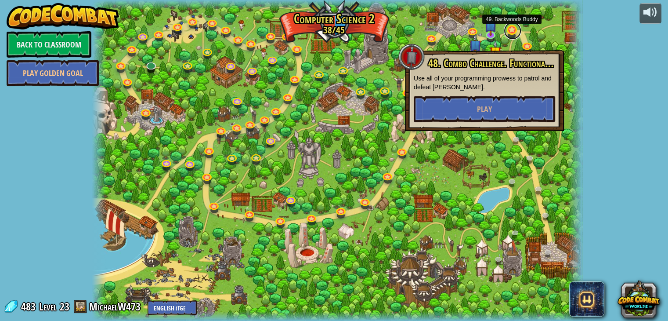
click at [515, 29] on link at bounding box center [513, 31] width 18 height 18
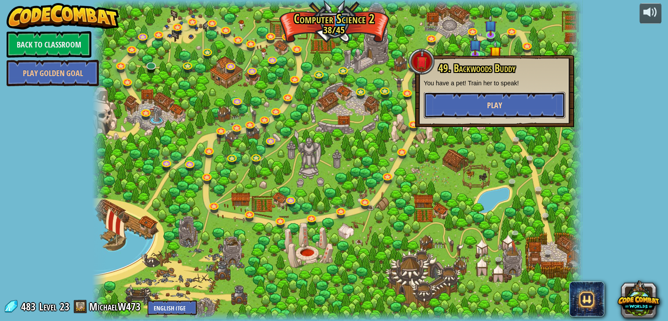
click at [534, 102] on button "Play" at bounding box center [494, 105] width 141 height 26
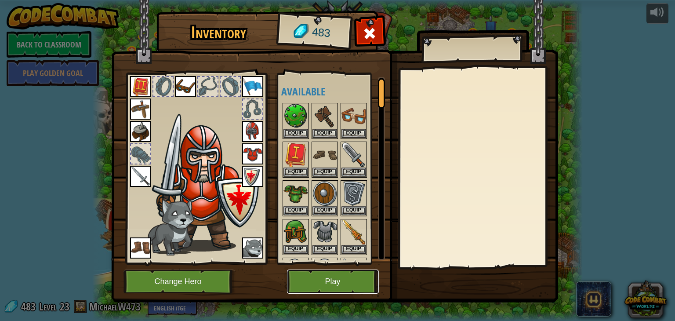
click at [329, 278] on button "Play" at bounding box center [333, 281] width 92 height 24
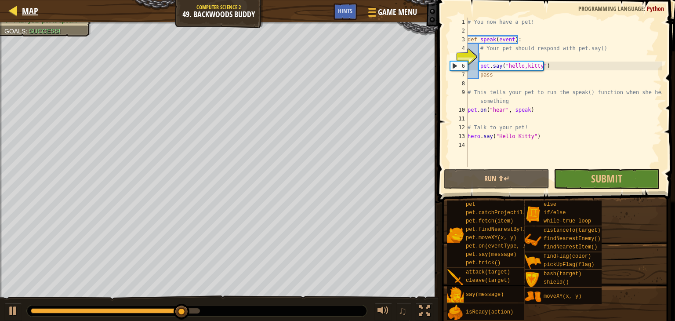
click at [35, 1] on div "Map" at bounding box center [28, 11] width 21 height 22
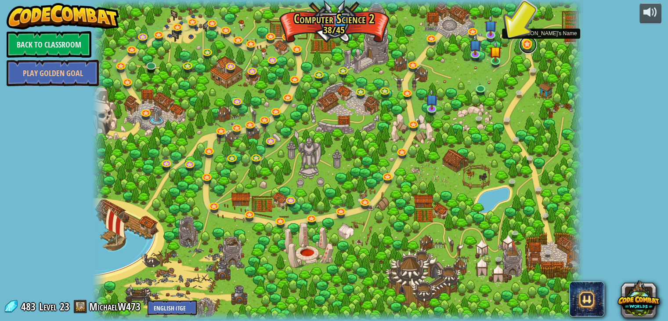
click at [521, 41] on link at bounding box center [528, 45] width 18 height 18
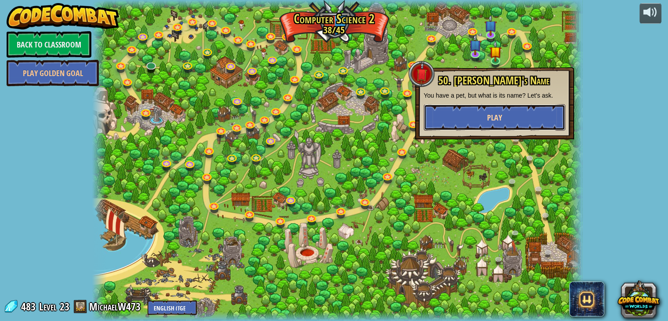
click at [542, 121] on button "Play" at bounding box center [494, 117] width 141 height 26
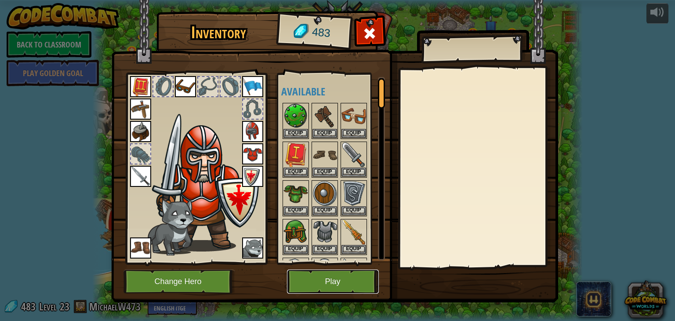
click at [350, 280] on button "Play" at bounding box center [333, 281] width 92 height 24
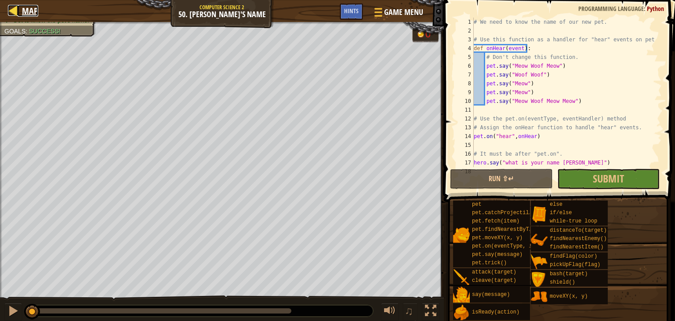
click at [18, 5] on div at bounding box center [13, 10] width 11 height 11
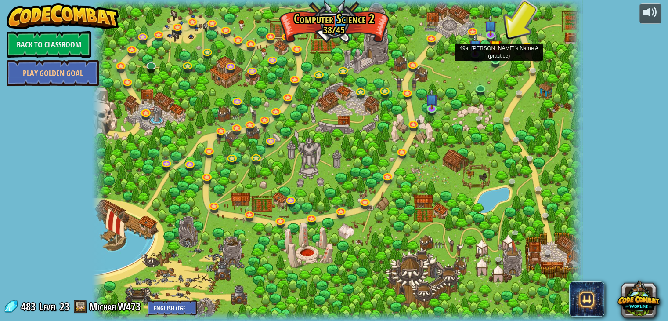
click at [497, 57] on img at bounding box center [495, 46] width 12 height 28
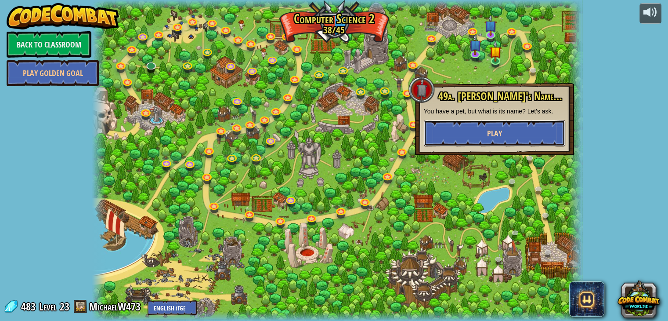
click at [510, 130] on button "Play" at bounding box center [494, 133] width 141 height 26
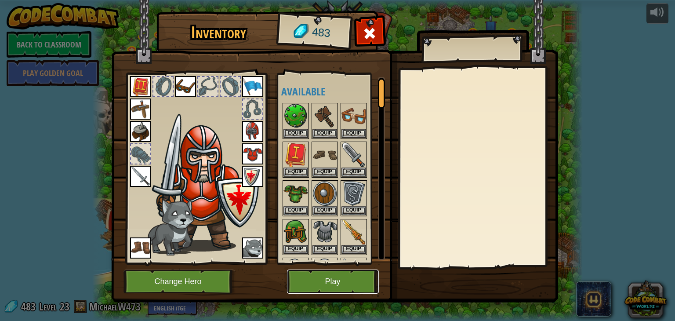
click at [338, 285] on button "Play" at bounding box center [333, 281] width 92 height 24
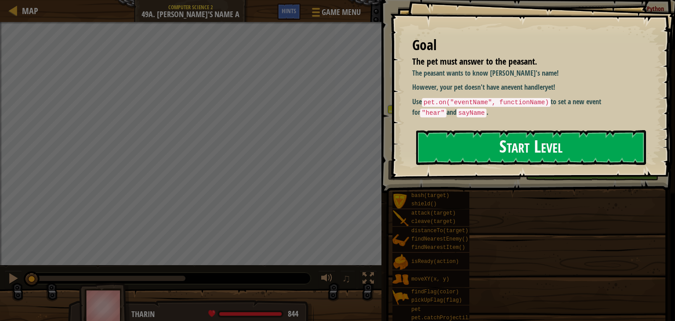
click at [487, 141] on button "Start Level" at bounding box center [531, 147] width 230 height 35
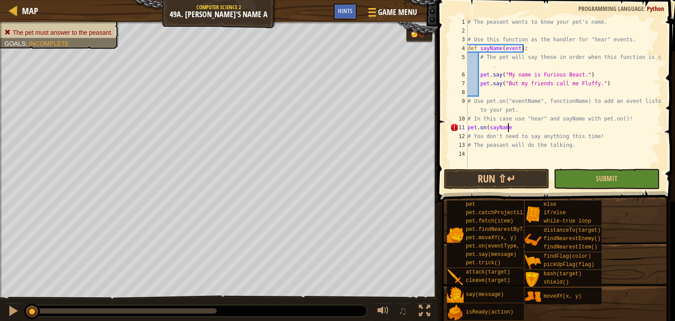
scroll to position [4, 3]
type textarea "pet.on(sayName)"
click at [530, 164] on div "# The peasant wants to know your pet's name. # Use this function as the handler…" at bounding box center [564, 101] width 196 height 167
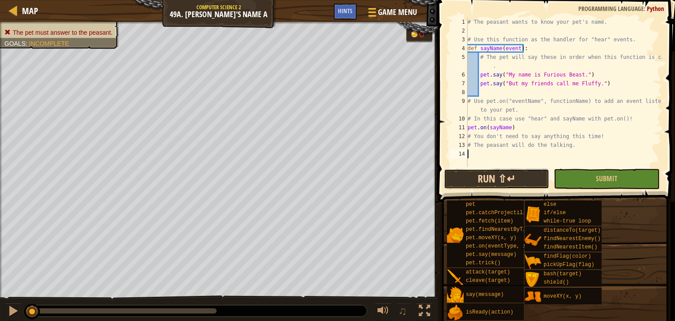
click at [527, 176] on button "Run ⇧↵" at bounding box center [496, 179] width 105 height 20
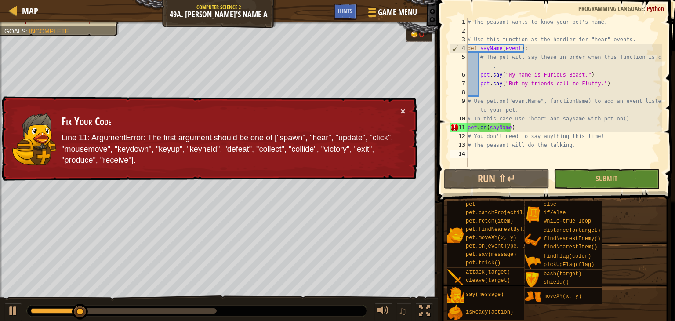
drag, startPoint x: 63, startPoint y: 142, endPoint x: 101, endPoint y: 141, distance: 38.2
click at [100, 141] on p "Line 11: ArgumentError: The first argument should be one of ["spawn", "hear", "…" at bounding box center [231, 149] width 338 height 34
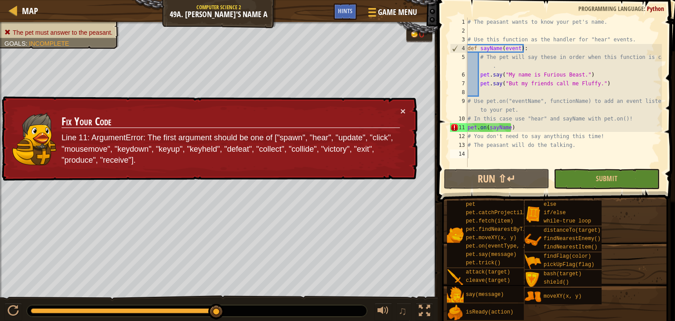
click at [407, 112] on div "× Fix Your Code Line 11: ArgumentError: The first argument should be one of ["s…" at bounding box center [208, 138] width 417 height 85
click at [399, 111] on td "Fix Your Code Line 11: ArgumentError: The first argument should be one of ["spa…" at bounding box center [230, 138] width 339 height 65
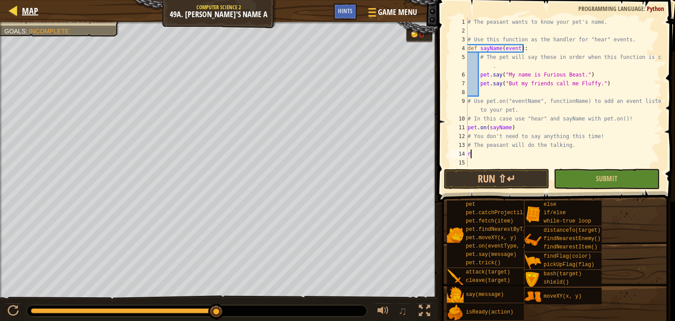
type textarea "r"
click at [31, 16] on span "Map" at bounding box center [30, 11] width 16 height 12
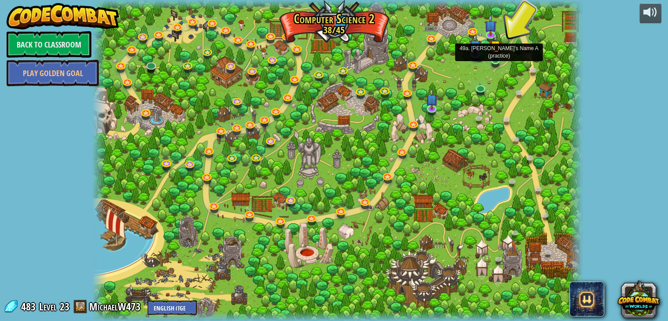
click at [494, 58] on img at bounding box center [495, 46] width 12 height 28
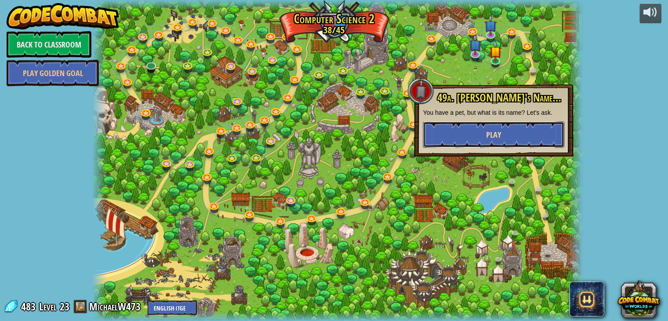
click at [531, 134] on button "Play" at bounding box center [493, 134] width 141 height 26
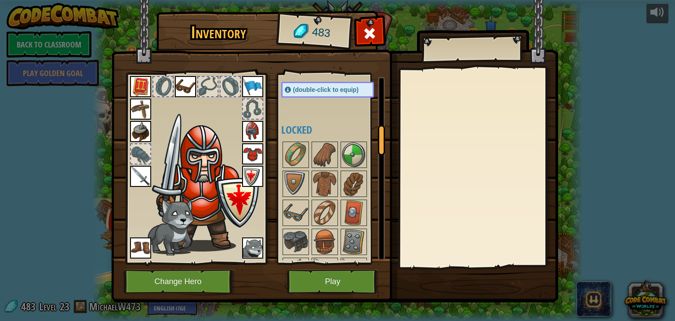
scroll to position [308, 0]
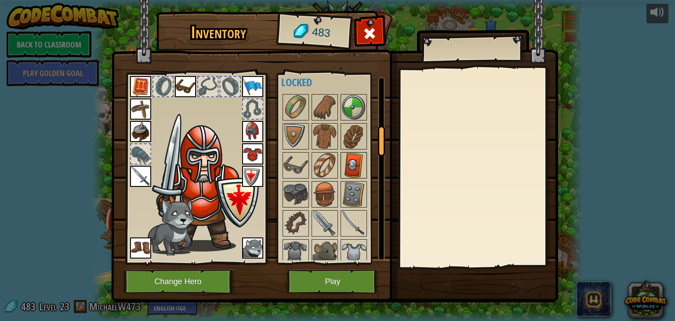
click at [360, 174] on div at bounding box center [353, 165] width 26 height 26
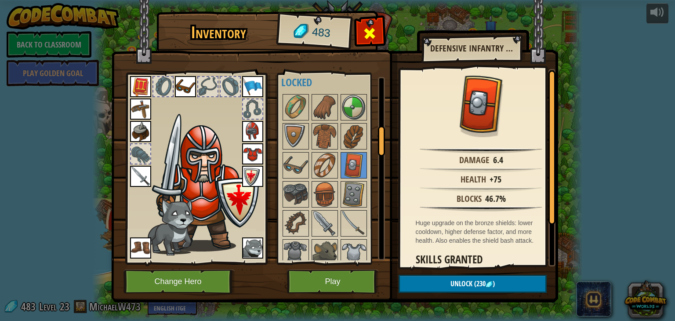
click at [379, 37] on div at bounding box center [370, 36] width 28 height 28
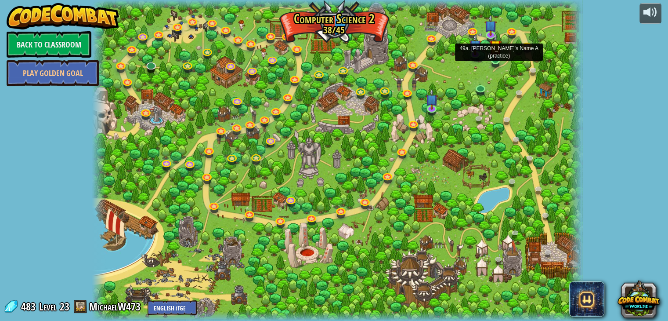
click at [499, 58] on img at bounding box center [495, 46] width 12 height 28
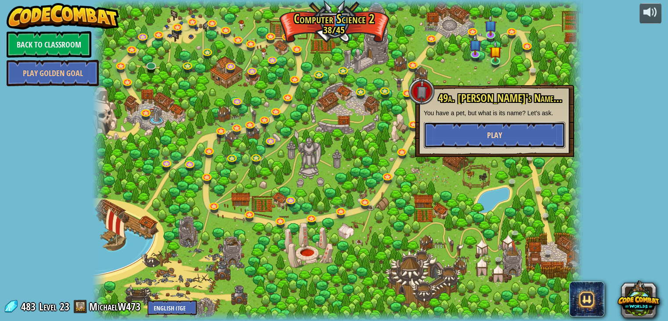
click at [507, 142] on button "Play" at bounding box center [494, 135] width 141 height 26
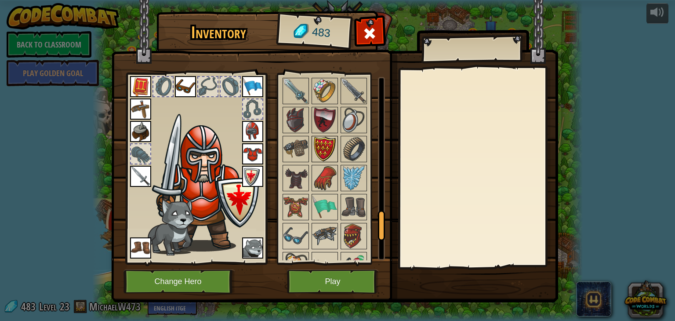
scroll to position [923, 0]
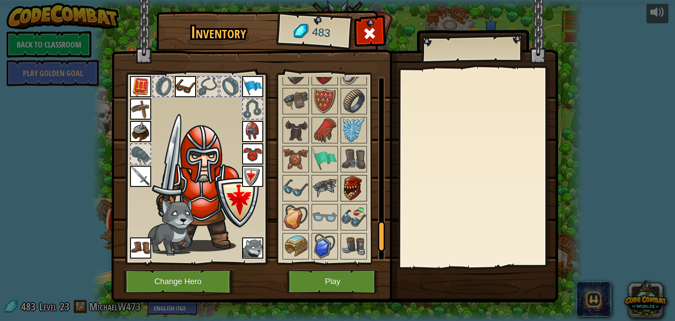
drag, startPoint x: 348, startPoint y: 167, endPoint x: 355, endPoint y: 186, distance: 19.7
click at [355, 186] on div at bounding box center [353, 188] width 26 height 26
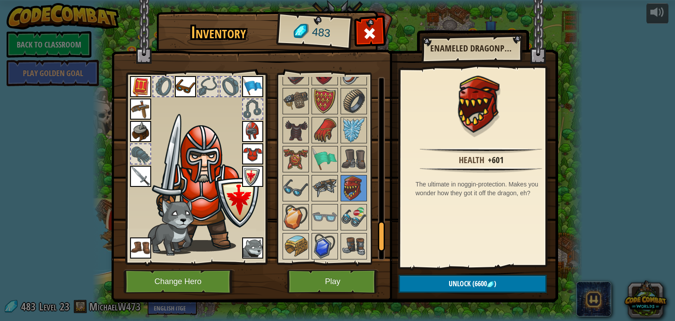
drag, startPoint x: 427, startPoint y: 44, endPoint x: 471, endPoint y: 53, distance: 44.8
click at [447, 50] on div "Enameled Dragonplate Helmet" at bounding box center [471, 49] width 100 height 22
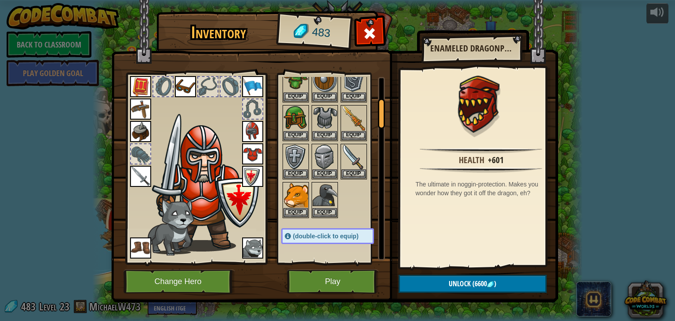
scroll to position [0, 0]
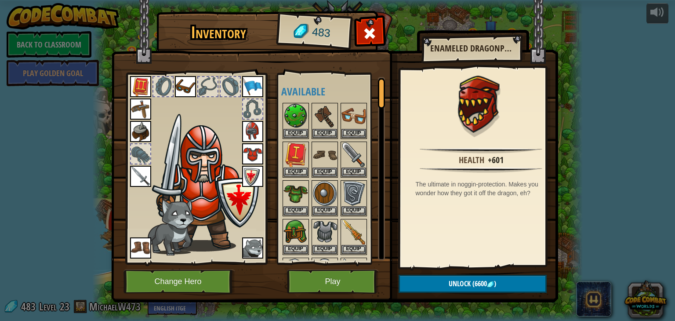
click at [499, 58] on div "Enameled Dragonplate Helmet" at bounding box center [471, 49] width 100 height 22
click at [486, 60] on div "Inventory 483 Available Equip Equip Equip Equip Equip Equip Equip Equip Equip E…" at bounding box center [337, 158] width 447 height 290
drag, startPoint x: 445, startPoint y: 52, endPoint x: 418, endPoint y: 51, distance: 27.2
click at [421, 52] on div "Enameled Dragonplate Helmet" at bounding box center [471, 49] width 100 height 22
drag, startPoint x: 418, startPoint y: 51, endPoint x: 397, endPoint y: 49, distance: 21.6
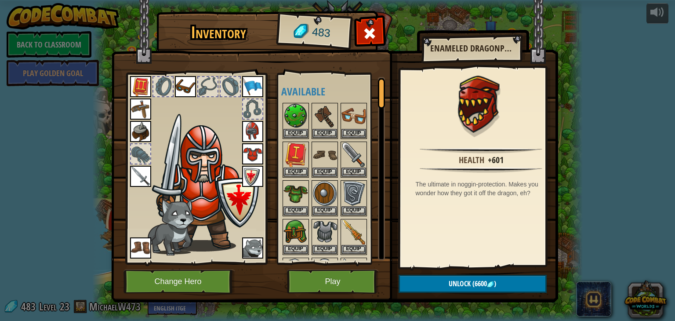
click at [408, 51] on img at bounding box center [334, 142] width 447 height 319
click at [316, 283] on button "Play" at bounding box center [333, 281] width 92 height 24
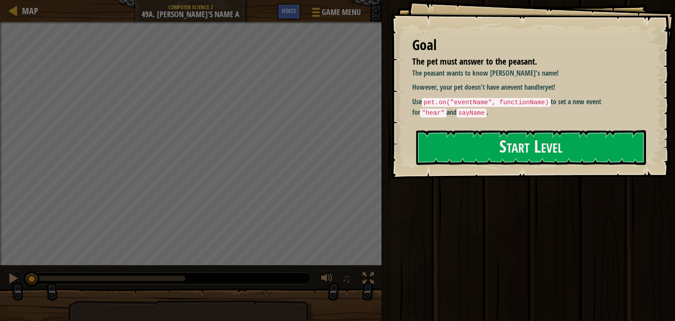
click at [520, 90] on strong "event handler" at bounding box center [525, 87] width 37 height 10
click at [529, 112] on p "Use pet.on("eventName", functionName) to set a new event for "hear" and sayName…" at bounding box center [531, 107] width 239 height 21
click at [523, 151] on button "Start Level" at bounding box center [531, 147] width 230 height 35
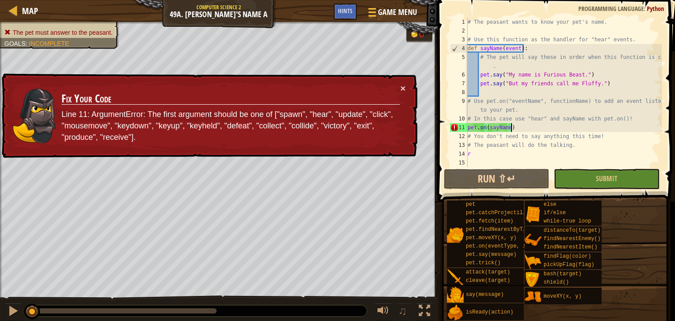
click at [523, 130] on div "# The peasant wants to know your pet's name. # Use this function as the handler…" at bounding box center [564, 101] width 196 height 167
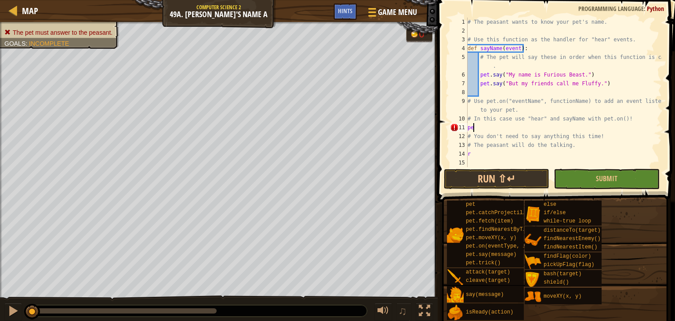
type textarea "p"
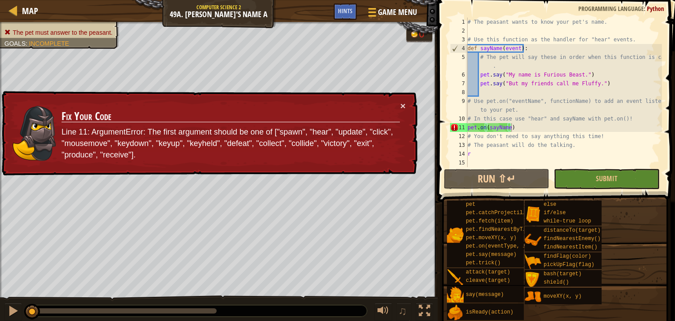
drag, startPoint x: 62, startPoint y: 129, endPoint x: 90, endPoint y: 134, distance: 28.1
click at [53, 130] on tr "Fix Your Code Line 11: ArgumentError: The first argument should be one of ["spa…" at bounding box center [205, 132] width 389 height 69
click at [184, 143] on p "Line 11: ArgumentError: The first argument should be one of ["spawn", "hear", "…" at bounding box center [230, 144] width 339 height 38
click at [202, 110] on h3 "Fix Your Code" at bounding box center [231, 116] width 338 height 17
click at [492, 129] on div "# The peasant wants to know your pet's name. # Use this function as the handler…" at bounding box center [564, 101] width 196 height 167
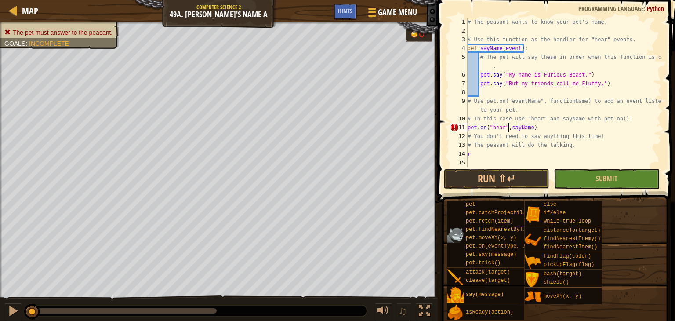
scroll to position [4, 4]
click at [511, 172] on button "Run ⇧↵" at bounding box center [496, 179] width 105 height 20
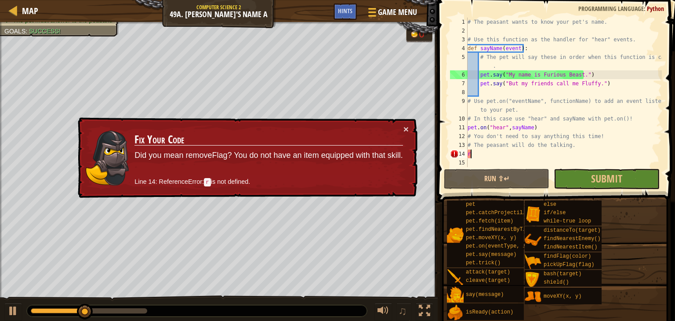
click at [476, 157] on div "# The peasant wants to know your pet's name. # Use this function as the handler…" at bounding box center [564, 101] width 196 height 167
type textarea "r"
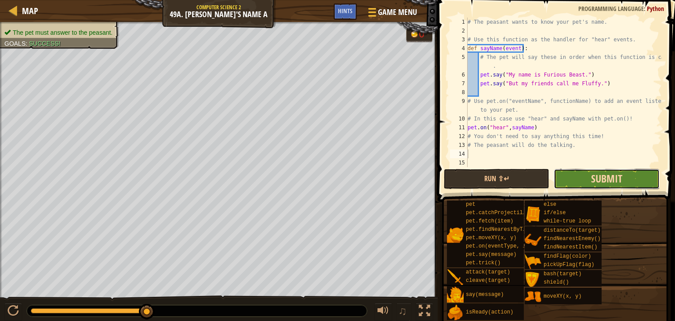
click at [607, 184] on span "Submit" at bounding box center [606, 178] width 31 height 14
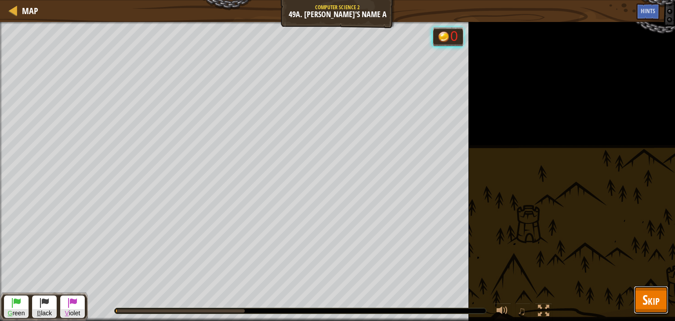
drag, startPoint x: 647, startPoint y: 300, endPoint x: 655, endPoint y: 299, distance: 8.0
click at [655, 299] on button "Skip" at bounding box center [650, 300] width 35 height 28
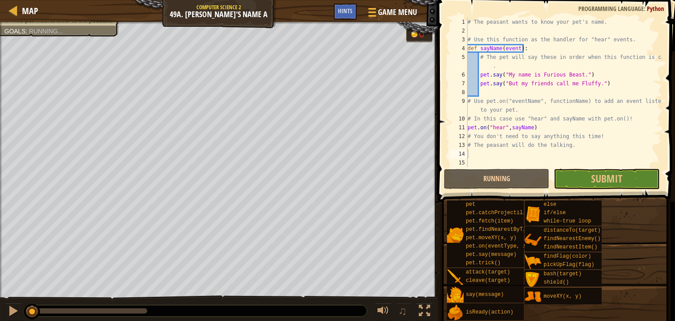
click at [655, 299] on div "pet pet.catchProjectile(arrow) pet.fetch(item) pet.findNearestByType(type) pet.…" at bounding box center [557, 260] width 222 height 120
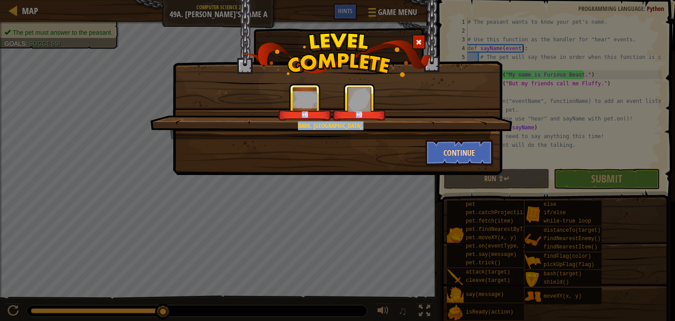
drag, startPoint x: 474, startPoint y: 135, endPoint x: 473, endPoint y: 150, distance: 15.0
click at [473, 150] on div "Bark. BARBKARKBAKRBK. +0 +0 Continue" at bounding box center [337, 124] width 311 height 82
click at [473, 150] on button "Continue" at bounding box center [459, 152] width 68 height 26
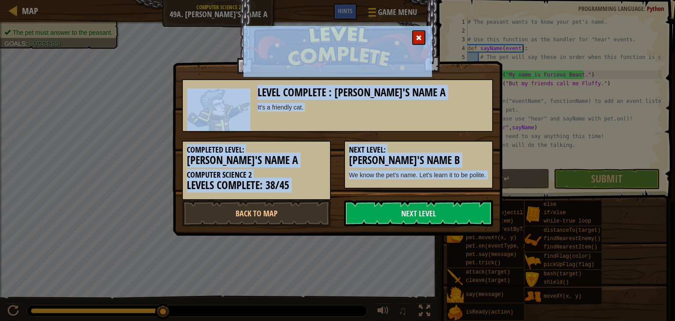
click at [473, 151] on h5 "Next Level:" at bounding box center [418, 149] width 139 height 9
click at [476, 203] on link "Next Level" at bounding box center [418, 213] width 149 height 26
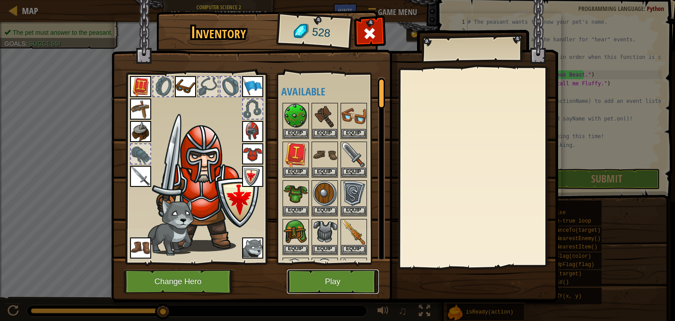
click at [310, 293] on button "Play" at bounding box center [333, 281] width 92 height 24
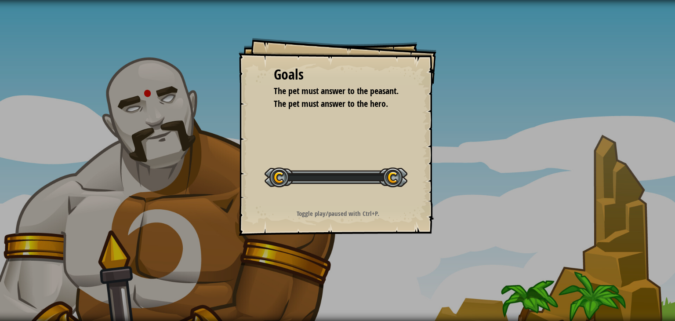
click at [312, 283] on div "Goals The pet must answer to the peasant. The pet must answer to the hero. Star…" at bounding box center [337, 160] width 675 height 321
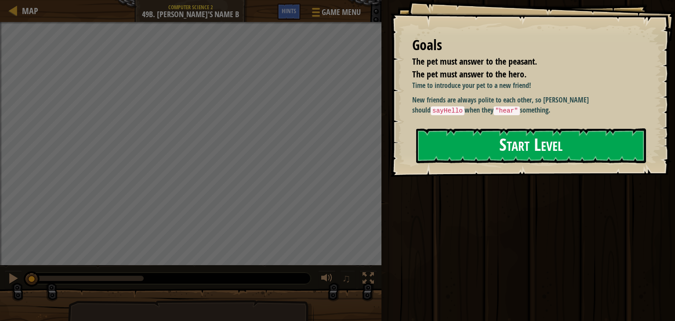
drag, startPoint x: 512, startPoint y: 127, endPoint x: 510, endPoint y: 137, distance: 10.3
click at [510, 137] on div "Goals The pet must answer to the peasant. The pet must answer to the hero. Time…" at bounding box center [532, 88] width 285 height 177
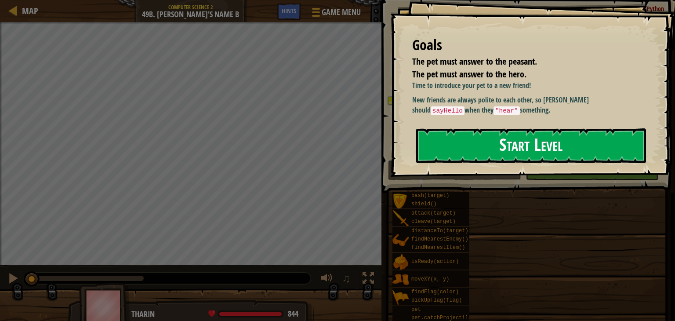
click at [489, 148] on button "Start Level" at bounding box center [531, 145] width 230 height 35
